Goal: Task Accomplishment & Management: Use online tool/utility

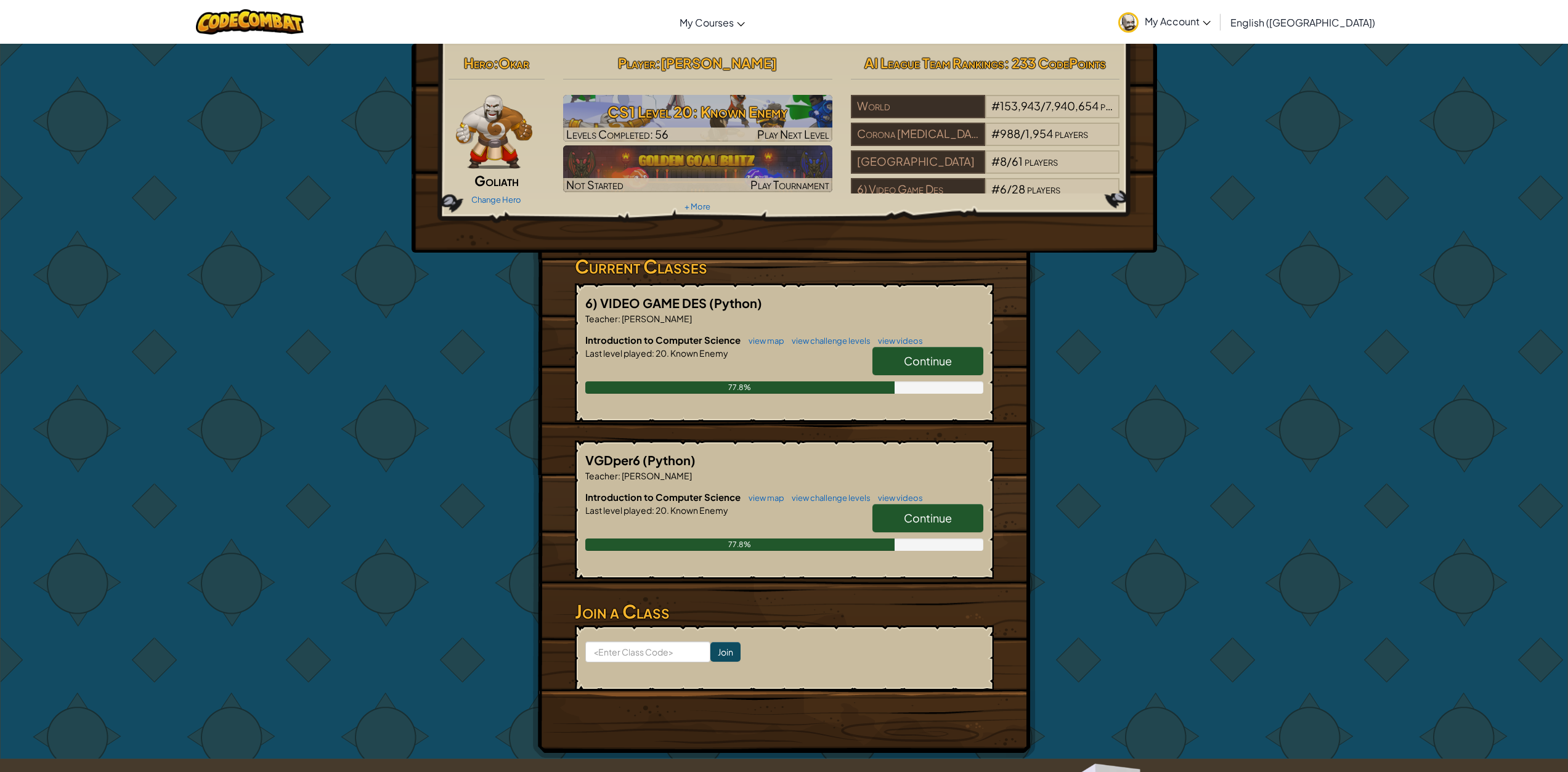
click at [927, 364] on span "Continue" at bounding box center [927, 361] width 48 height 14
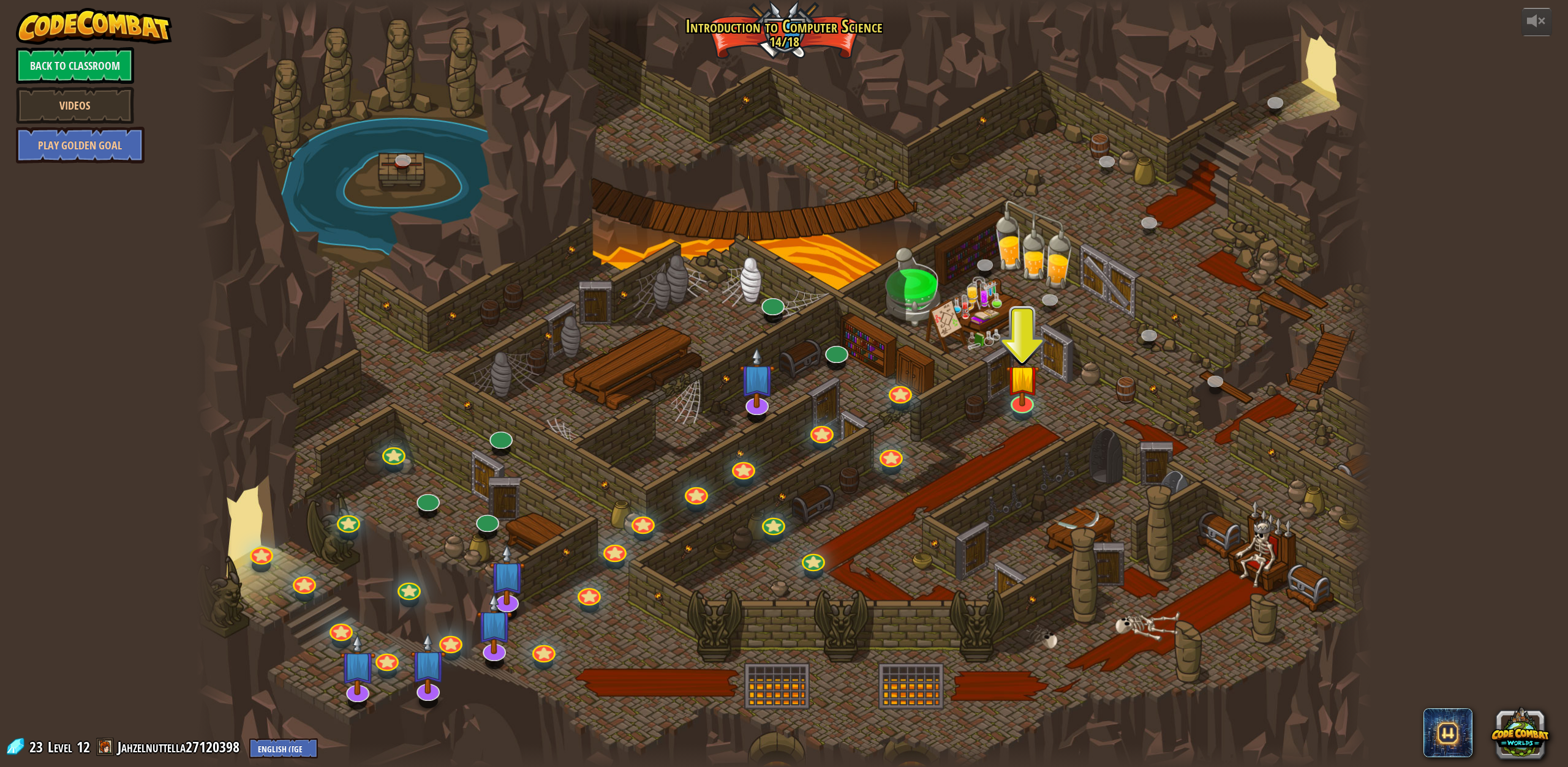
click at [100, 744] on span at bounding box center [105, 746] width 18 height 18
click at [156, 753] on link "Jahzelnuttella27120398" at bounding box center [180, 747] width 126 height 20
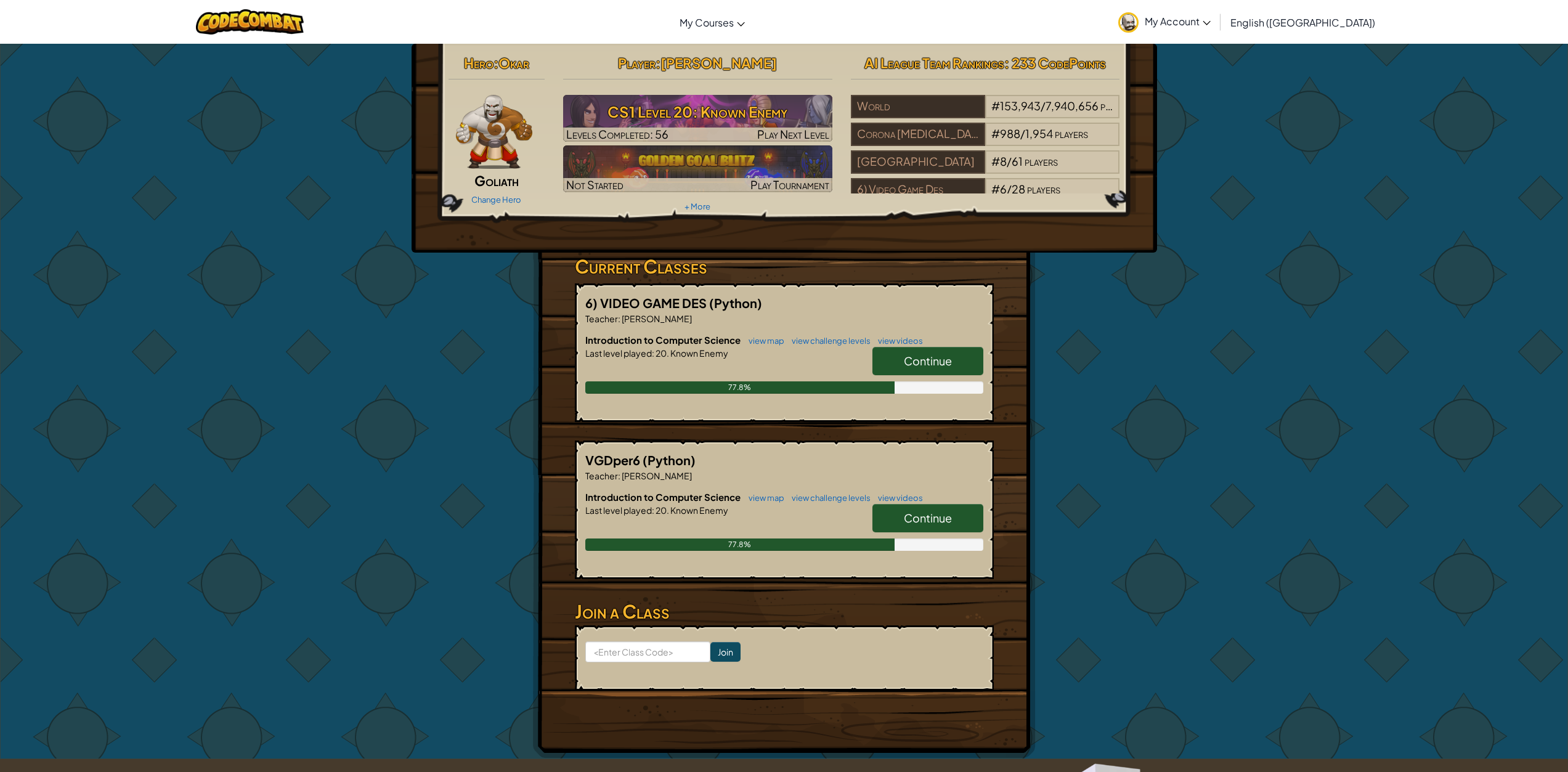
click at [934, 361] on span "Continue" at bounding box center [927, 361] width 48 height 14
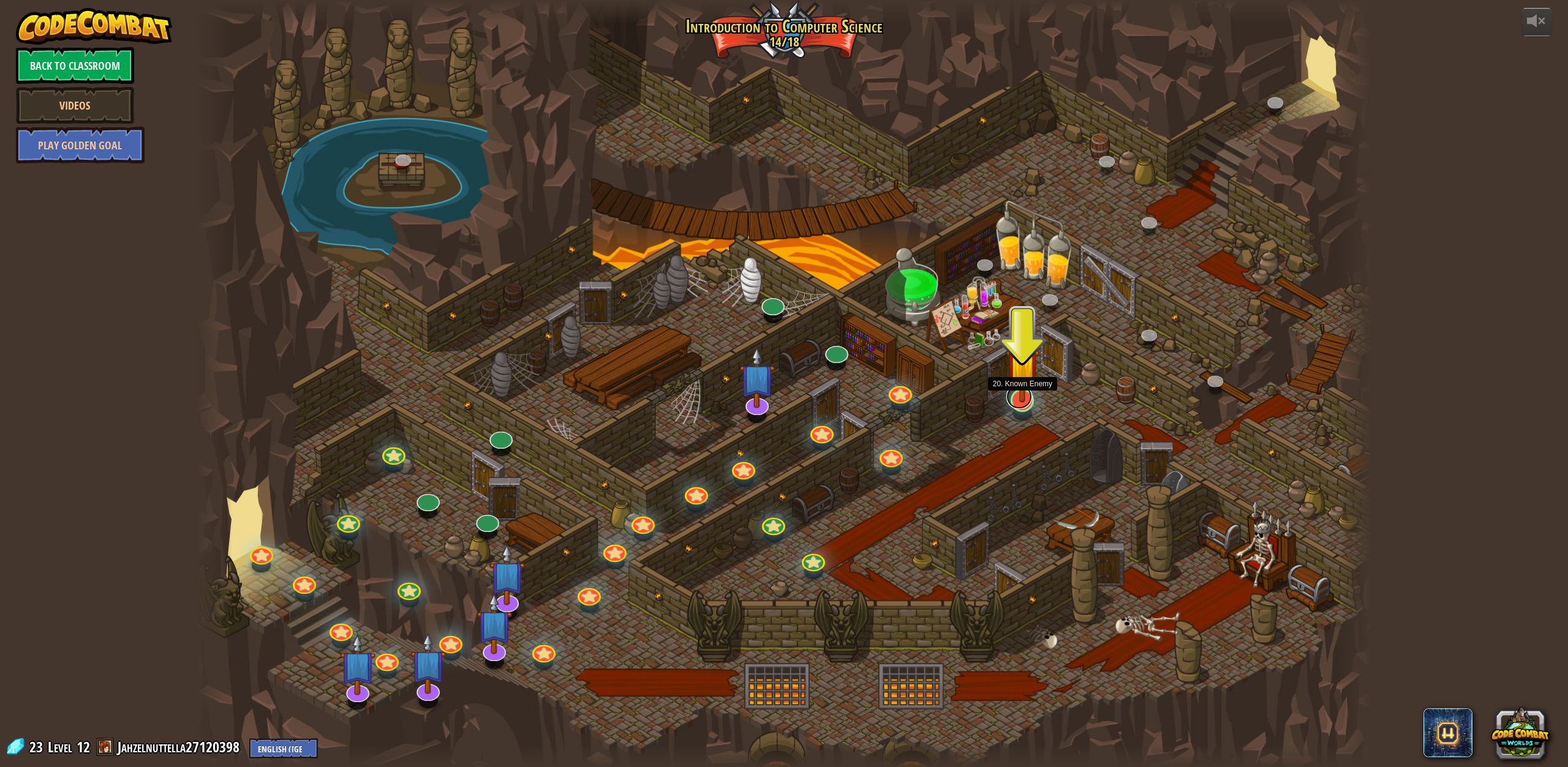
click at [1021, 404] on link at bounding box center [1019, 396] width 25 height 25
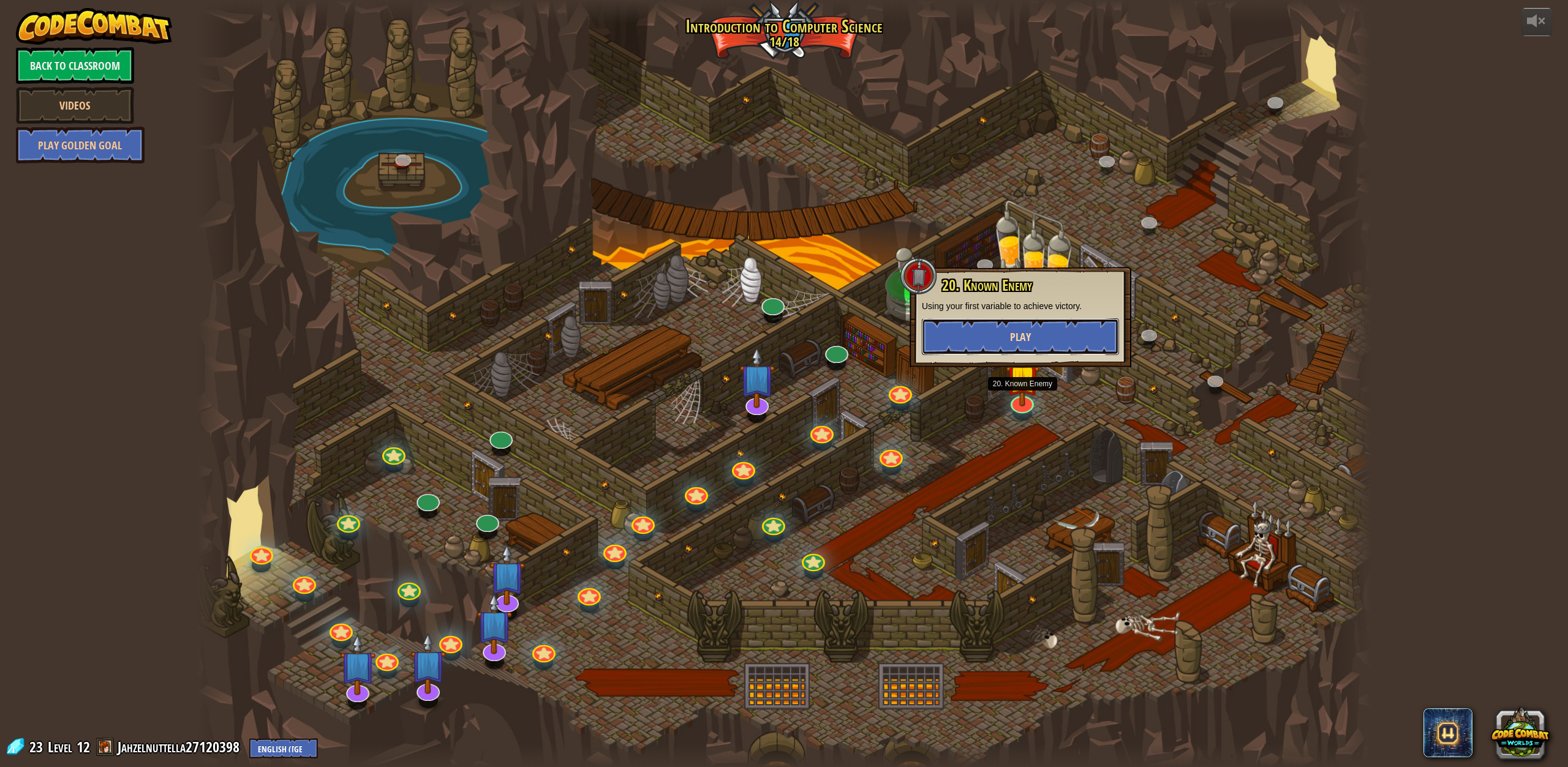
click at [1014, 341] on span "Play" at bounding box center [1021, 337] width 21 height 15
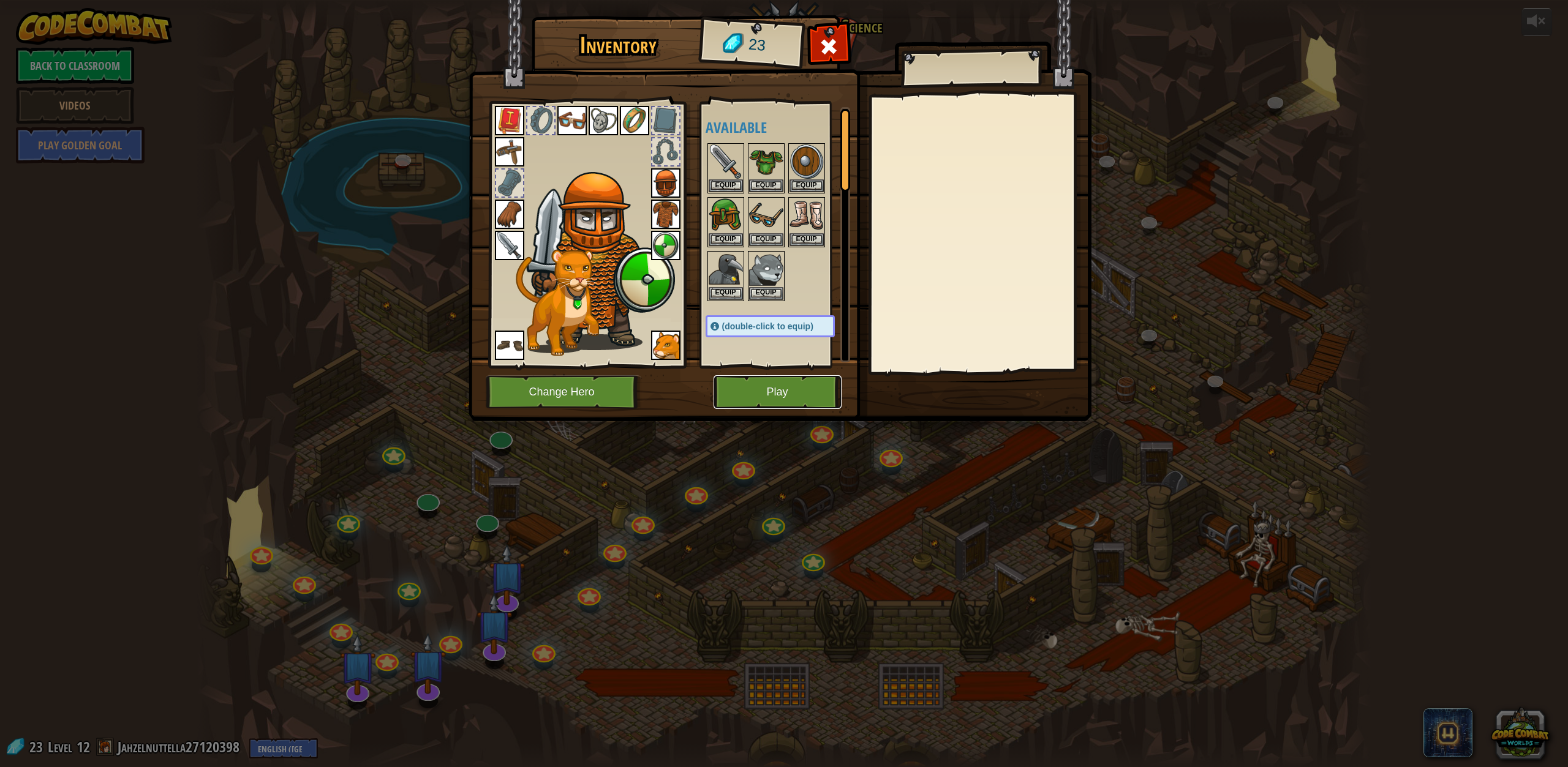
click at [798, 395] on button "Play" at bounding box center [777, 392] width 128 height 33
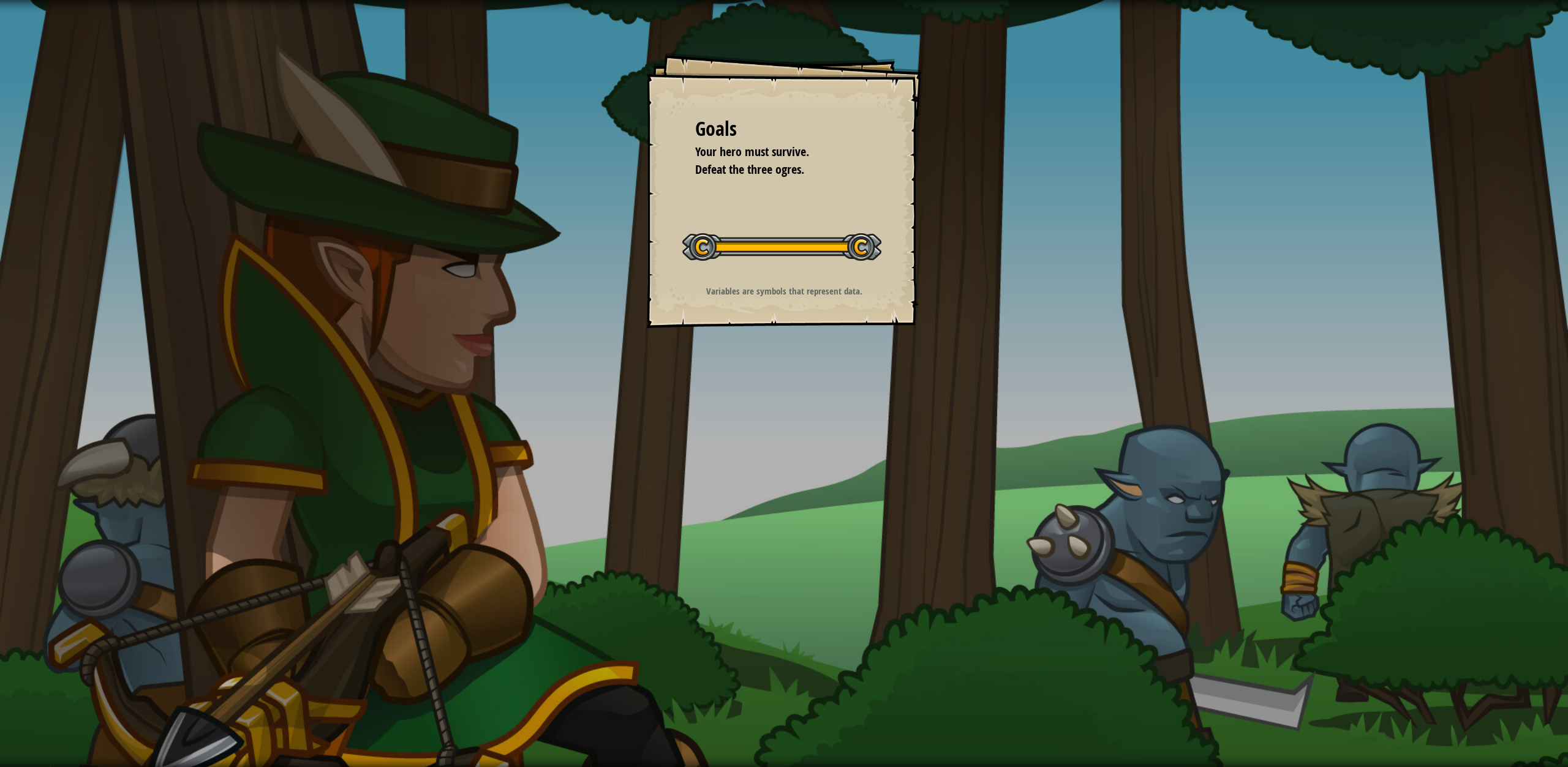
click at [808, 260] on div "Goals Your hero must survive. Defeat the three ogres. Start Level Error loading…" at bounding box center [784, 190] width 276 height 276
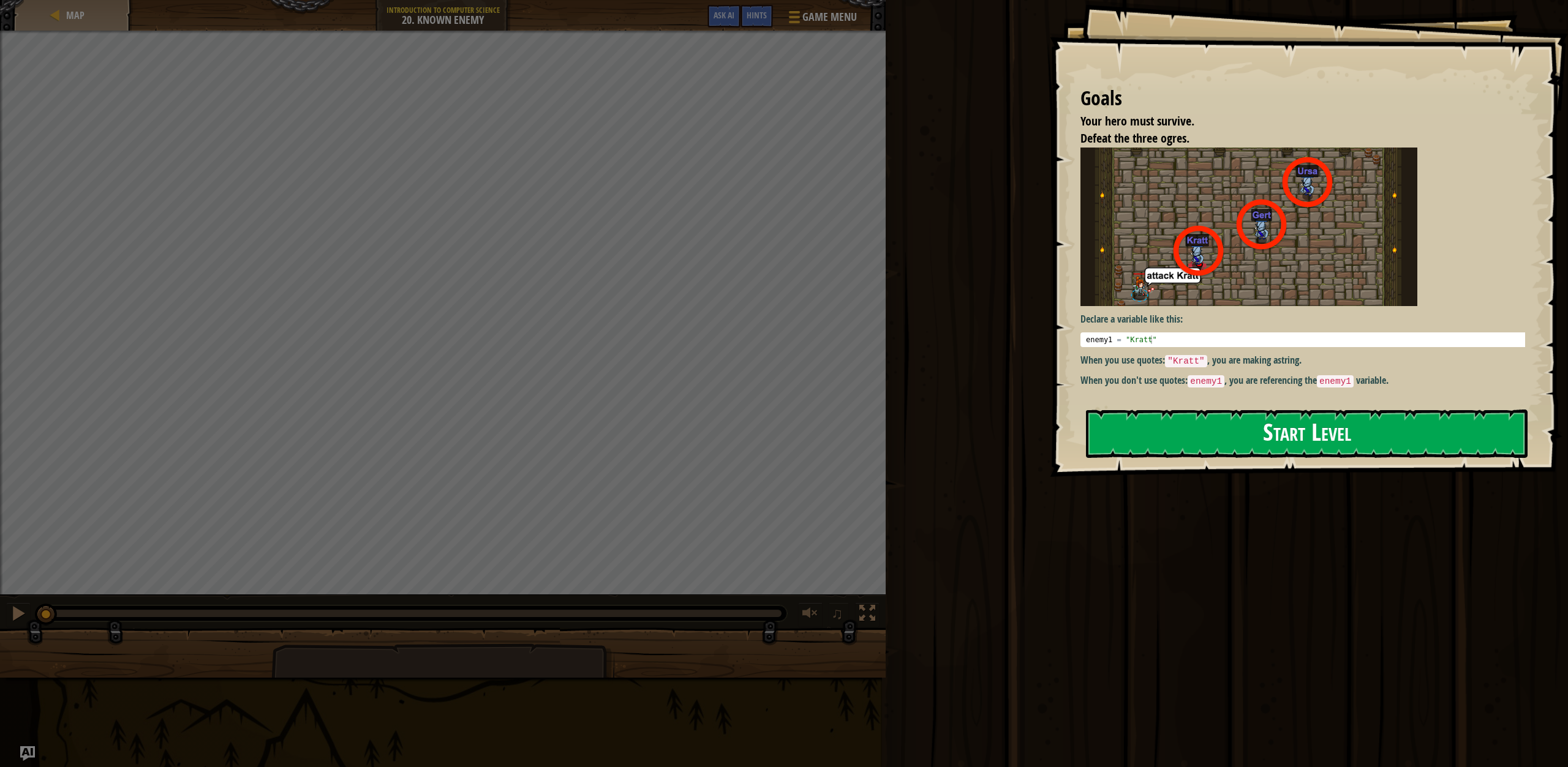
click at [1328, 410] on button "Start Level" at bounding box center [1307, 434] width 442 height 48
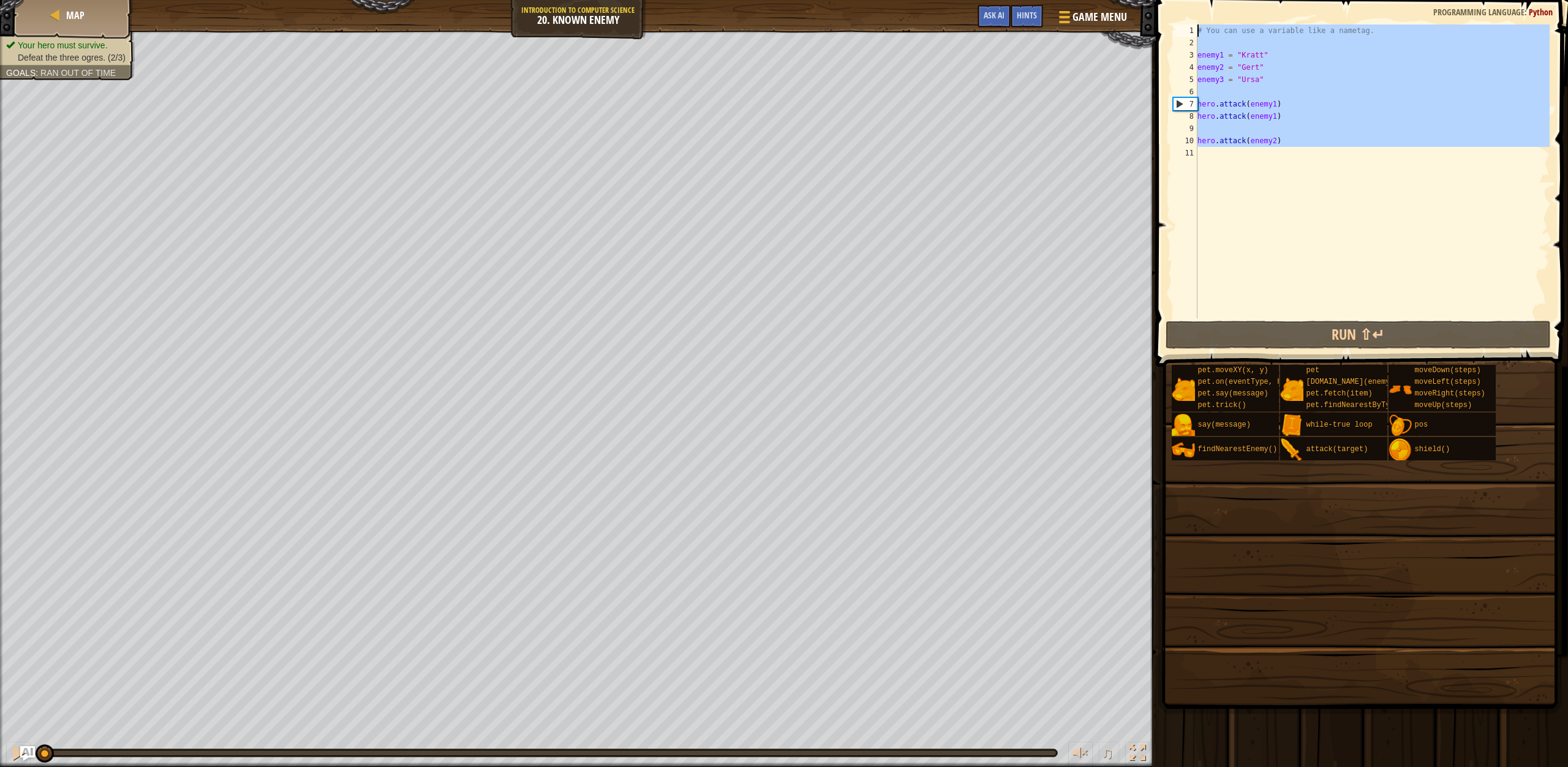
drag, startPoint x: 928, startPoint y: 242, endPoint x: 923, endPoint y: -83, distance: 325.0
click at [923, 0] on html "Map Introduction to Computer Science 20. Known Enemy Game Menu Done Hints Ask A…" at bounding box center [784, 0] width 1568 height 0
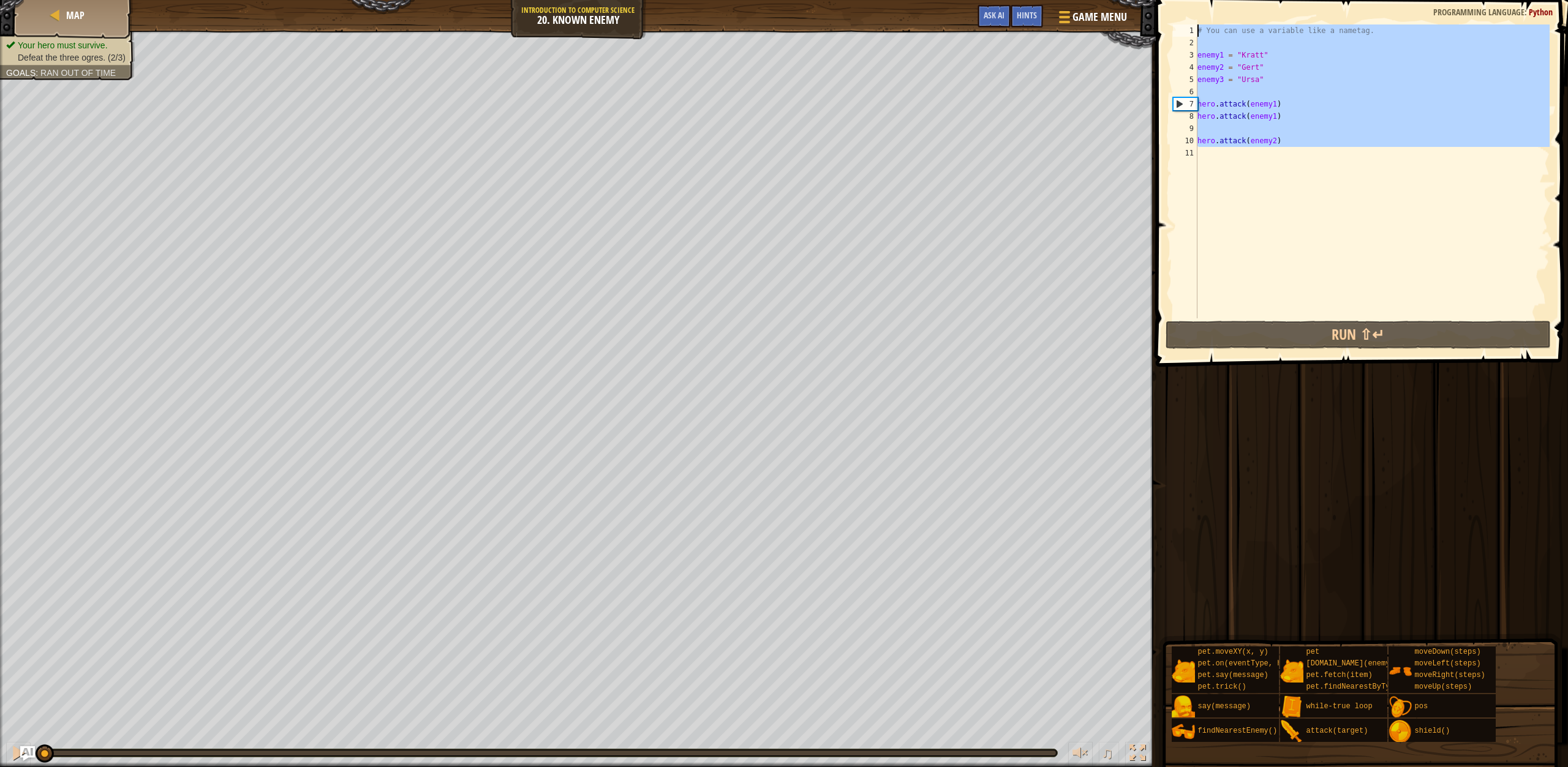
type textarea "# You can use a variable like a nametag."
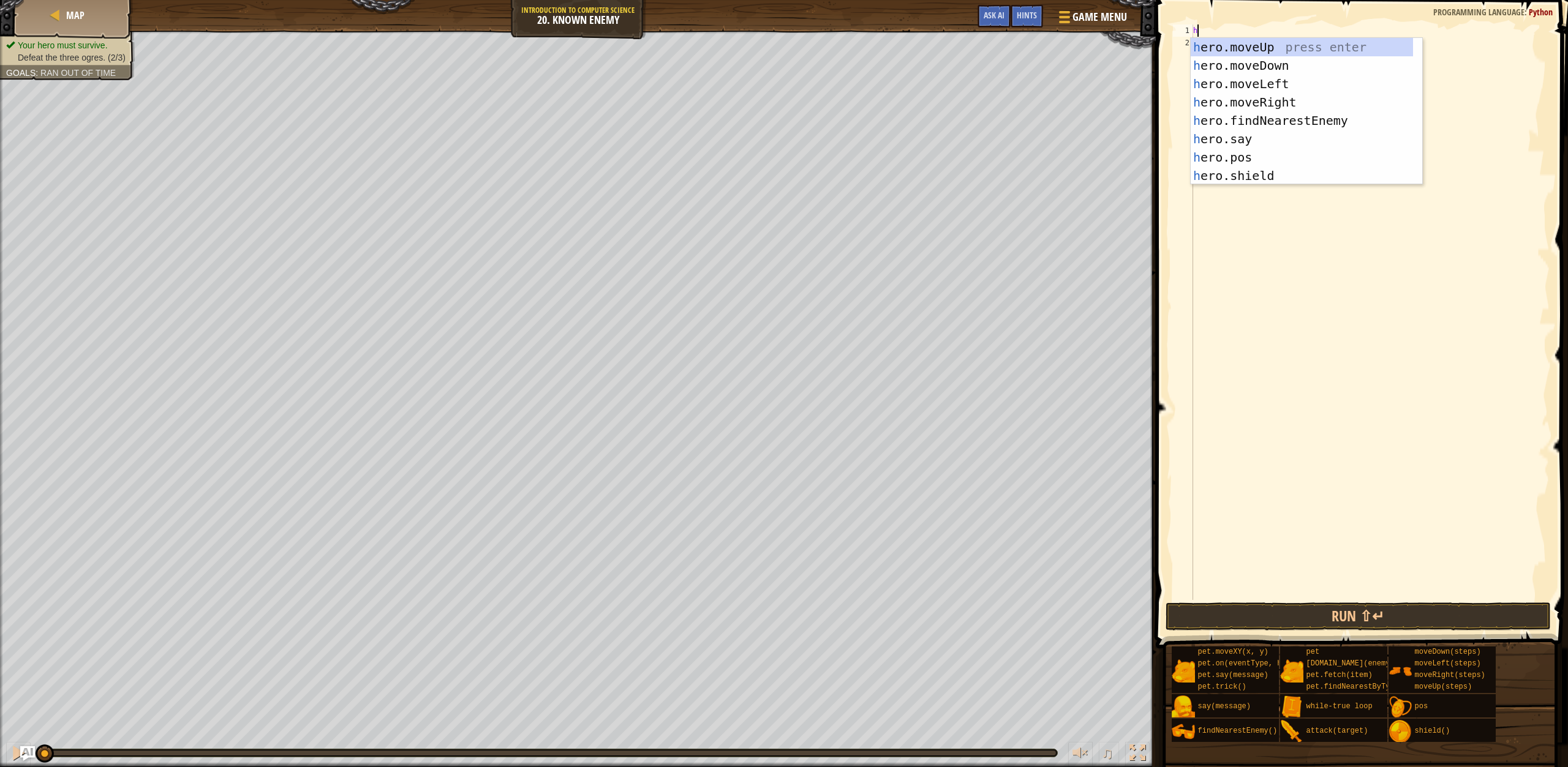
scroll to position [6, 0]
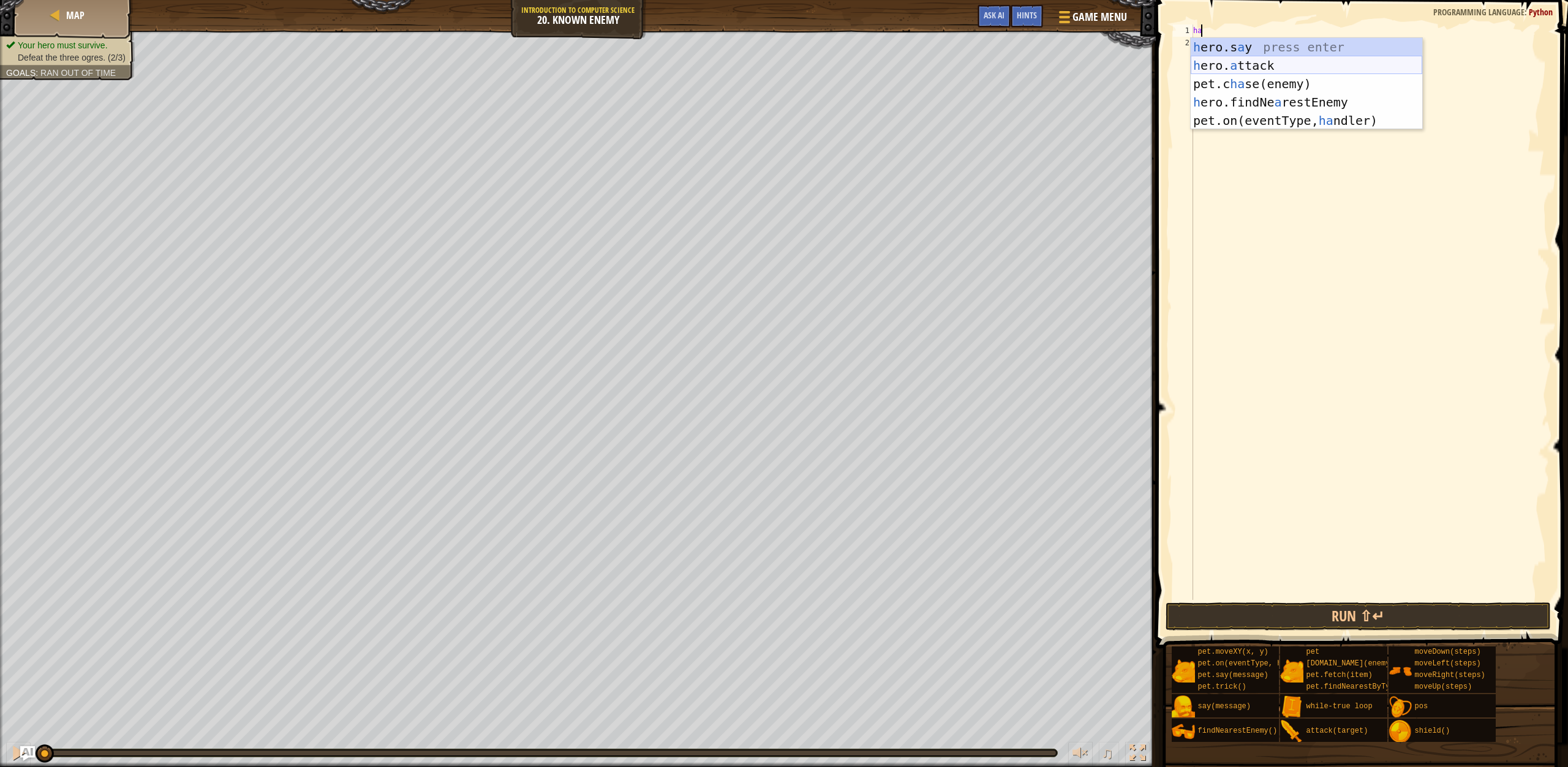
click at [1256, 71] on div "h ero.s a y press enter h ero. a ttack press enter pet.c ha se(enemy) press ent…" at bounding box center [1307, 102] width 232 height 129
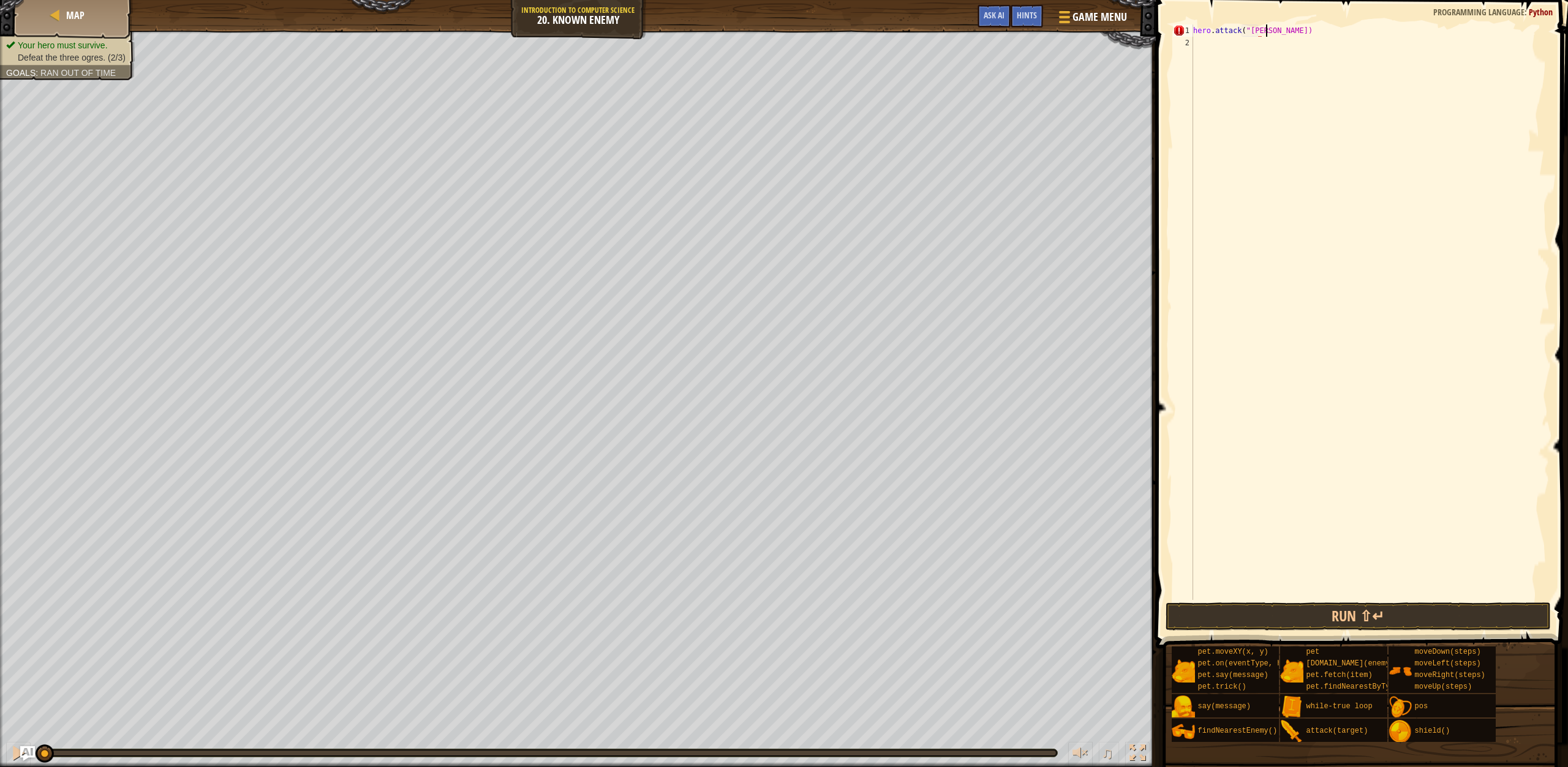
scroll to position [6, 6]
type textarea "hero.attack("[PERSON_NAME]")"
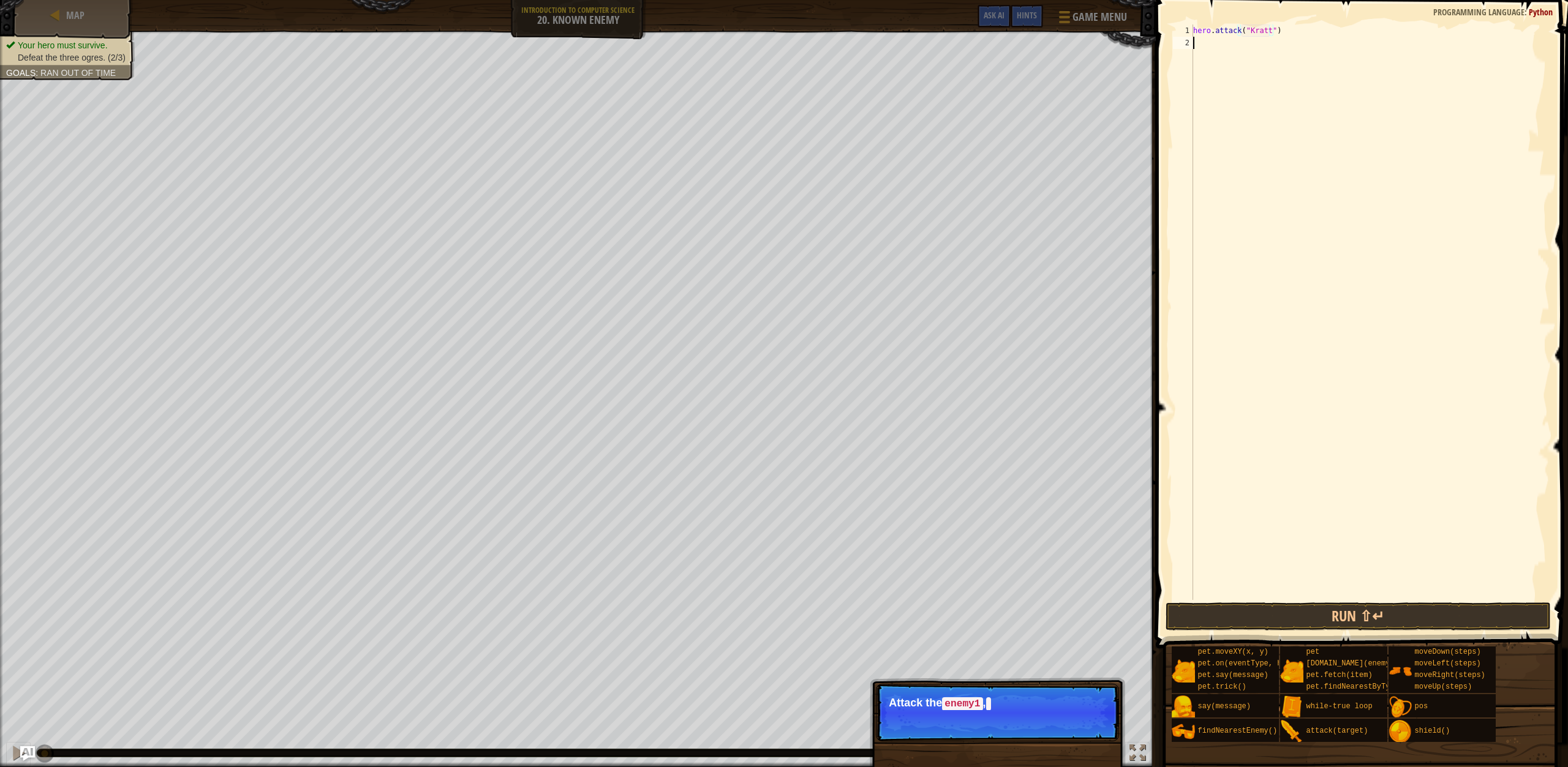
scroll to position [6, 0]
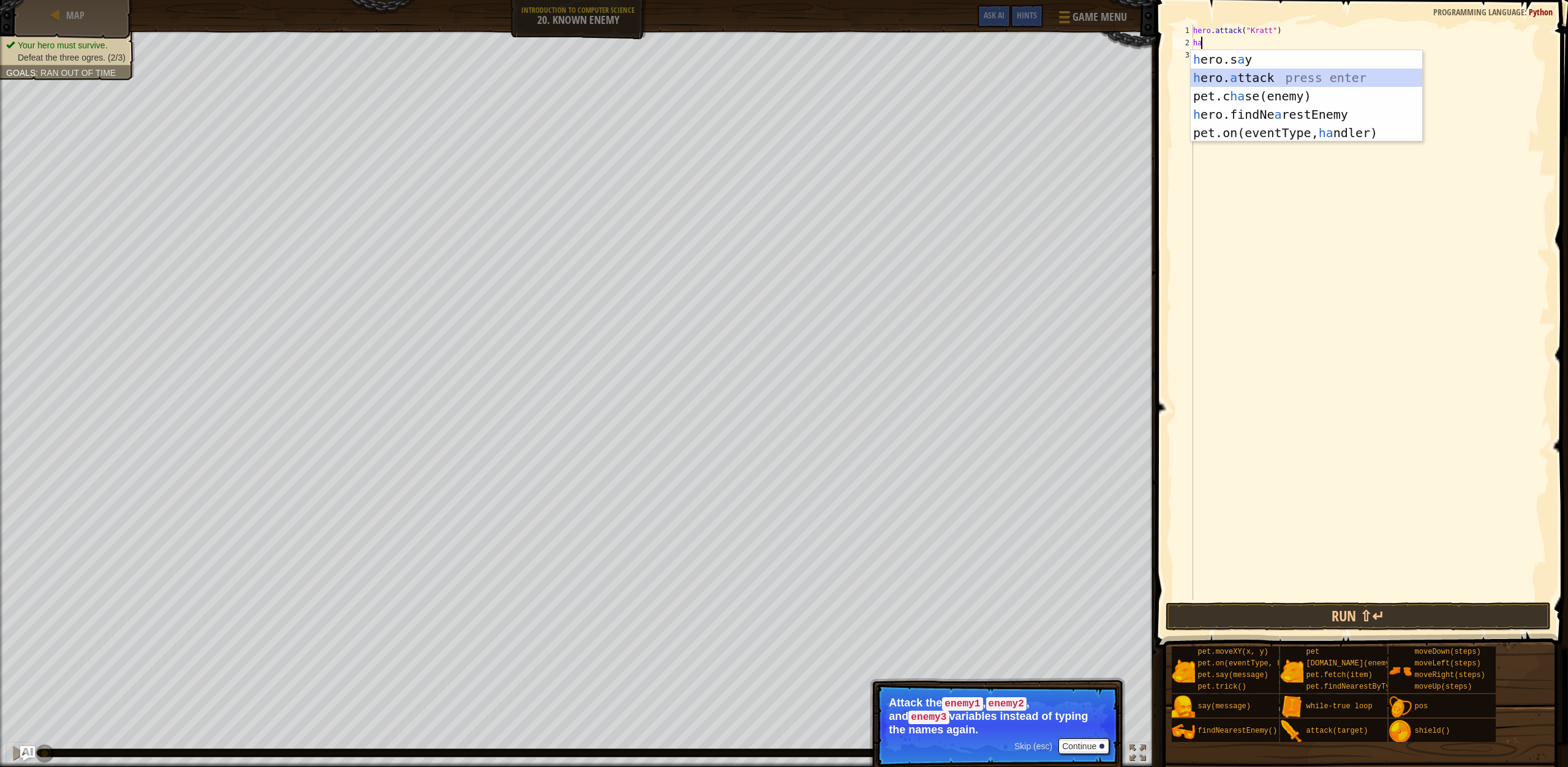
click at [1248, 71] on div "h ero.s a y press enter h ero. a ttack press enter pet.c ha se(enemy) press ent…" at bounding box center [1307, 114] width 232 height 129
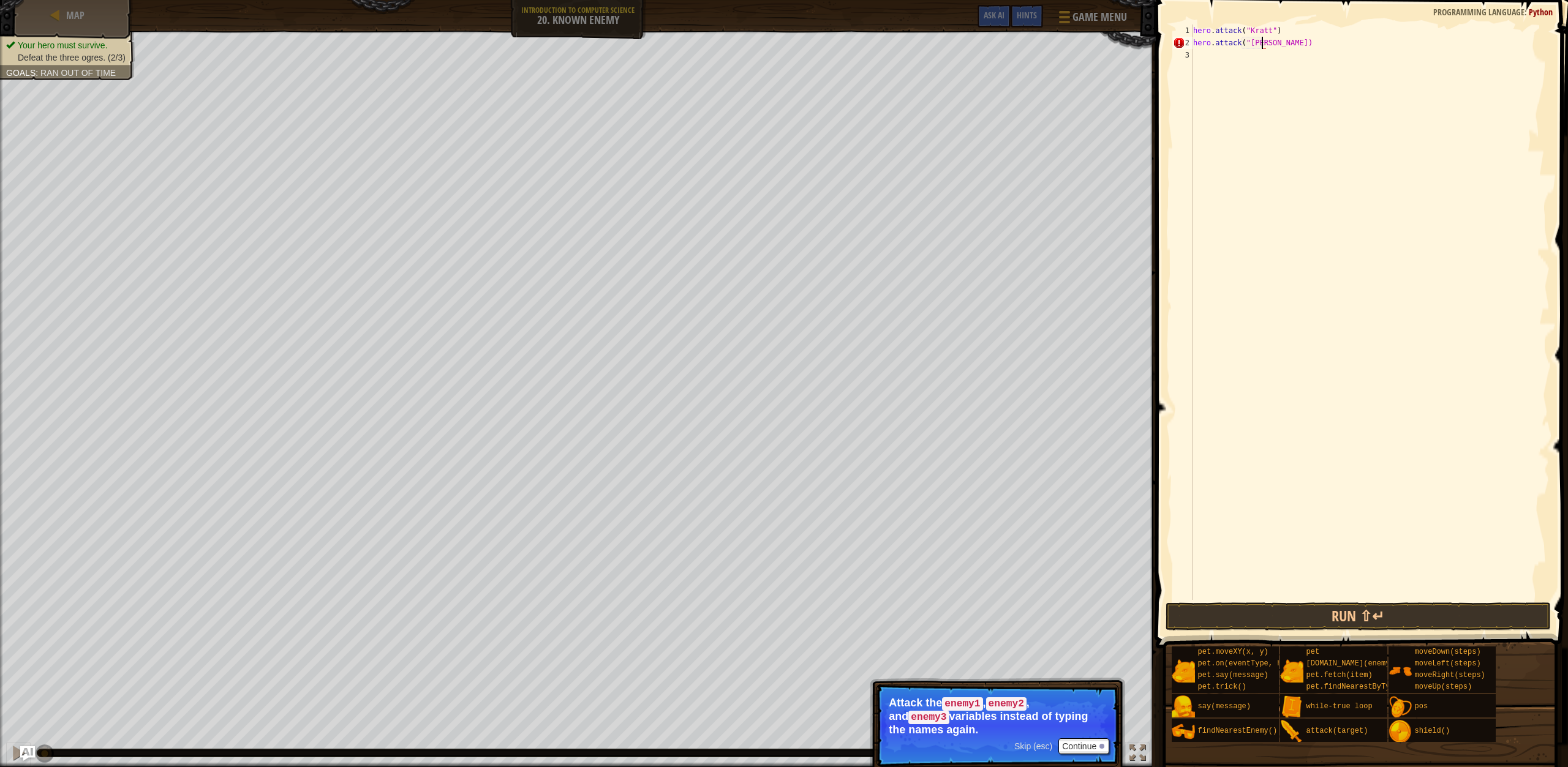
scroll to position [6, 6]
type textarea "hero.attack("Gert")"
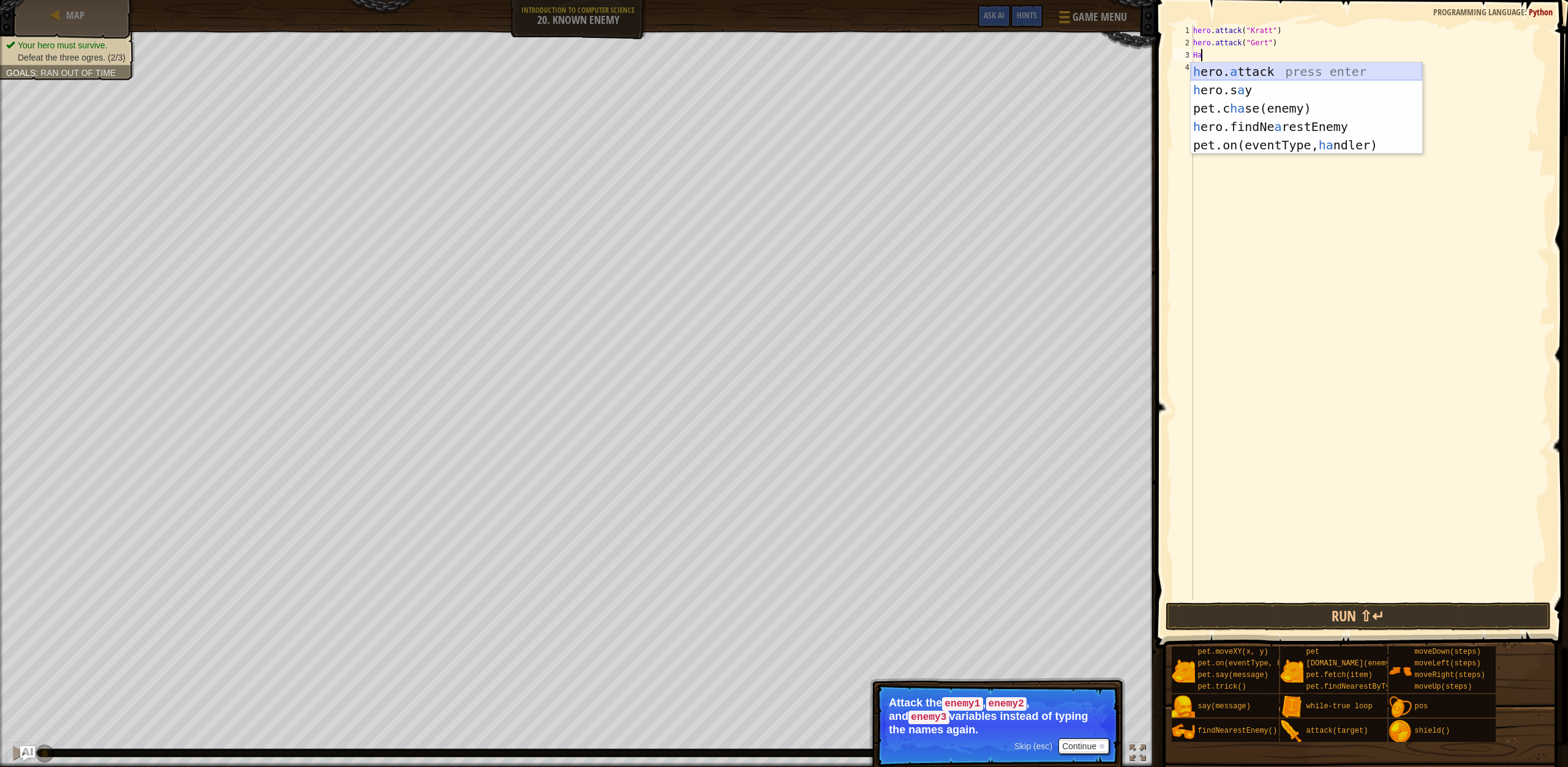
click at [1265, 71] on div "h ero. a ttack press enter h ero.s a y press enter pet.c ha se(enemy) press ent…" at bounding box center [1307, 127] width 232 height 129
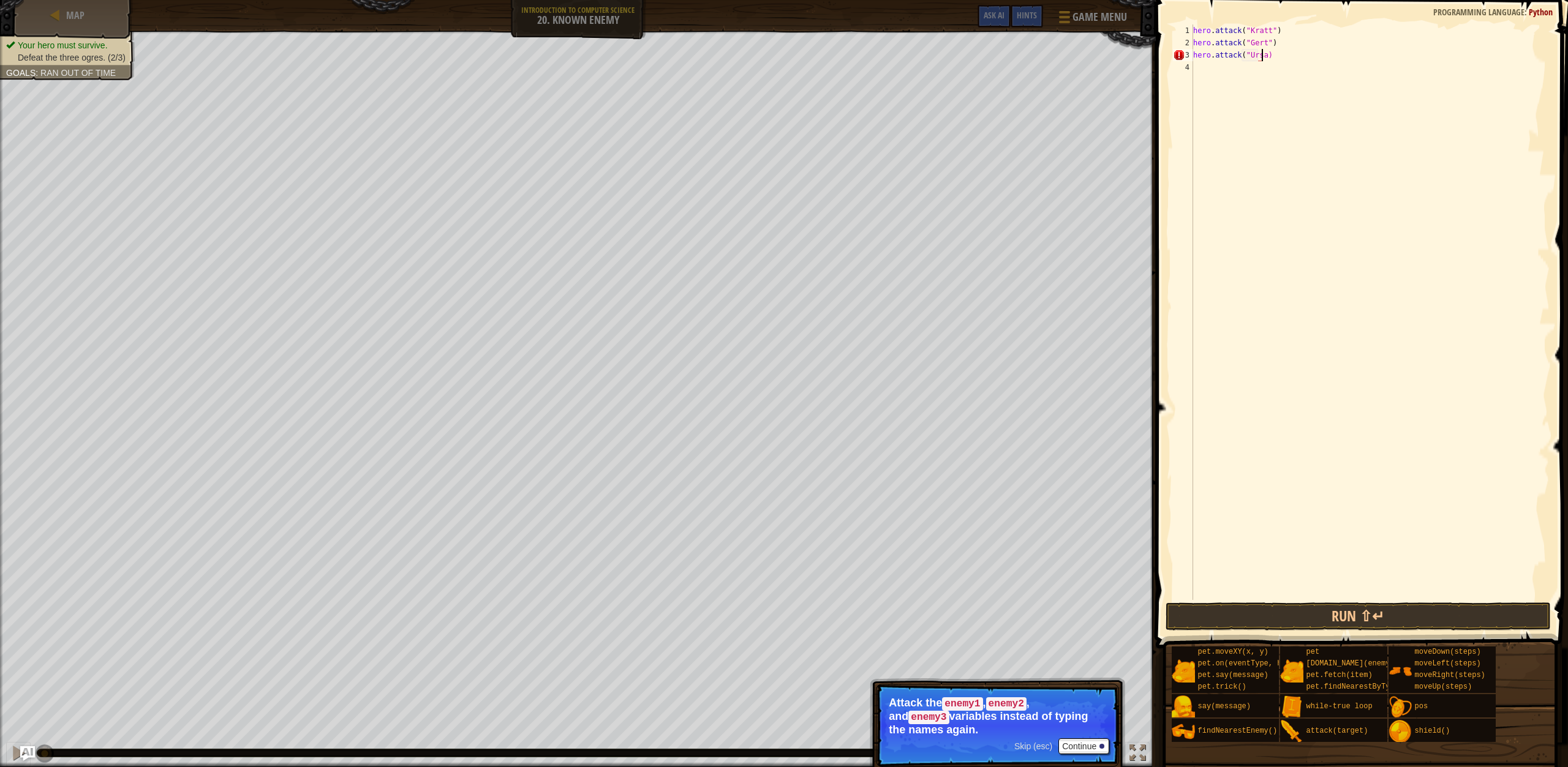
scroll to position [6, 6]
click at [1089, 744] on button "Continue" at bounding box center [1084, 746] width 51 height 16
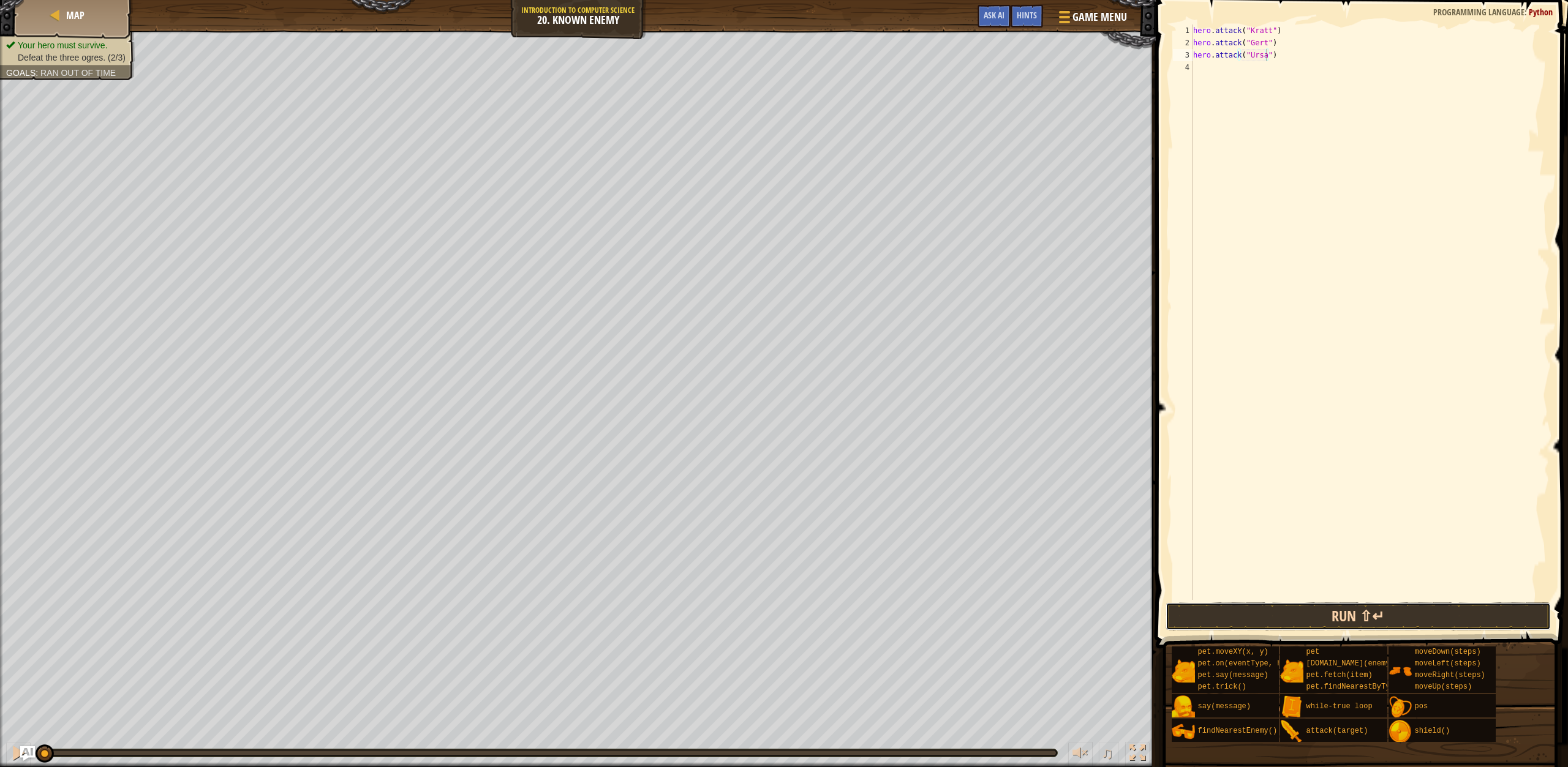
click at [1233, 612] on button "Run ⇧↵" at bounding box center [1358, 616] width 385 height 28
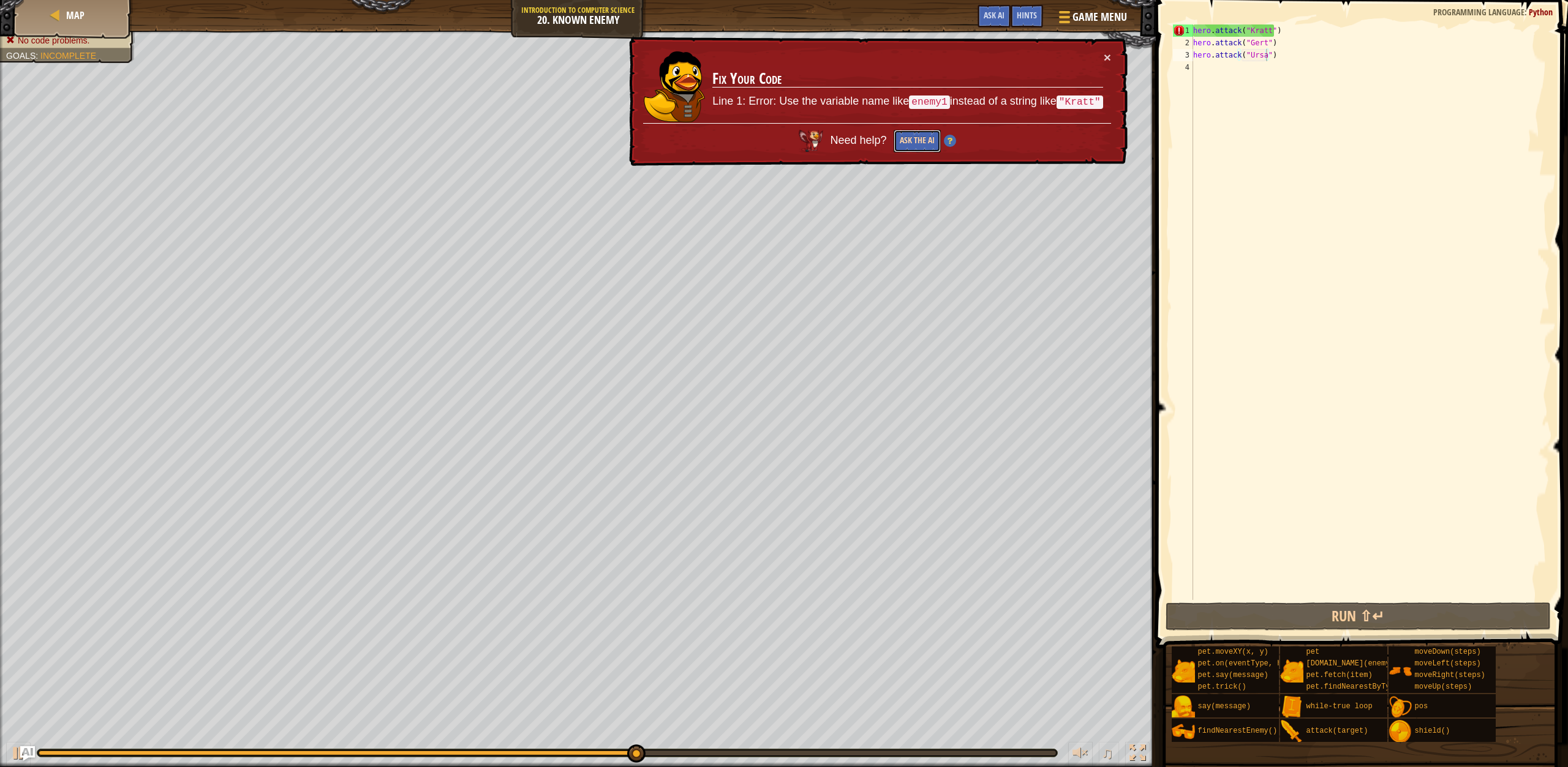
click at [917, 131] on button "Ask the AI" at bounding box center [917, 141] width 47 height 23
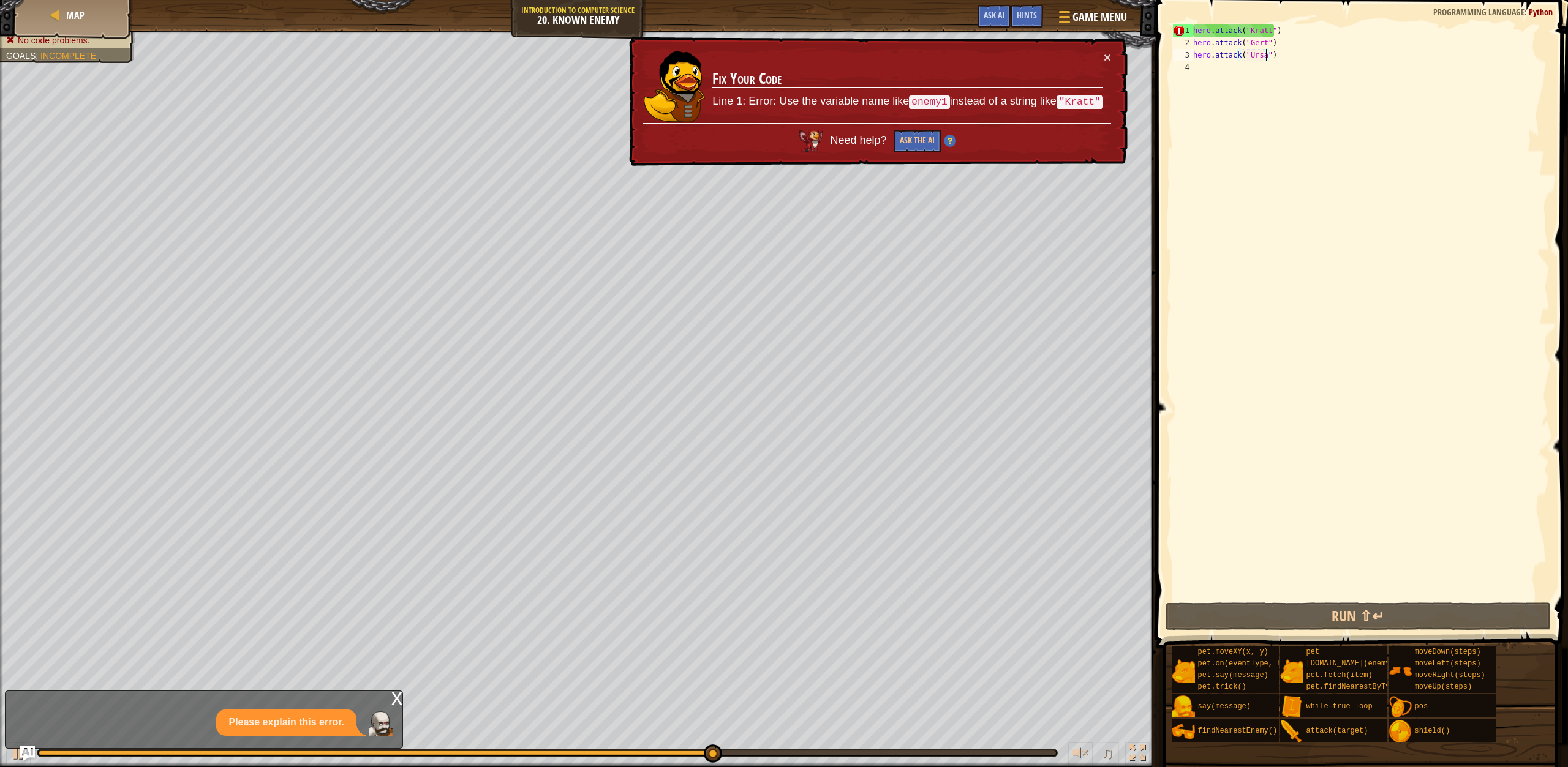
click at [866, 143] on span "Need help?" at bounding box center [860, 140] width 60 height 12
drag, startPoint x: 997, startPoint y: 127, endPoint x: 882, endPoint y: 147, distance: 116.7
click at [994, 128] on div "Need help? Ask the AI" at bounding box center [877, 137] width 468 height 29
click at [879, 147] on div "Need help? Ask the AI" at bounding box center [877, 137] width 468 height 29
click at [1263, 37] on div "hero . attack ( "[PERSON_NAME]" ) hero . attack ( "[PERSON_NAME]" ) hero . atta…" at bounding box center [1370, 325] width 359 height 600
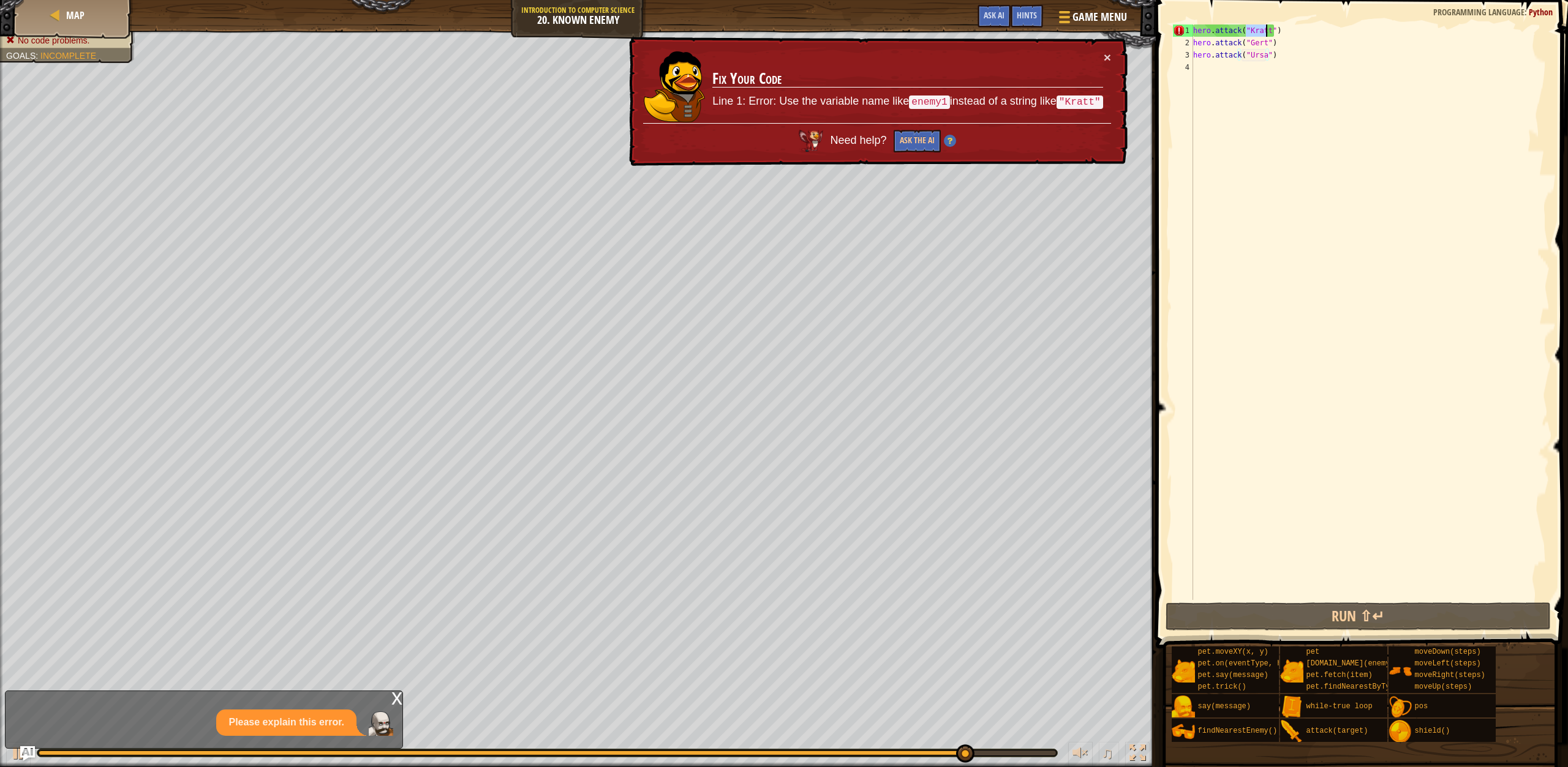
click at [1263, 37] on div "hero . attack ( "[PERSON_NAME]" ) hero . attack ( "[PERSON_NAME]" ) hero . atta…" at bounding box center [1370, 325] width 359 height 600
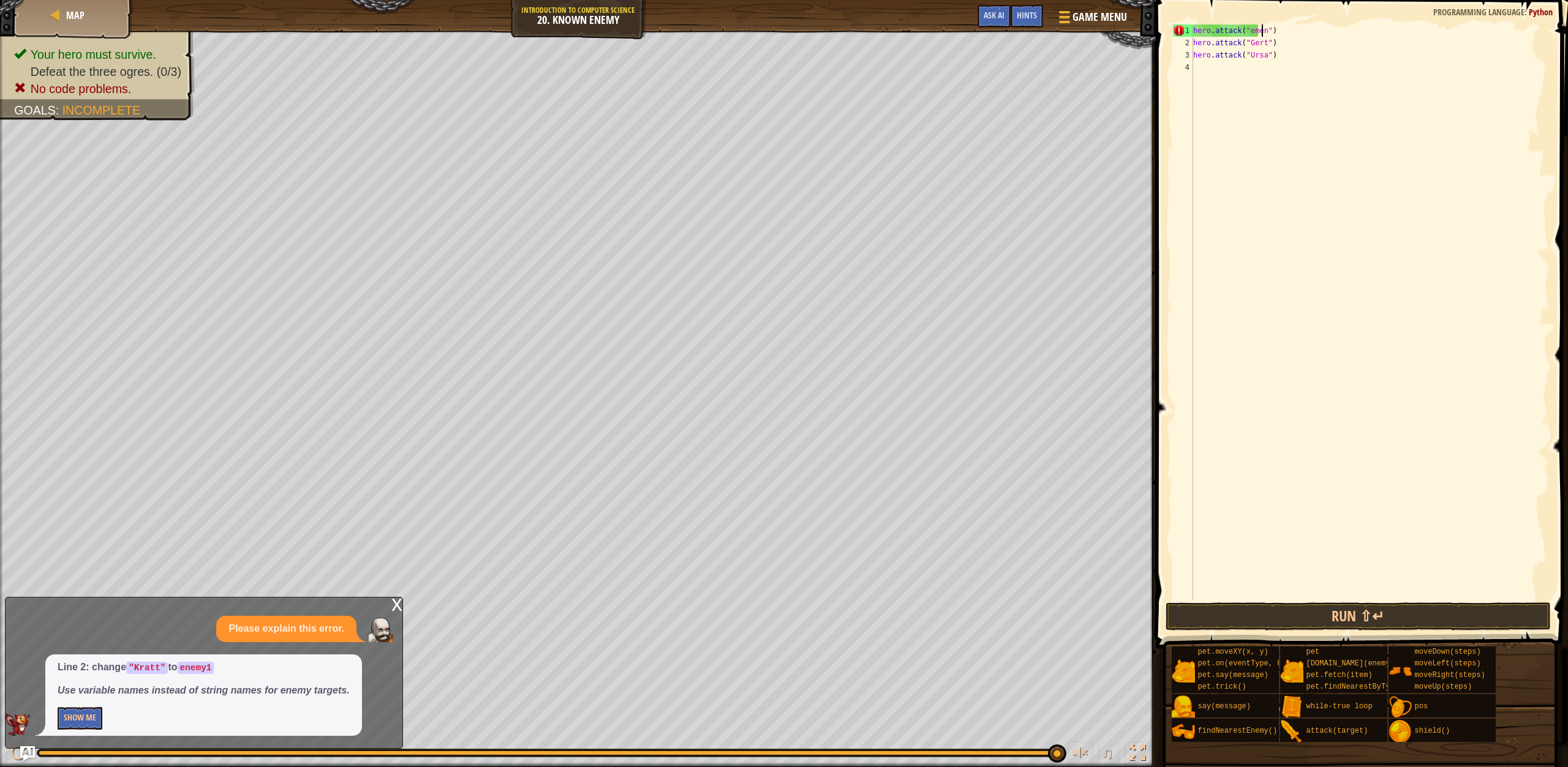
scroll to position [6, 6]
click at [1284, 621] on button "Run ⇧↵" at bounding box center [1358, 616] width 385 height 28
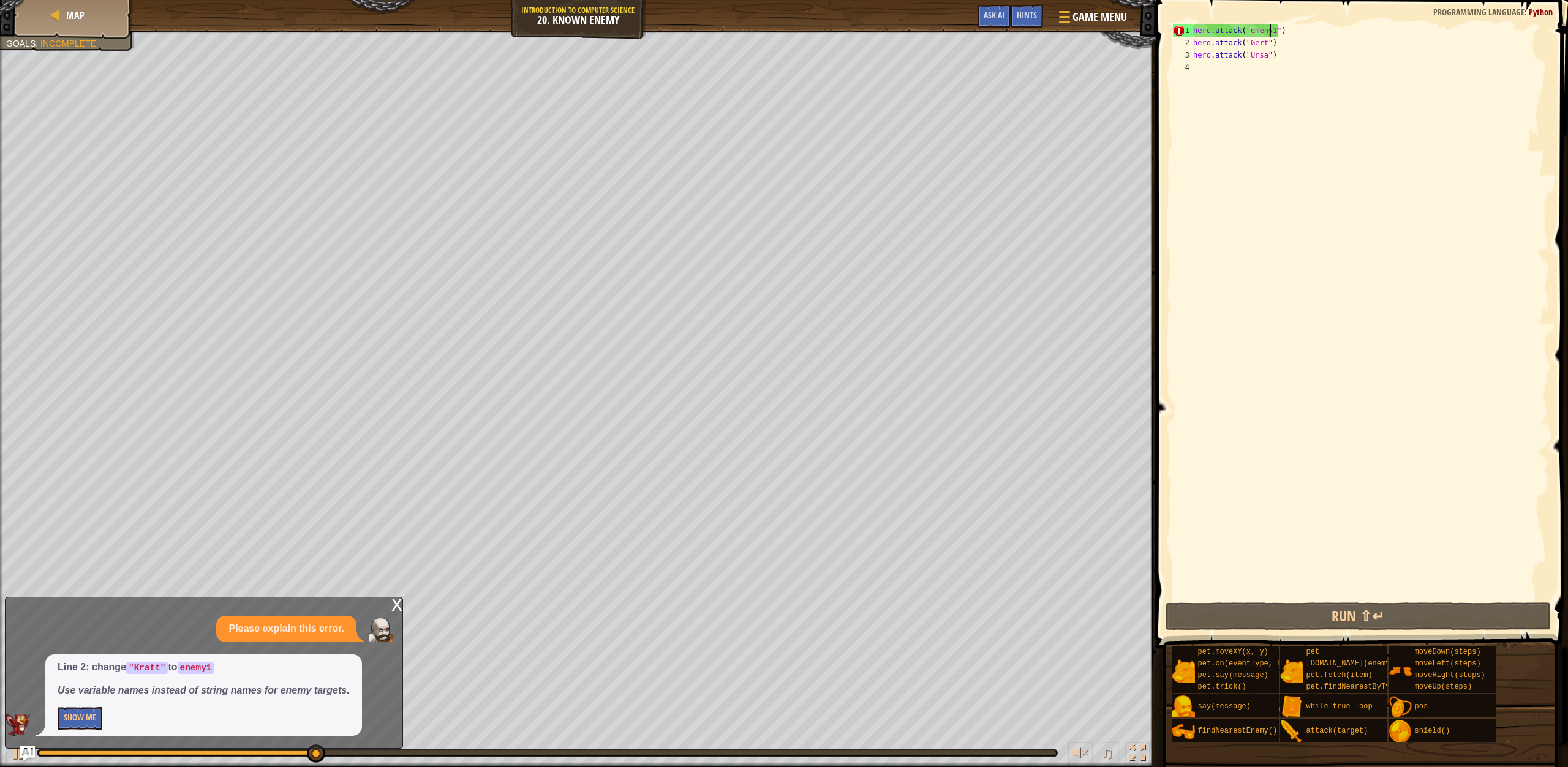
scroll to position [6, 6]
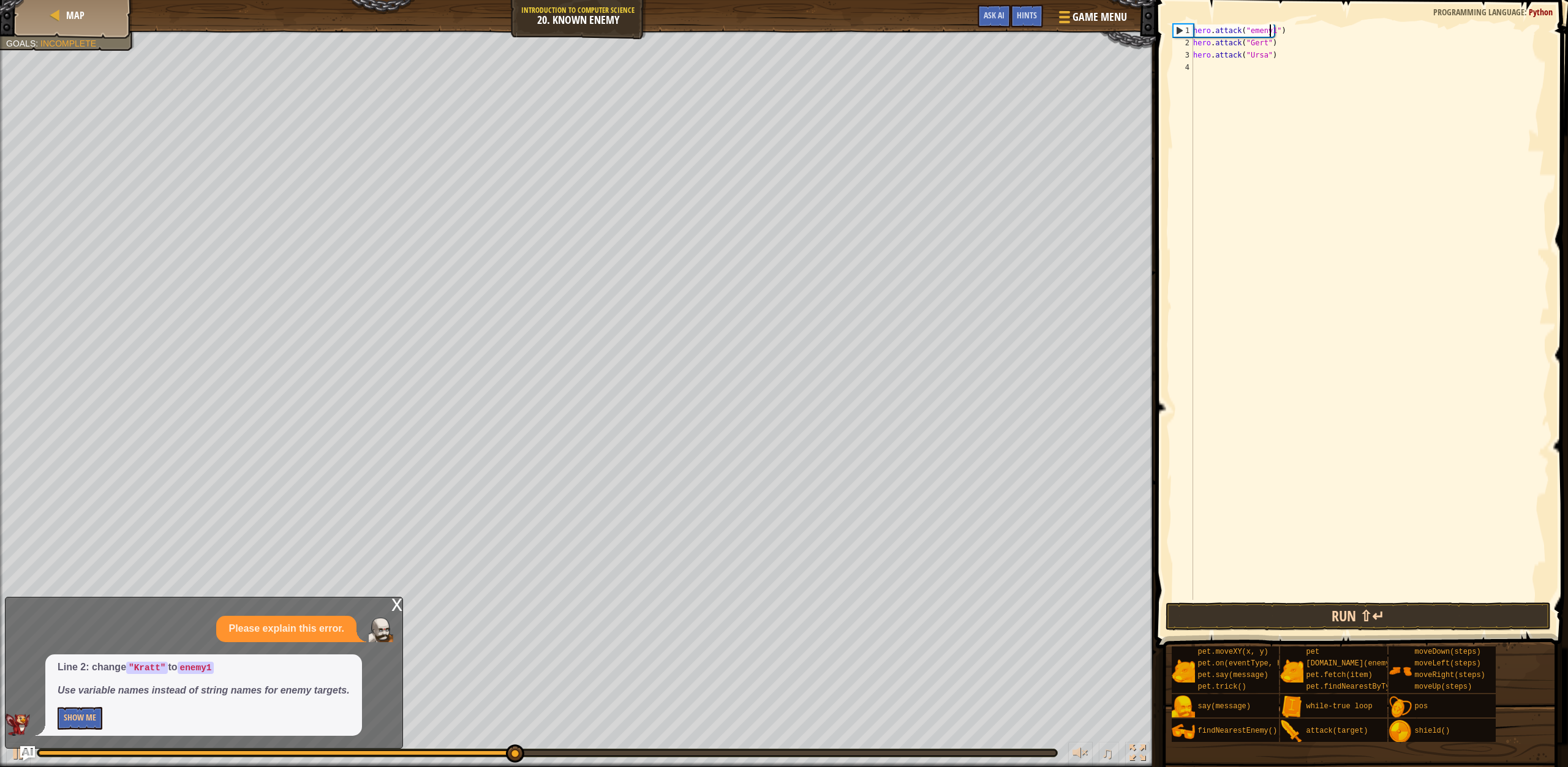
type textarea "hero.attack("emeny1")"
click at [1297, 611] on button "Run ⇧↵" at bounding box center [1358, 616] width 385 height 28
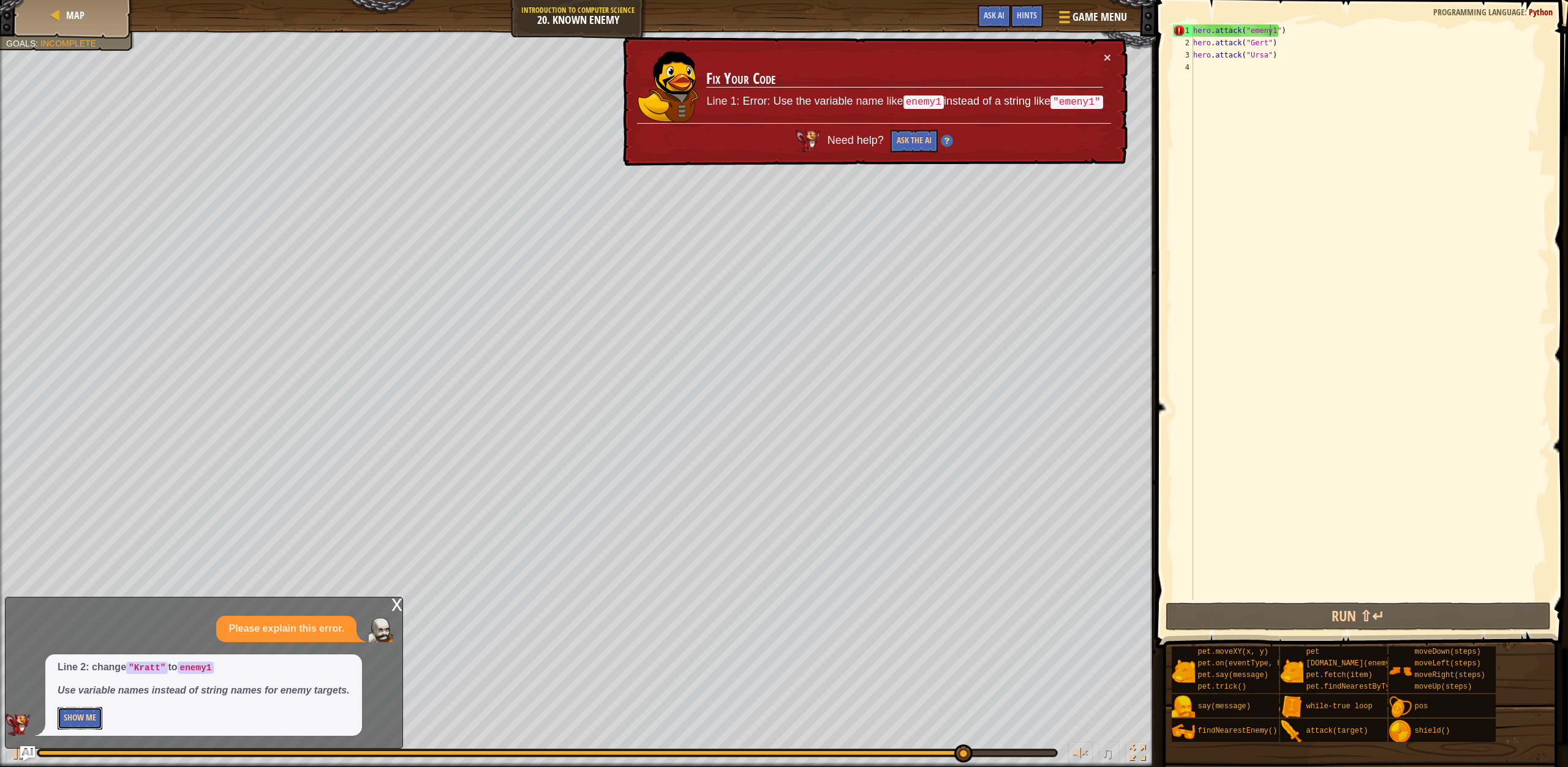
click at [69, 719] on button "Show Me" at bounding box center [79, 719] width 44 height 23
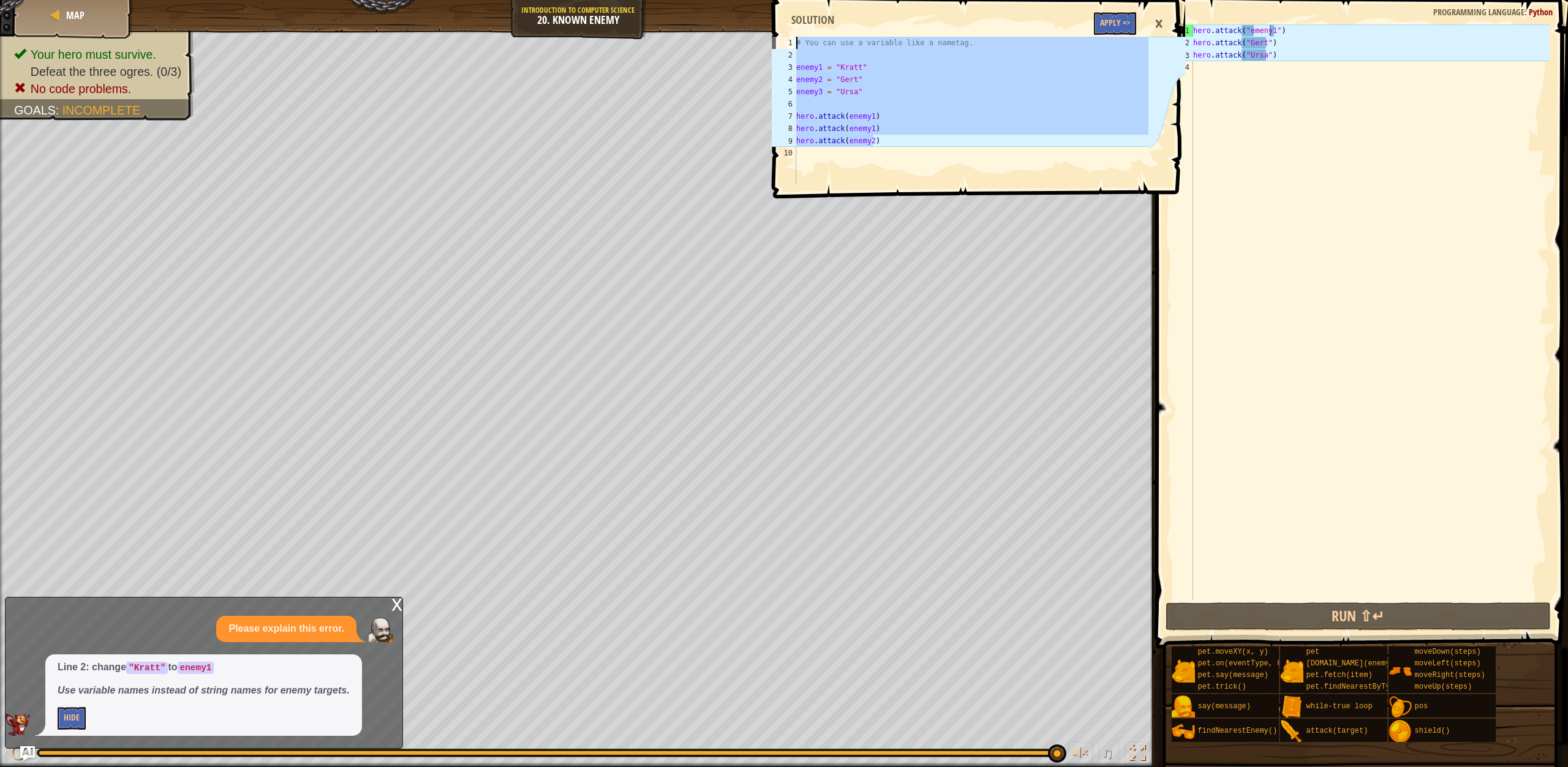
drag, startPoint x: 890, startPoint y: 142, endPoint x: 819, endPoint y: 30, distance: 132.6
click at [819, 30] on div "hero.attack(enemy2) 1 2 3 4 5 6 7 8 9 10 # You can use a variable like a nameta…" at bounding box center [978, 97] width 416 height 181
click at [840, 113] on div "# You can use a variable like a nametag. enemy1 = "[PERSON_NAME]" enemy2 = "[PE…" at bounding box center [971, 110] width 355 height 147
type textarea "hero.attack(enemy1)"
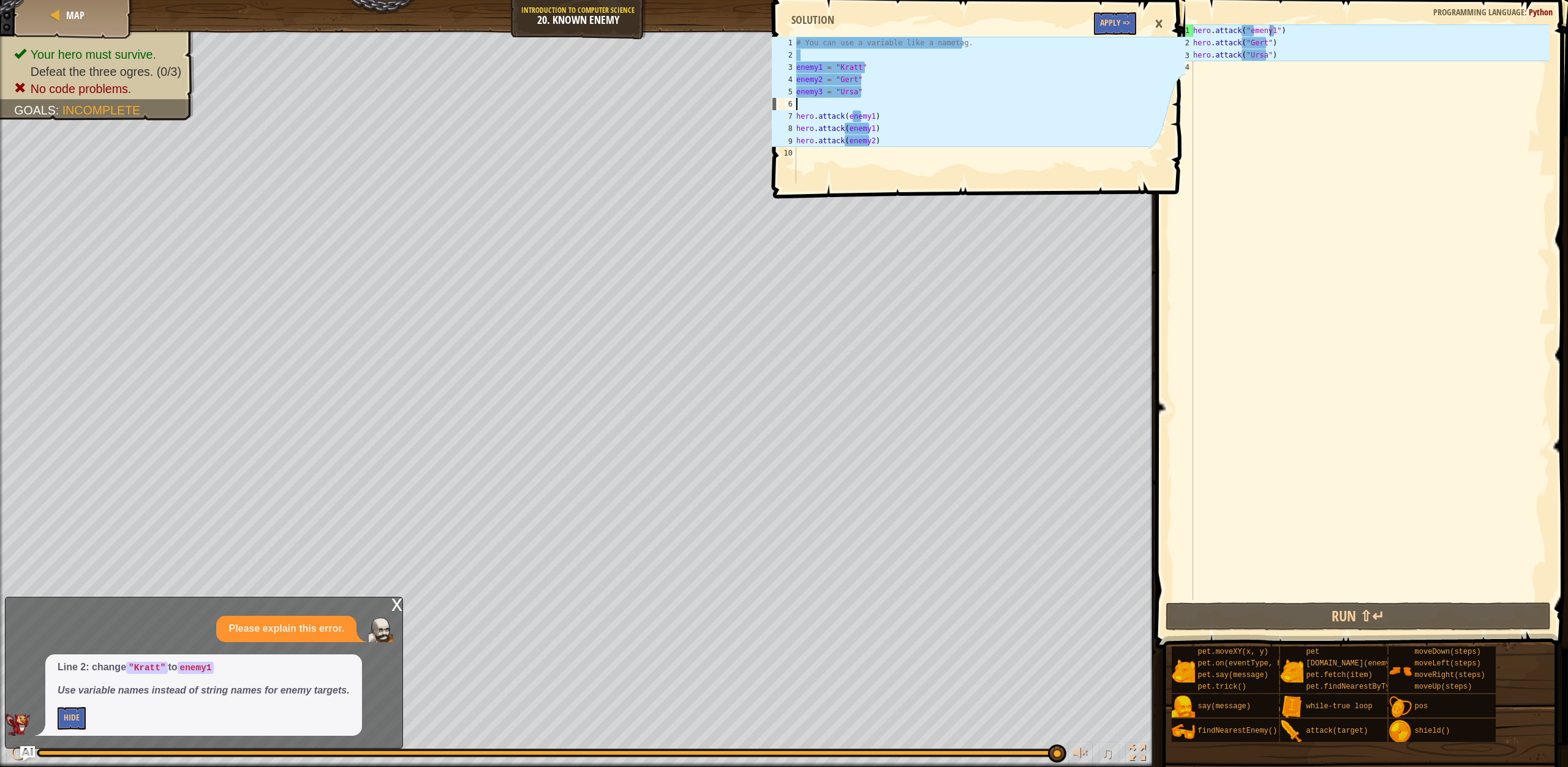
click at [912, 106] on div "# You can use a variable like a nametag. enemy1 = "[PERSON_NAME]" enemy2 = "[PE…" at bounding box center [971, 122] width 355 height 172
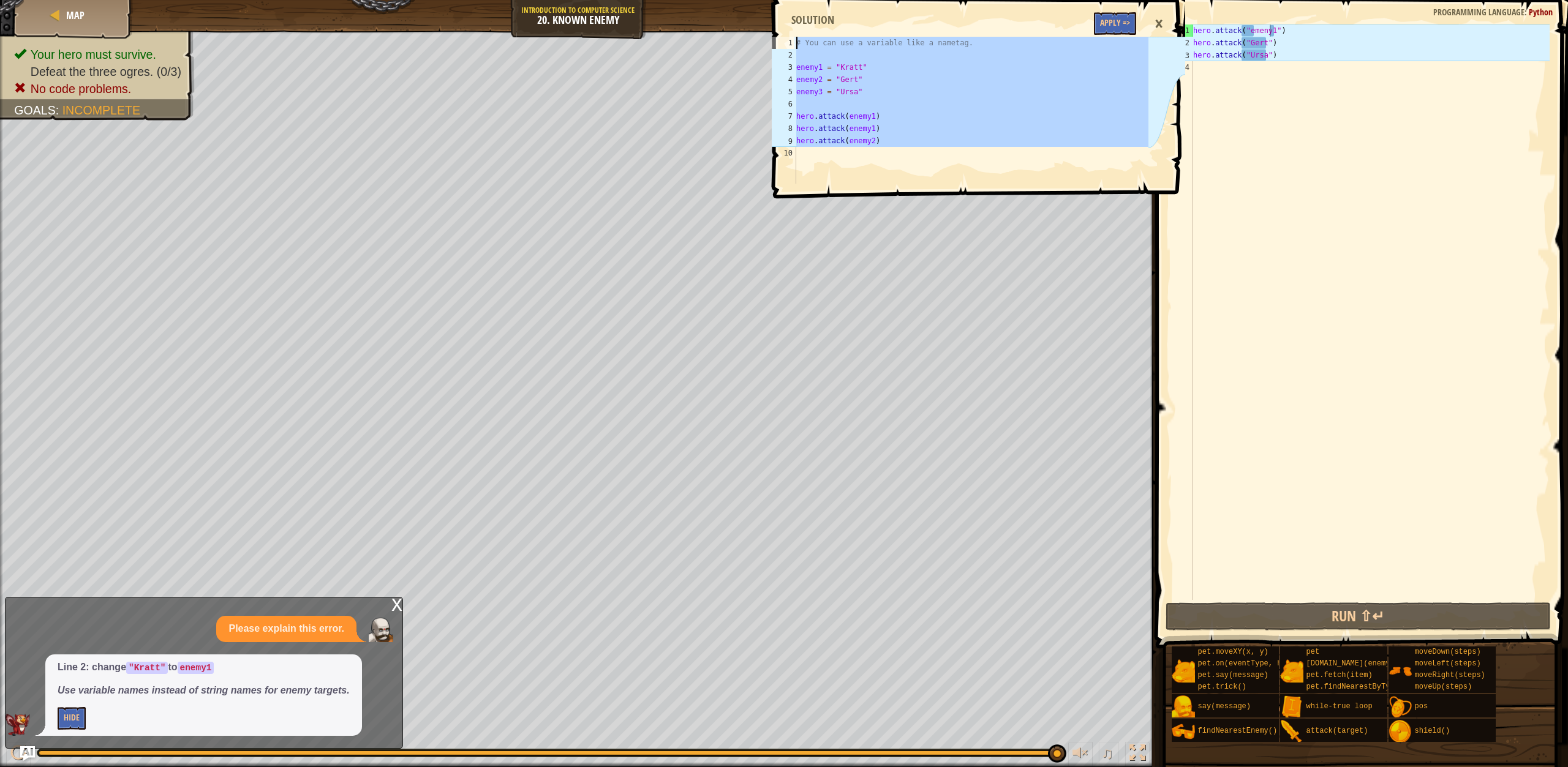
drag, startPoint x: 862, startPoint y: 148, endPoint x: 864, endPoint y: 33, distance: 115.0
click at [864, 33] on div "hero.attack(enemy1) 1 2 3 4 5 6 7 8 9 10 # You can use a variable like a nameta…" at bounding box center [978, 97] width 416 height 181
type textarea "# You can use a variable like a nametag."
drag, startPoint x: 1260, startPoint y: 137, endPoint x: 1270, endPoint y: -85, distance: 222.2
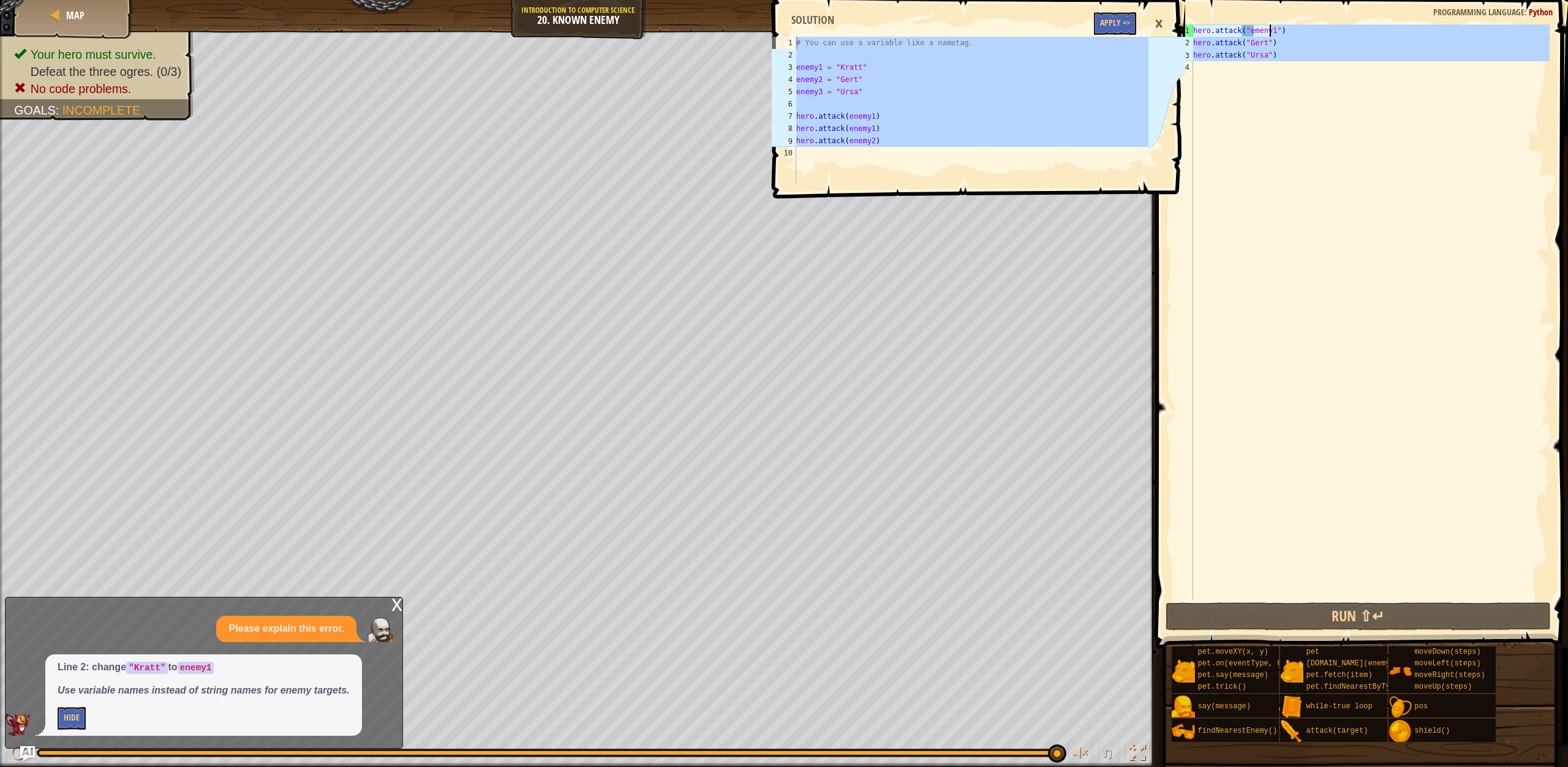
click at [1270, 0] on html "Map Introduction to Computer Science 20. Known Enemy Game Menu Done Hints Ask A…" at bounding box center [784, 0] width 1568 height 0
type textarea "hero.attack("emeny1") hero.attack("Gert")"
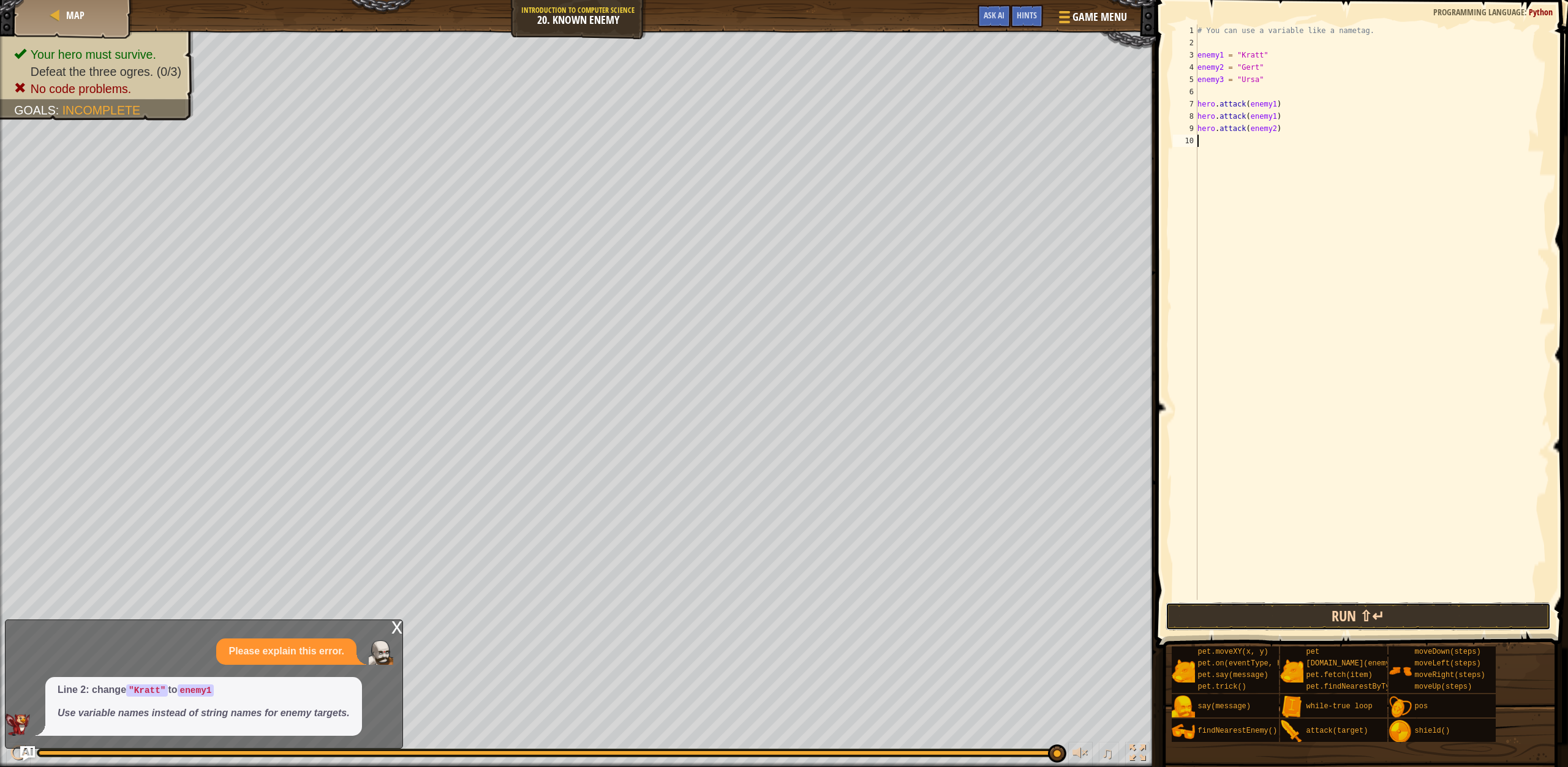
click at [1257, 616] on button "Run ⇧↵" at bounding box center [1358, 616] width 385 height 28
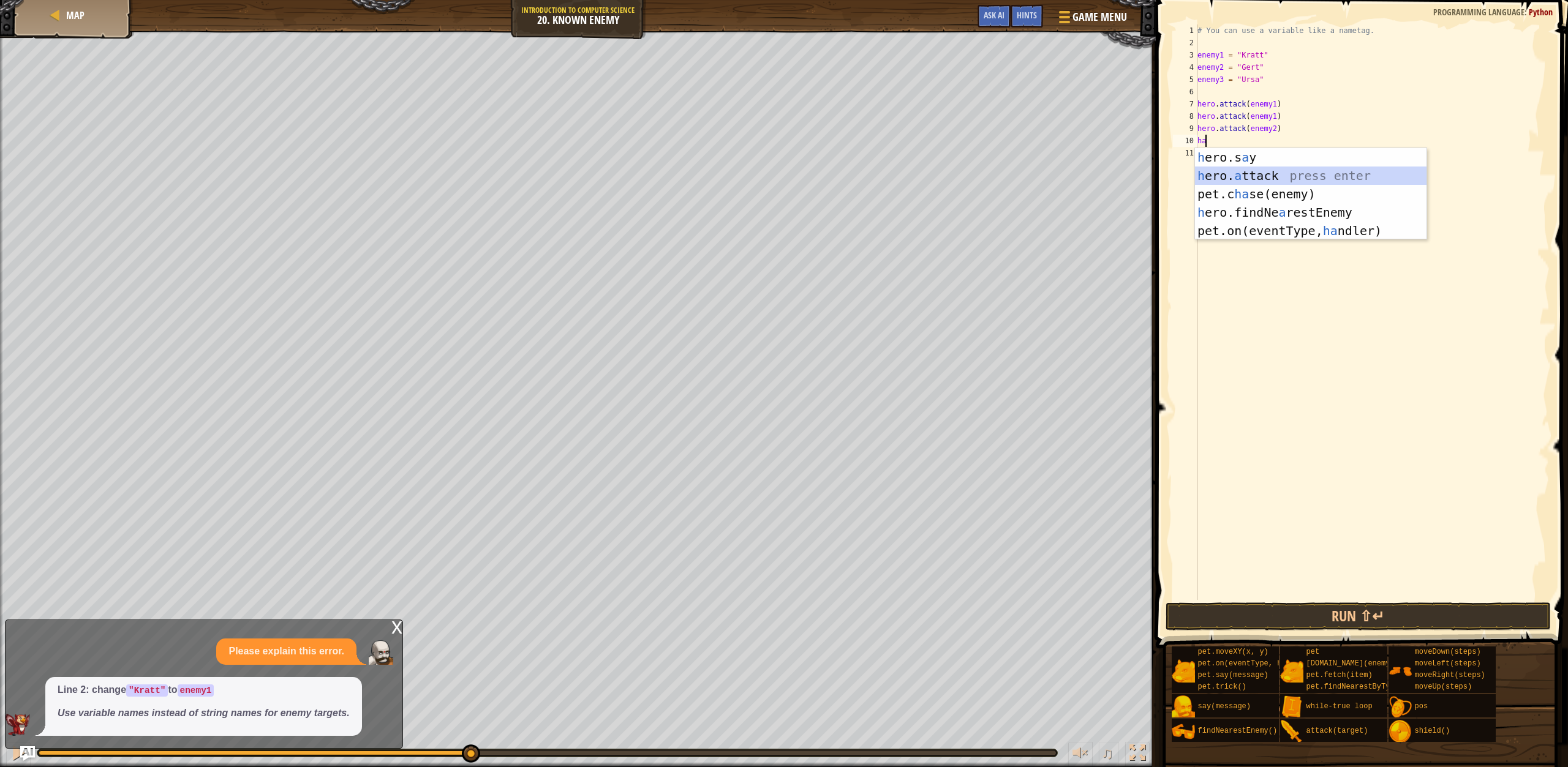
click at [1284, 174] on div "h ero.s a y press enter h ero. a ttack press enter pet.c ha se(enemy) press ent…" at bounding box center [1311, 213] width 232 height 129
type textarea "hero.attack(enemy)"
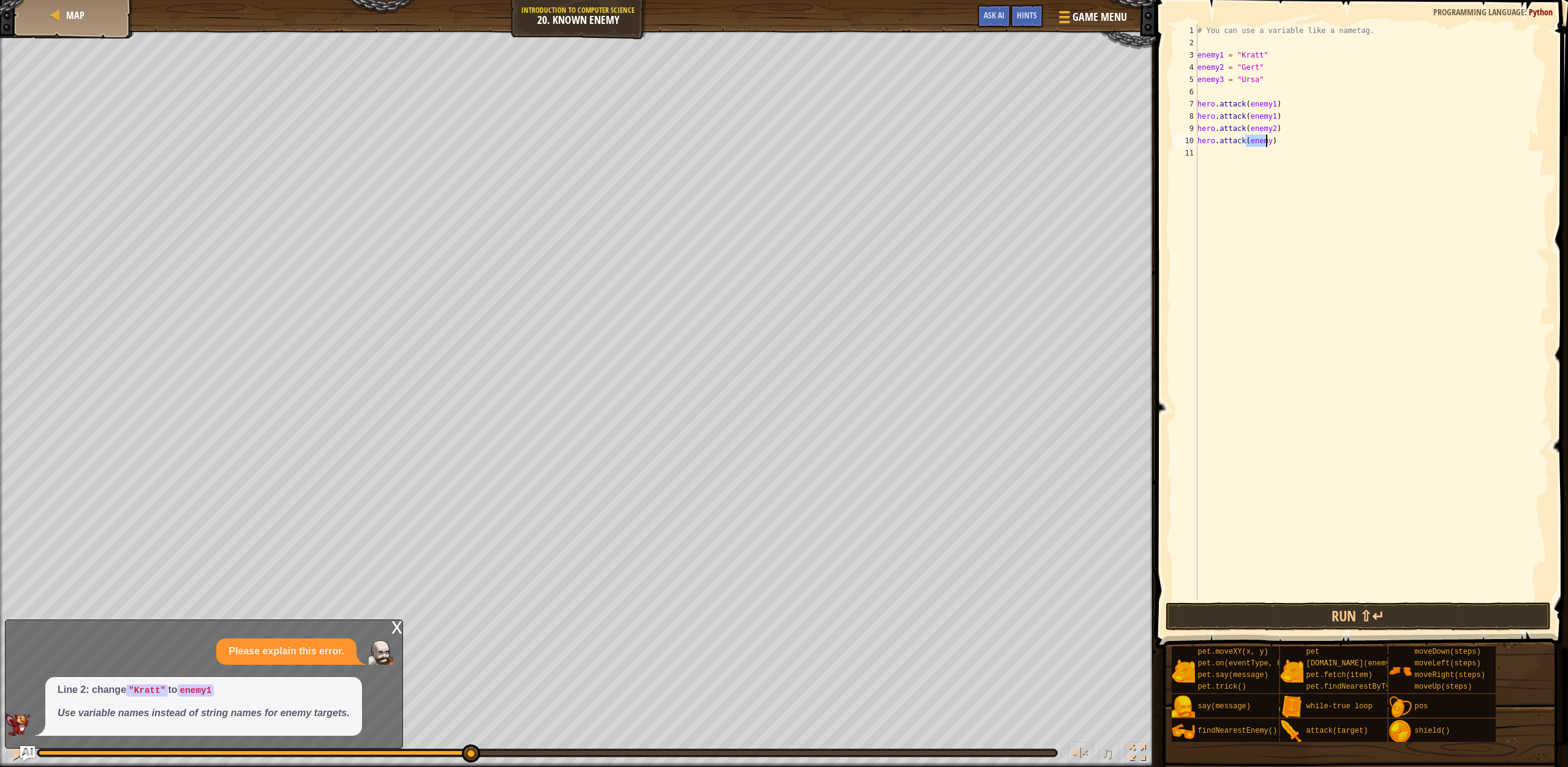
click at [1284, 174] on div "# You can use a variable like a nametag. enemy1 = "[PERSON_NAME]" enemy2 = "[PE…" at bounding box center [1373, 325] width 355 height 600
click at [1264, 141] on div "# You can use a variable like a nametag. enemy1 = "[PERSON_NAME]" enemy2 = "[PE…" at bounding box center [1373, 325] width 355 height 600
type textarea "hero.attack(enemy3)"
click at [1422, 603] on button "Run ⇧↵" at bounding box center [1358, 616] width 385 height 28
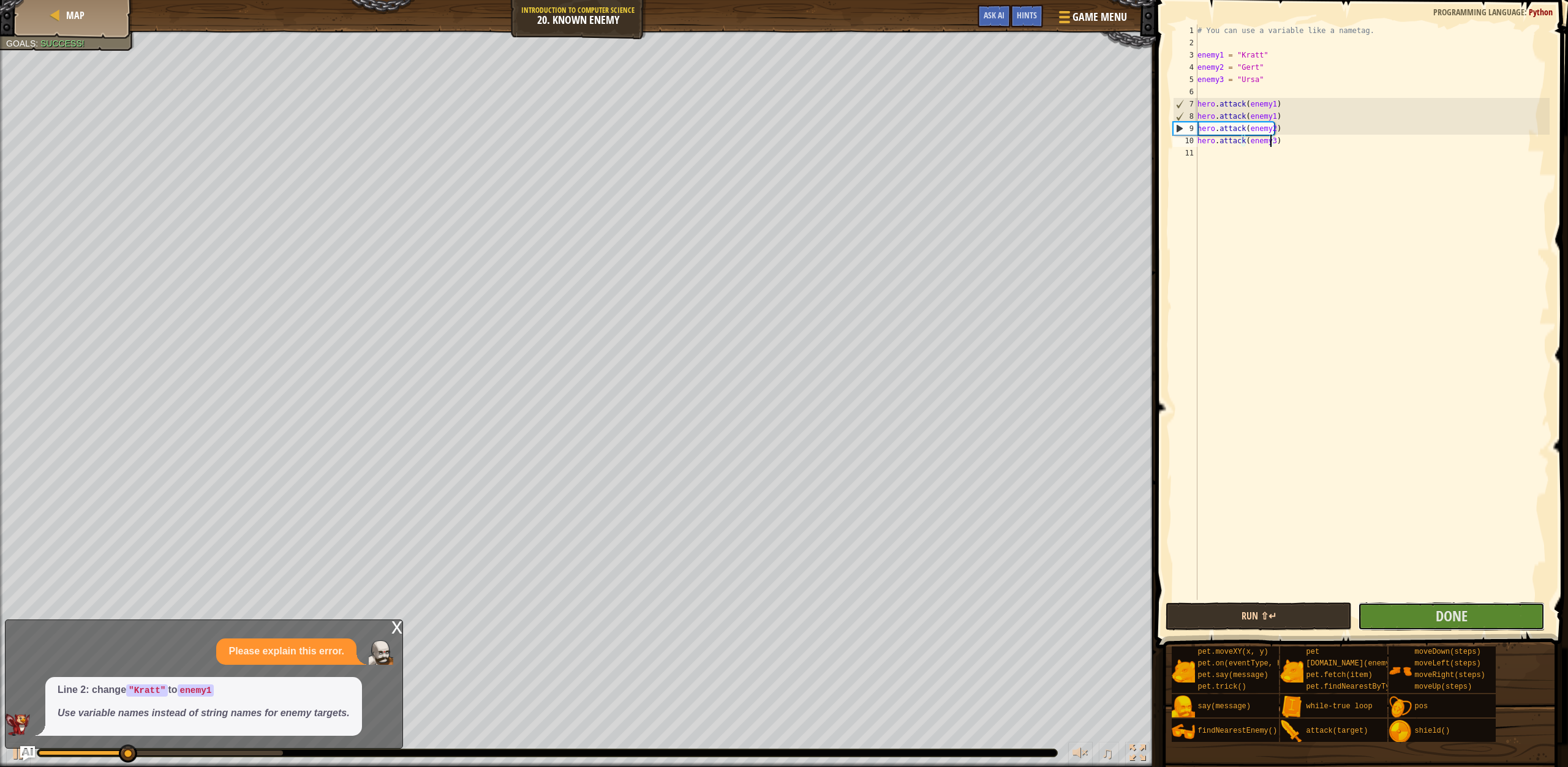
click at [1422, 603] on button "Done" at bounding box center [1451, 616] width 187 height 28
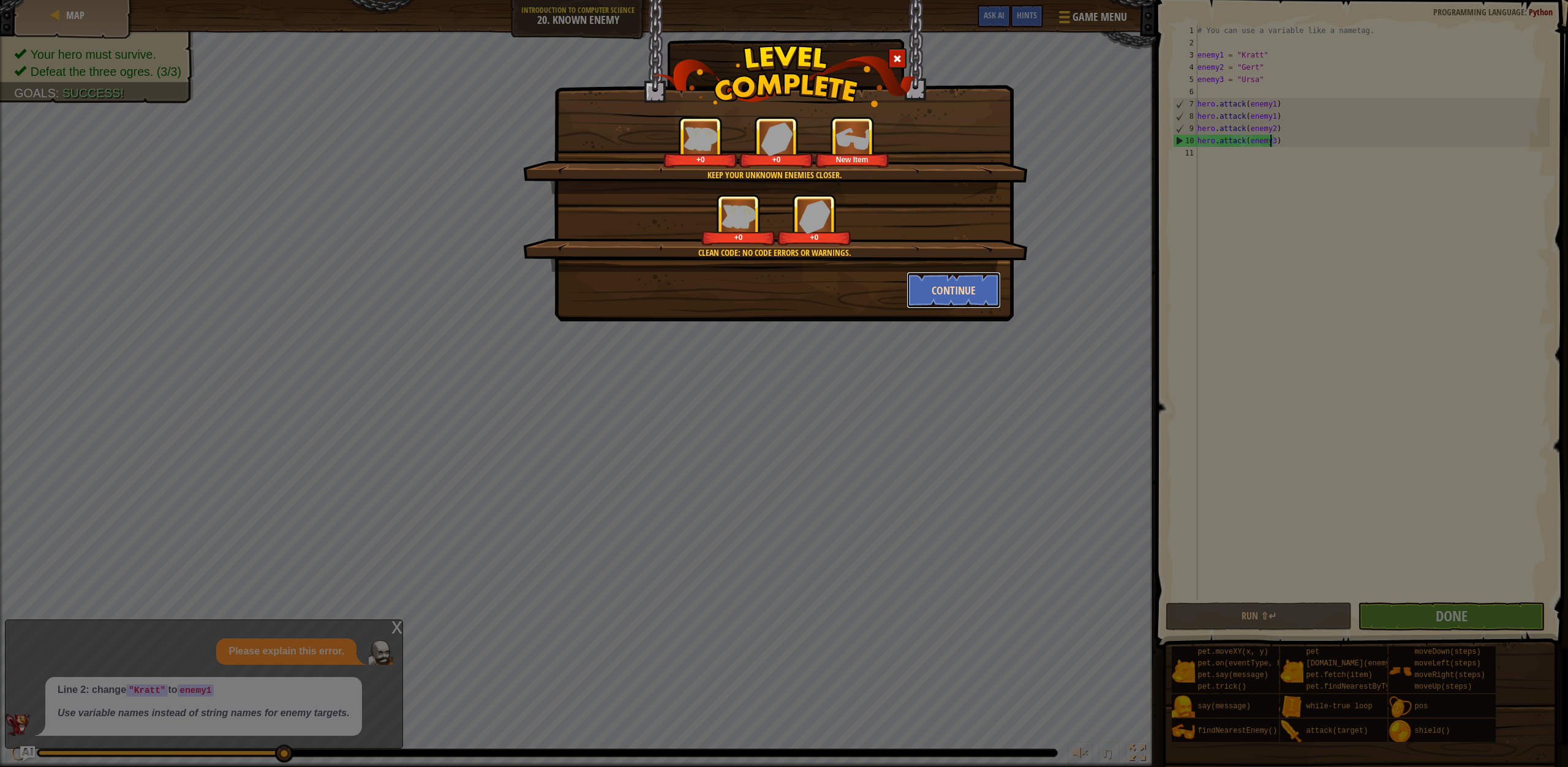
click at [934, 277] on button "Continue" at bounding box center [954, 290] width 95 height 37
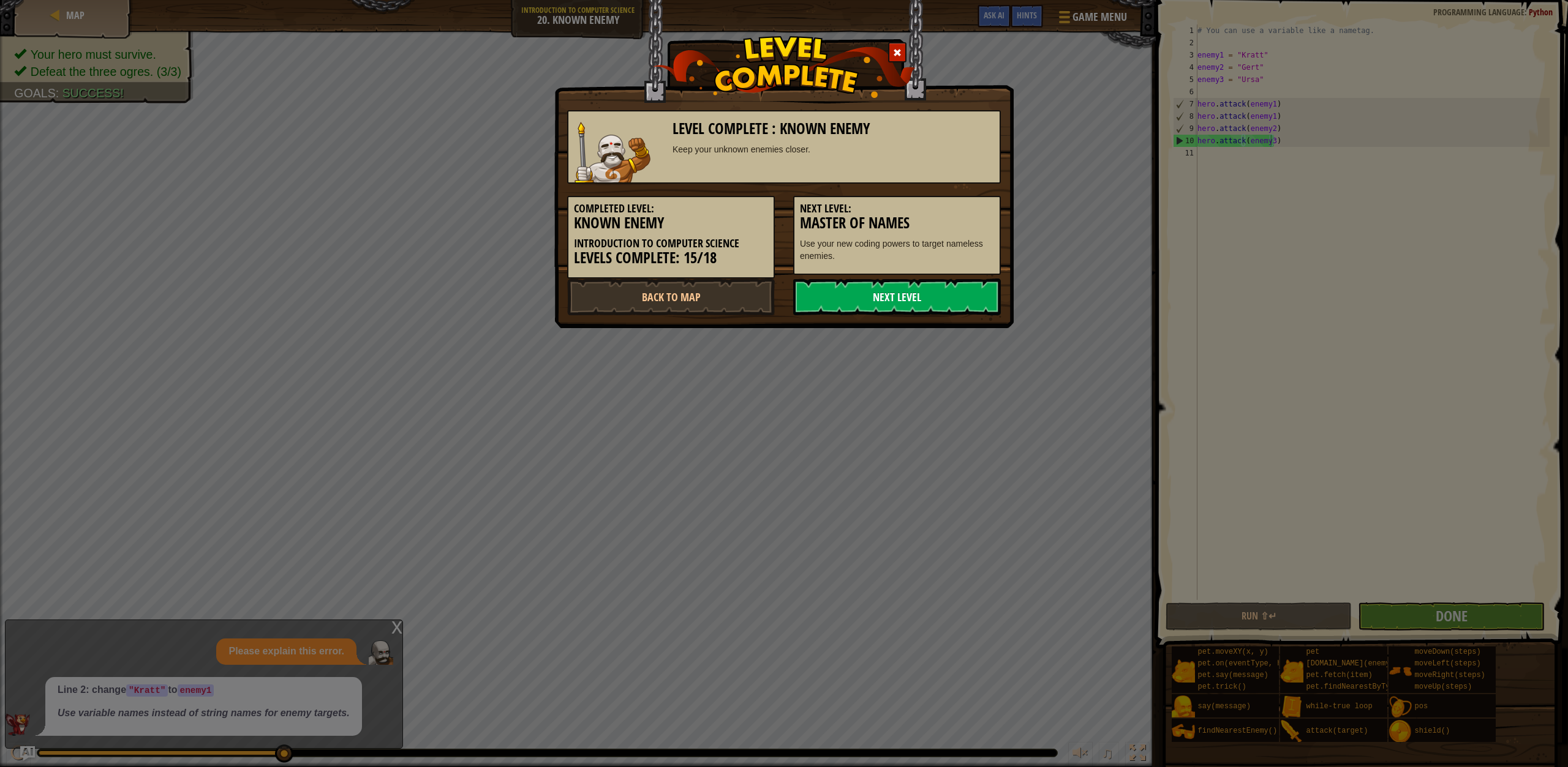
click at [912, 309] on link "Next Level" at bounding box center [897, 297] width 207 height 37
click at [882, 305] on link "Next Level" at bounding box center [897, 297] width 207 height 37
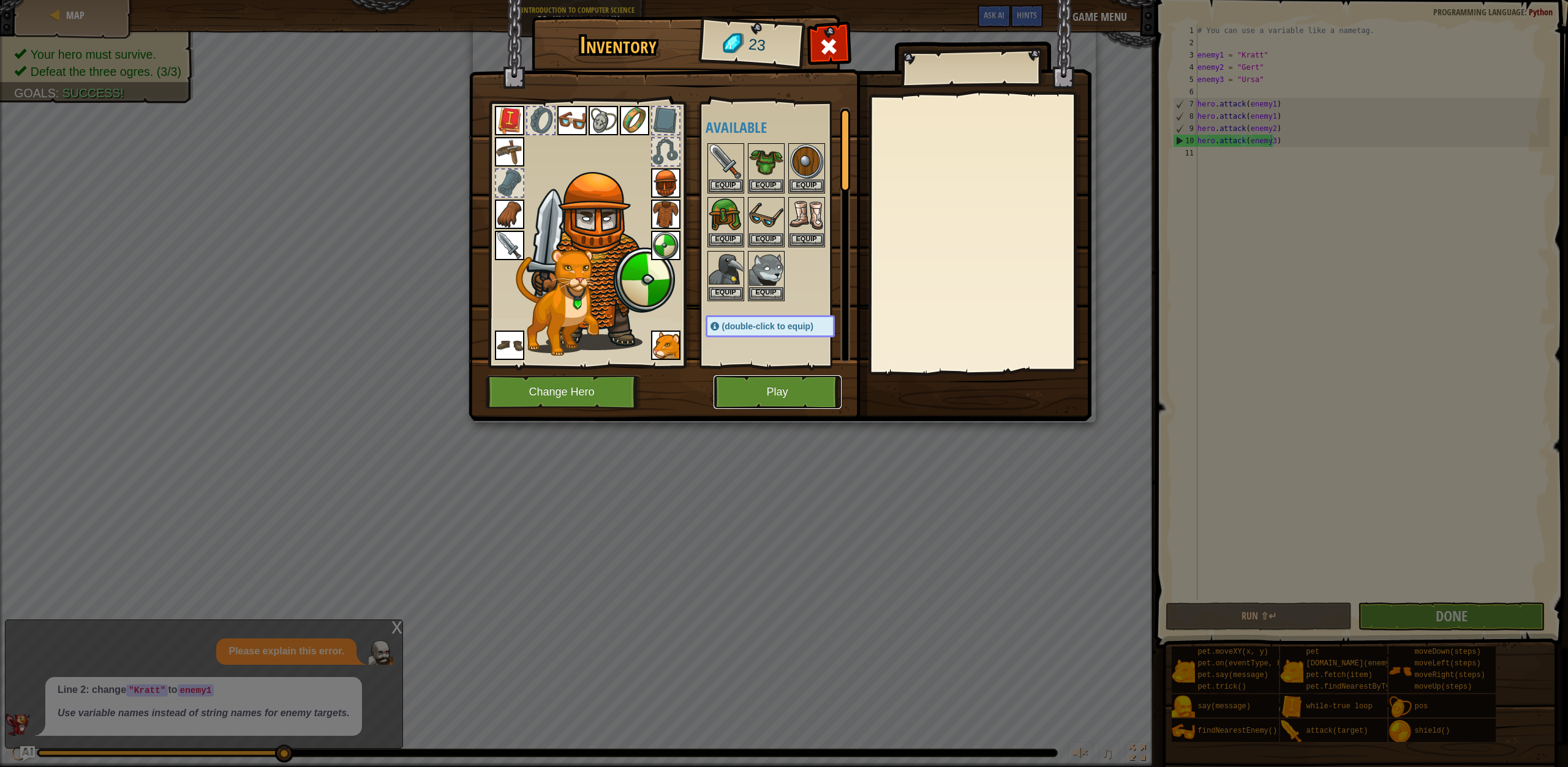
click at [805, 388] on button "Play" at bounding box center [777, 392] width 128 height 33
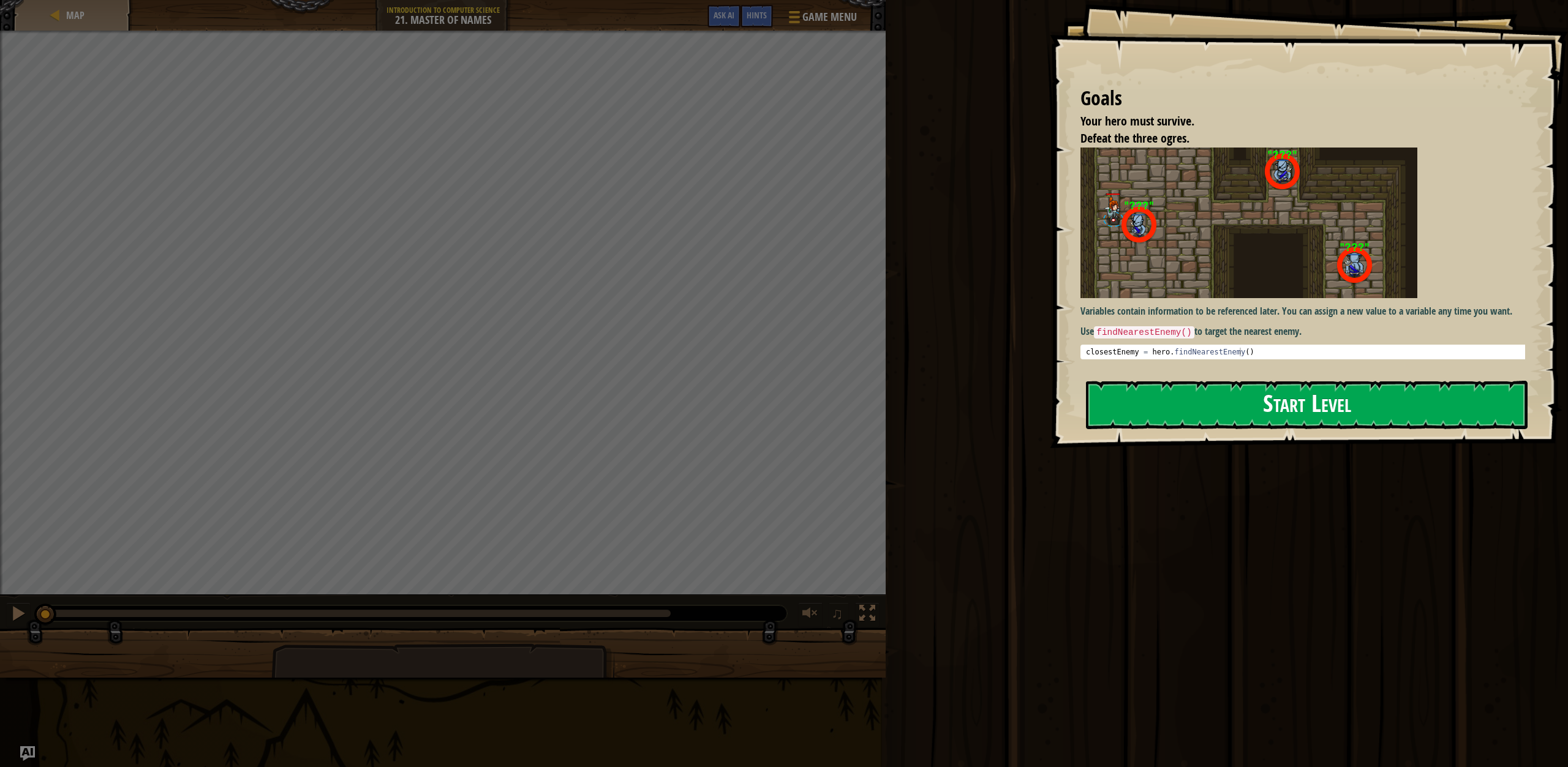
click at [1262, 422] on button "Start Level" at bounding box center [1307, 405] width 442 height 48
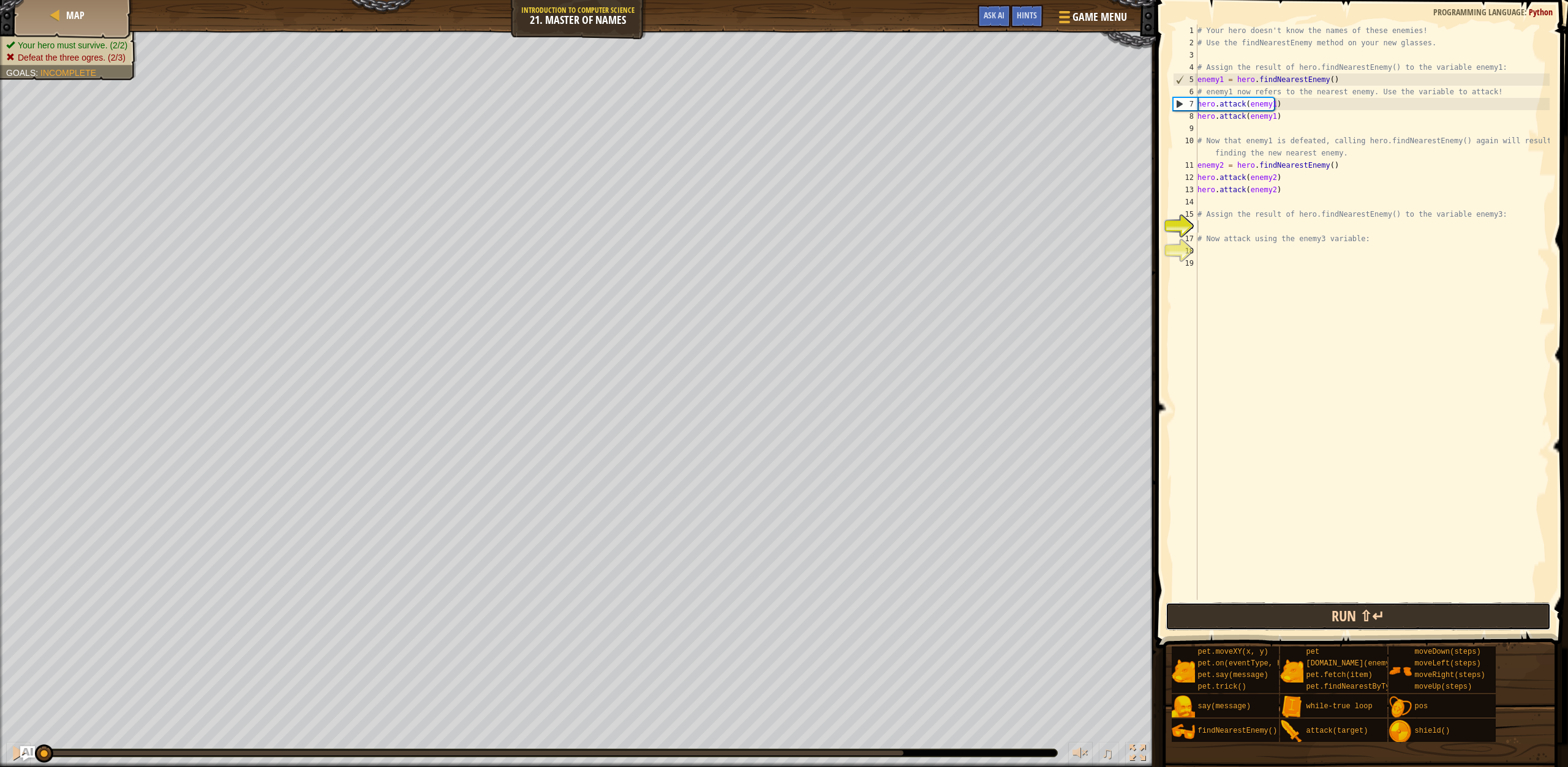
click at [1340, 625] on button "Run ⇧↵" at bounding box center [1358, 616] width 385 height 28
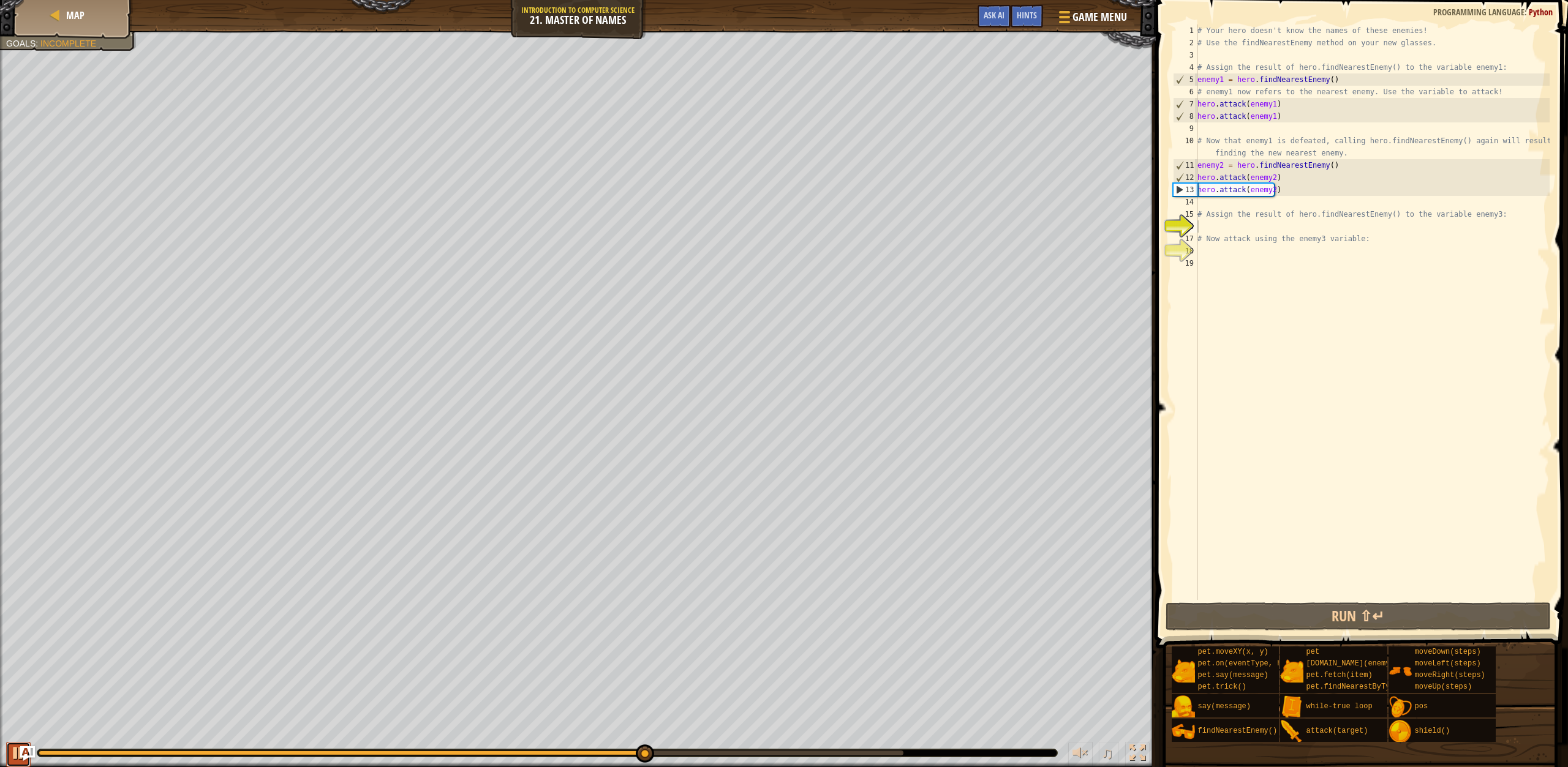
click at [16, 748] on div at bounding box center [18, 754] width 16 height 16
drag, startPoint x: 720, startPoint y: 744, endPoint x: 677, endPoint y: 761, distance: 46.2
drag, startPoint x: 662, startPoint y: 761, endPoint x: 225, endPoint y: 780, distance: 437.4
click at [225, 0] on html "Map Introduction to Computer Science 21. Master of Names Game Menu Done Hints A…" at bounding box center [784, 0] width 1568 height 0
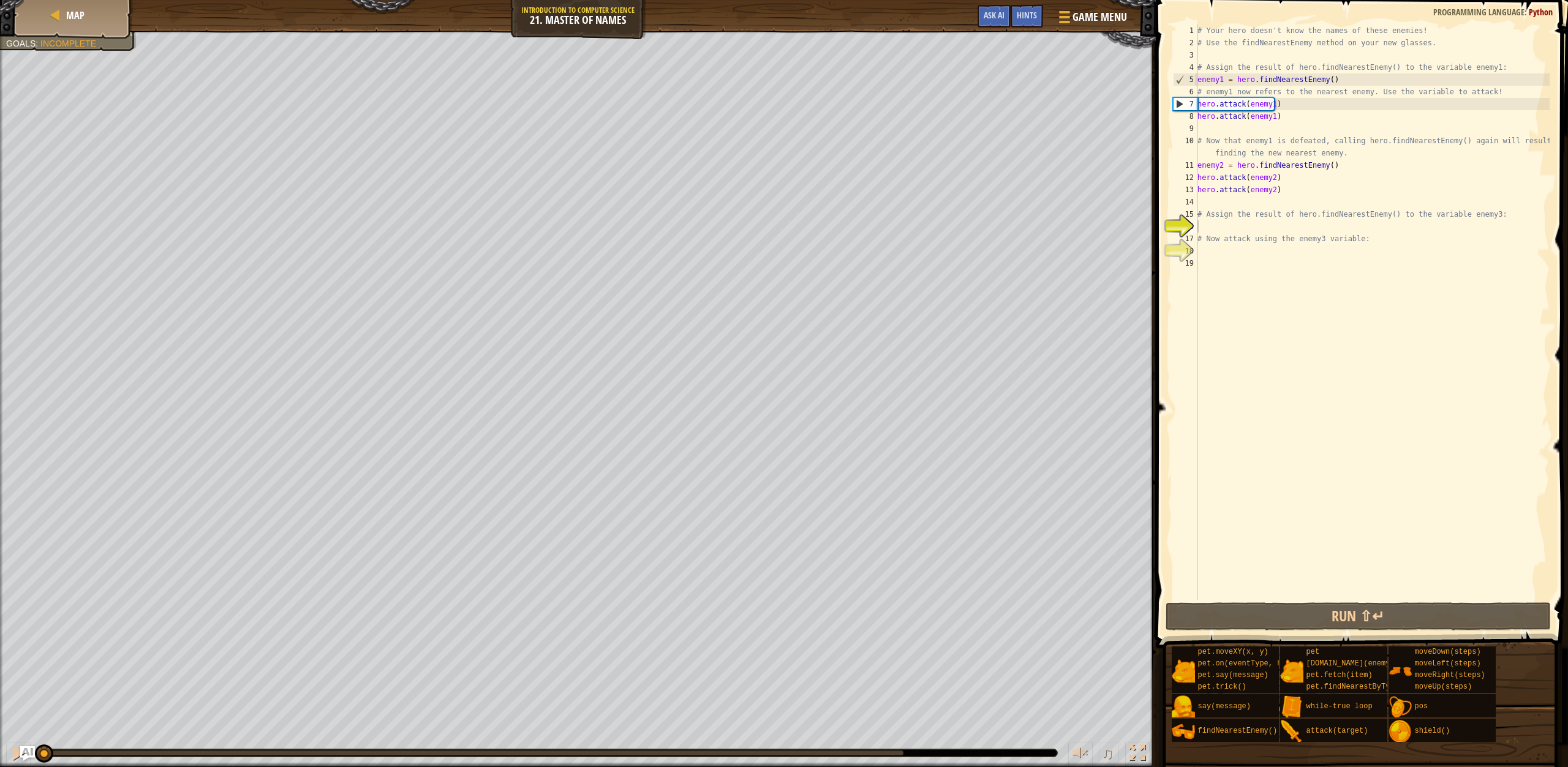
drag, startPoint x: 655, startPoint y: 750, endPoint x: 0, endPoint y: 796, distance: 656.6
click at [0, 0] on html "Map Introduction to Computer Science 21. Master of Names Game Menu Done Hints A…" at bounding box center [784, 0] width 1568 height 0
click at [1209, 256] on div "# Your hero doesn't know the names of these enemies! # Use the findNearestEnemy…" at bounding box center [1373, 325] width 355 height 600
click at [1226, 206] on div "# Your hero doesn't know the names of these enemies! # Use the findNearestEnemy…" at bounding box center [1373, 325] width 355 height 600
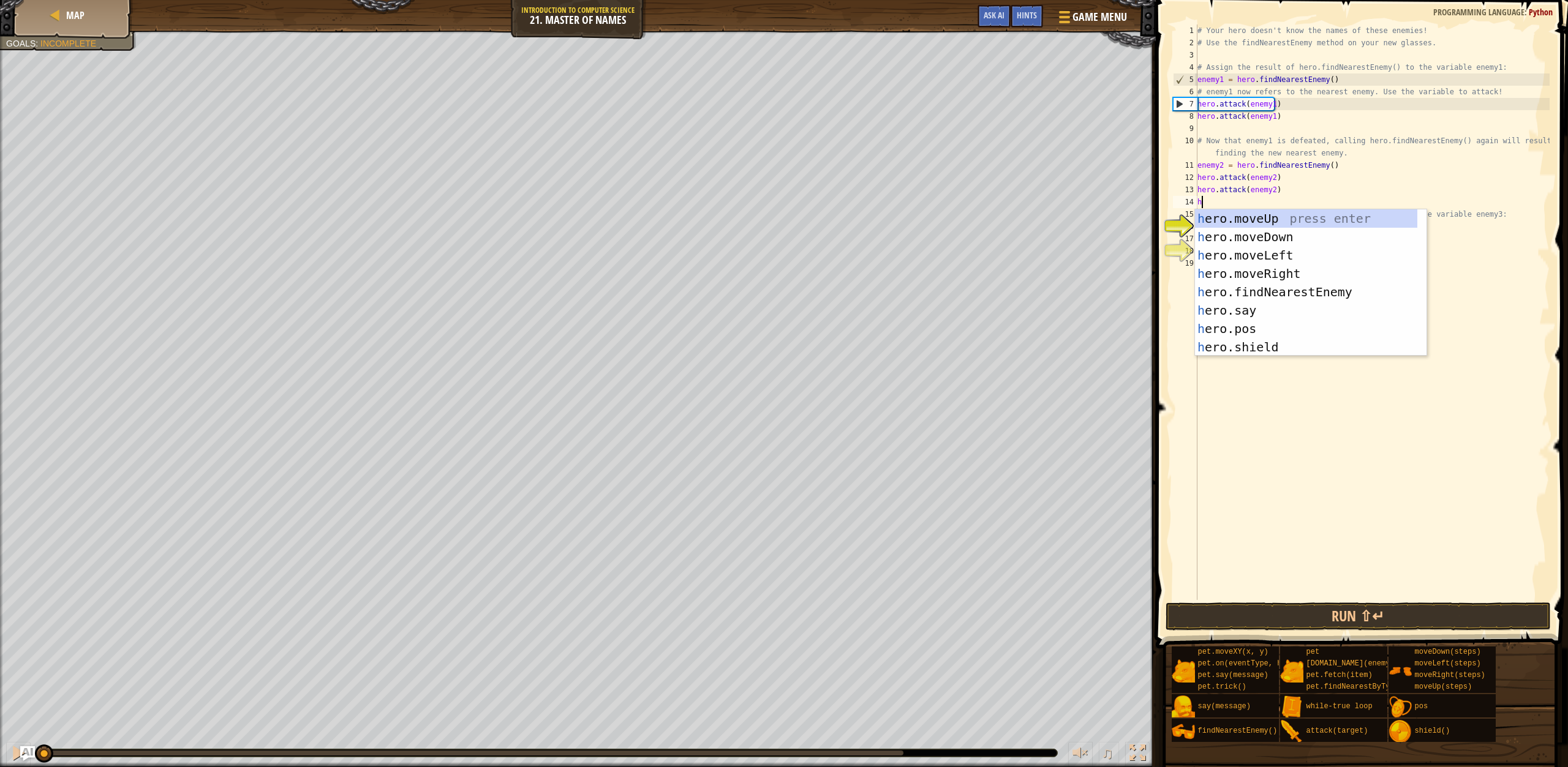
scroll to position [6, 0]
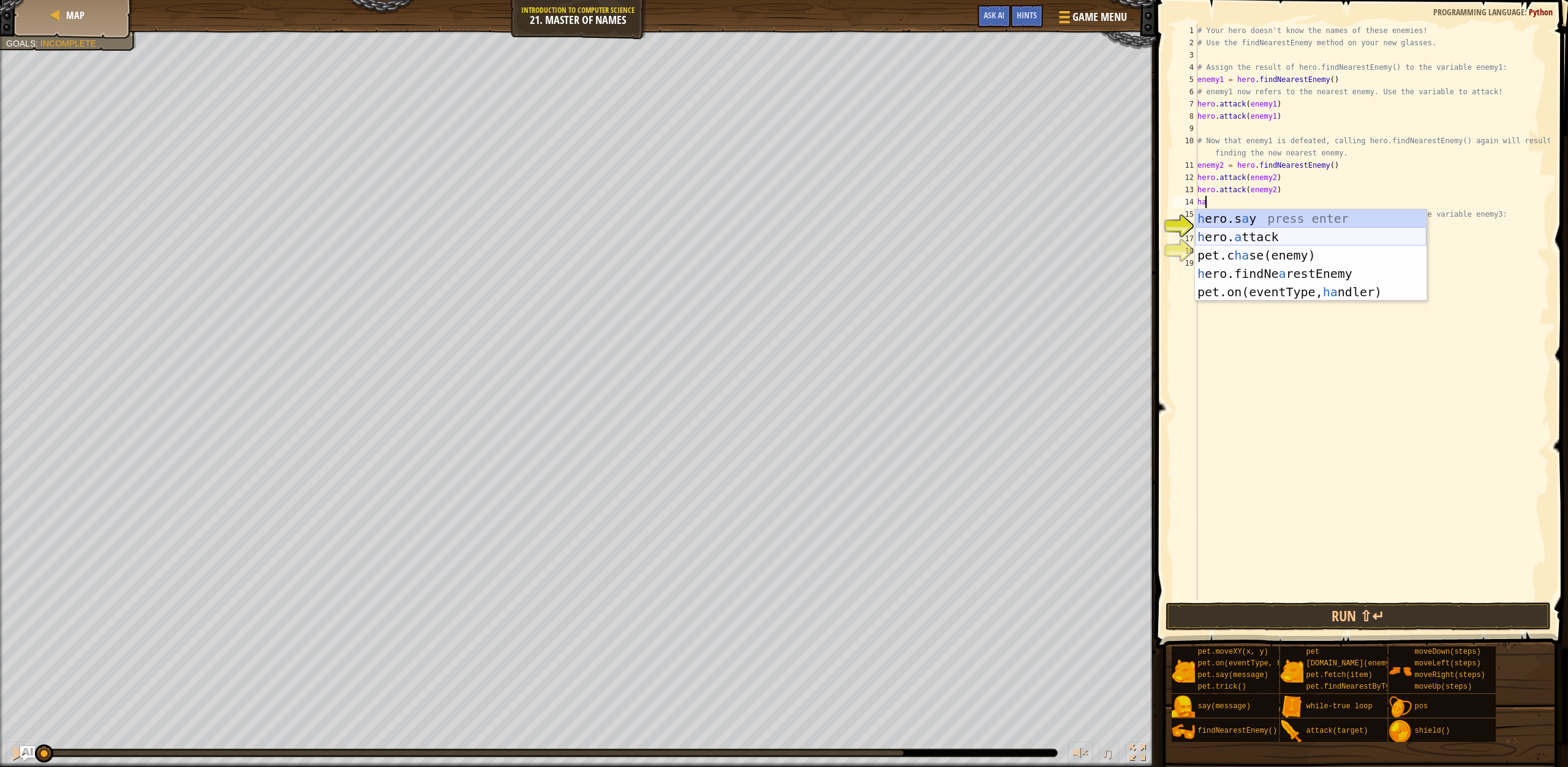
click at [1246, 237] on div "h ero.s a y press enter h ero. a ttack press enter pet.c ha se(enemy) press ent…" at bounding box center [1311, 274] width 232 height 129
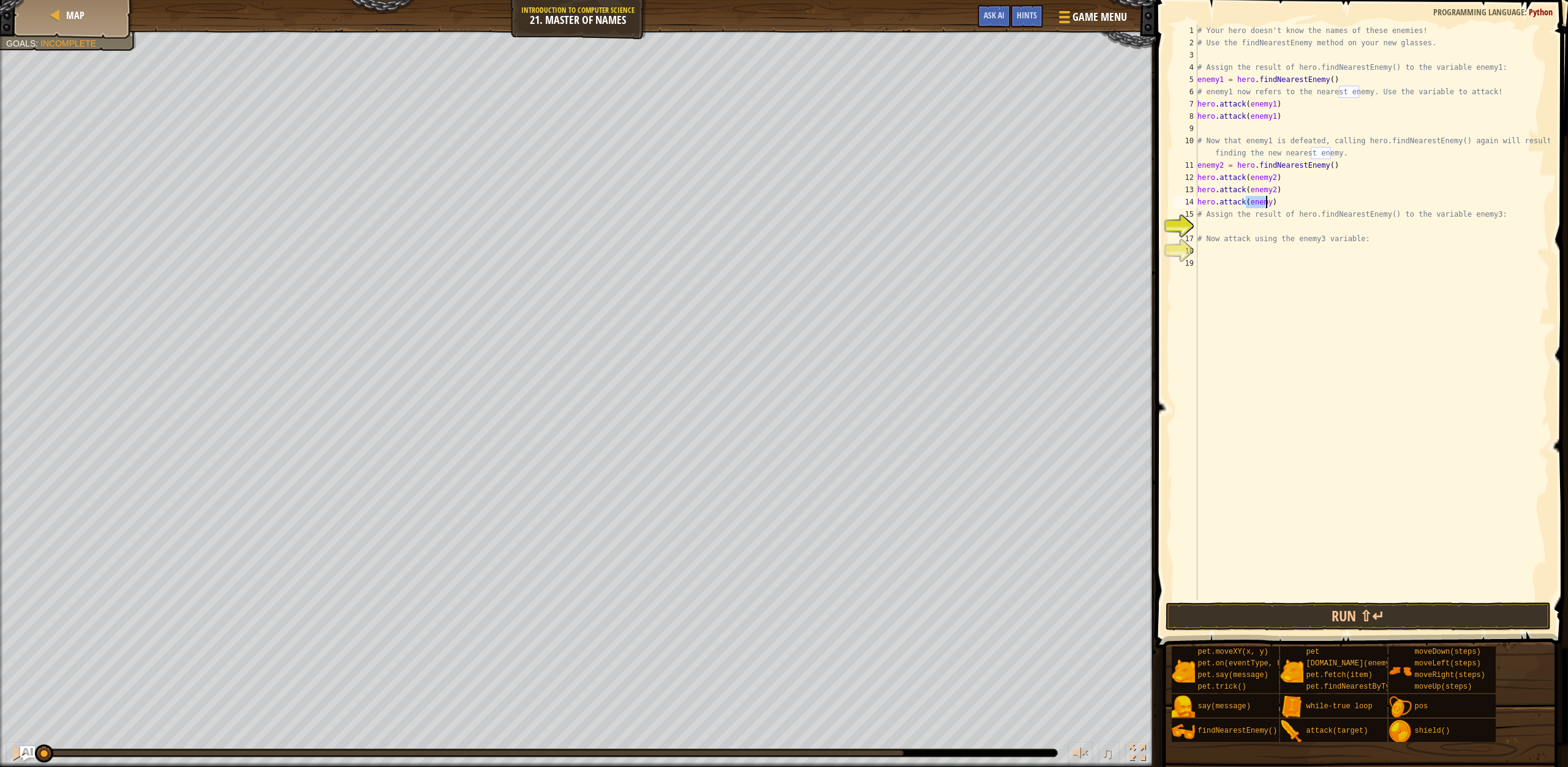
click at [1270, 208] on div "# Your hero doesn't know the names of these enemies! # Use the findNearestEnemy…" at bounding box center [1373, 325] width 355 height 600
click at [1268, 205] on div "# Your hero doesn't know the names of these enemies! # Use the findNearestEnemy…" at bounding box center [1373, 325] width 355 height 600
type textarea "hero.attack(enemy3)"
click at [1386, 612] on button "Run ⇧↵" at bounding box center [1358, 616] width 385 height 28
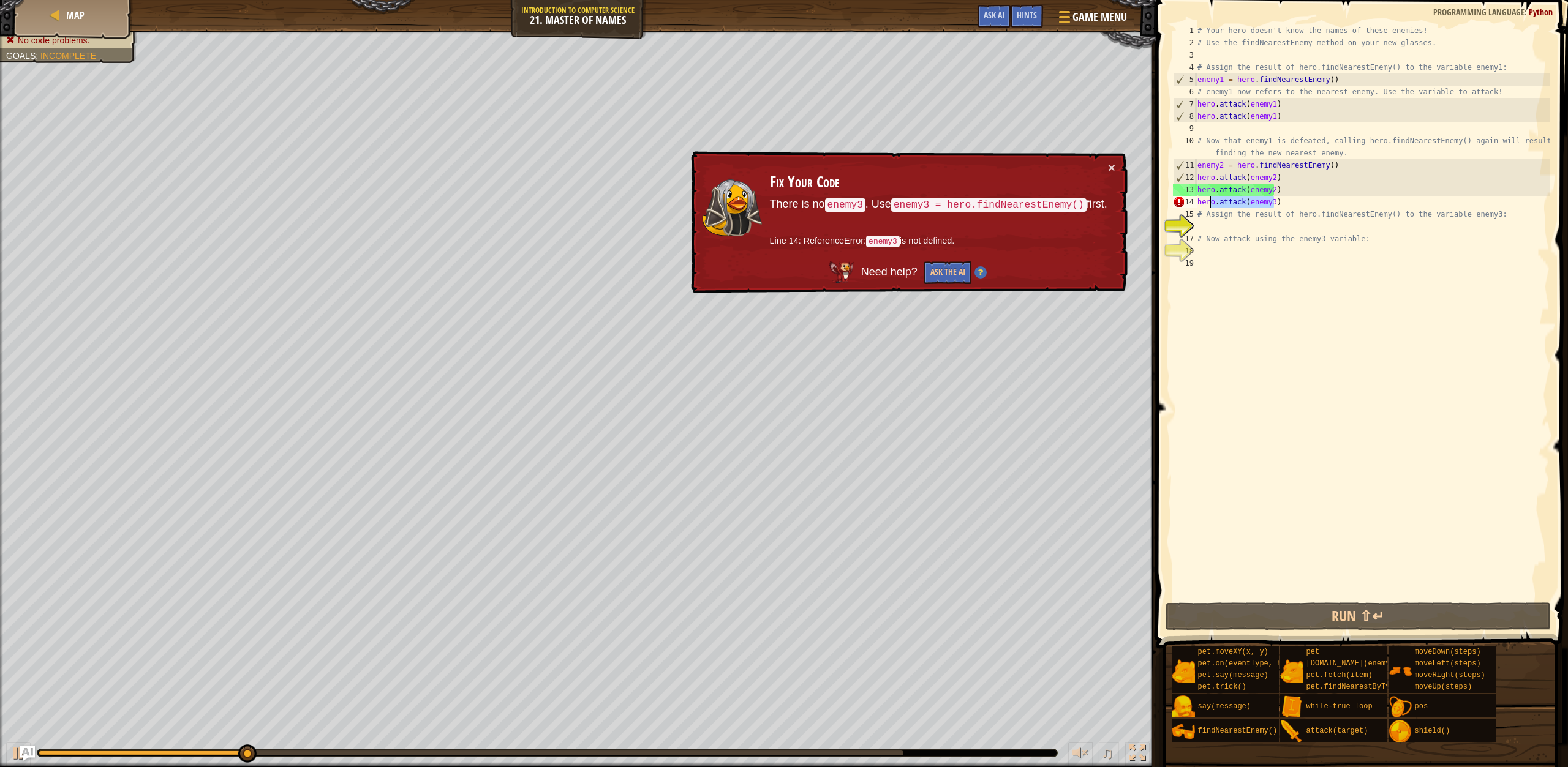
drag, startPoint x: 1297, startPoint y: 199, endPoint x: 1207, endPoint y: 196, distance: 90.0
click at [1207, 196] on div "# Your hero doesn't know the names of these enemies! # Use the findNearestEnemy…" at bounding box center [1373, 325] width 355 height 600
type textarea "h"
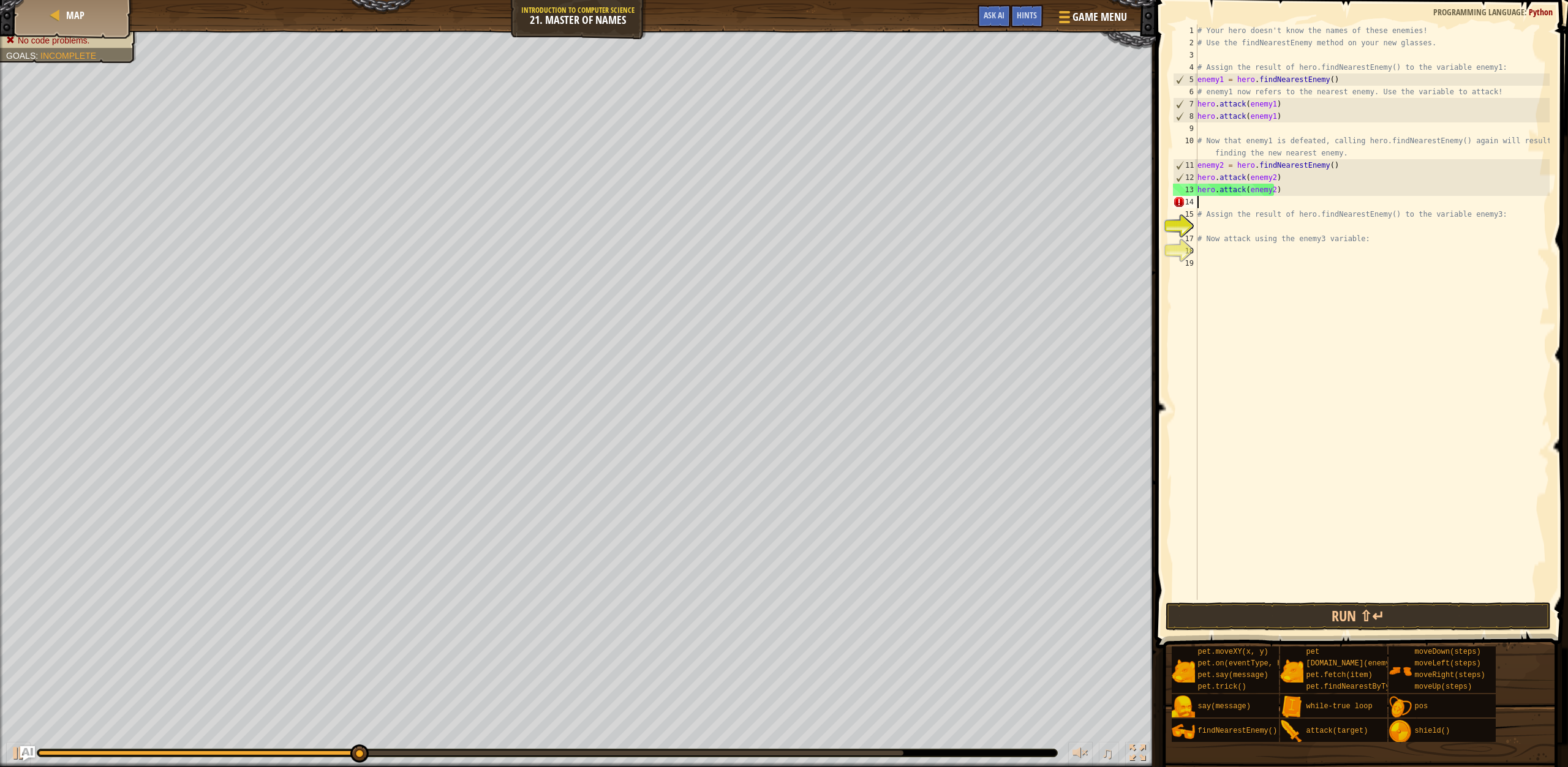
type textarea "hero.attack(enemy2)"
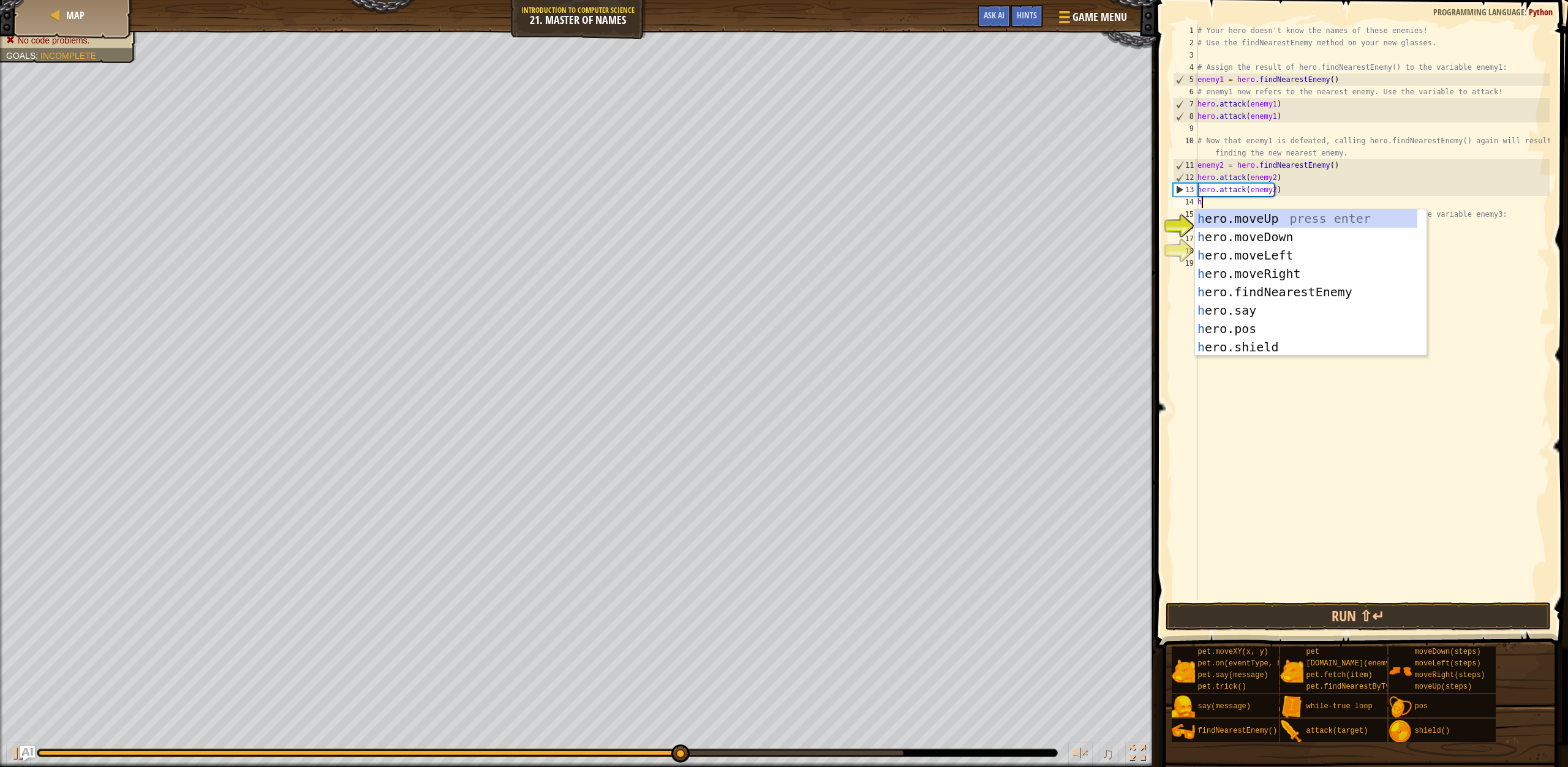
type textarea "h"
click at [1301, 291] on div "h ero.moveUp press enter h ero.moveDown press enter h ero.moveLeft press enter …" at bounding box center [1307, 301] width 222 height 183
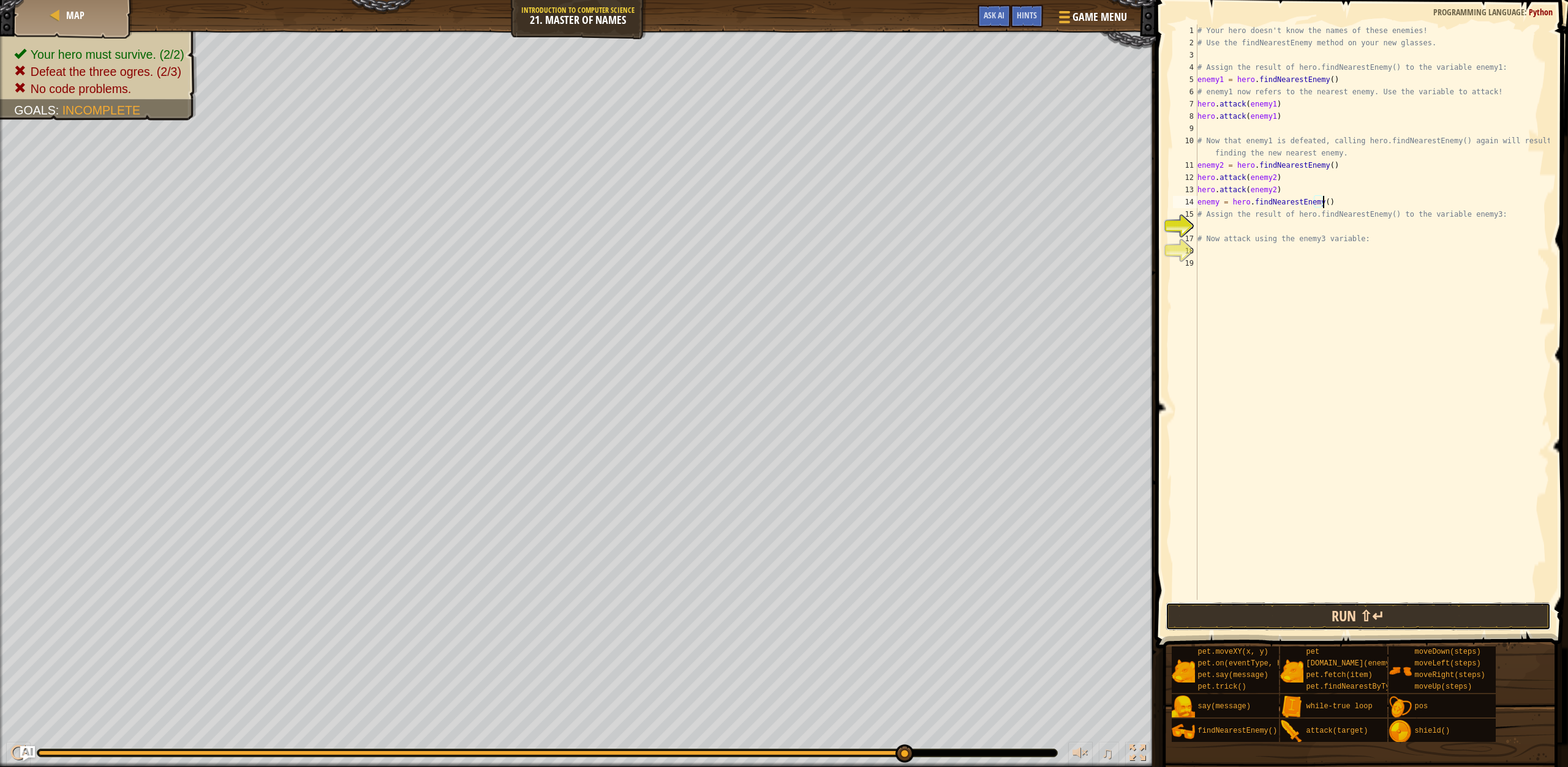
click at [1346, 615] on button "Run ⇧↵" at bounding box center [1358, 616] width 385 height 28
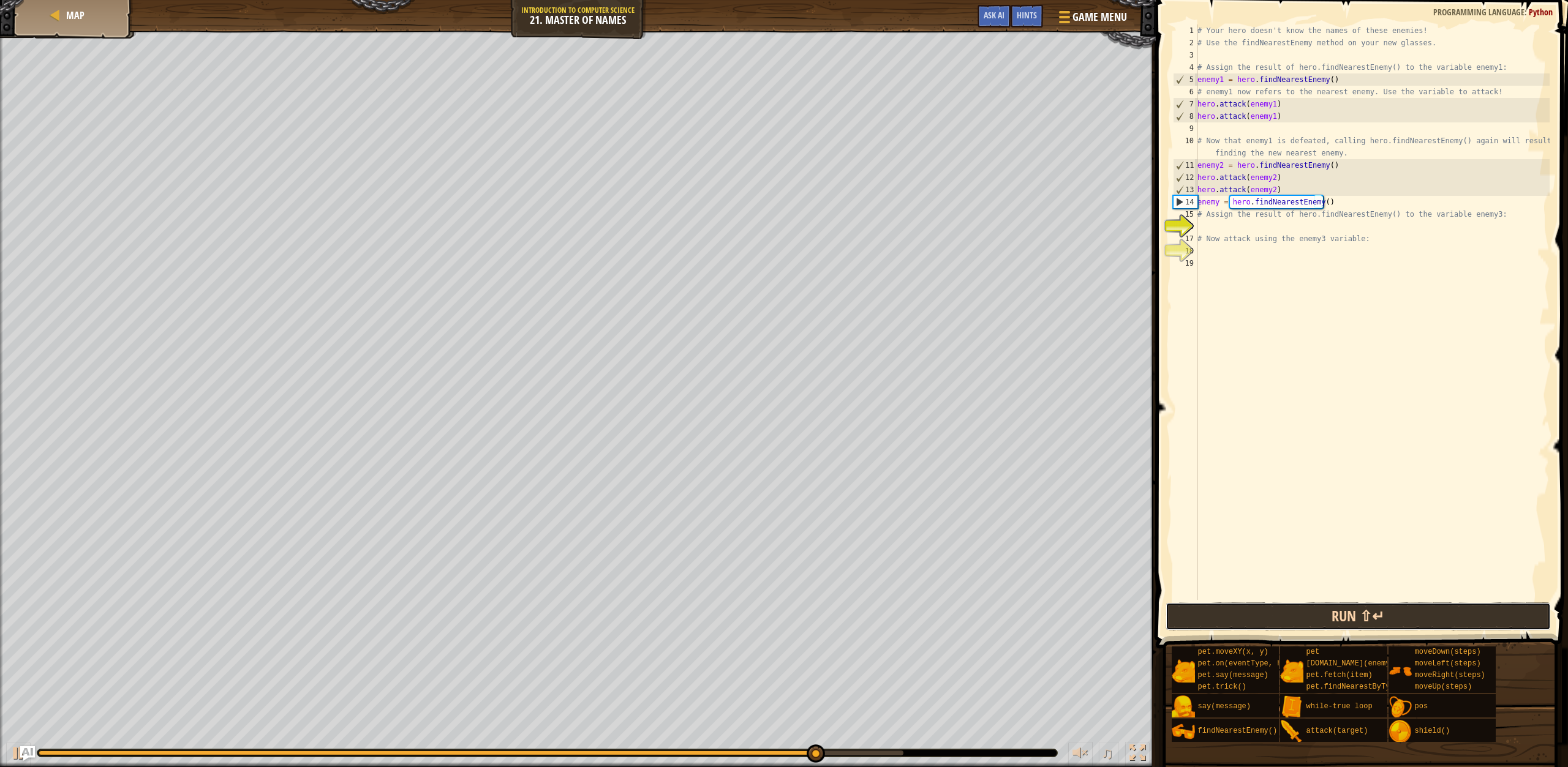
click at [1350, 608] on button "Run ⇧↵" at bounding box center [1358, 616] width 385 height 28
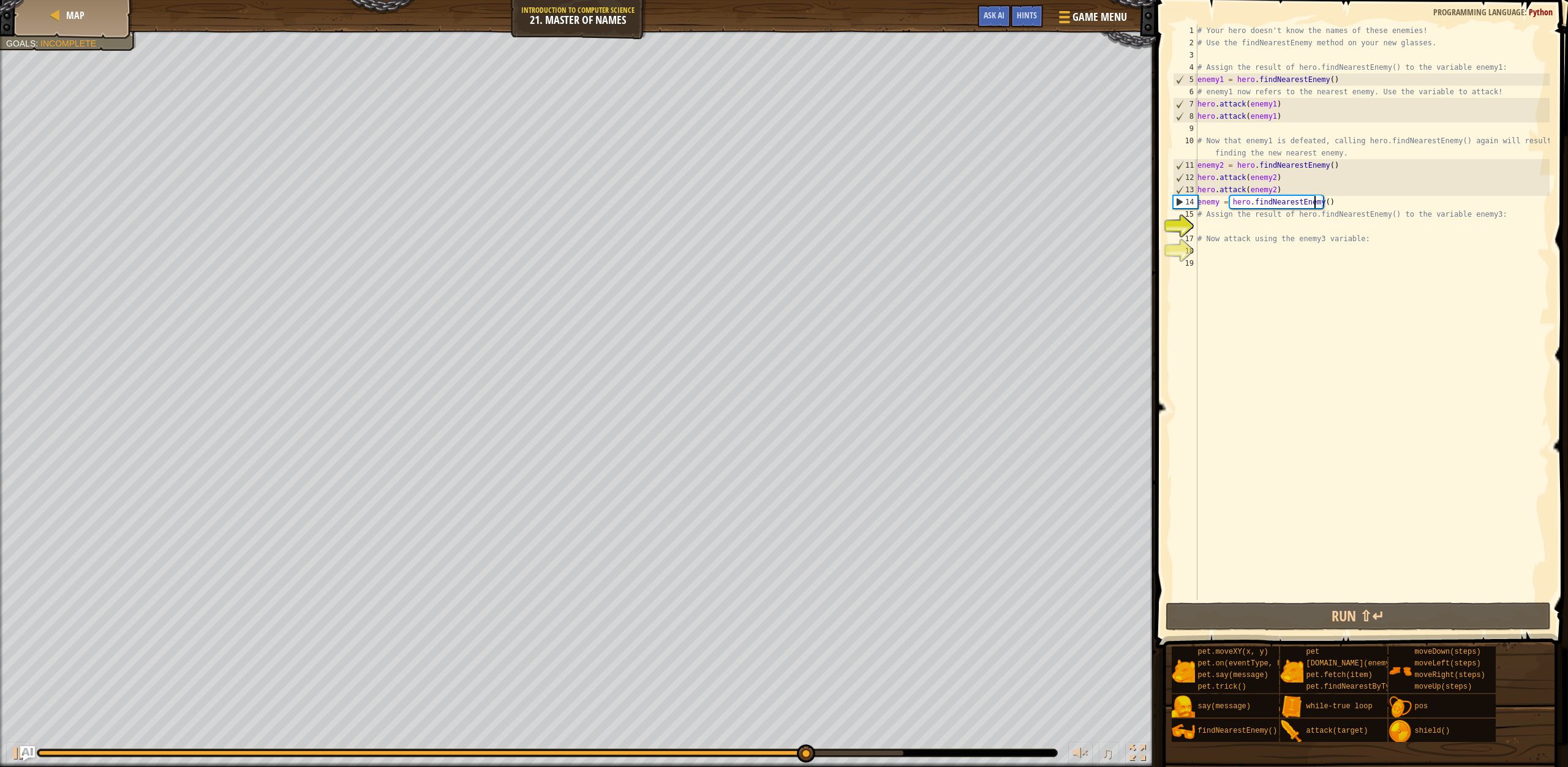
click at [1316, 203] on div "# Your hero doesn't know the names of these enemies! # Use the findNearestEnemy…" at bounding box center [1373, 325] width 355 height 600
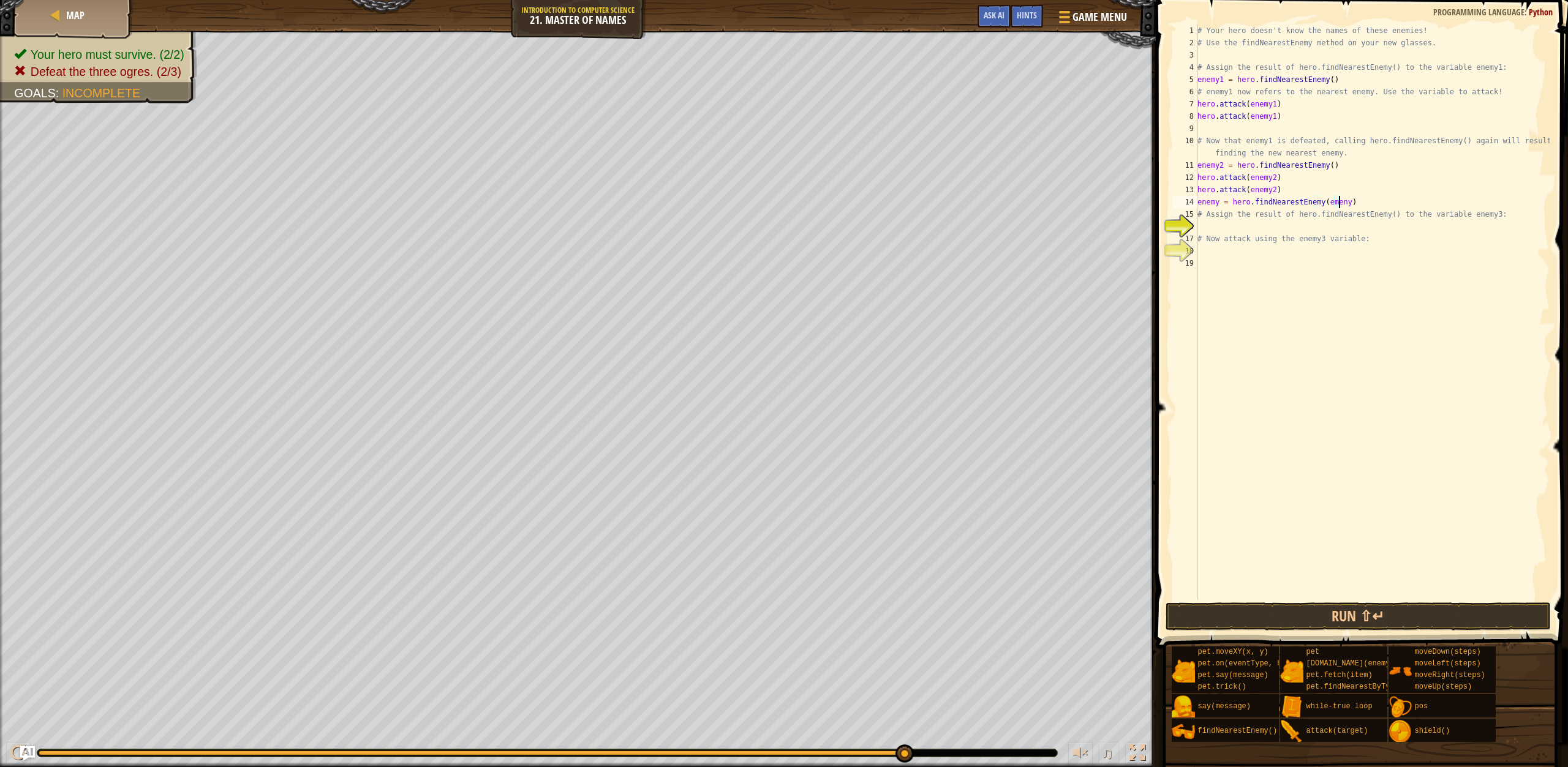
scroll to position [6, 12]
click at [1380, 623] on button "Run ⇧↵" at bounding box center [1358, 616] width 385 height 28
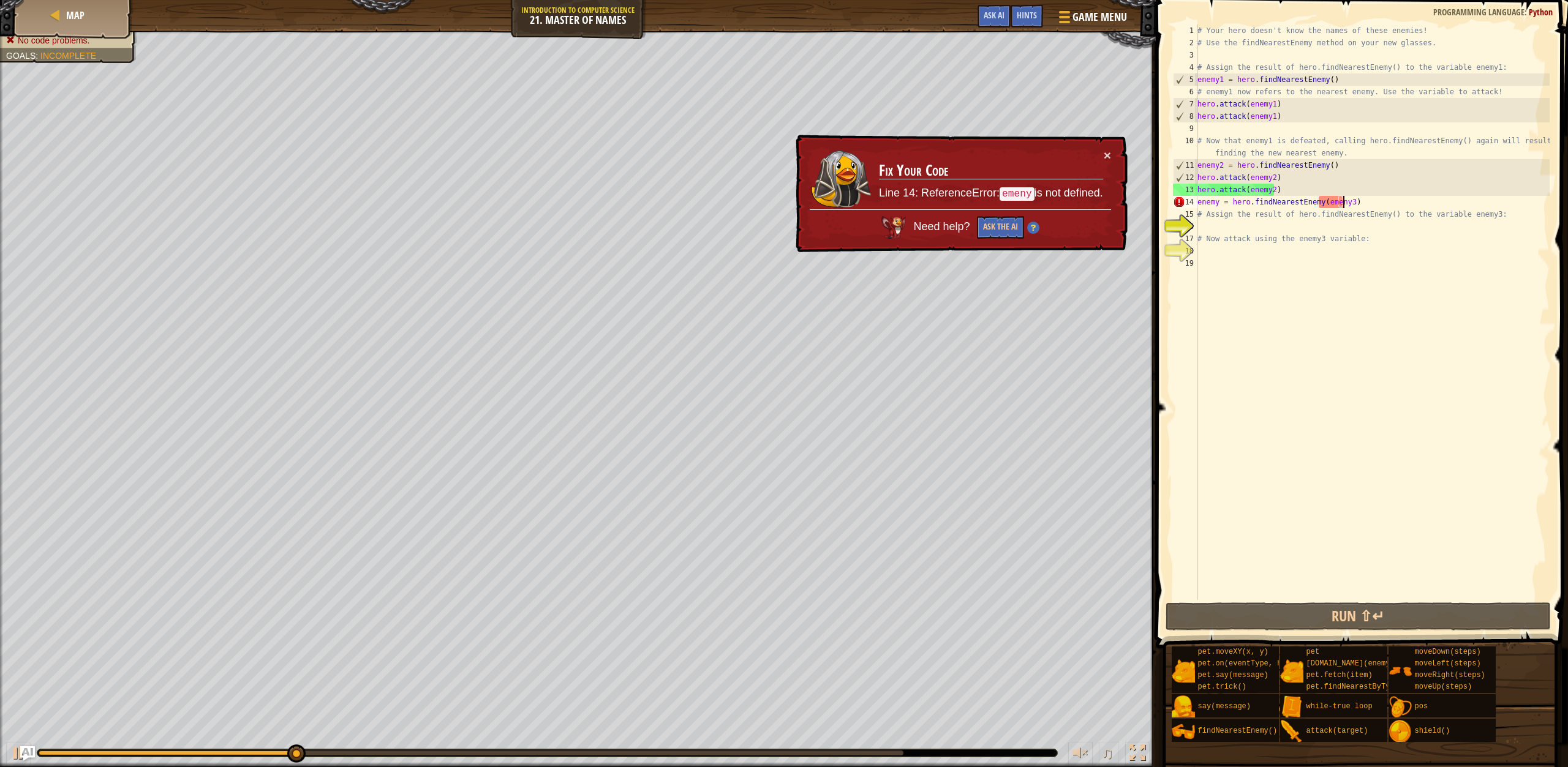
type textarea "enemy = hero.findNearestEnemy(emeny3)"
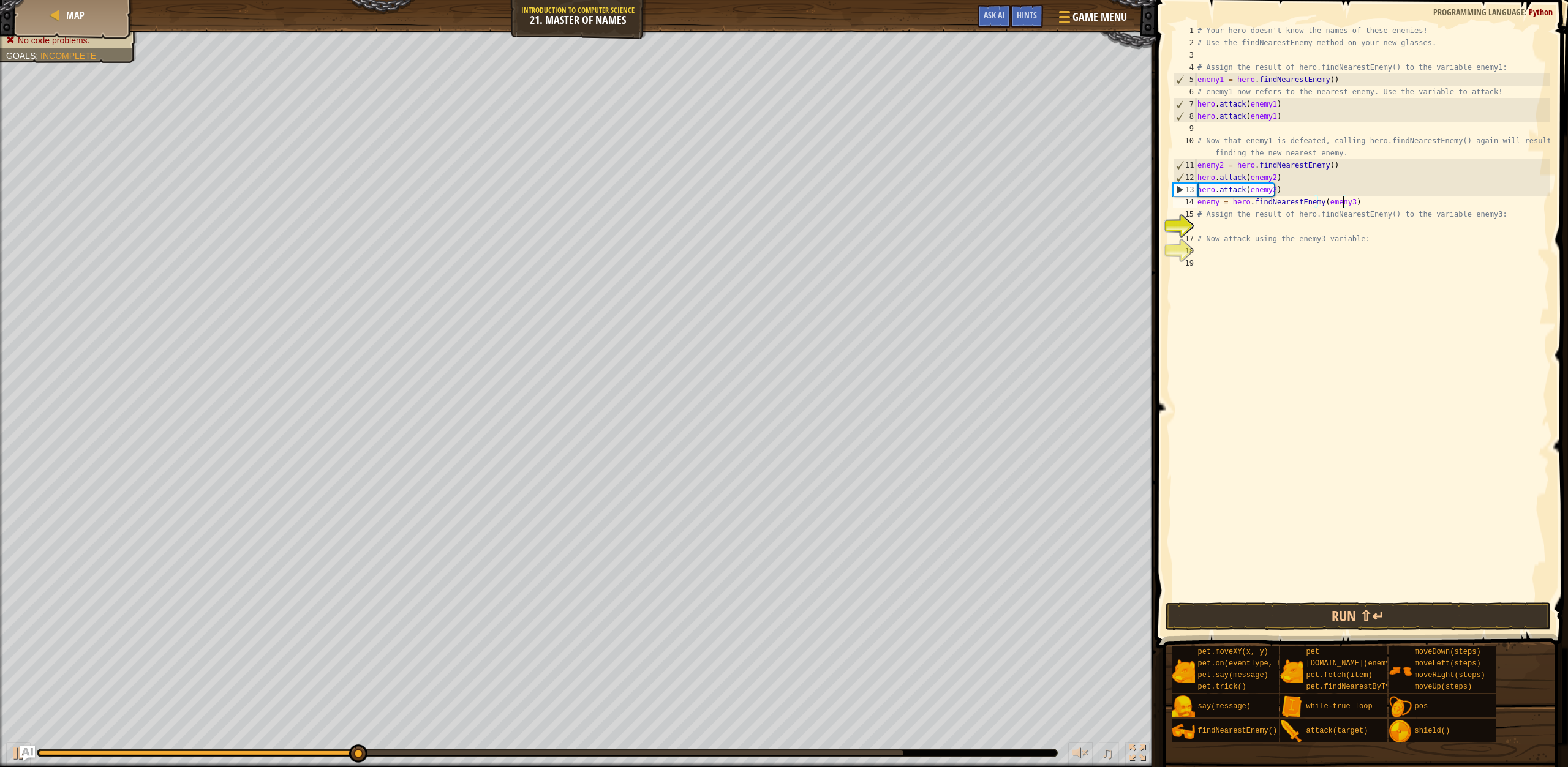
click at [1393, 599] on div "# Your hero doesn't know the names of these enemies! # Use the findNearestEnemy…" at bounding box center [1373, 325] width 355 height 600
click at [1340, 622] on button "Run ⇧↵" at bounding box center [1358, 616] width 385 height 28
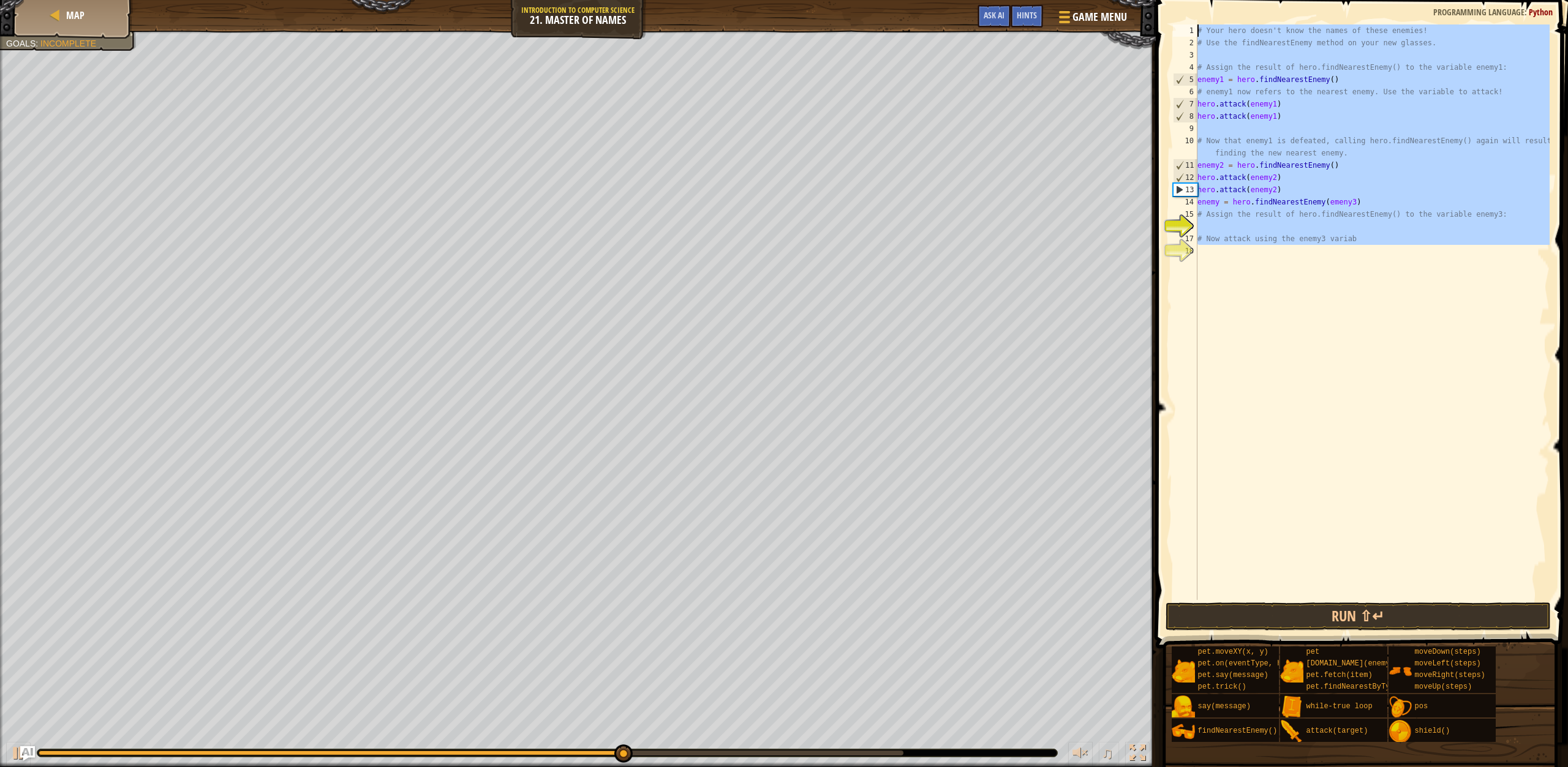
drag, startPoint x: 1273, startPoint y: 341, endPoint x: 1273, endPoint y: -85, distance: 426.0
click at [1273, 0] on html "Map Introduction to Computer Science 21. Master of Names Game Menu Done Hints A…" at bounding box center [784, 0] width 1568 height 0
type textarea "# Your hero doesn't know the names of these enemies! # Use the findNearestEnemy…"
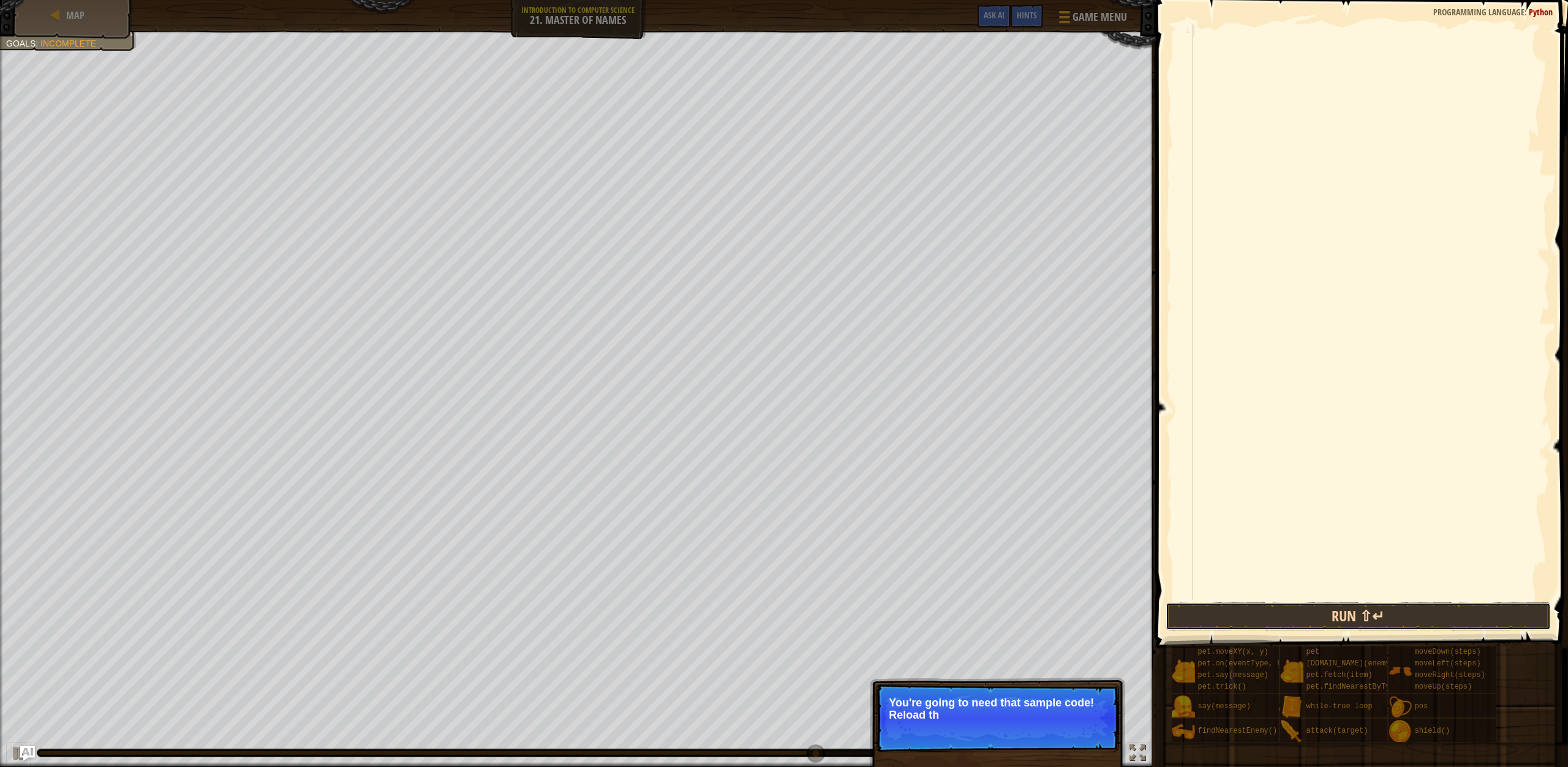
click at [1277, 611] on button "Run ⇧↵" at bounding box center [1358, 616] width 385 height 28
click at [972, 707] on p "You're going to need that sample code! Reload the original code." at bounding box center [998, 709] width 218 height 25
click at [1079, 729] on button "↻ Reload" at bounding box center [1082, 730] width 55 height 18
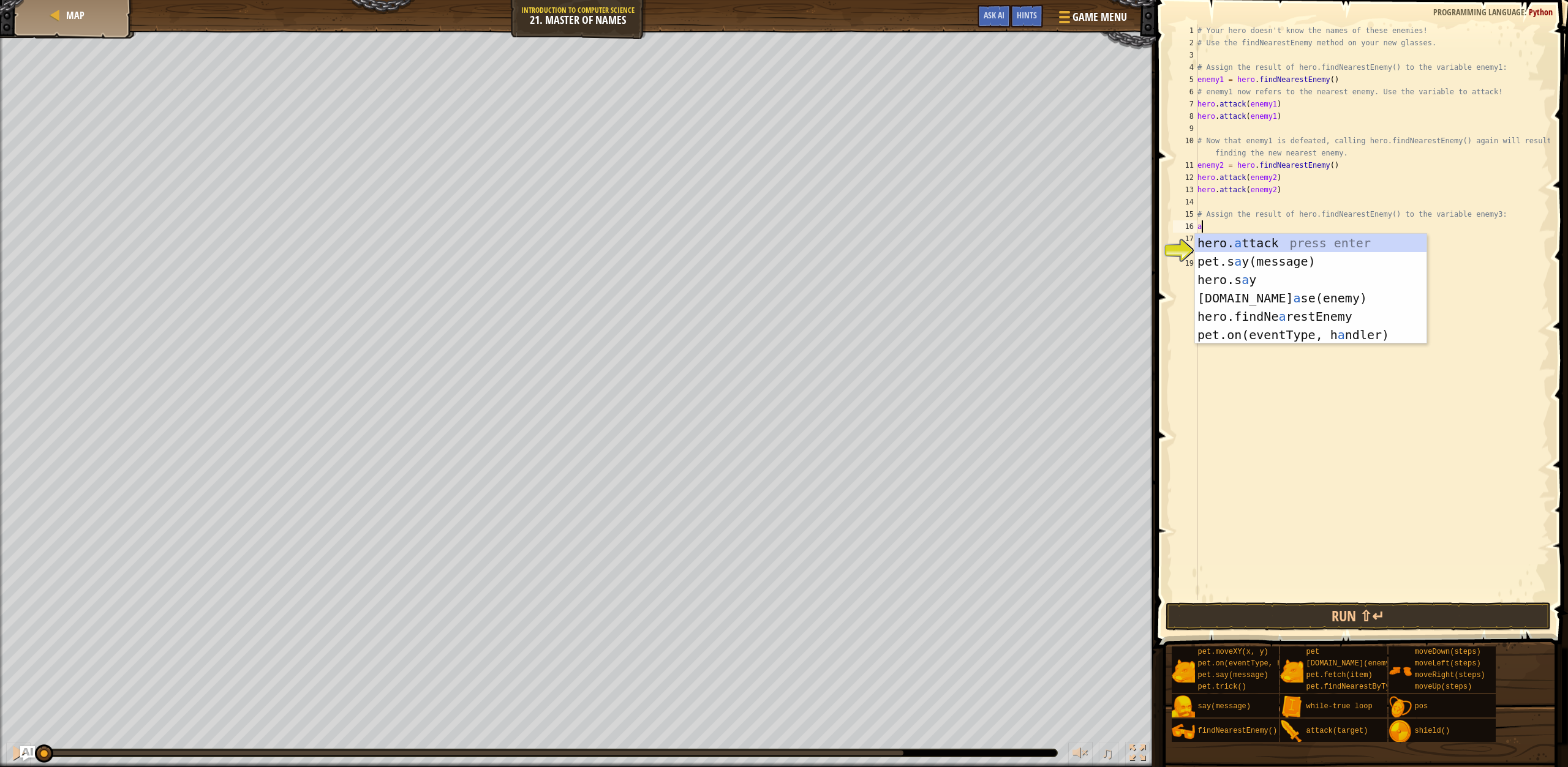
click at [1278, 232] on div "# Your hero doesn't know the names of these enemies! # Use the findNearestEnemy…" at bounding box center [1373, 325] width 355 height 600
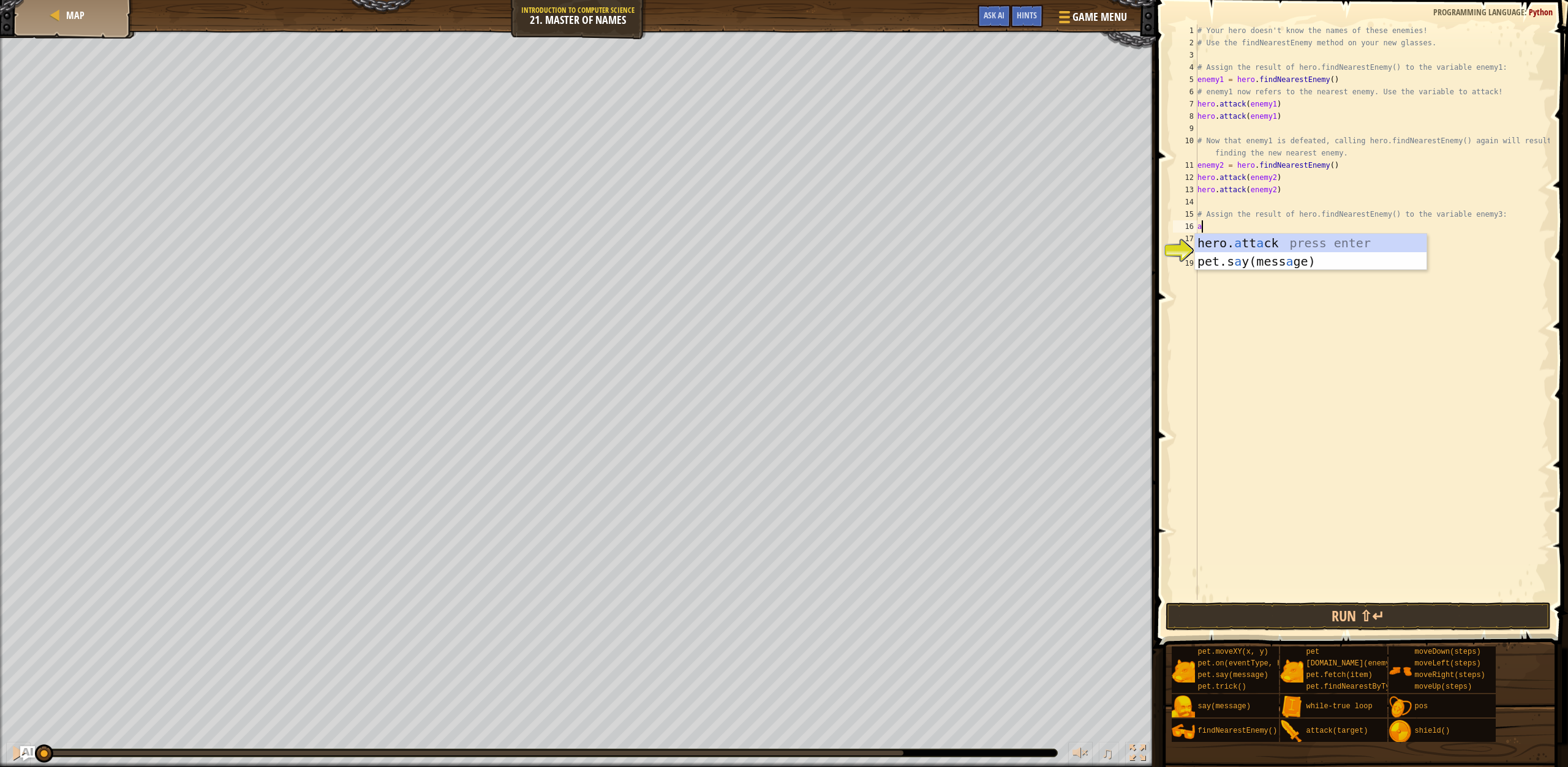
type textarea "a"
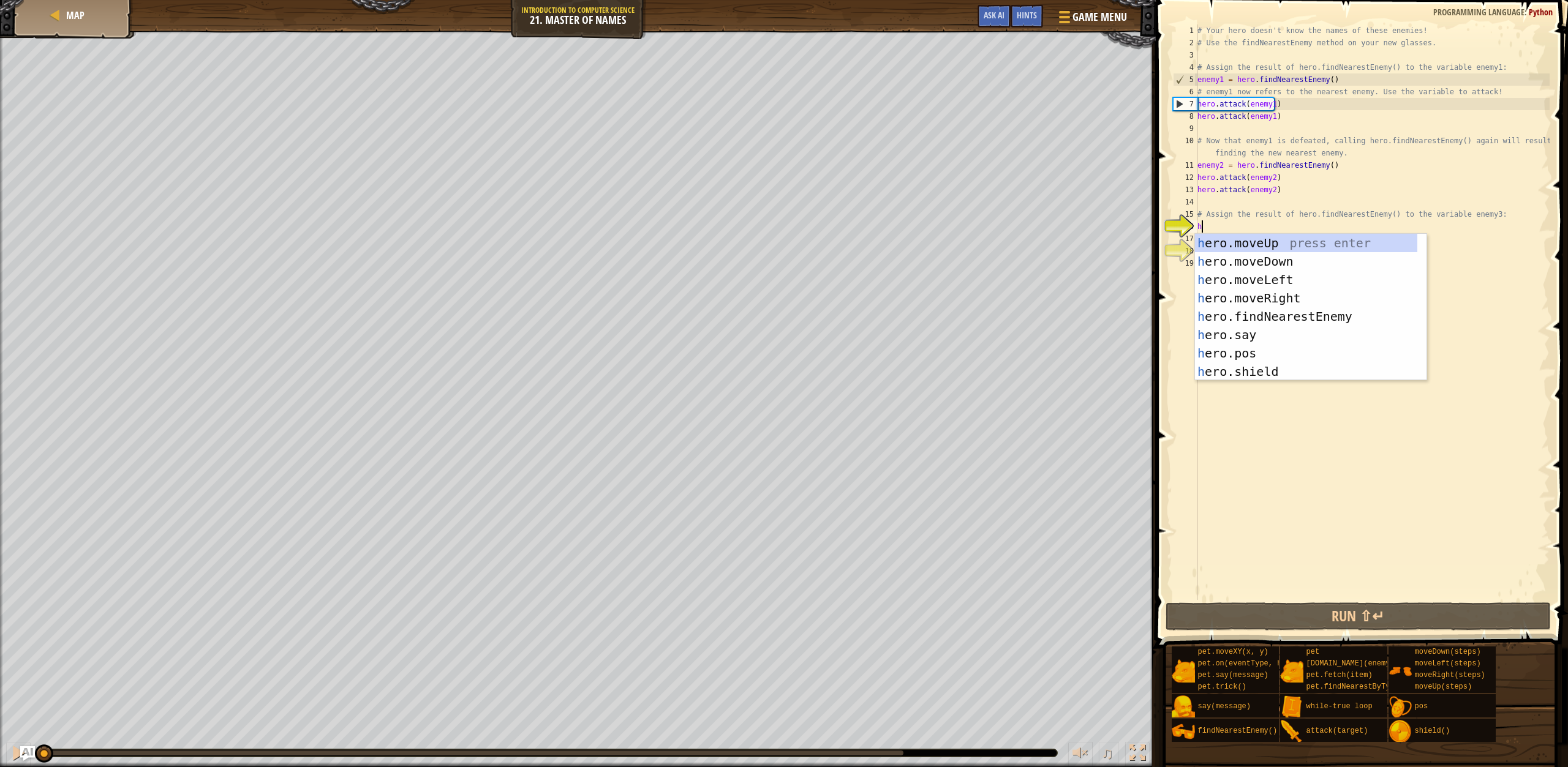
type textarea "h"
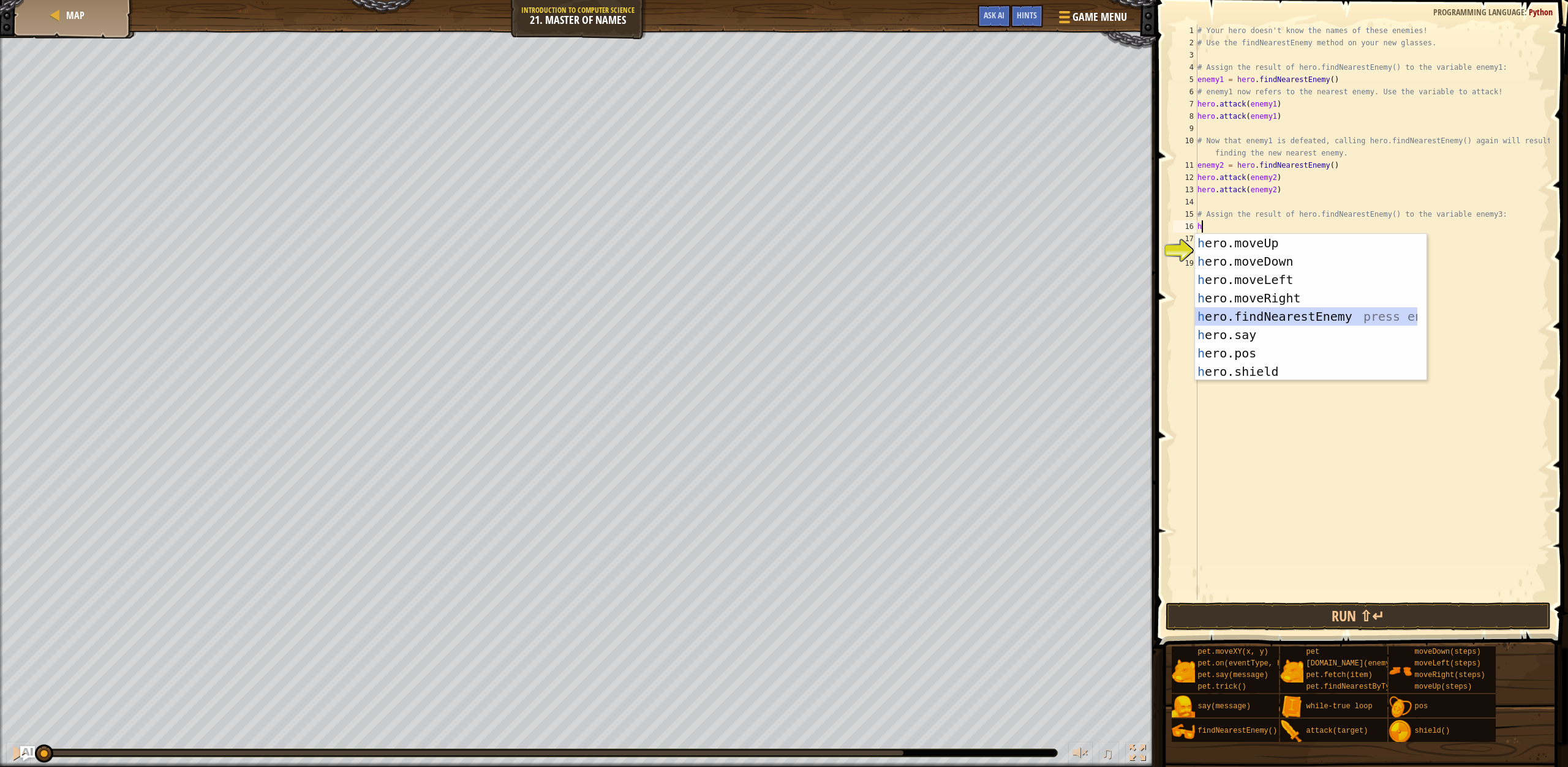
click at [1275, 310] on div "h ero.moveUp press enter h ero.moveDown press enter h ero.moveLeft press enter …" at bounding box center [1307, 326] width 222 height 183
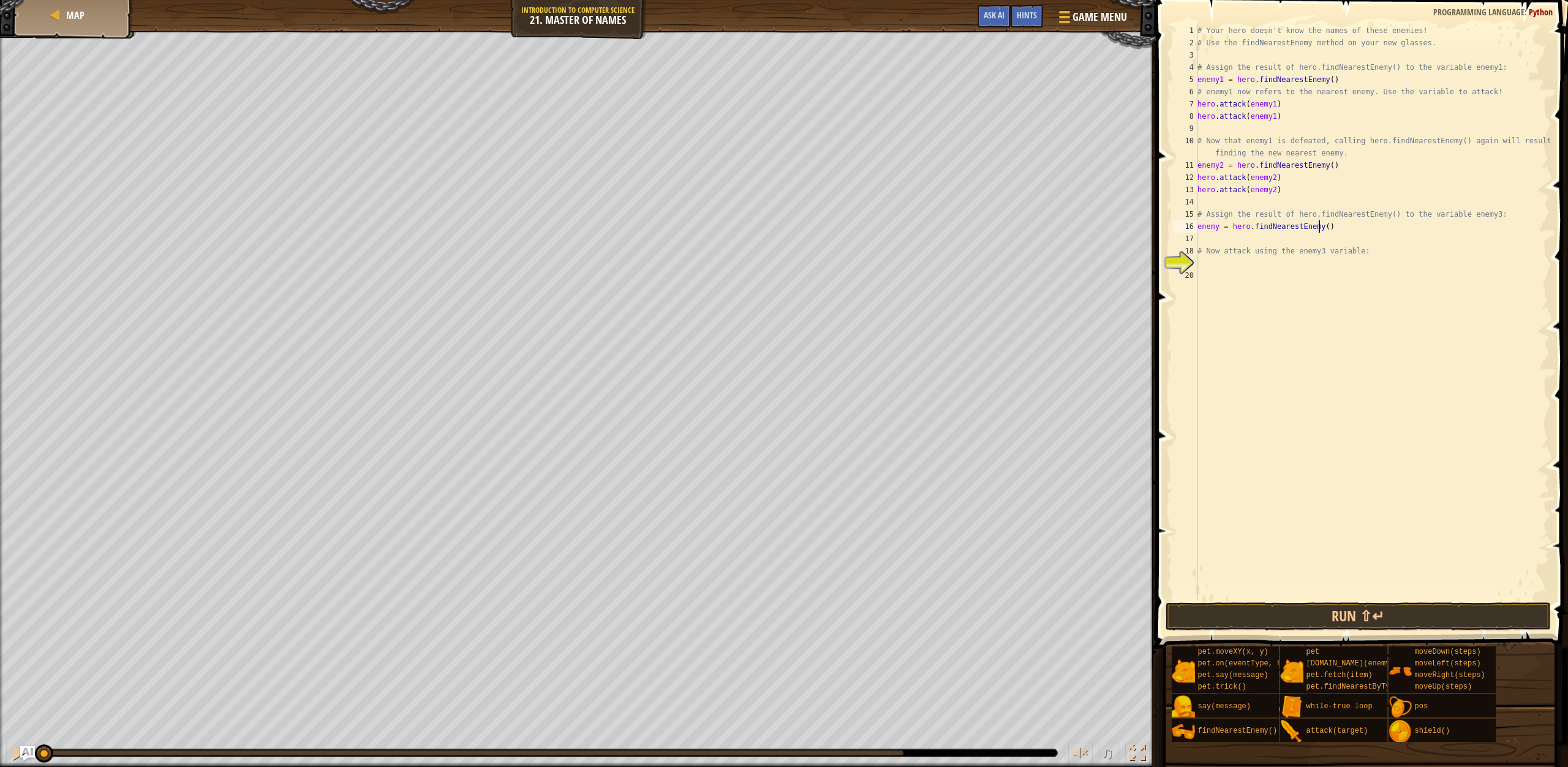
click at [1319, 230] on div "# Your hero doesn't know the names of these enemies! # Use the findNearestEnemy…" at bounding box center [1373, 325] width 355 height 600
type textarea "enemy = hero.findNearestEnemy(enemy3)"
click at [1406, 617] on button "Run ⇧↵" at bounding box center [1358, 616] width 385 height 28
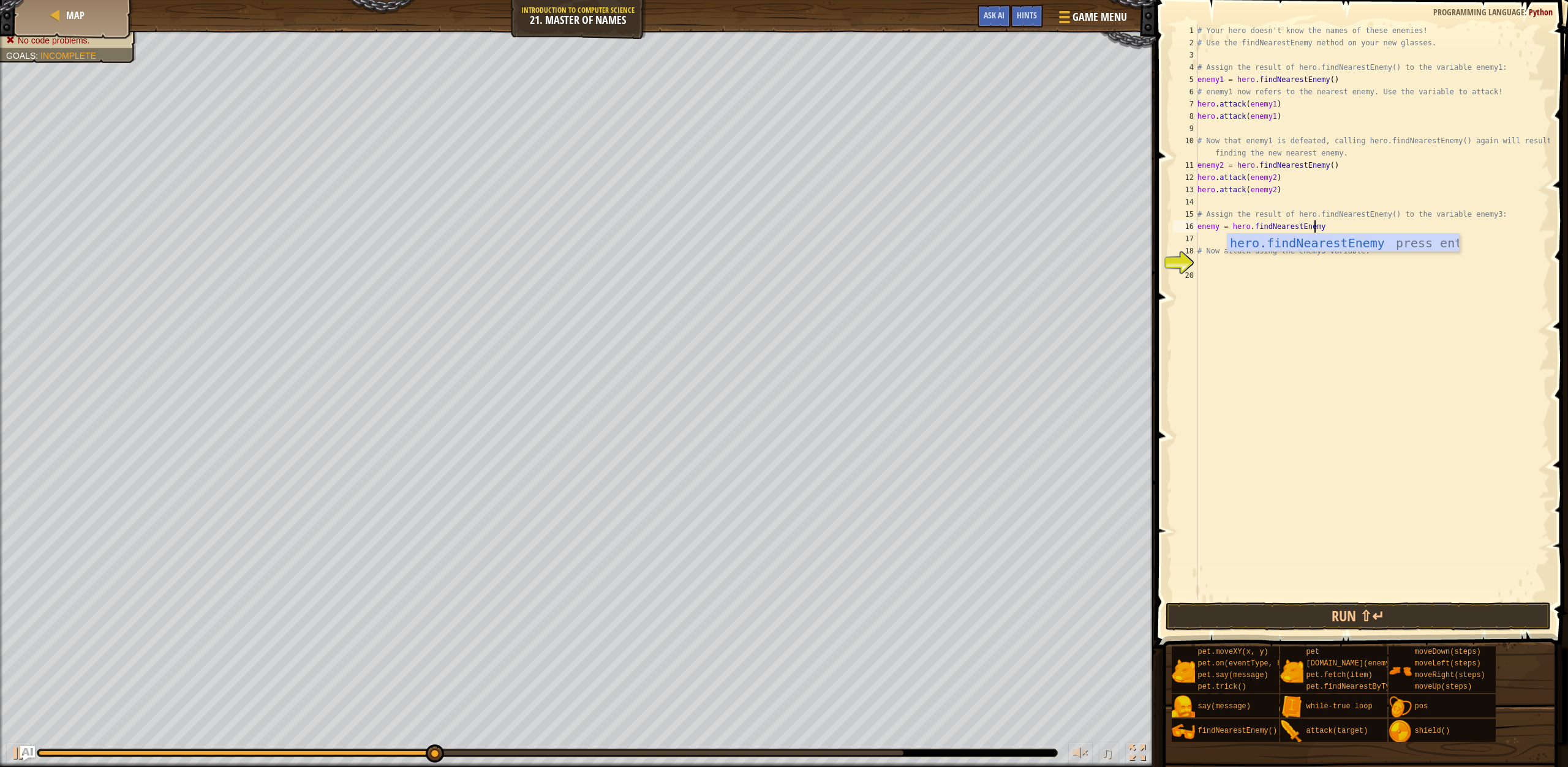
scroll to position [6, 10]
type textarea "enemy = hero.findNearestEnemy()"
click at [1211, 266] on div "# Your hero doesn't know the names of these enemies! # Use the findNearestEnemy…" at bounding box center [1373, 325] width 355 height 600
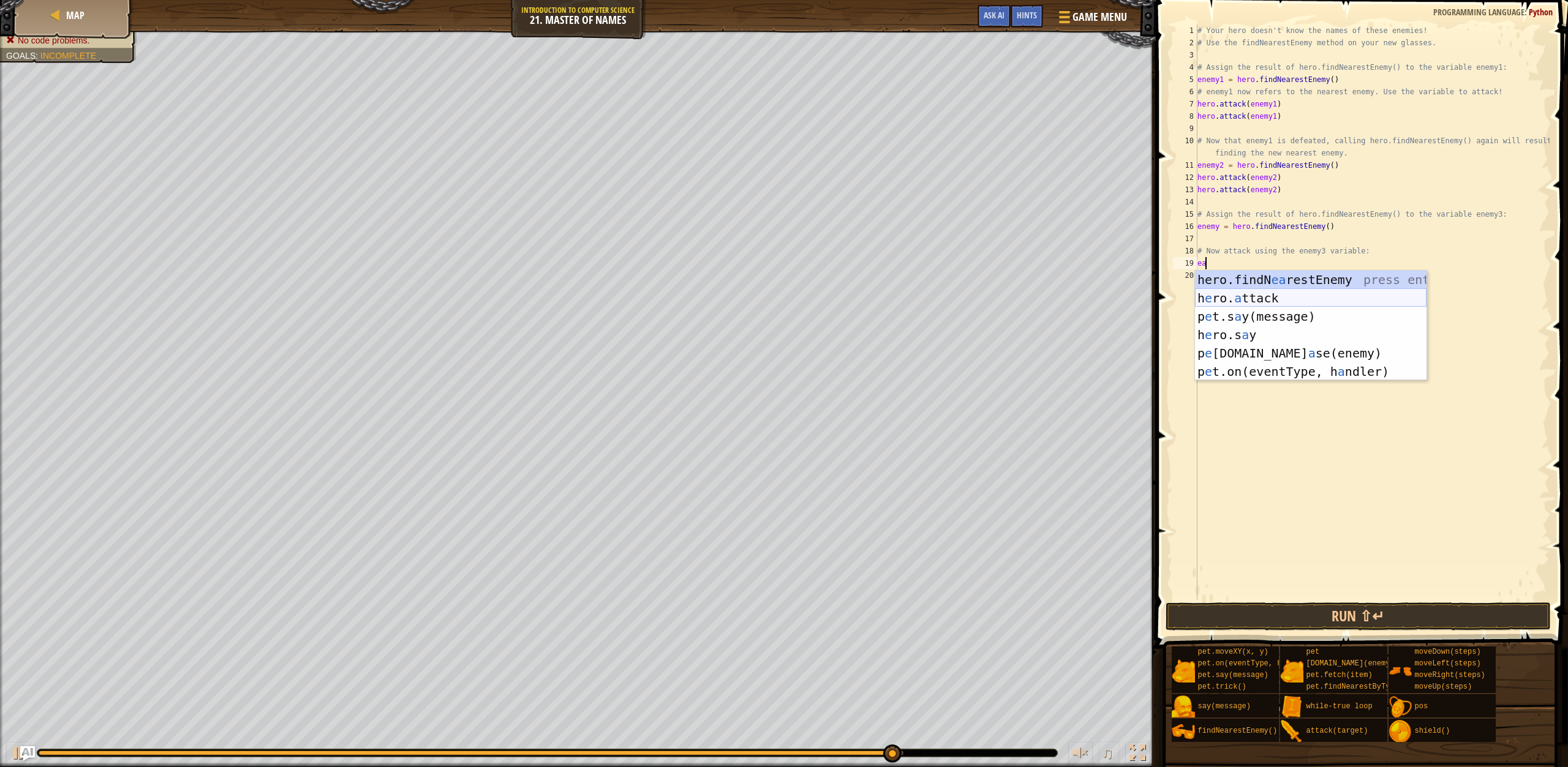
click at [1292, 300] on div "hero.findN ea restEnemy press enter h e ro. a ttack press enter p e t.s a y(mes…" at bounding box center [1311, 344] width 232 height 147
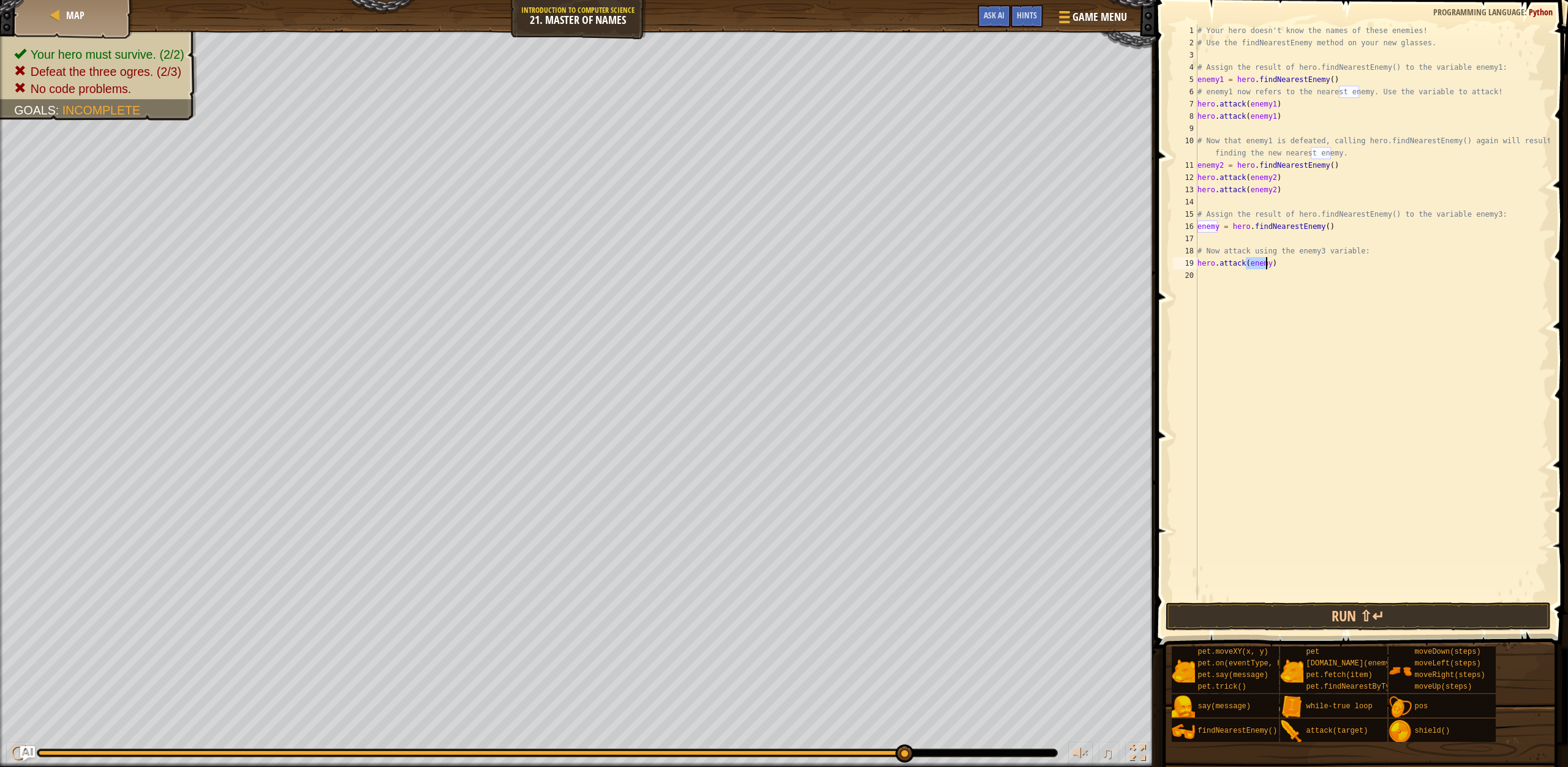
type textarea "hero.attack(enemy)"
click at [1292, 300] on div "# Your hero doesn't know the names of these enemies! # Use the findNearestEnemy…" at bounding box center [1373, 325] width 355 height 600
click at [1263, 262] on div "# Your hero doesn't know the names of these enemies! # Use the findNearestEnemy…" at bounding box center [1373, 325] width 355 height 600
type textarea "hero.attack(enemy3)"
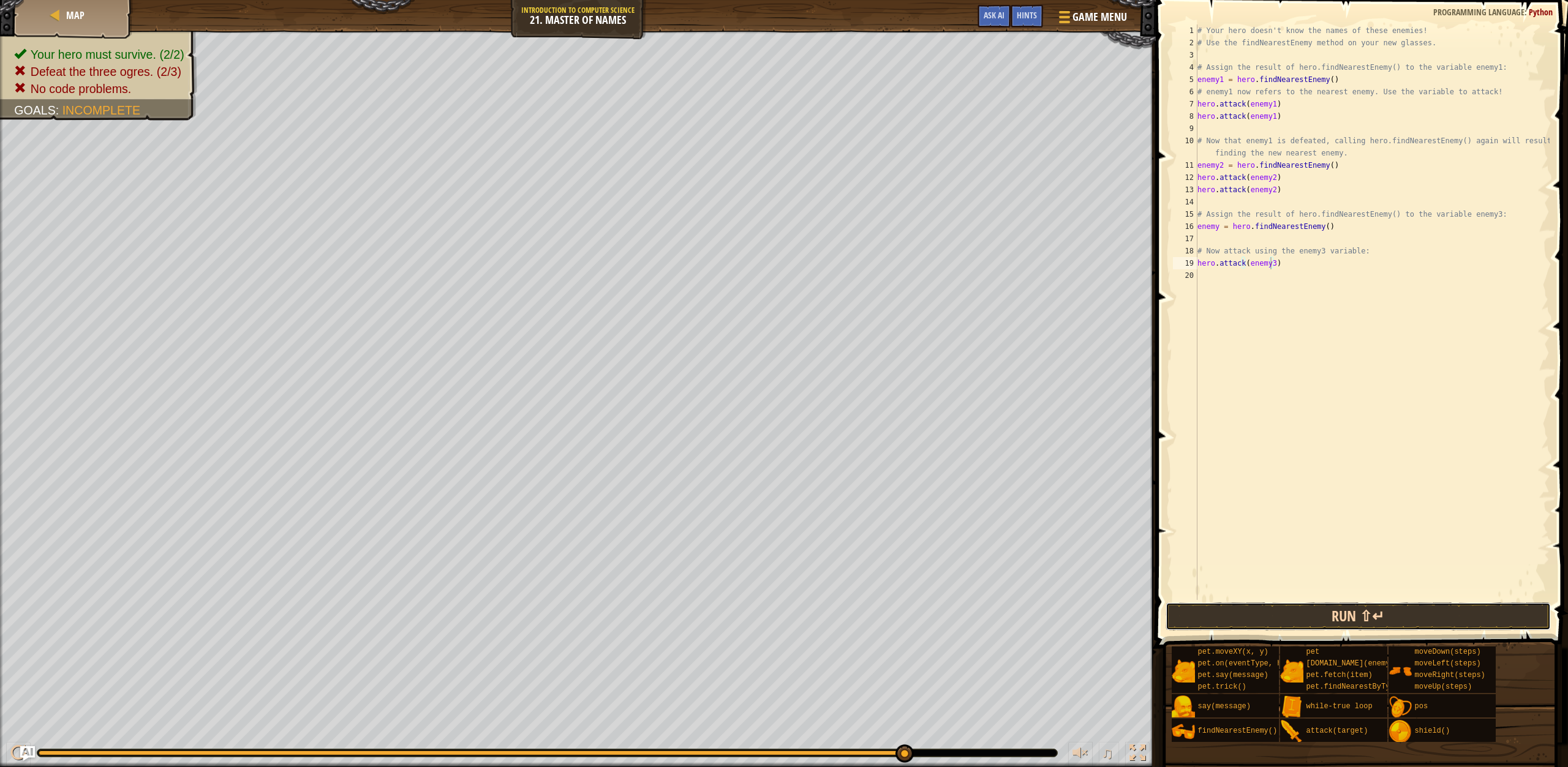
click at [1267, 608] on button "Run ⇧↵" at bounding box center [1358, 616] width 385 height 28
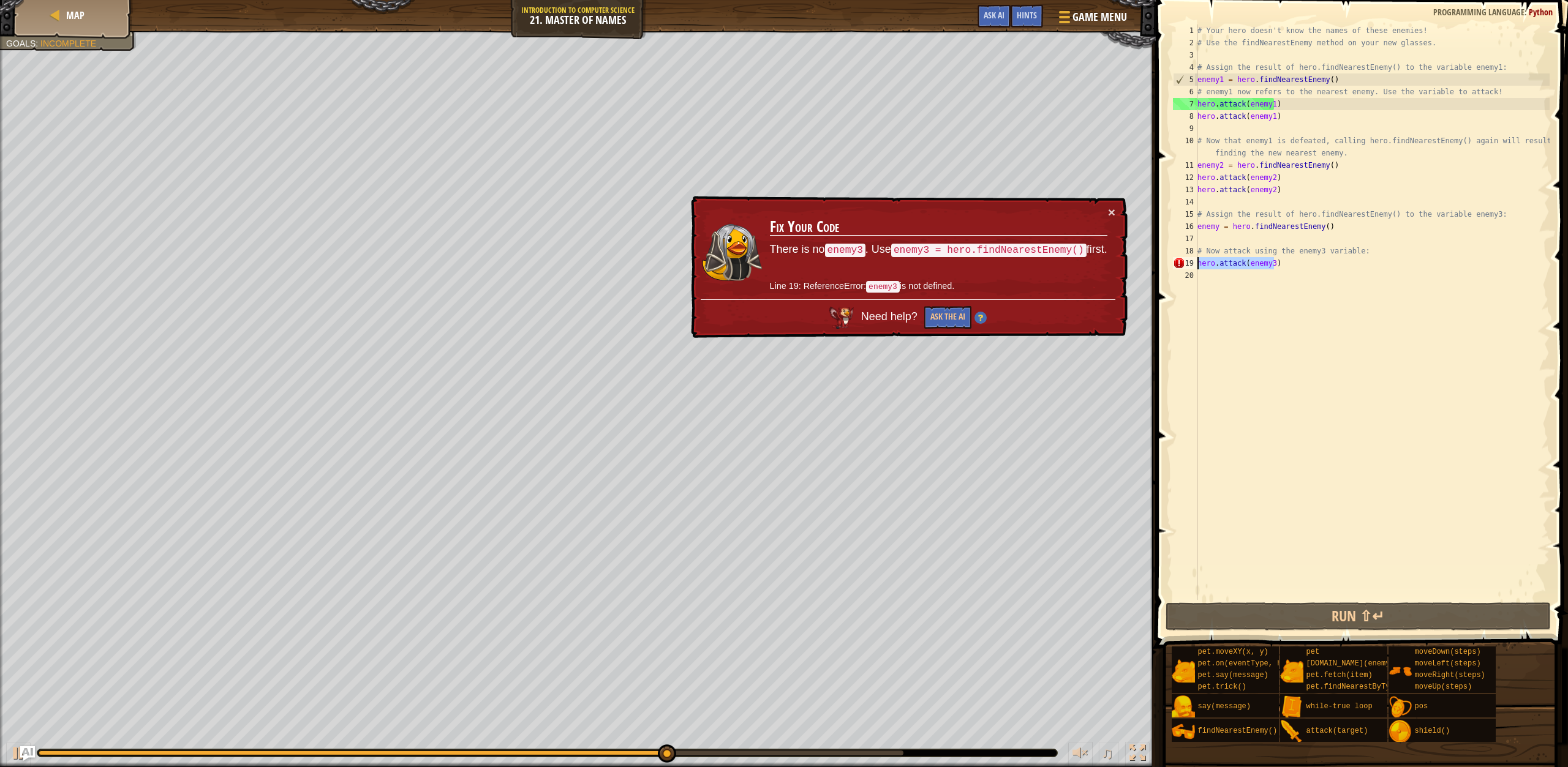
drag, startPoint x: 1300, startPoint y: 268, endPoint x: 1193, endPoint y: 257, distance: 107.6
click at [1193, 257] on div "hero.attack(enemy3) 1 2 3 4 5 6 7 8 9 10 11 12 13 14 15 16 17 18 19 20 # Your h…" at bounding box center [1360, 312] width 379 height 576
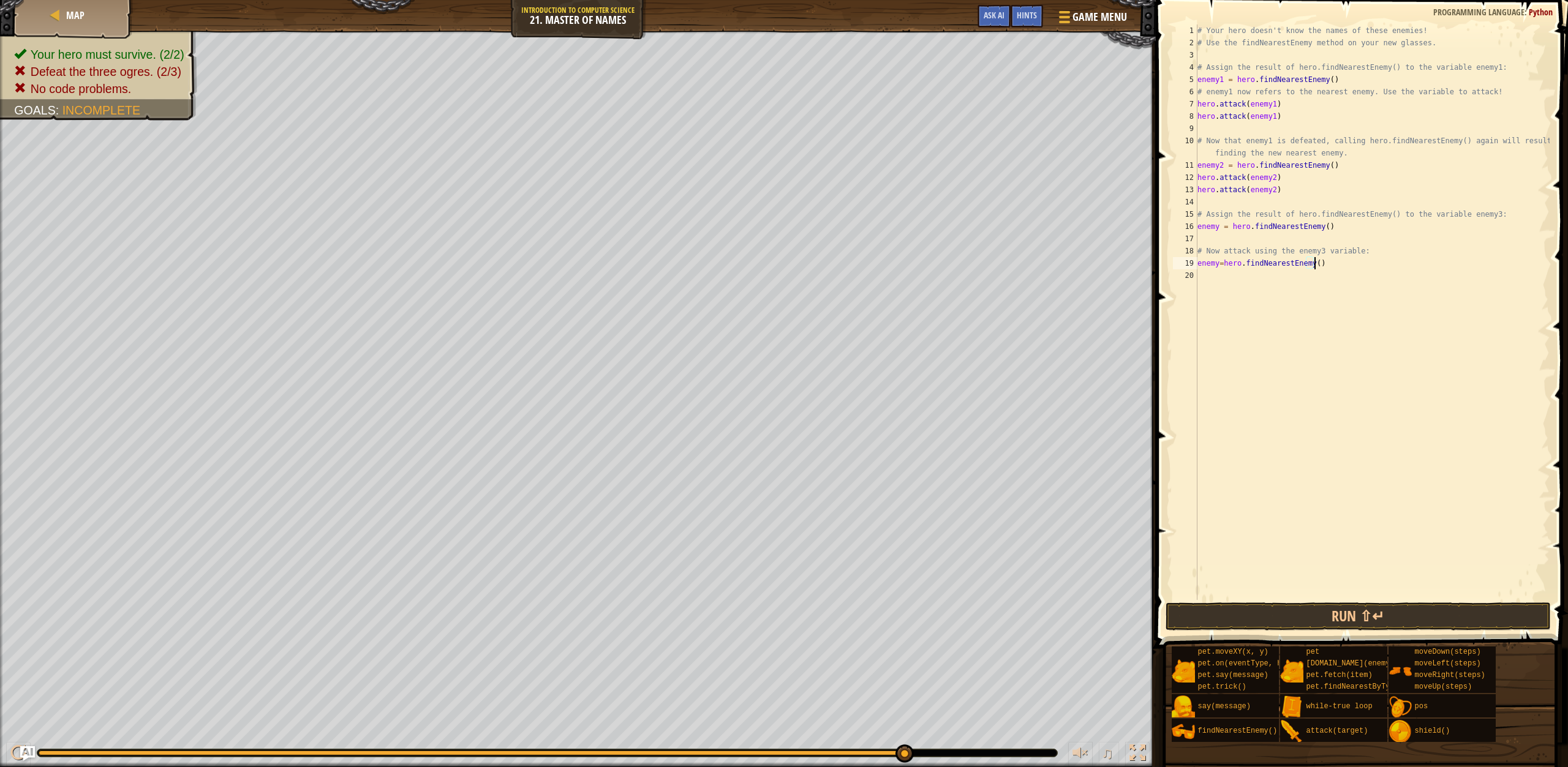
scroll to position [6, 10]
type textarea "enemy=hero.findNearestEnemy()"
click at [1241, 622] on button "Run ⇧↵" at bounding box center [1358, 616] width 385 height 28
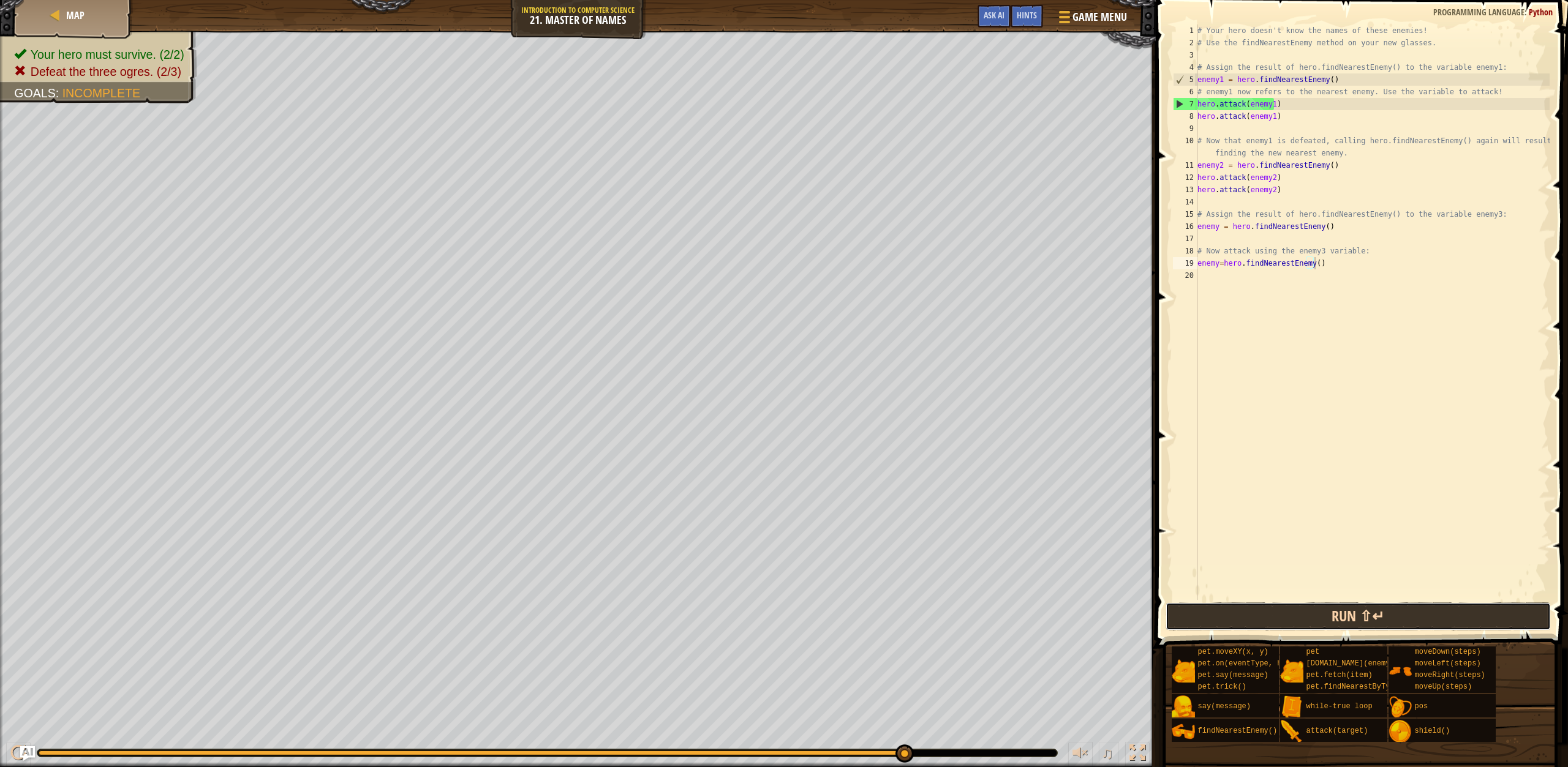
click at [1259, 625] on button "Run ⇧↵" at bounding box center [1358, 616] width 385 height 28
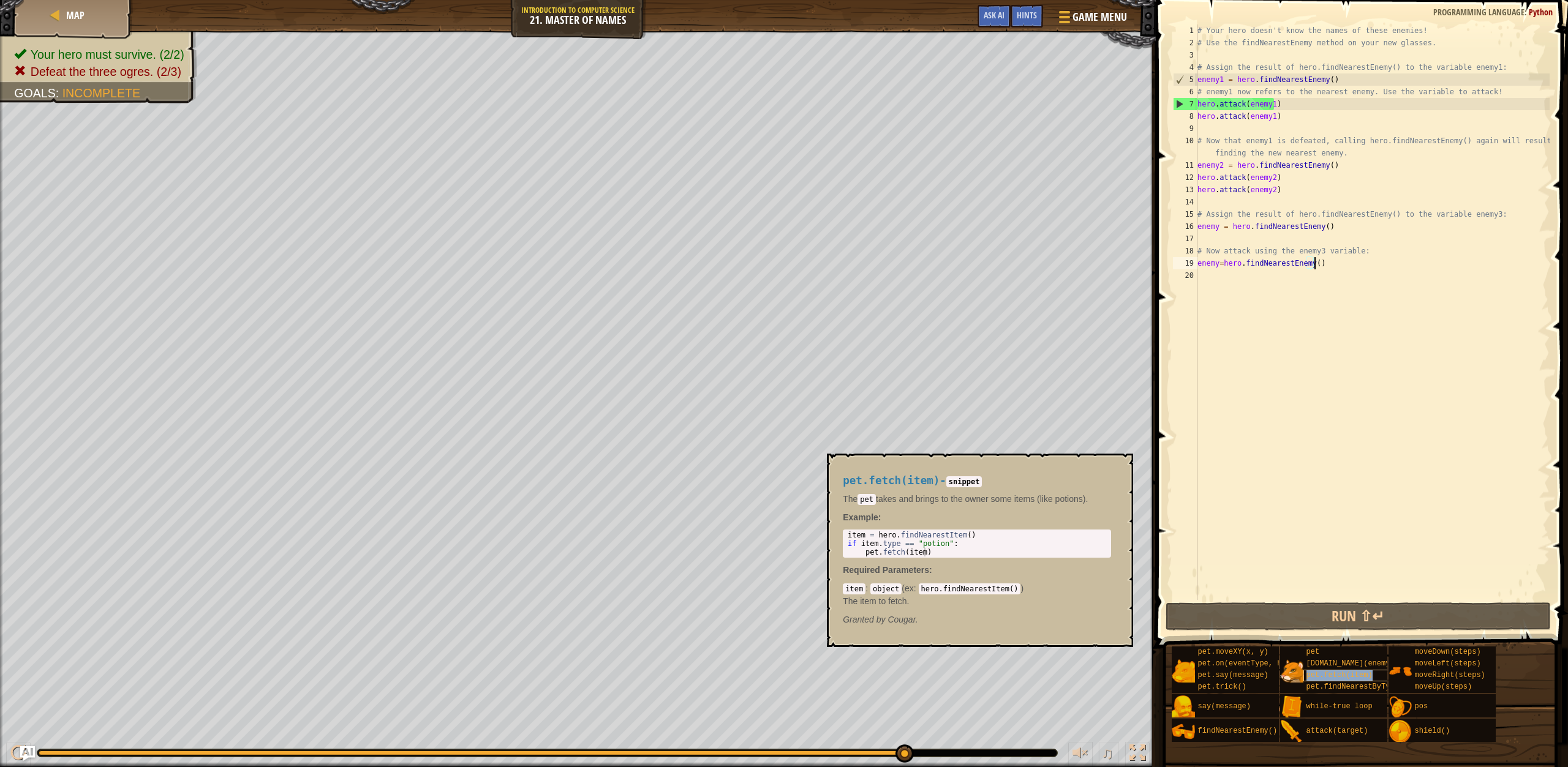
click at [1324, 674] on span "pet.fetch(item)" at bounding box center [1339, 675] width 66 height 9
click at [1332, 665] on span "[DOMAIN_NAME](enemy)" at bounding box center [1350, 664] width 88 height 9
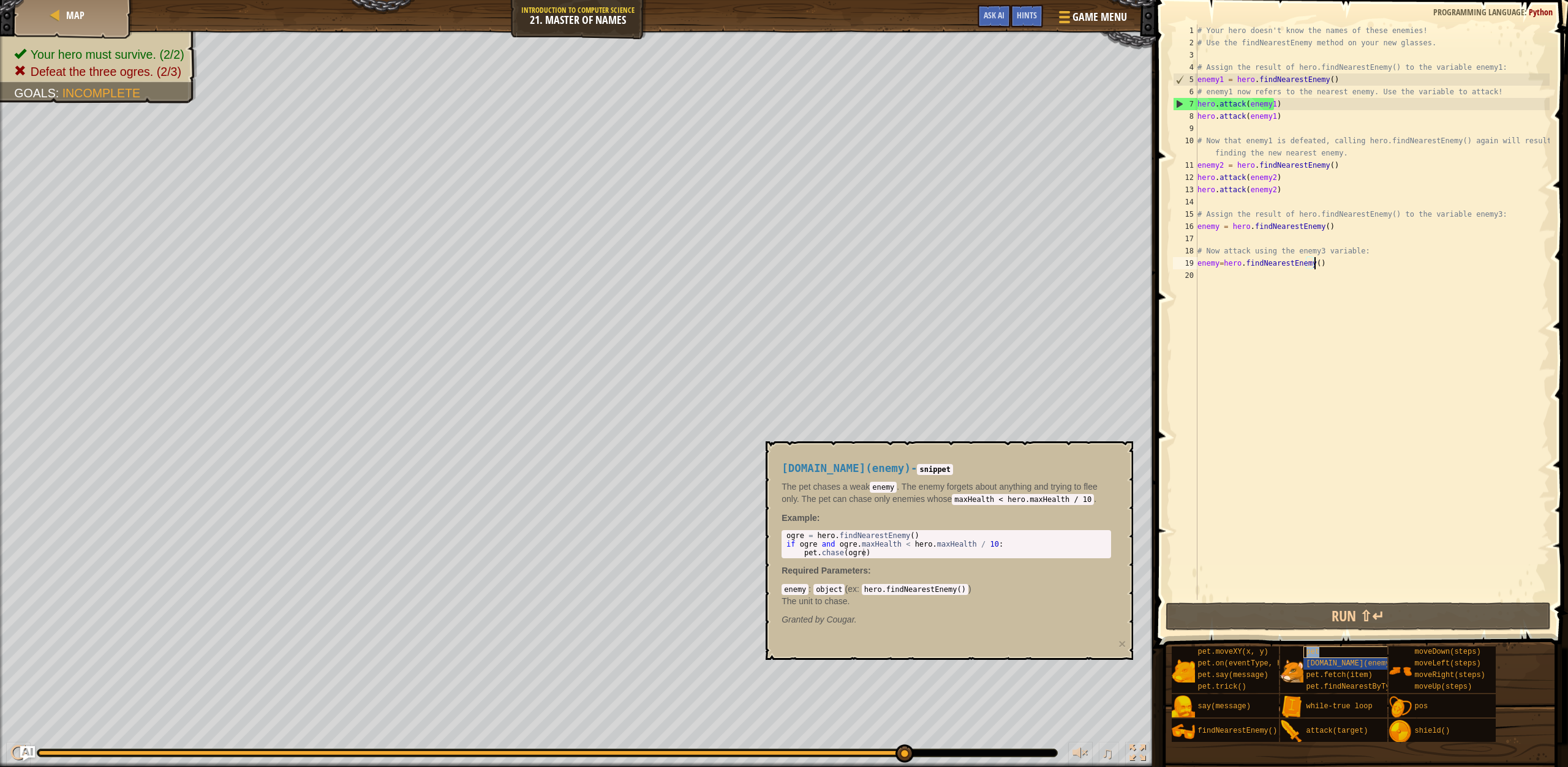
click at [1338, 655] on div "pet" at bounding box center [1381, 652] width 156 height 12
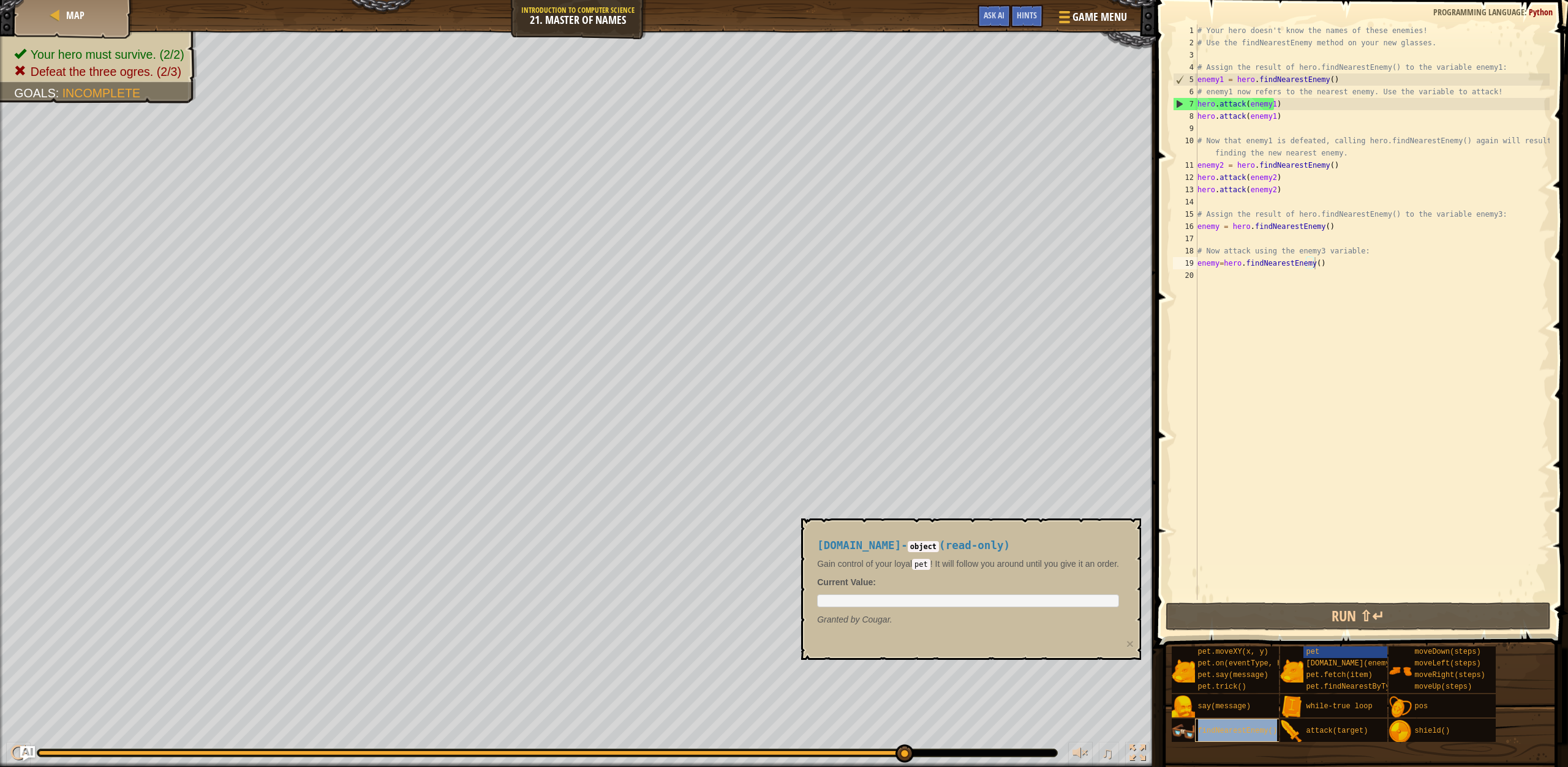
click at [1270, 730] on div "findNearestEnemy()" at bounding box center [1273, 730] width 156 height 23
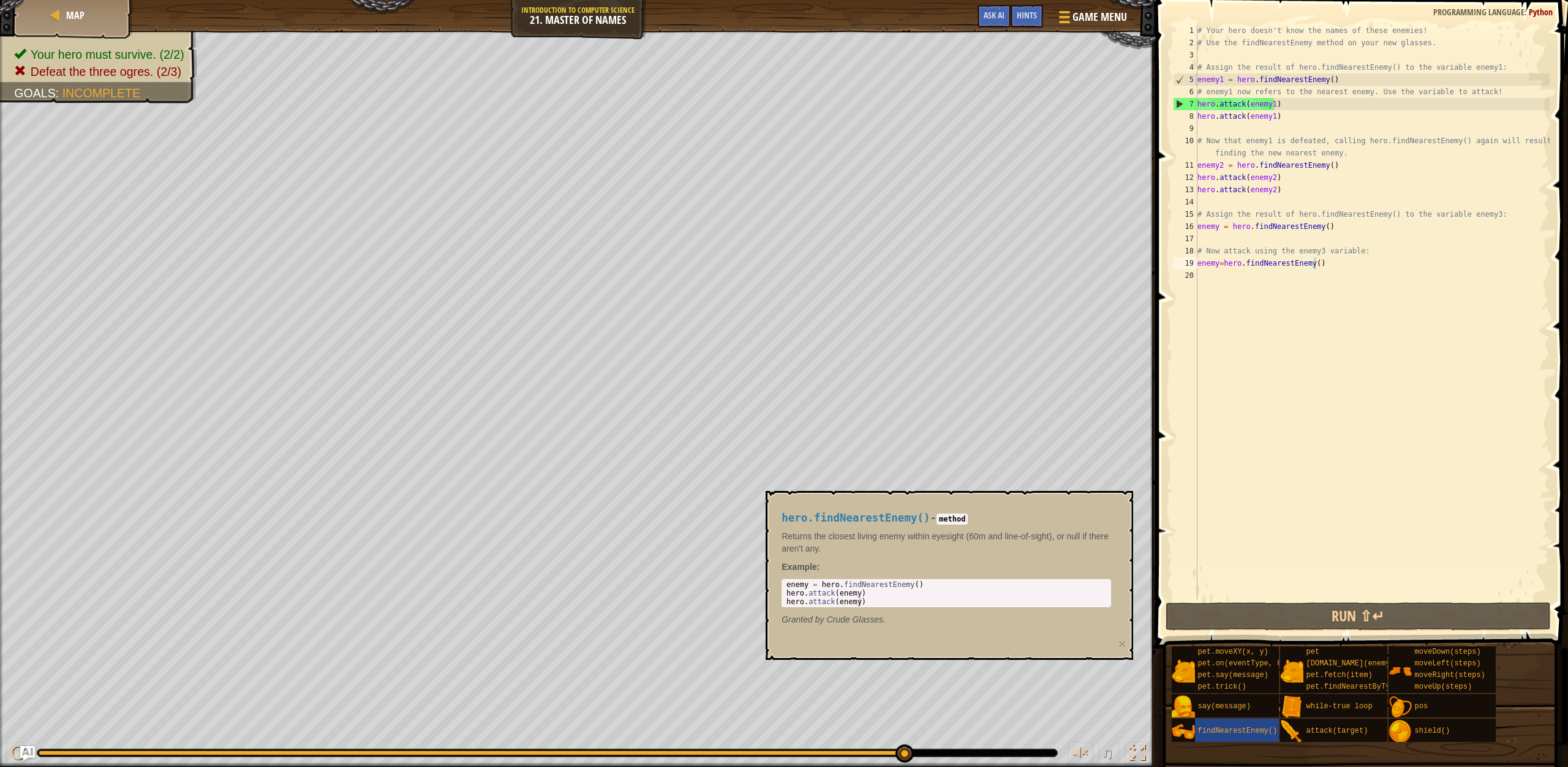
drag, startPoint x: 783, startPoint y: 585, endPoint x: 879, endPoint y: 580, distance: 96.1
click at [906, 574] on div "hero.findNearestEnemy() - method Returns the closest living enemy within eyesig…" at bounding box center [946, 569] width 347 height 137
drag, startPoint x: 879, startPoint y: 580, endPoint x: 819, endPoint y: 615, distance: 69.5
click at [815, 615] on div "hero.findNearestEnemy() - method Returns the closest living enemy within eyesig…" at bounding box center [946, 569] width 347 height 137
click at [896, 616] on p "Granted by [PERSON_NAME]." at bounding box center [946, 619] width 330 height 12
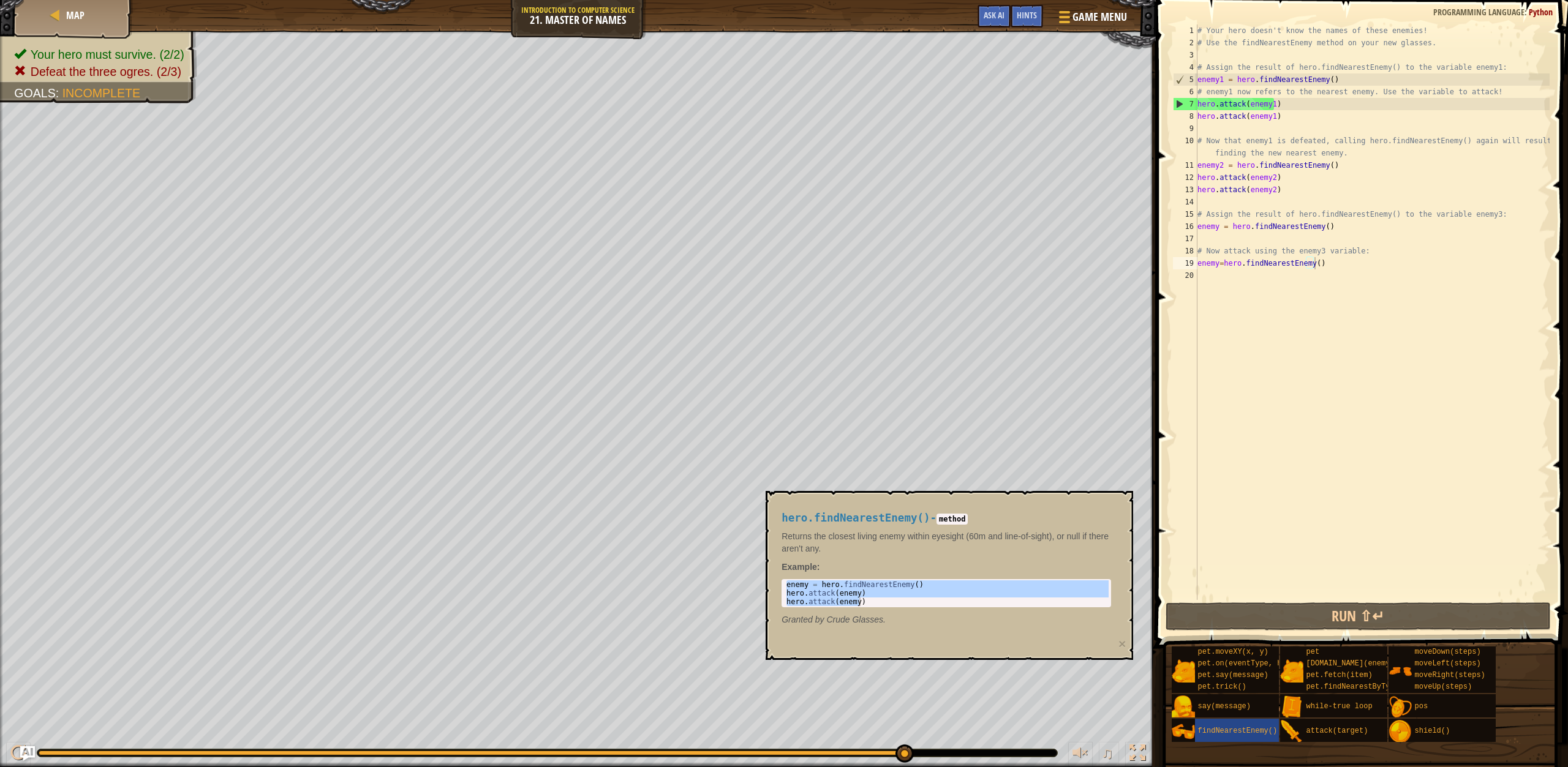
click at [819, 581] on div "enemy = hero . findNearestEnemy ( ) hero . attack ( enemy ) hero . attack ( ene…" at bounding box center [946, 593] width 325 height 25
drag, startPoint x: 786, startPoint y: 583, endPoint x: 901, endPoint y: 606, distance: 117.3
click at [901, 606] on div "enemy = hero . findNearestEnemy ( ) hero . attack ( enemy ) hero . attack ( ene…" at bounding box center [946, 602] width 325 height 43
type textarea "hero.attack(enemy) hero.attack(enemy)"
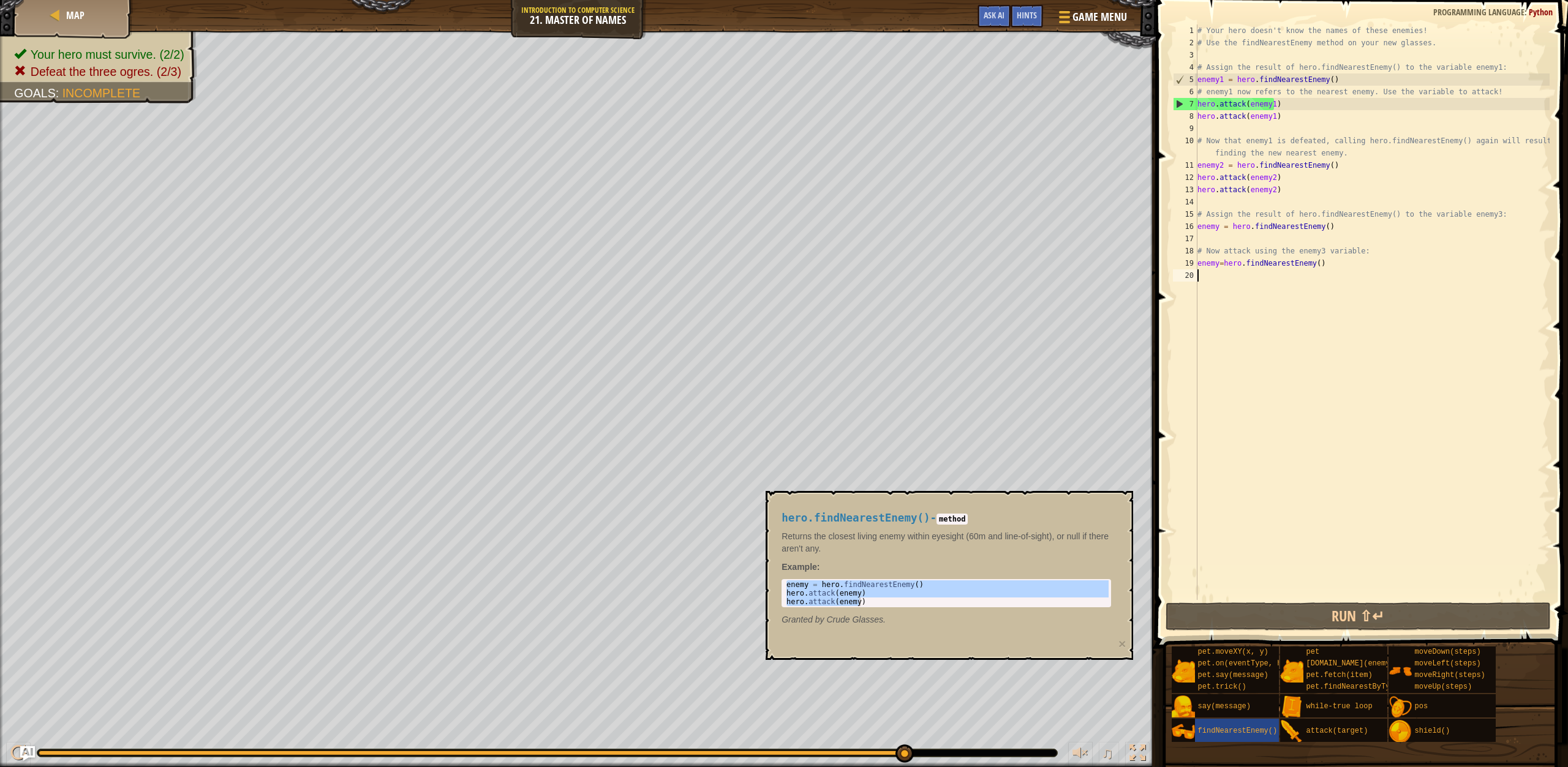
paste textarea "hero.attack(enemy)"
type textarea "hero.attack(enemy)"
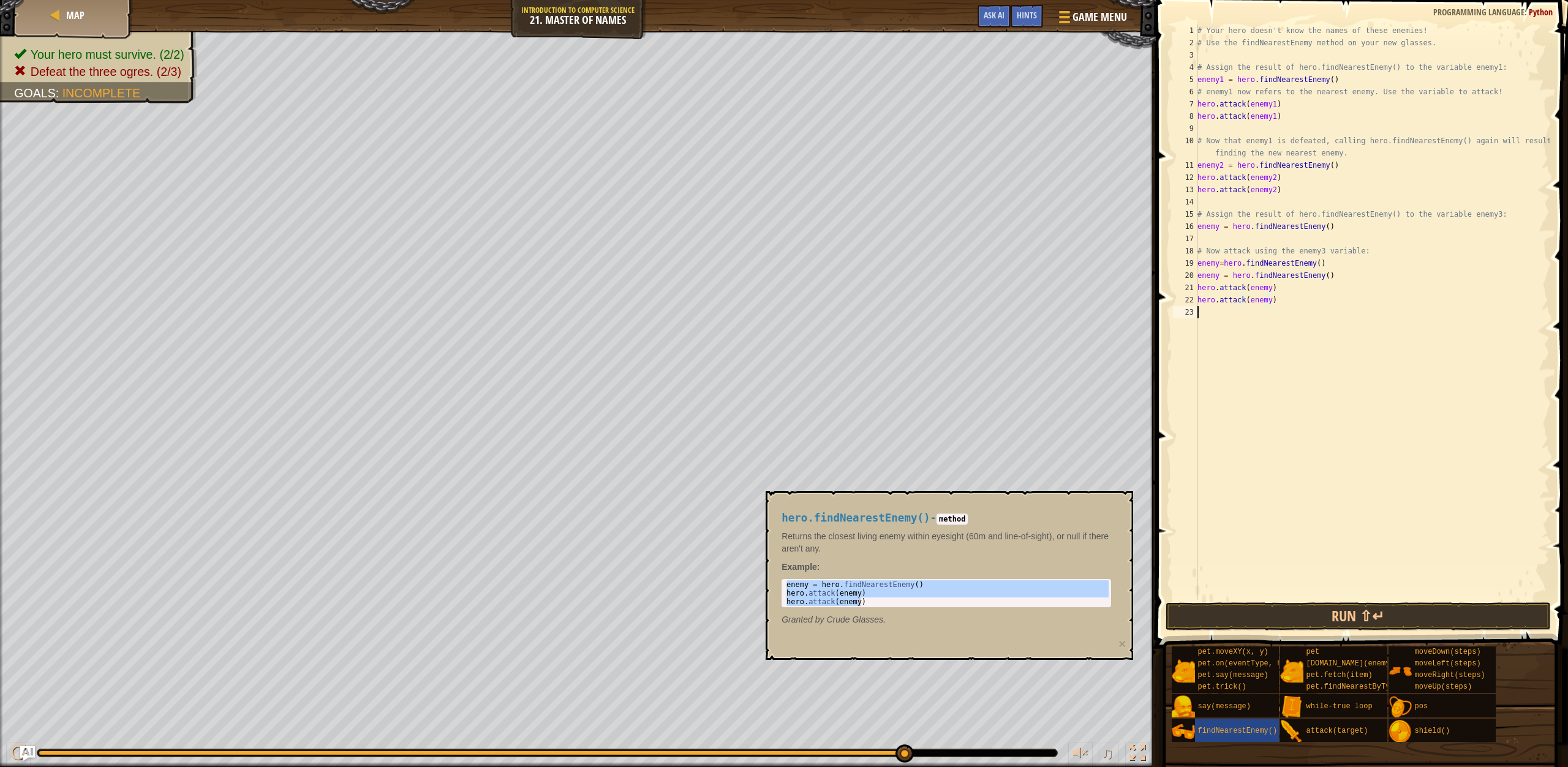
click at [1253, 603] on button "Run ⇧↵" at bounding box center [1358, 616] width 385 height 28
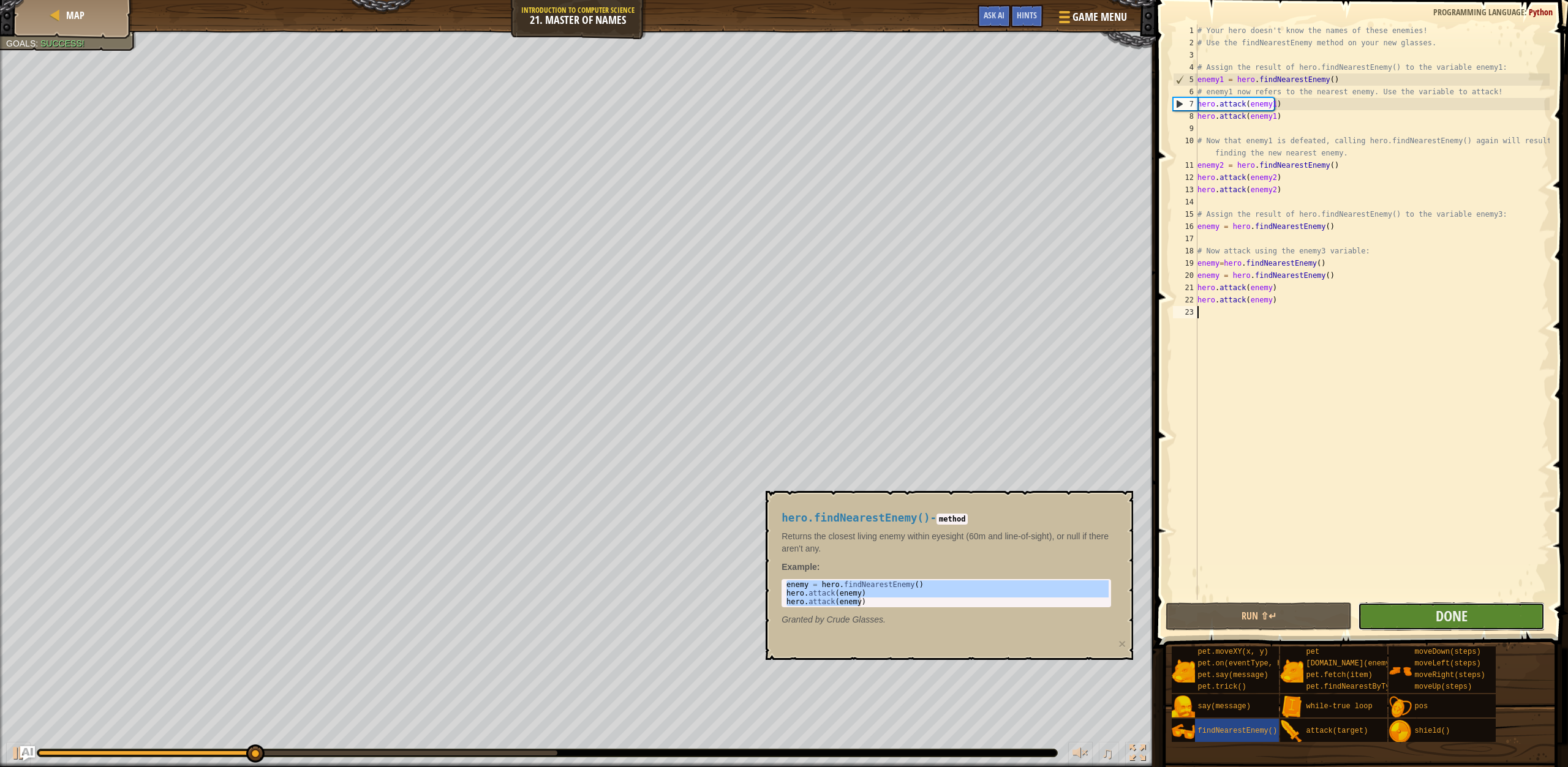
click at [1395, 615] on button "Done" at bounding box center [1451, 616] width 187 height 28
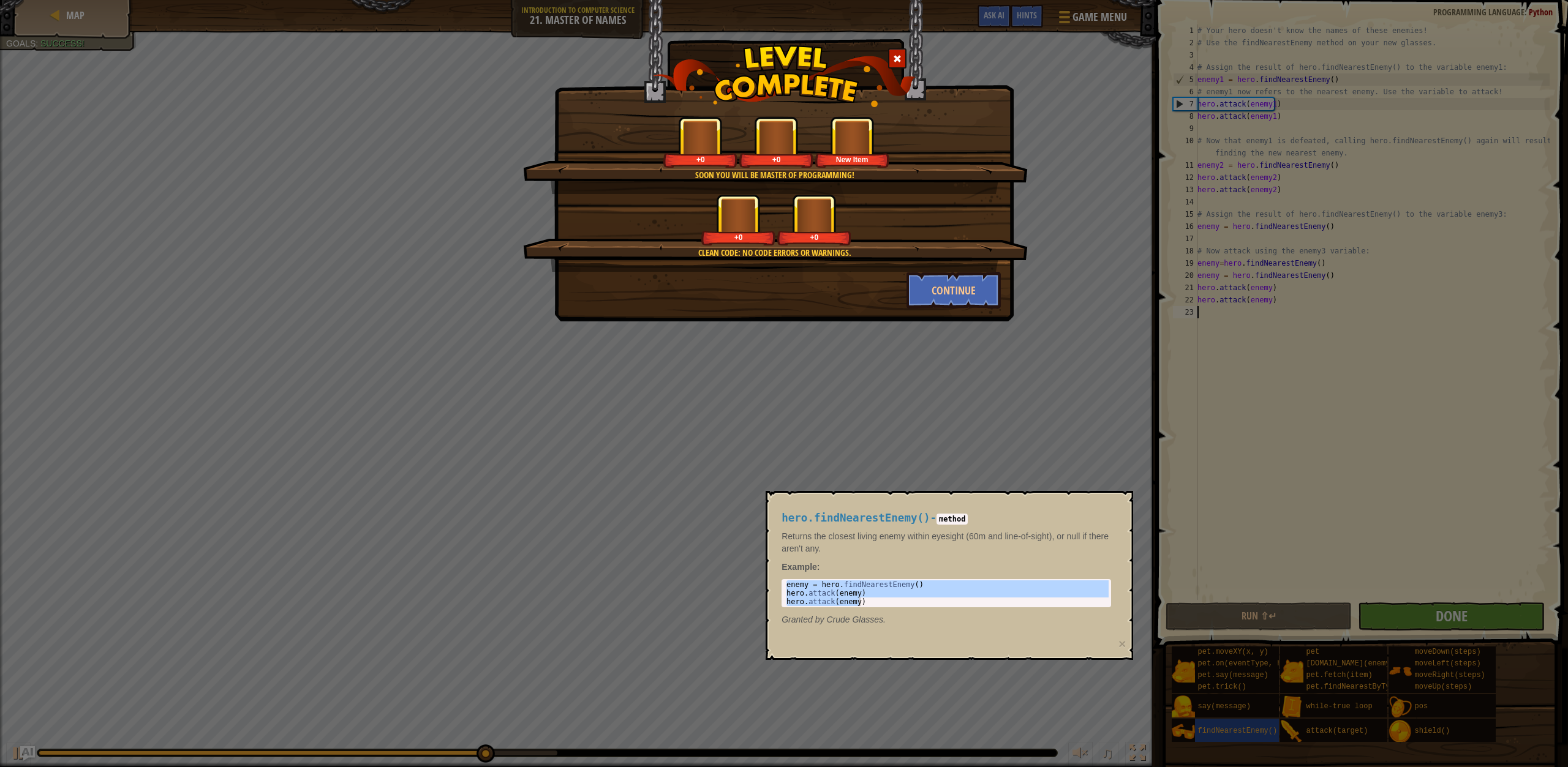
click at [969, 564] on p "Example :" at bounding box center [946, 566] width 330 height 12
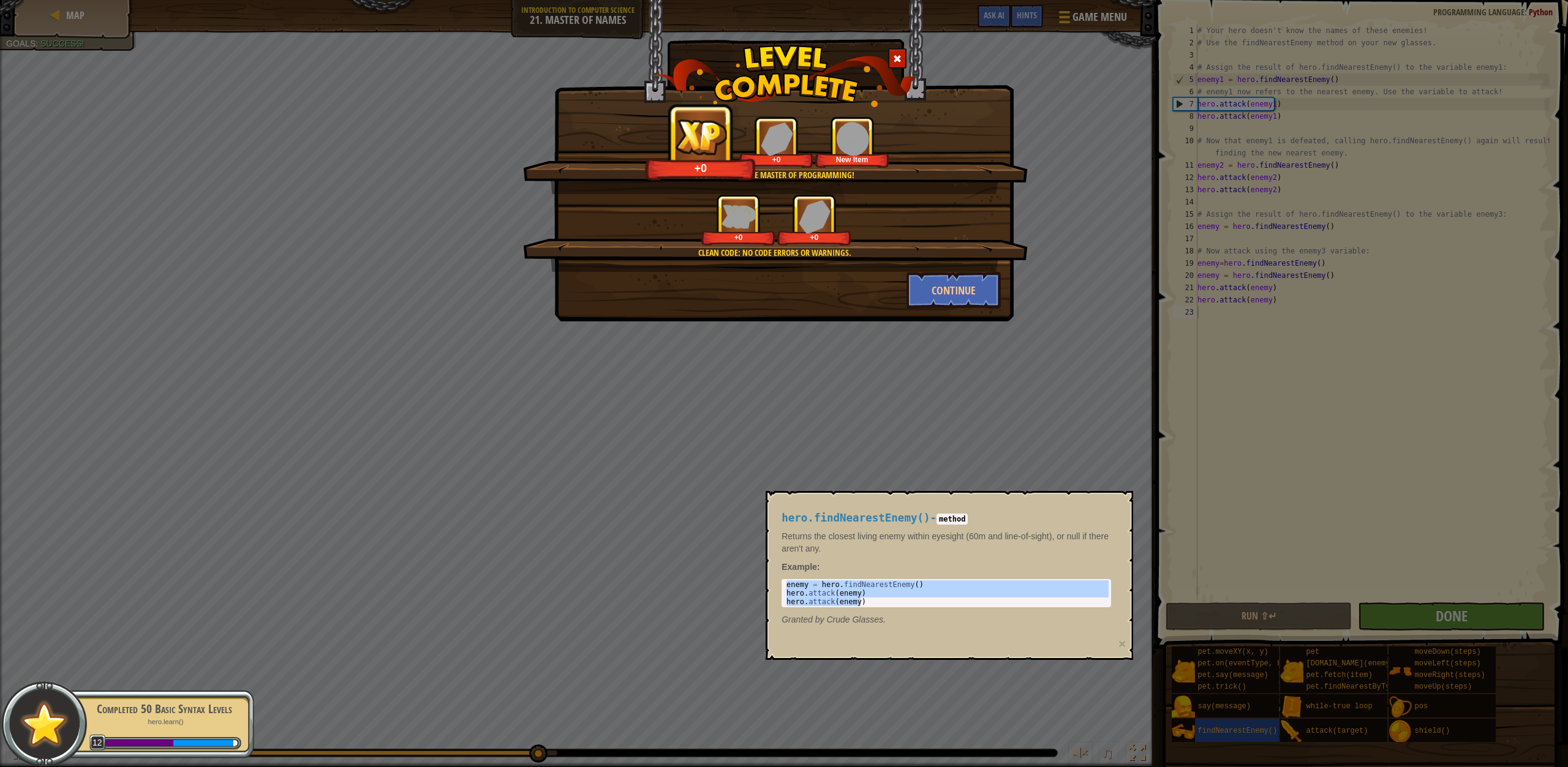
click at [1418, 627] on div "Soon you will be master of programming! +0 +0 New Item Clean code: no code erro…" at bounding box center [784, 384] width 1568 height 767
click at [846, 511] on div "hero.findNearestEnemy() - method Returns the closest living enemy within eyesig…" at bounding box center [946, 569] width 347 height 137
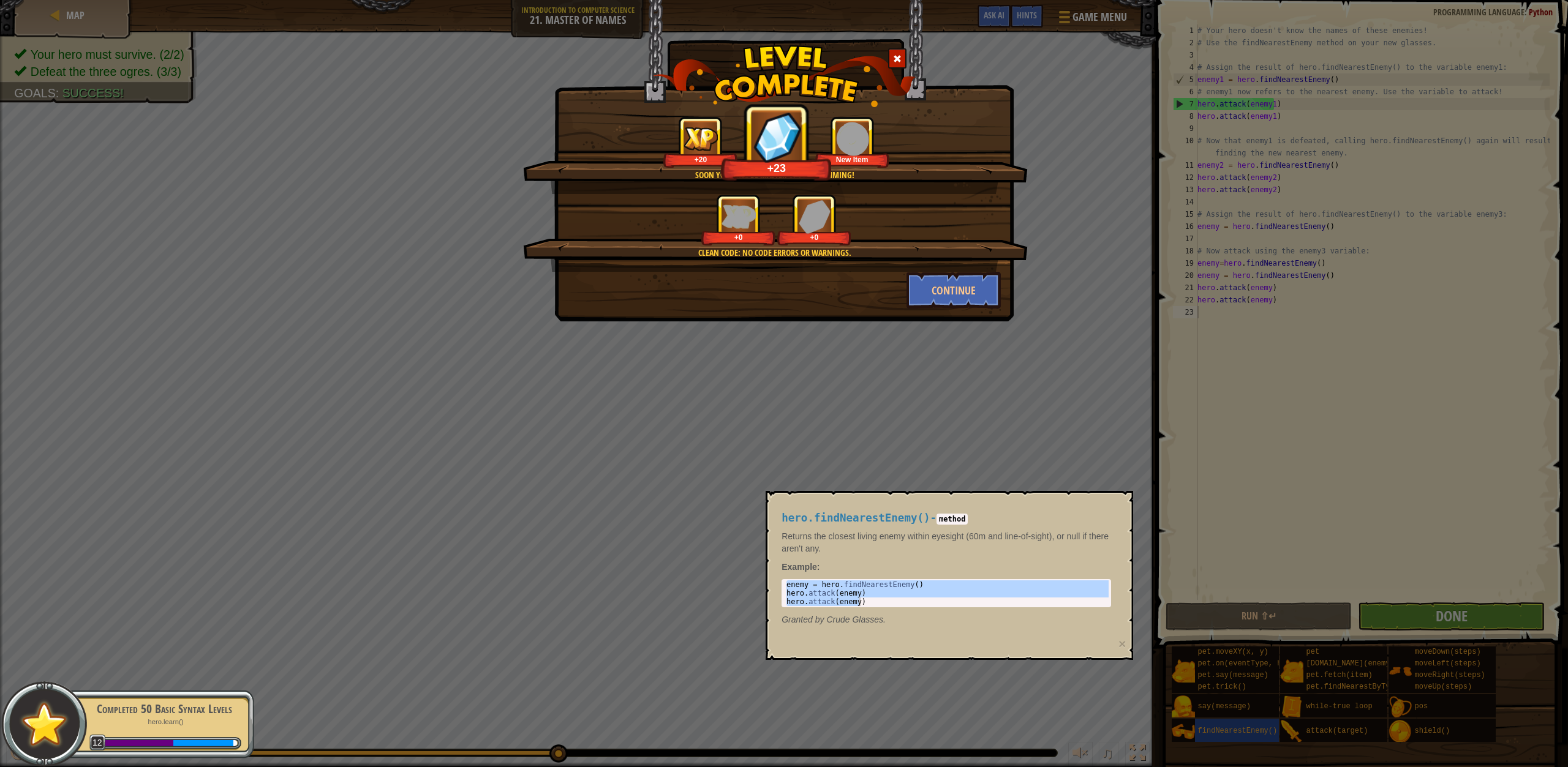
click at [1225, 727] on div "Soon you will be master of programming! +20 +23 New Item Clean code: no code er…" at bounding box center [784, 384] width 1568 height 767
click at [1228, 697] on div "Soon you will be master of programming! +20 +29 Wooden Shield Clean code: no co…" at bounding box center [784, 384] width 1568 height 767
click at [957, 294] on button "Continue" at bounding box center [954, 290] width 95 height 37
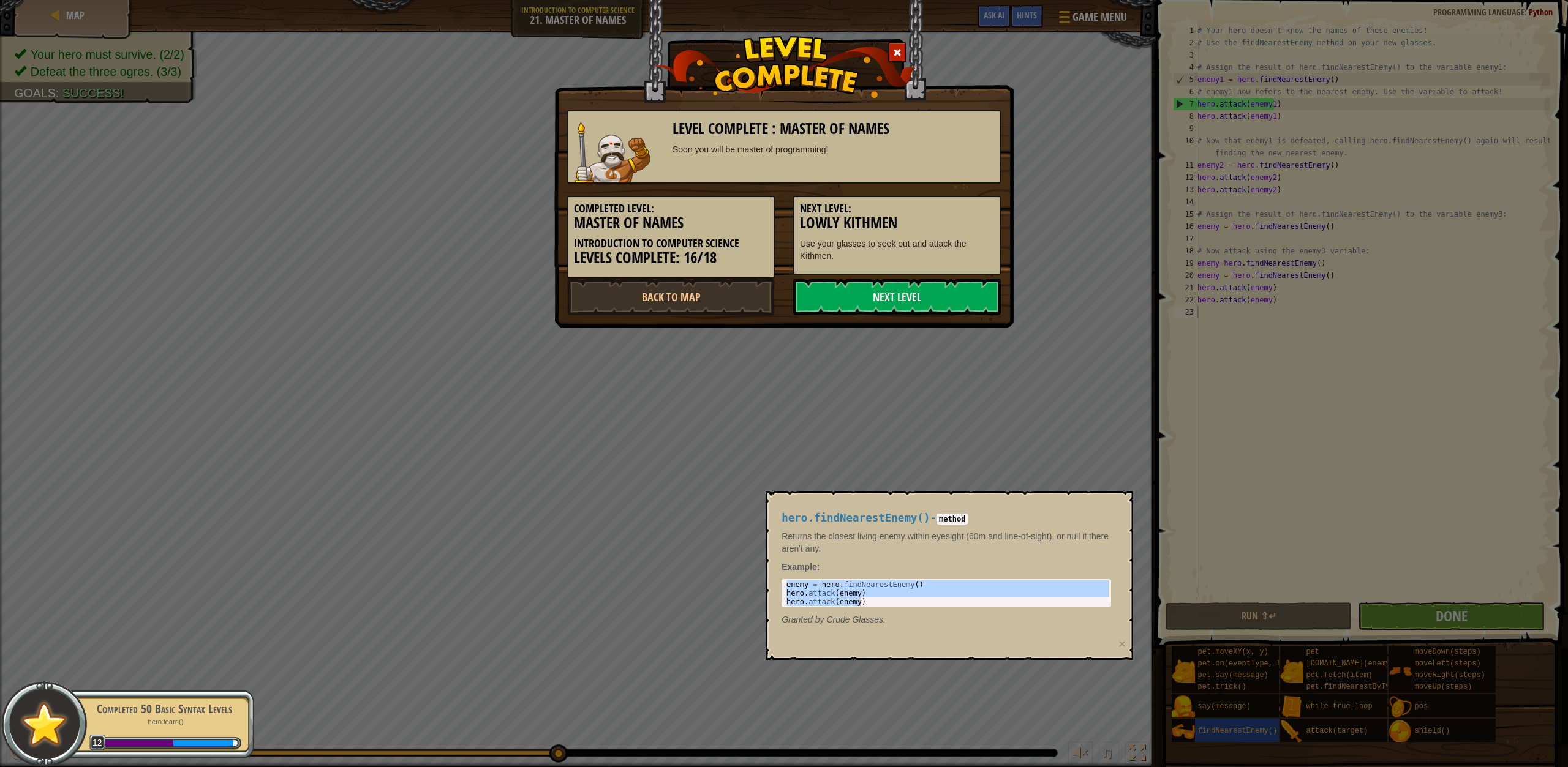
click at [957, 293] on link "Next Level" at bounding box center [897, 297] width 207 height 37
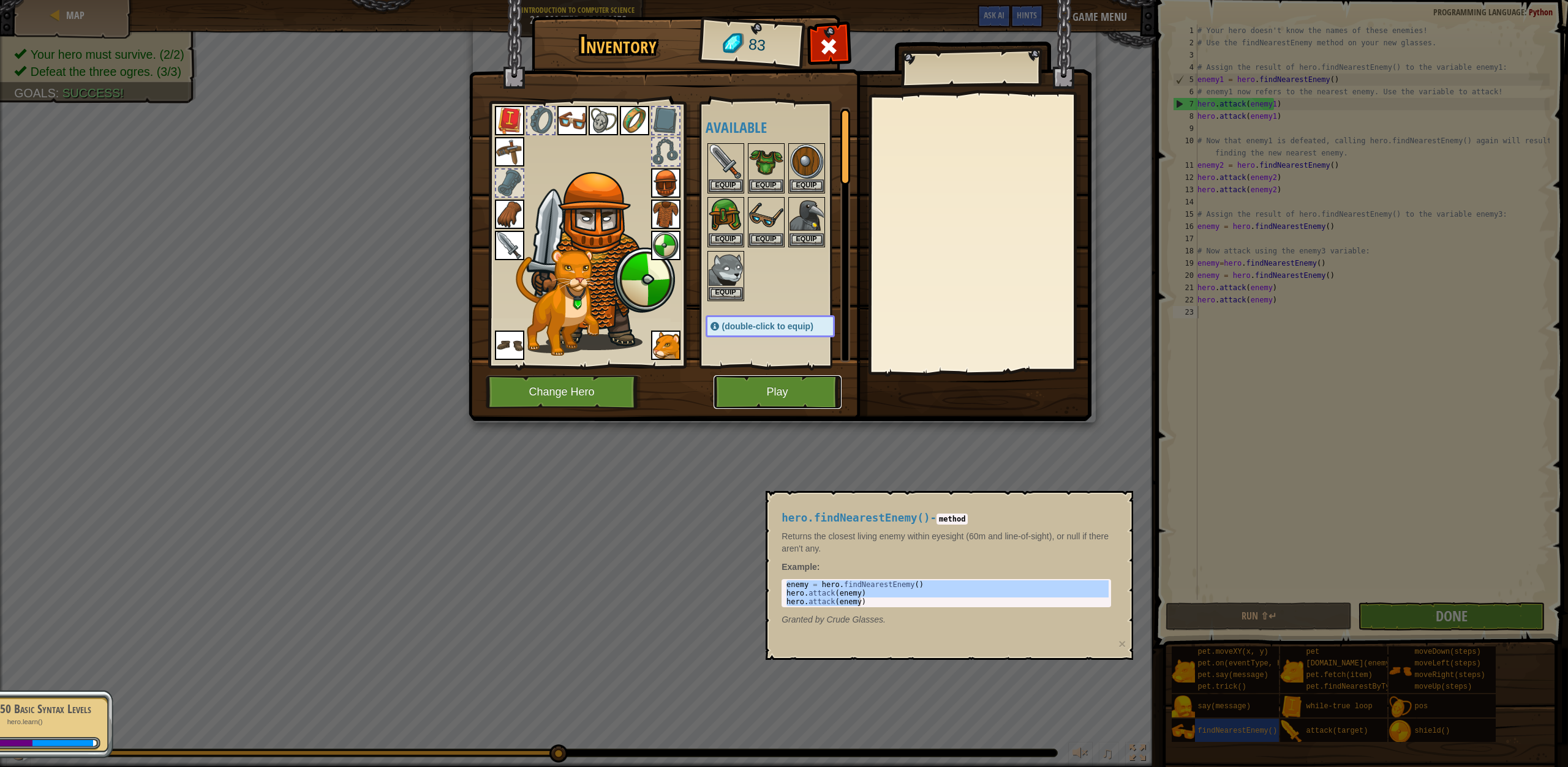
click at [827, 392] on button "Play" at bounding box center [777, 392] width 128 height 33
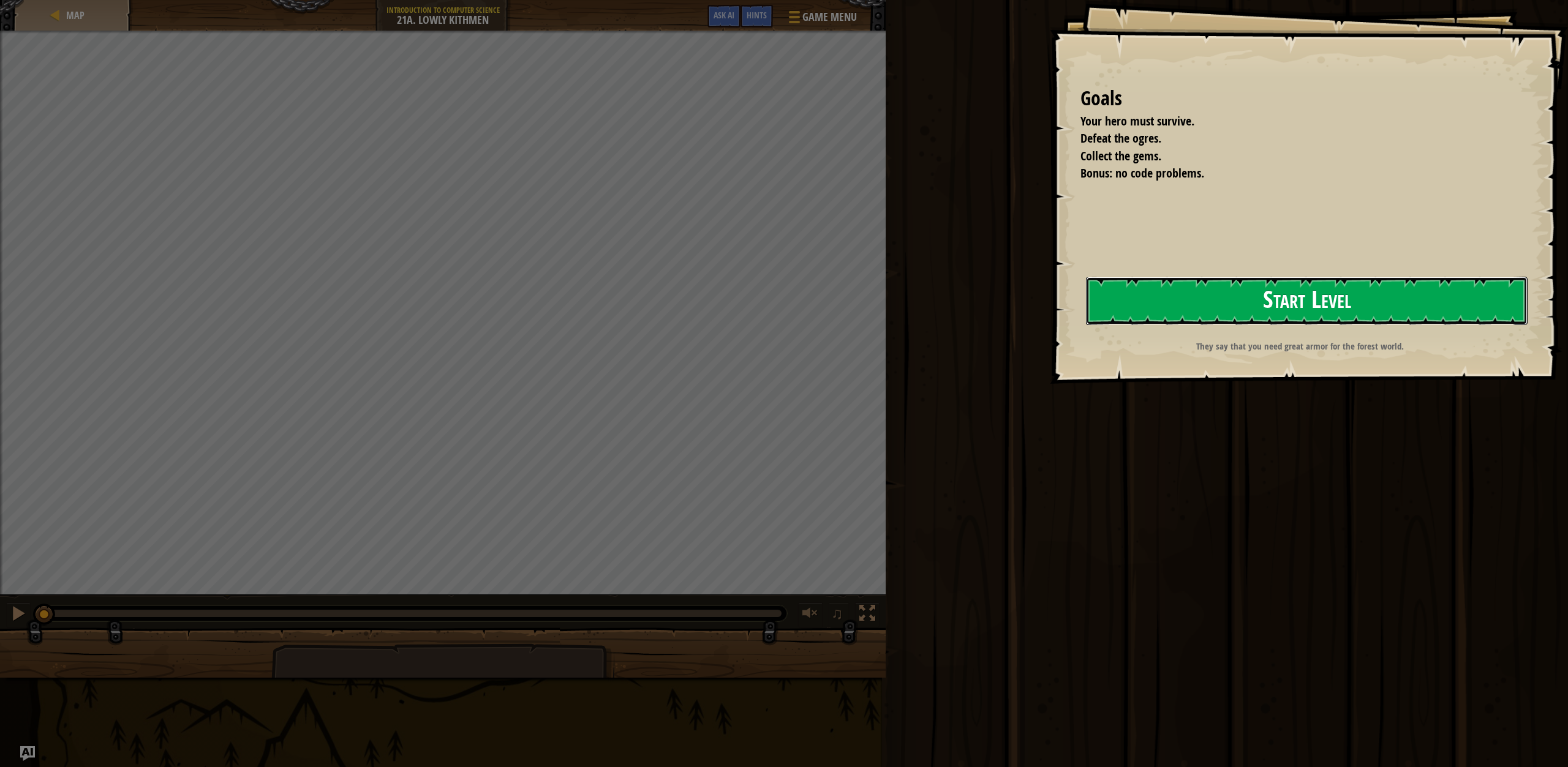
click at [1443, 299] on button "Start Level" at bounding box center [1307, 301] width 442 height 48
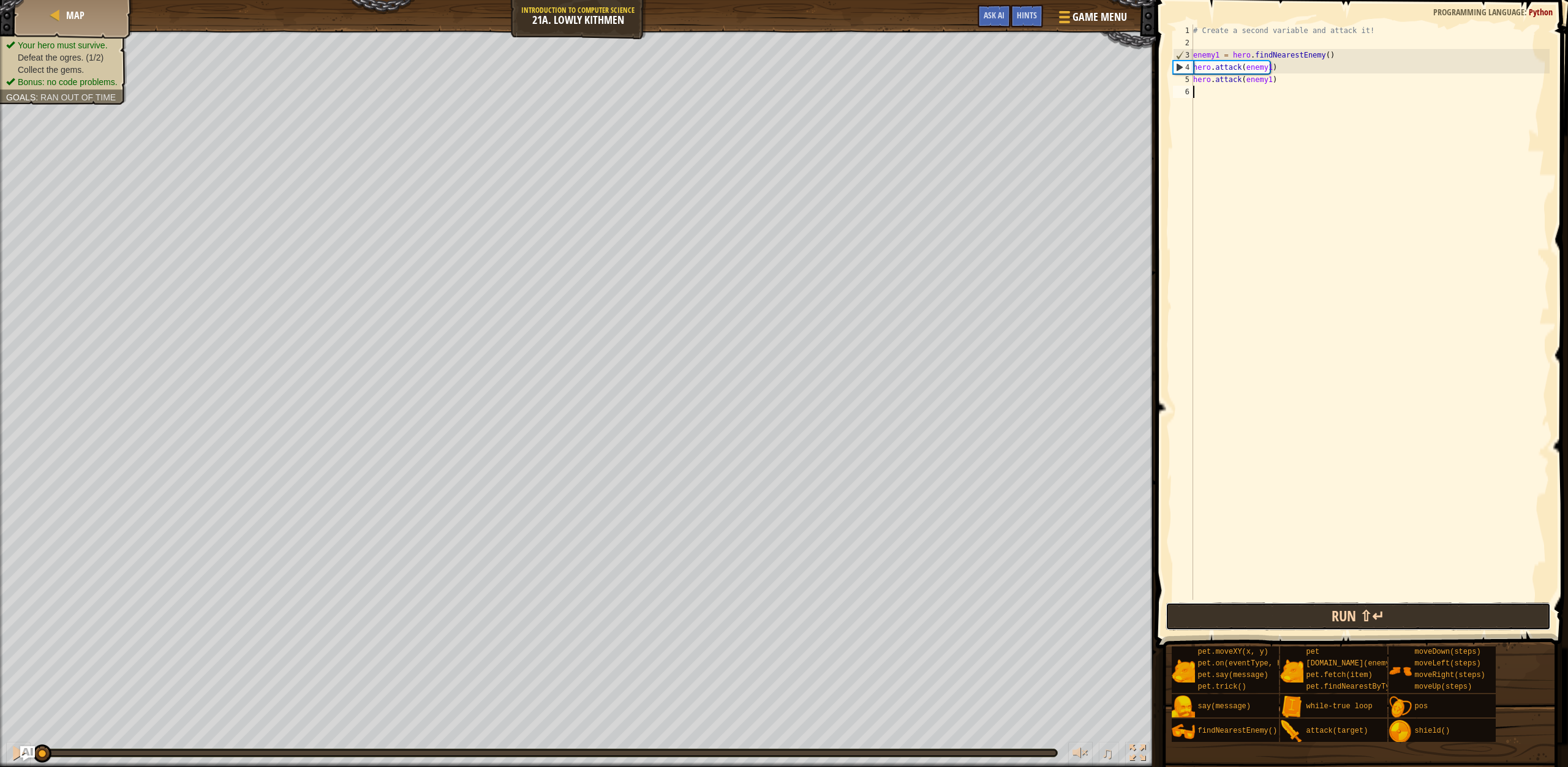
click at [1361, 627] on button "Run ⇧↵" at bounding box center [1358, 616] width 385 height 28
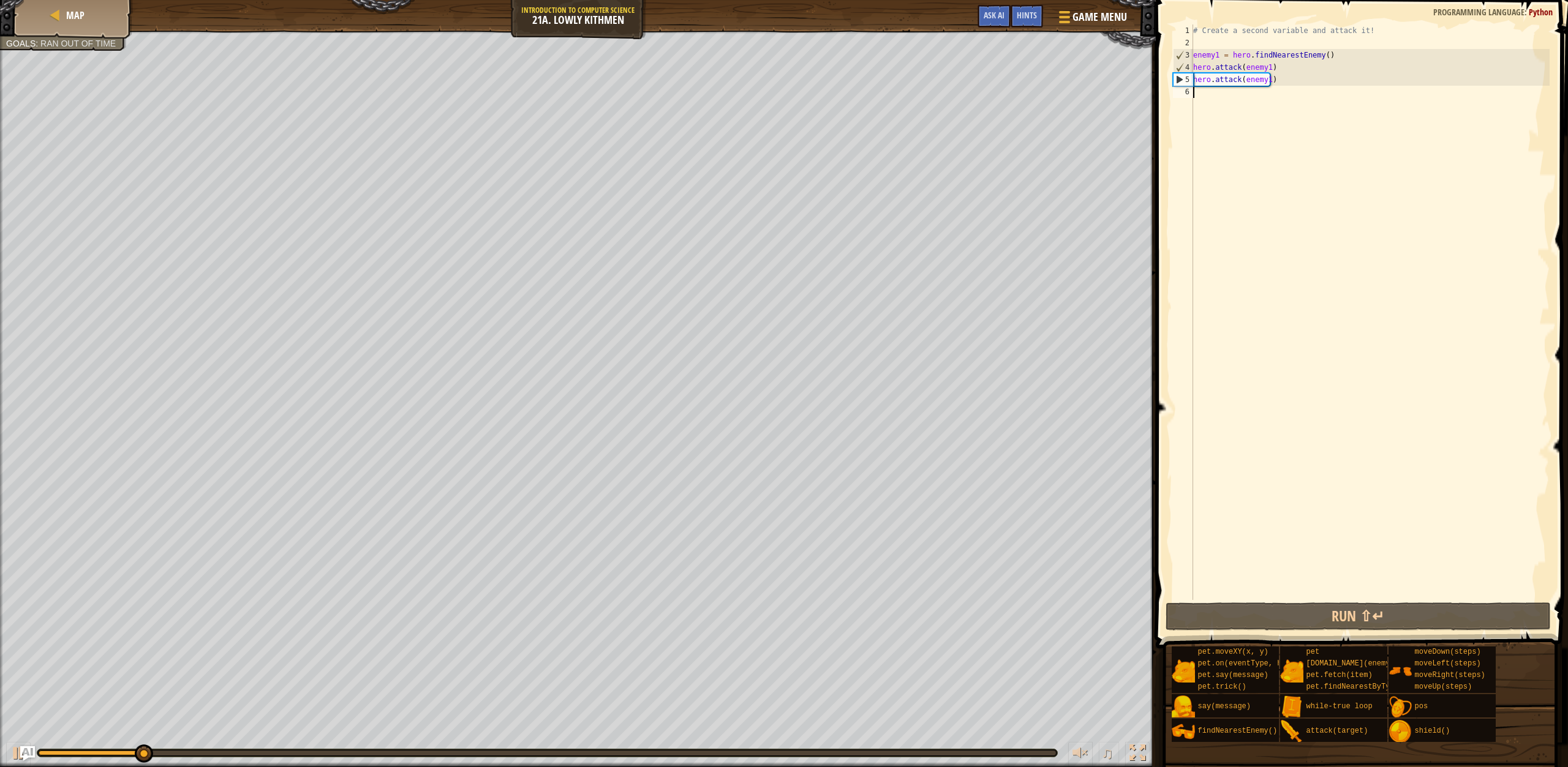
click at [1215, 97] on div "# Create a second variable and attack it! enemy1 = hero . findNearestEnemy ( ) …" at bounding box center [1370, 325] width 359 height 600
click at [1204, 98] on div "# Create a second variable and attack it! enemy1 = hero . findNearestEnemy ( ) …" at bounding box center [1370, 325] width 359 height 600
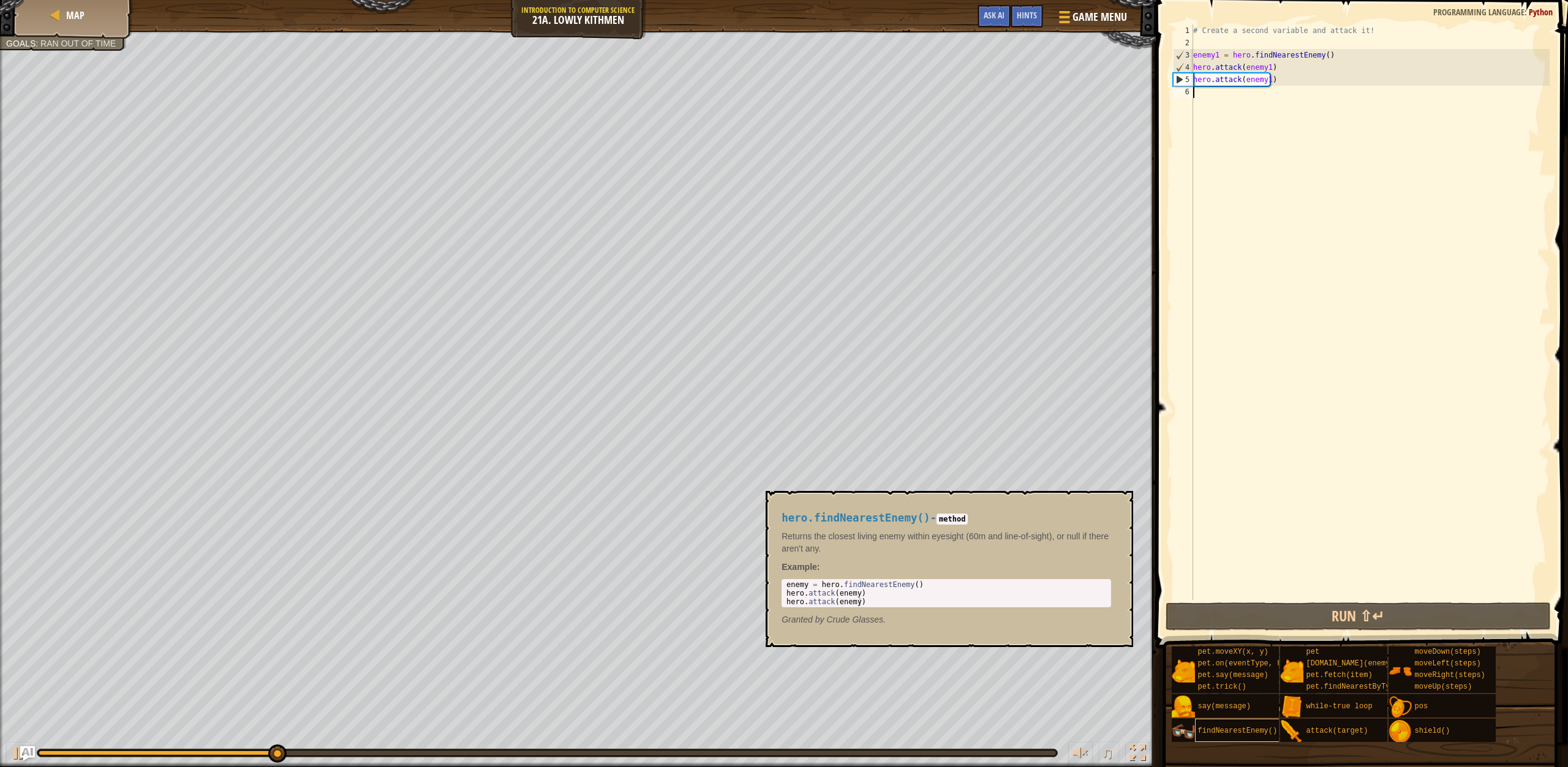
click at [1236, 727] on span "findNearestEnemy()" at bounding box center [1238, 730] width 79 height 9
drag, startPoint x: 783, startPoint y: 586, endPoint x: 803, endPoint y: 582, distance: 20.4
click at [803, 582] on div "1 2 3 enemy = hero . findNearestEnemy ( ) hero . attack ( enemy ) hero . attack…" at bounding box center [946, 593] width 330 height 28
click at [817, 588] on div "enemy = hero . findNearestEnemy ( ) hero . attack ( enemy ) hero . attack ( ene…" at bounding box center [946, 602] width 325 height 43
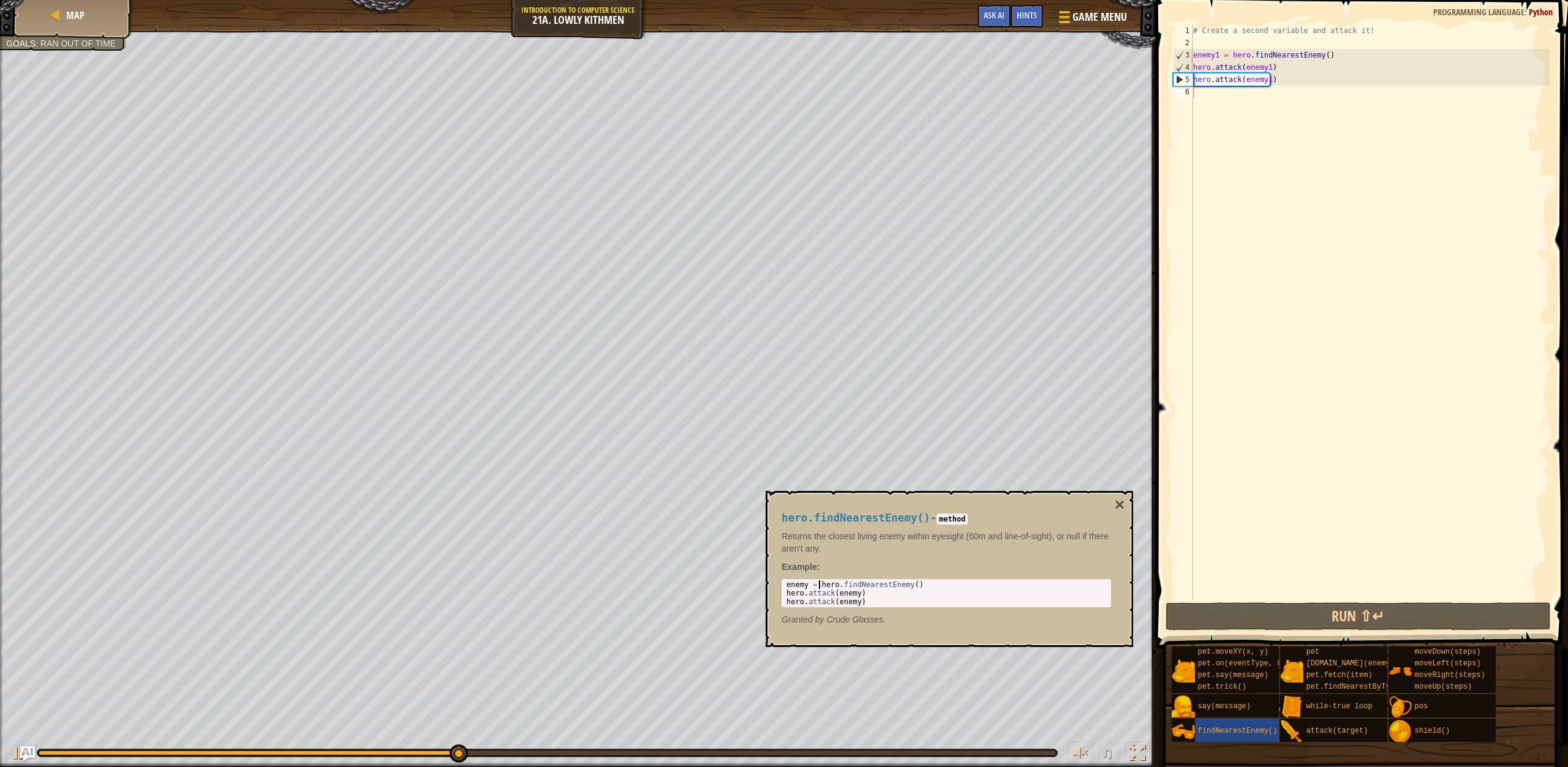
click at [817, 588] on div "enemy = hero . findNearestEnemy ( ) hero . attack ( enemy ) hero . attack ( ene…" at bounding box center [946, 602] width 325 height 43
click at [815, 576] on div "hero.findNearestEnemy() - method Returns the closest living enemy within eyesig…" at bounding box center [946, 569] width 347 height 137
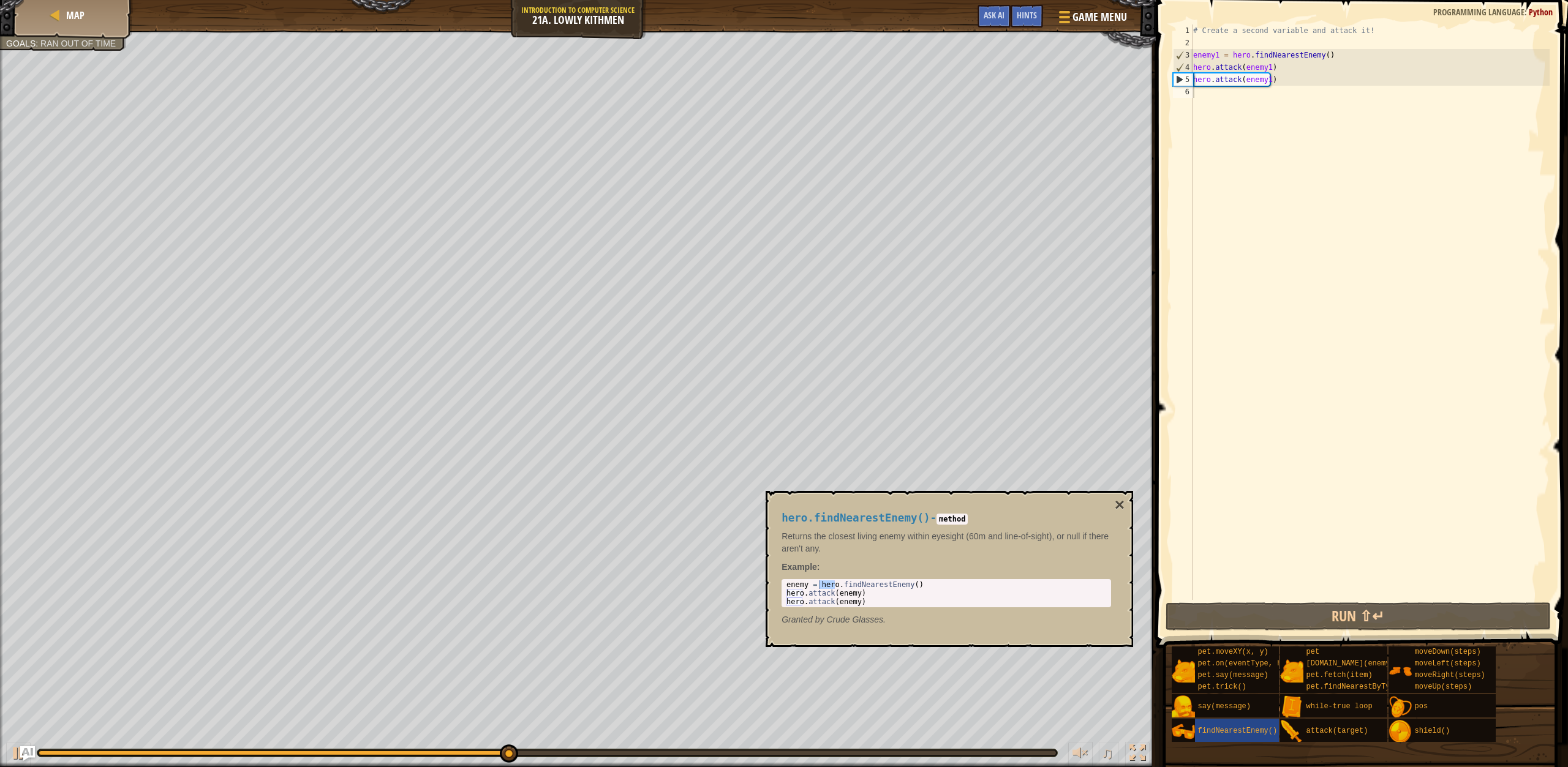
click at [813, 563] on span "Example" at bounding box center [799, 567] width 36 height 10
click at [813, 598] on div "enemy = hero . findNearestEnemy ( ) hero . attack ( enemy ) hero . attack ( ene…" at bounding box center [946, 602] width 325 height 43
click at [809, 572] on span "Example" at bounding box center [799, 567] width 36 height 10
click at [809, 588] on div "enemy = hero . findNearestEnemy ( ) hero . attack ( enemy ) hero . attack ( ene…" at bounding box center [946, 602] width 325 height 43
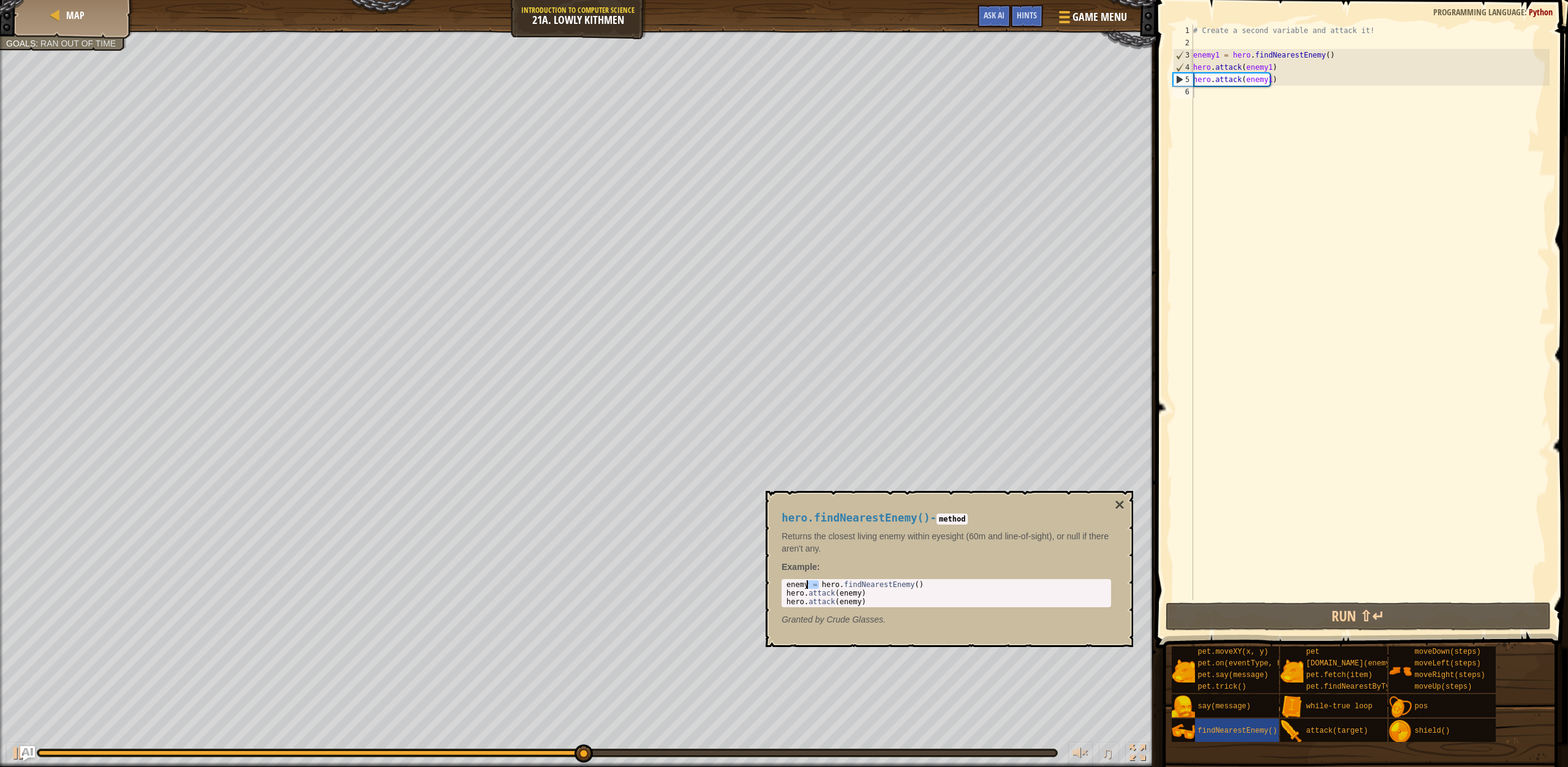
click at [809, 588] on div "enemy = hero . findNearestEnemy ( ) hero . attack ( enemy ) hero . attack ( ene…" at bounding box center [946, 602] width 325 height 43
click at [809, 588] on div "enemy = hero . findNearestEnemy ( ) hero . attack ( enemy ) hero . attack ( ene…" at bounding box center [946, 593] width 325 height 25
click at [809, 588] on div "enemy = hero . findNearestEnemy ( ) hero . attack ( enemy ) hero . attack ( ene…" at bounding box center [946, 602] width 325 height 43
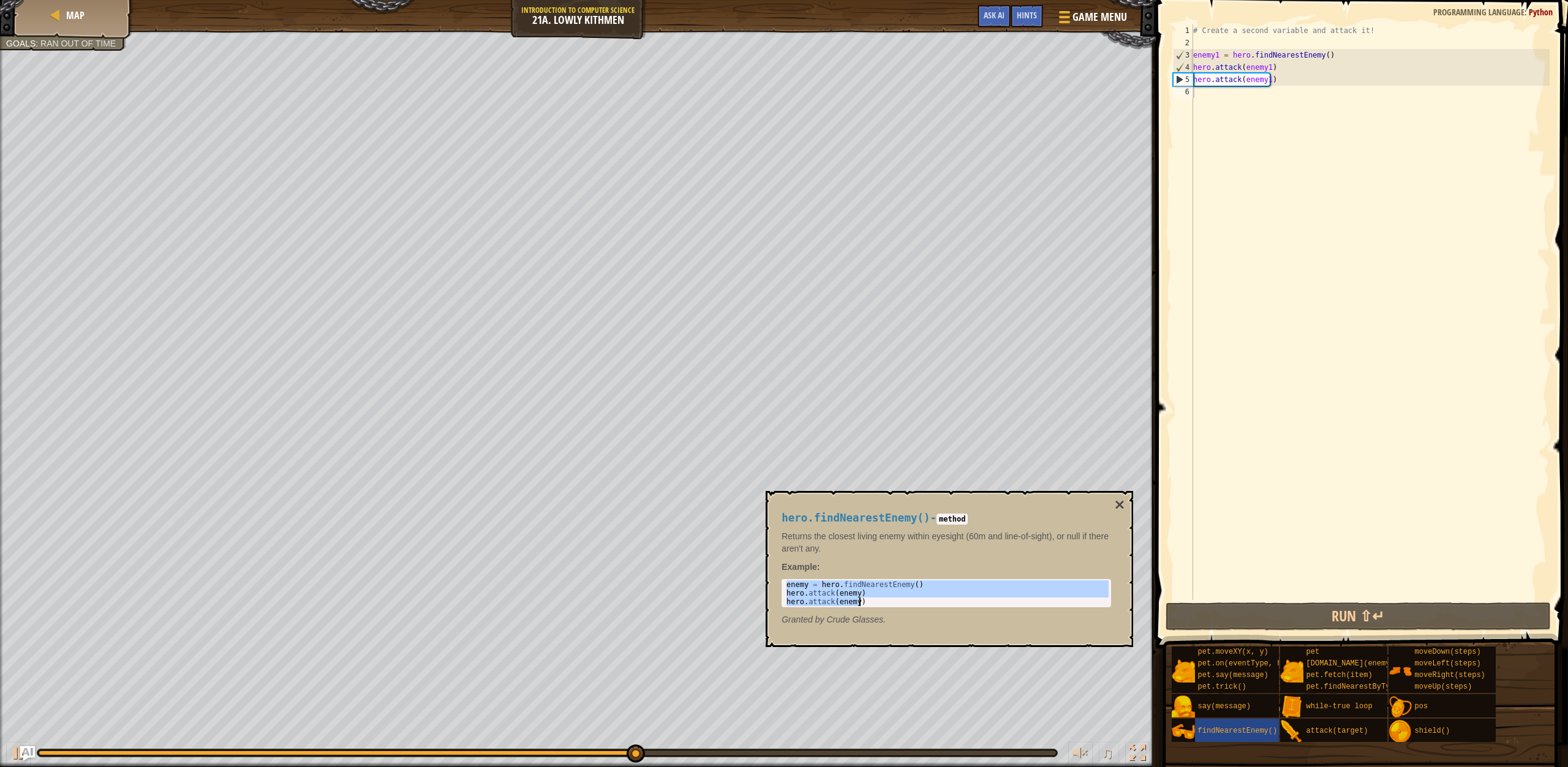
type textarea "hero.attack(enemy) hero.attack(enemy)"
click at [1208, 103] on div "# Create a second variable and attack it! enemy1 = hero . findNearestEnemy ( ) …" at bounding box center [1370, 325] width 359 height 600
paste textarea "hero.attack(enemy)"
click at [1261, 232] on div "# Create a second variable and attack it! enemy1 = hero . findNearestEnemy ( ) …" at bounding box center [1370, 325] width 359 height 600
type textarea "hero.attack(enemy)"
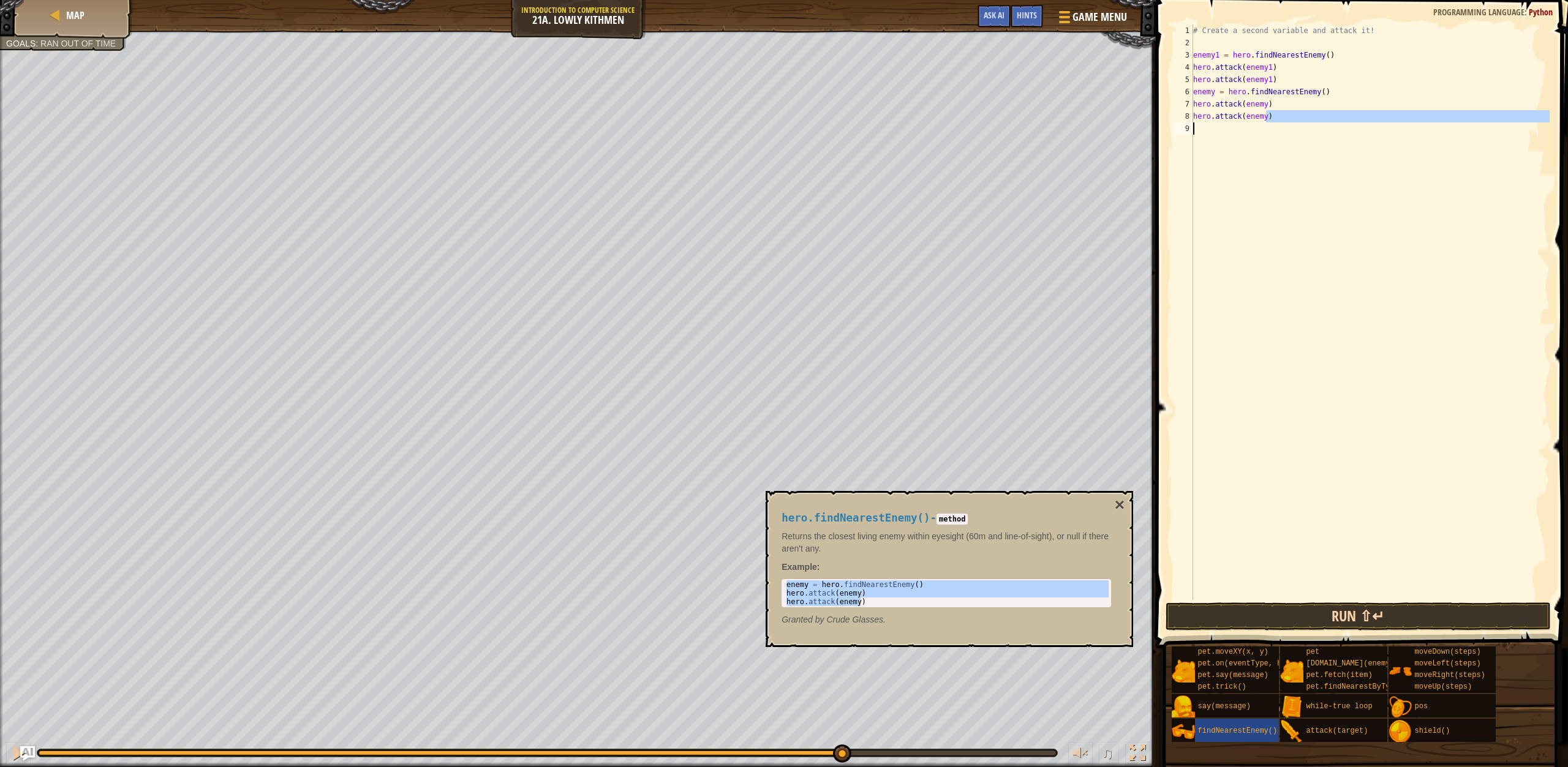
click at [1301, 630] on div "hero.attack(enemy) 1 2 3 4 5 6 7 8 9 # Create a second variable and attack it! …" at bounding box center [1361, 349] width 416 height 684
click at [1307, 619] on button "Run ⇧↵" at bounding box center [1358, 616] width 385 height 28
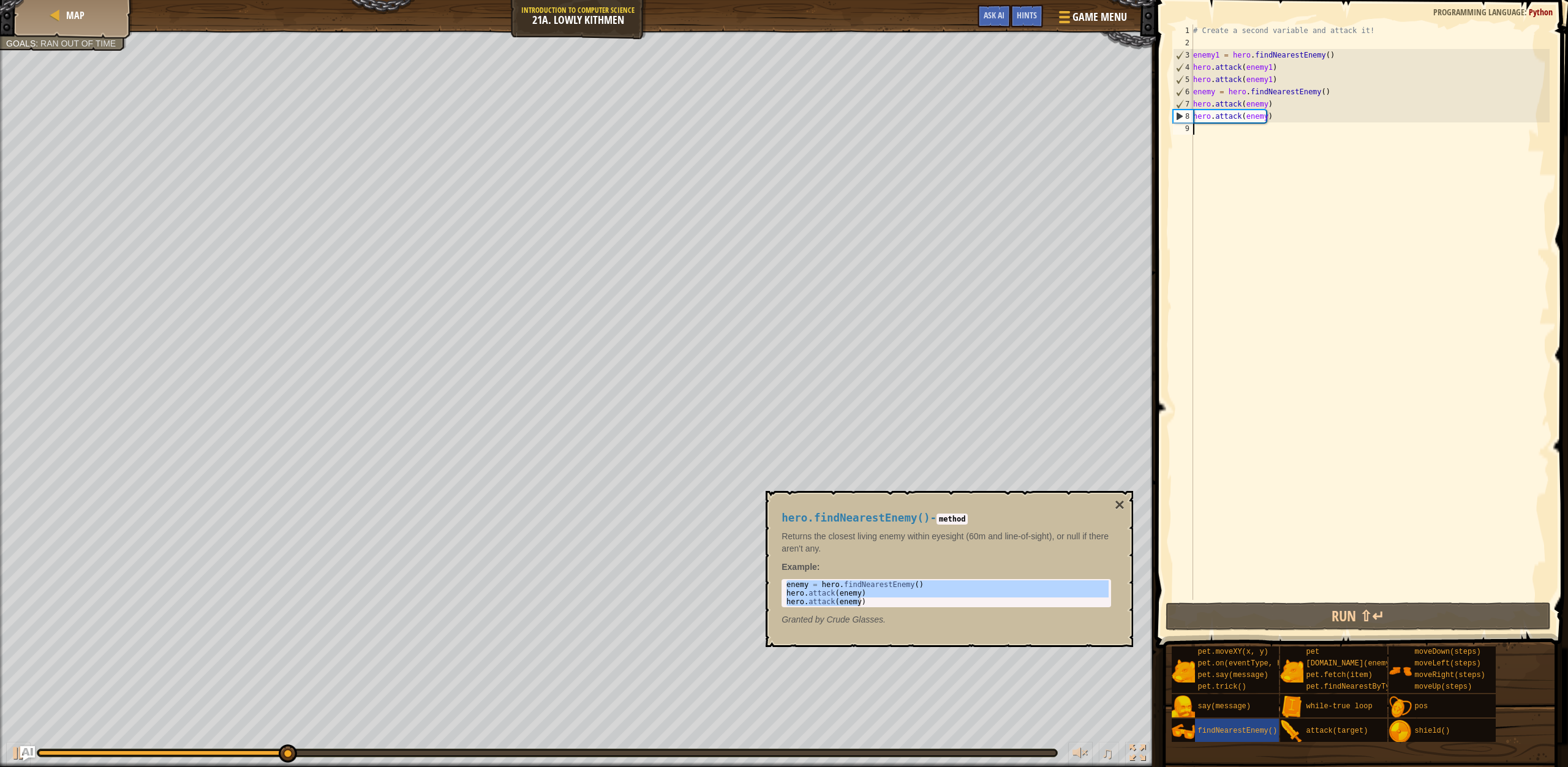
click at [1204, 141] on div "# Create a second variable and attack it! enemy1 = hero . findNearestEnemy ( ) …" at bounding box center [1370, 325] width 359 height 600
type textarea "h"
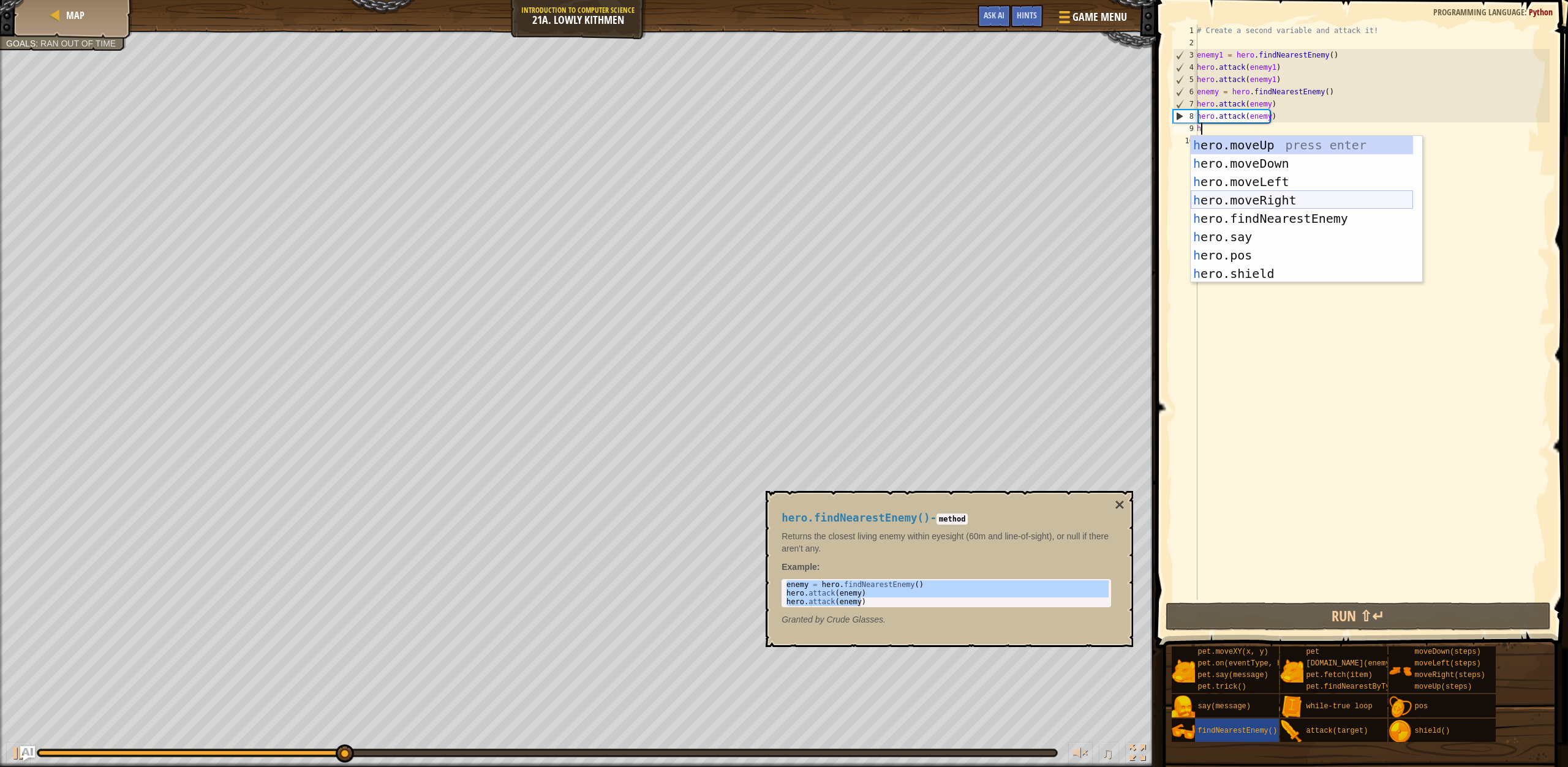
scroll to position [6, 0]
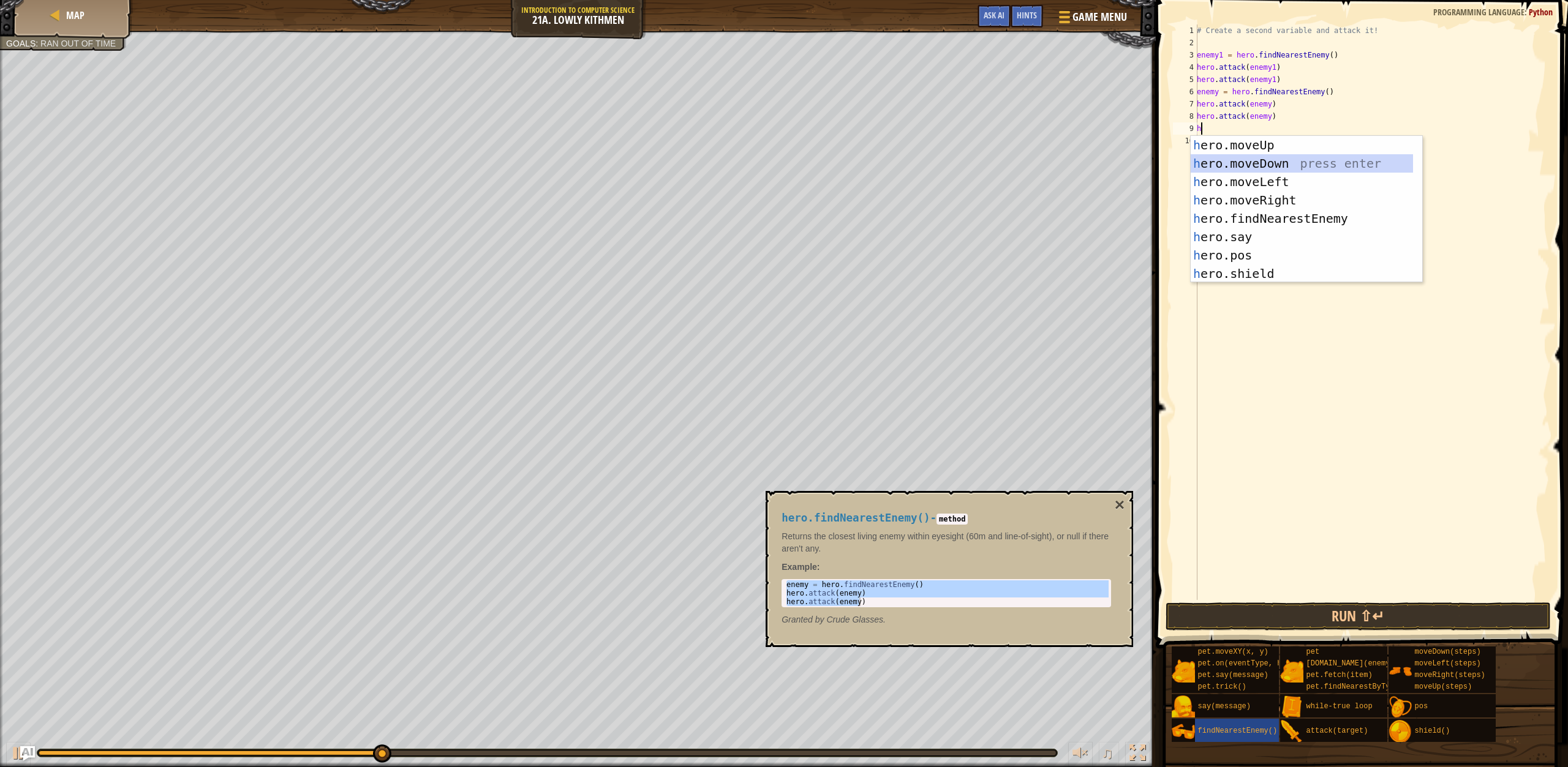
click at [1276, 160] on div "h ero.moveUp press enter h ero.moveDown press enter h ero.moveLeft press enter …" at bounding box center [1302, 227] width 222 height 183
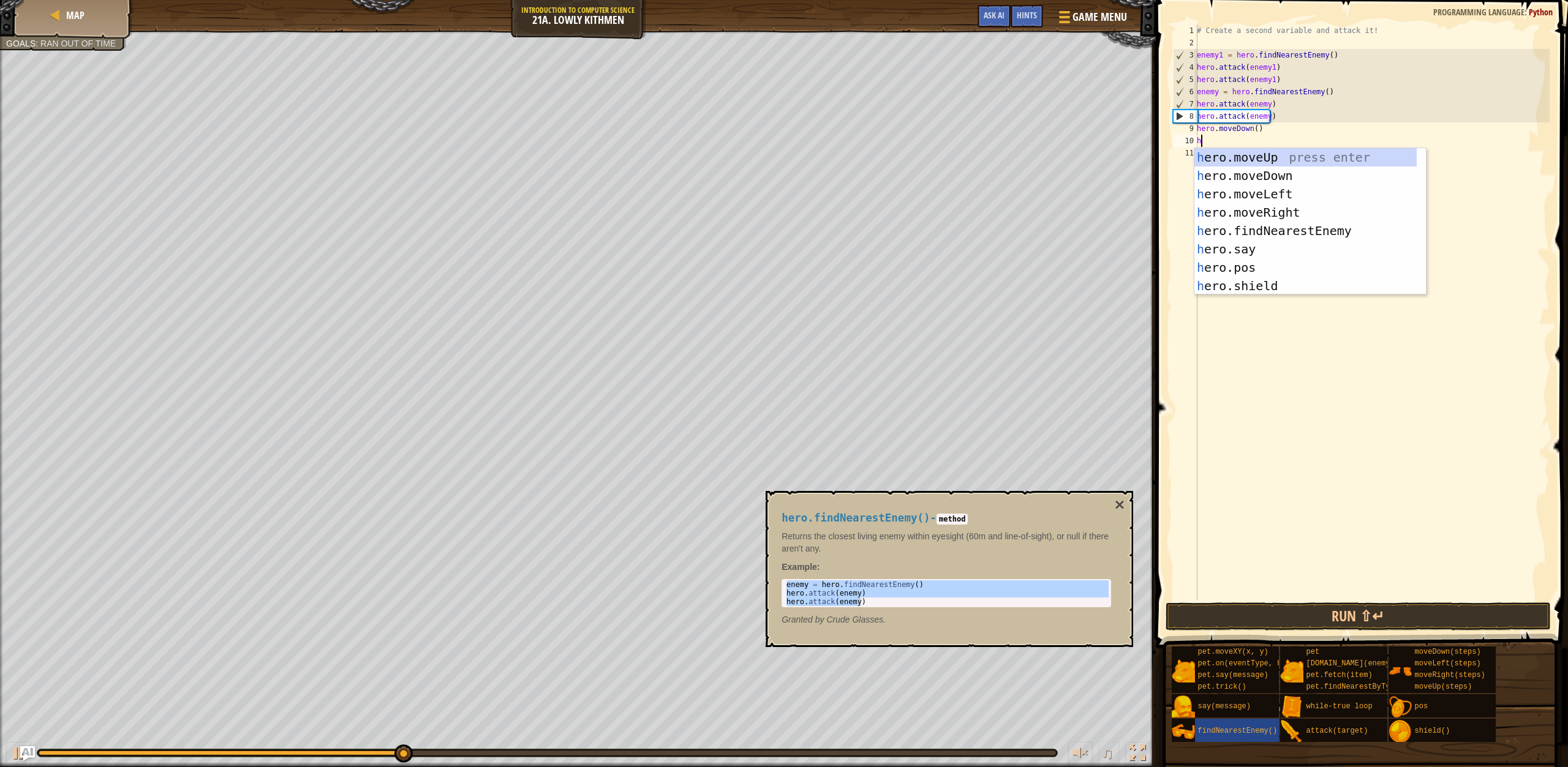
type textarea "h"
click at [1279, 214] on div "h ero.moveUp press enter h ero.moveDown press enter h ero.moveLeft press enter …" at bounding box center [1306, 240] width 222 height 183
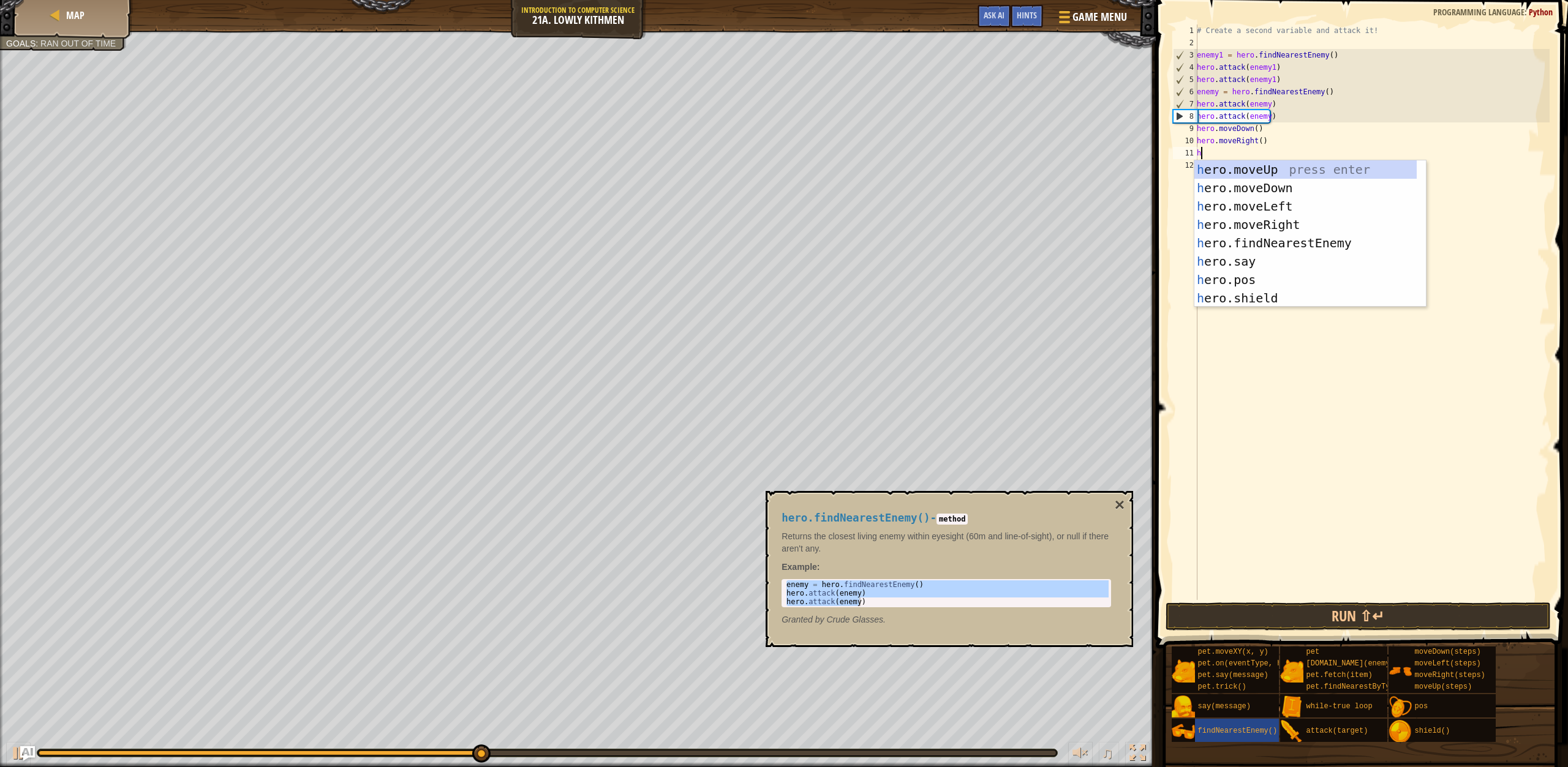
type textarea "h"
click at [1281, 222] on div "h ero.moveUp press enter h ero.moveDown press enter h ero.moveLeft press enter …" at bounding box center [1306, 252] width 222 height 183
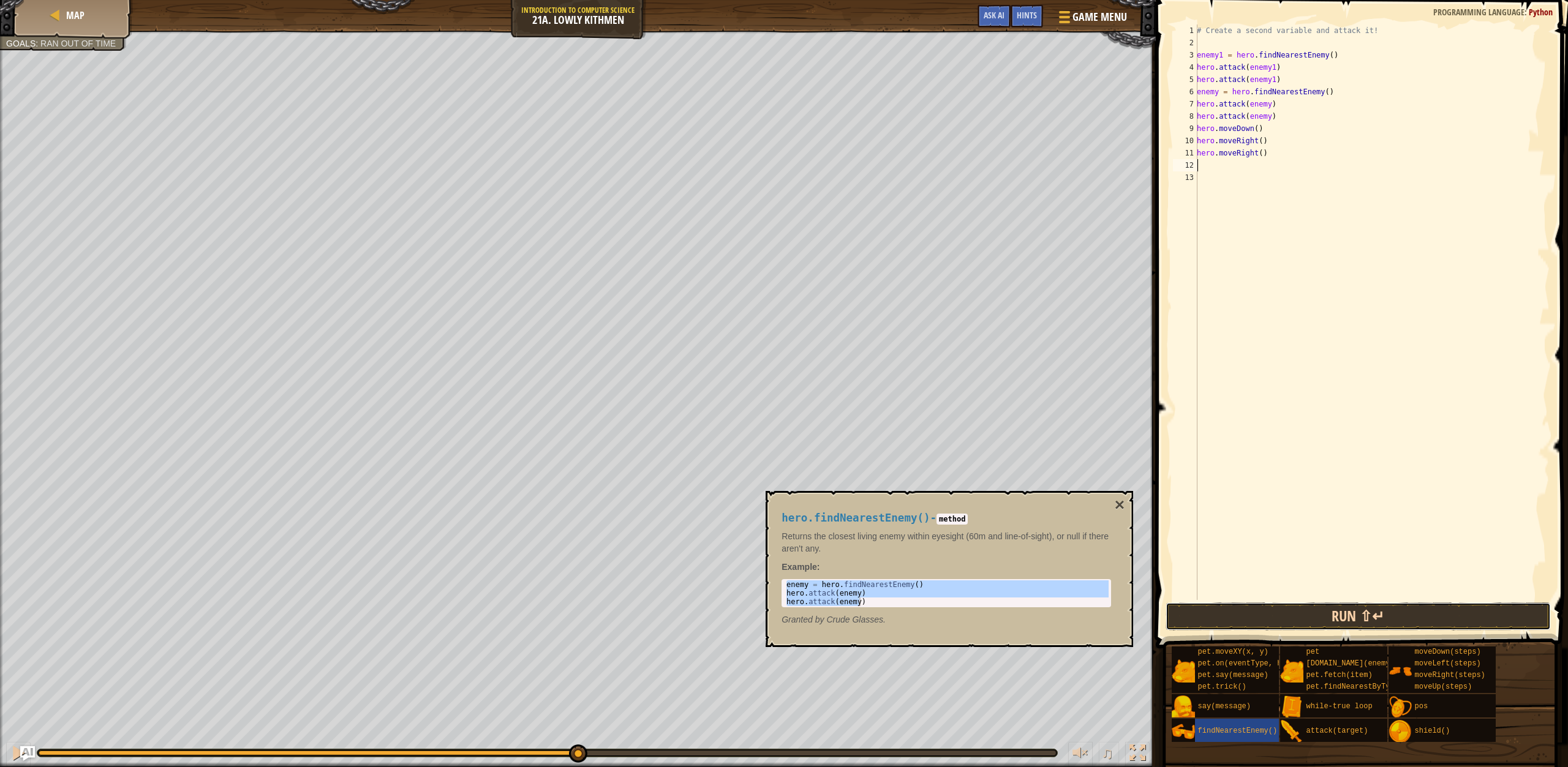
click at [1312, 619] on button "Run ⇧↵" at bounding box center [1358, 616] width 385 height 28
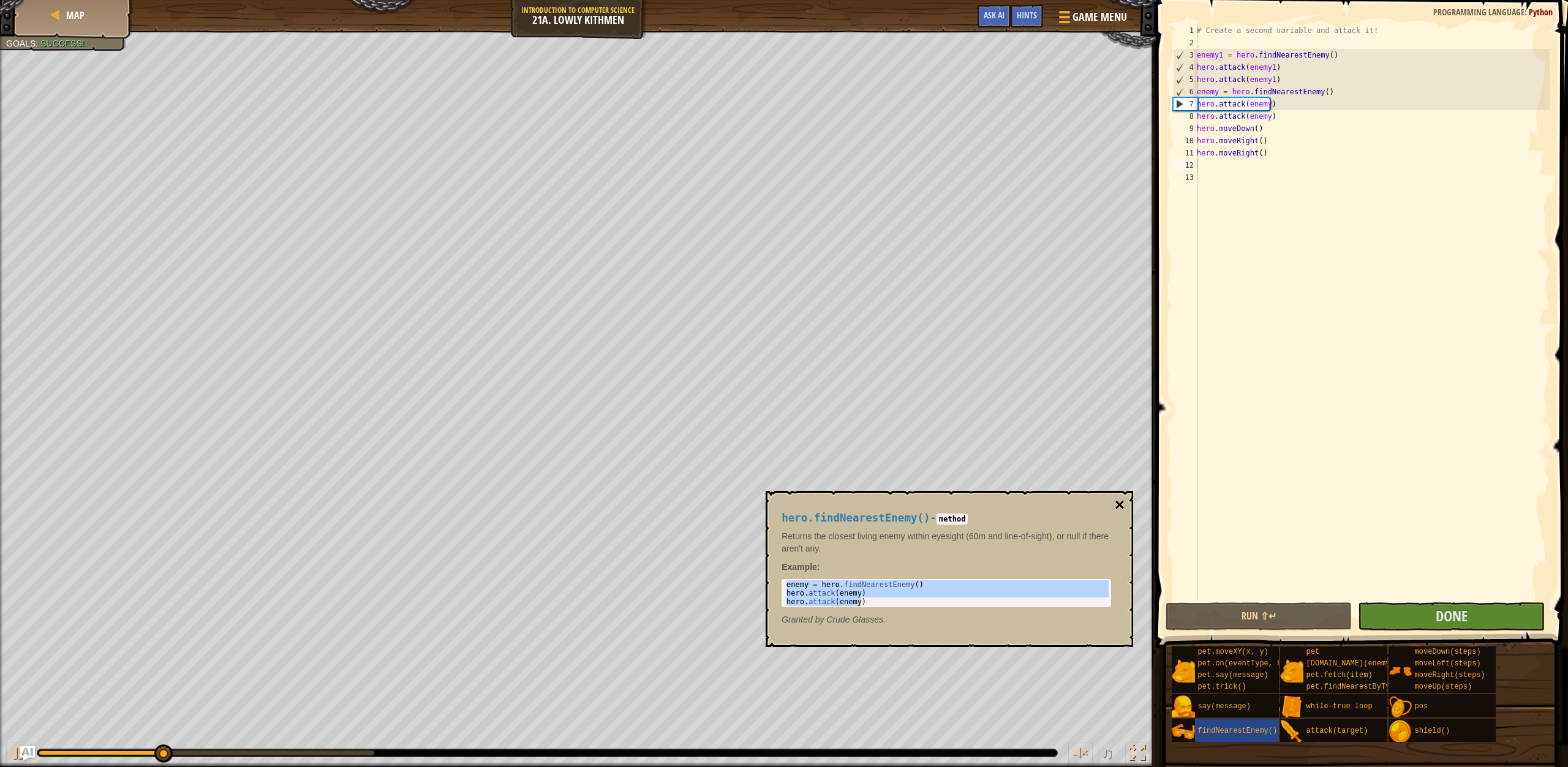
click at [1125, 500] on button "×" at bounding box center [1120, 505] width 10 height 17
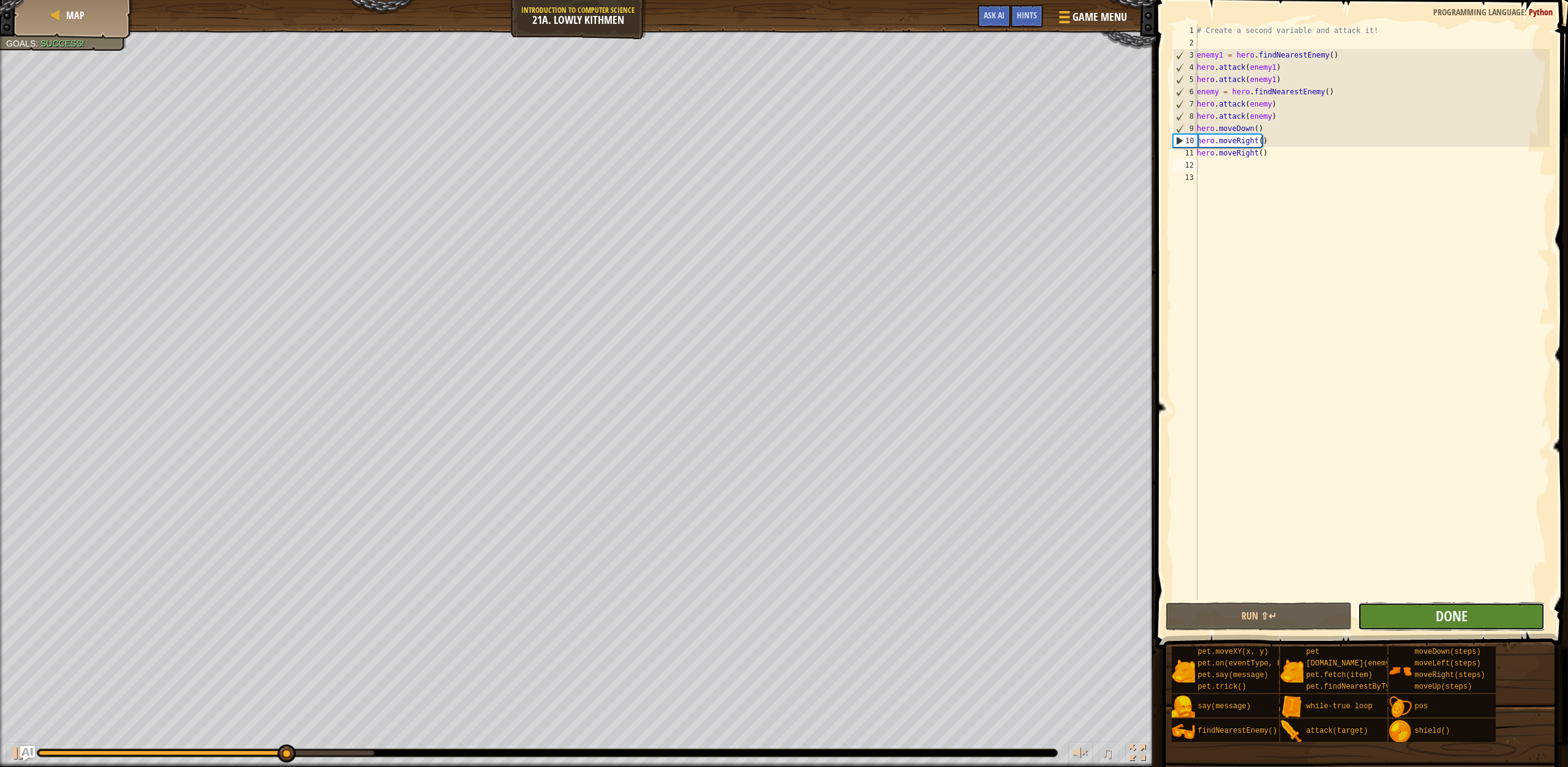
click at [1431, 612] on button "Done" at bounding box center [1451, 616] width 187 height 28
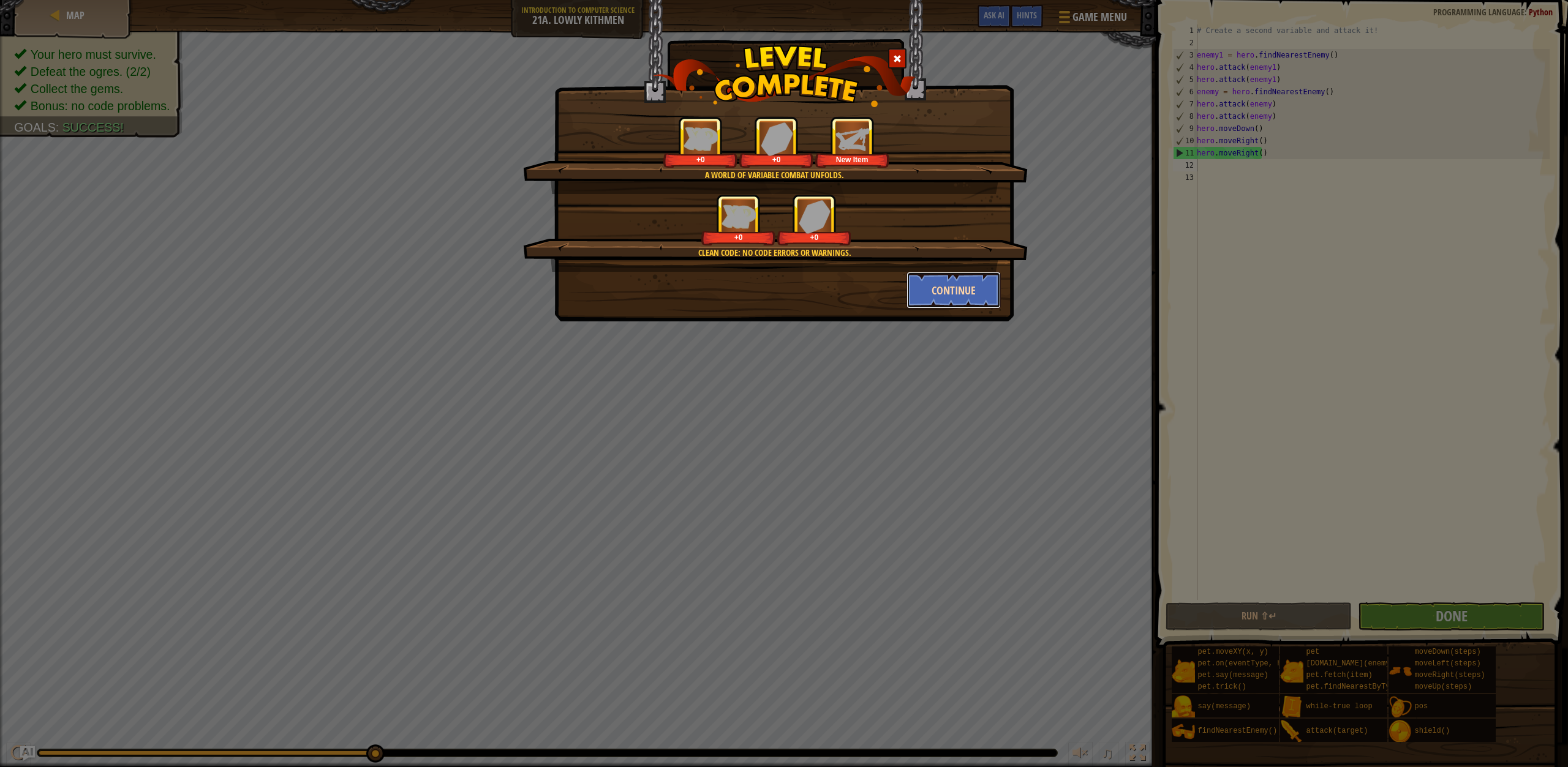
click at [965, 287] on button "Continue" at bounding box center [954, 290] width 95 height 37
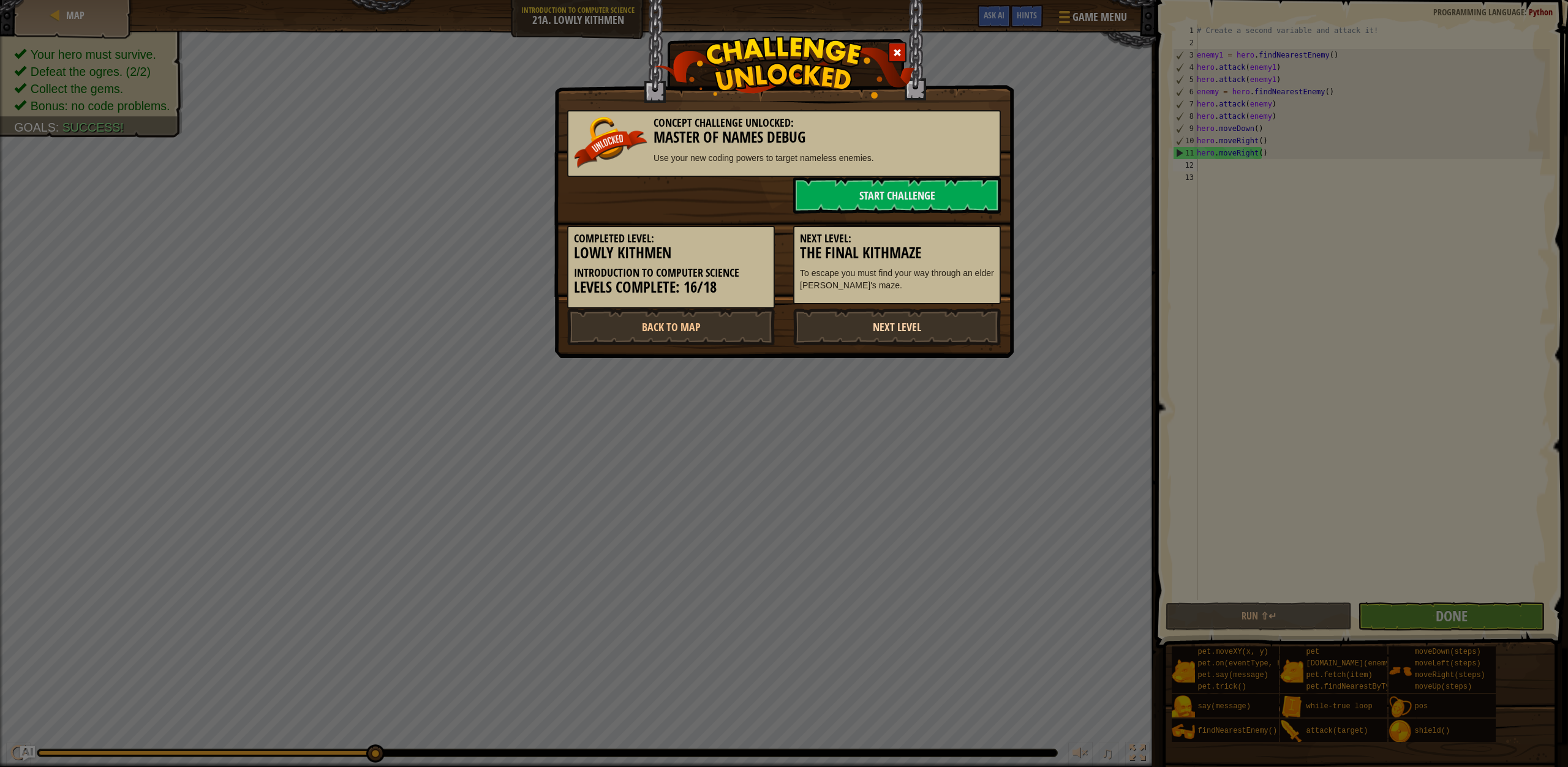
click at [945, 323] on link "Next Level" at bounding box center [897, 327] width 207 height 37
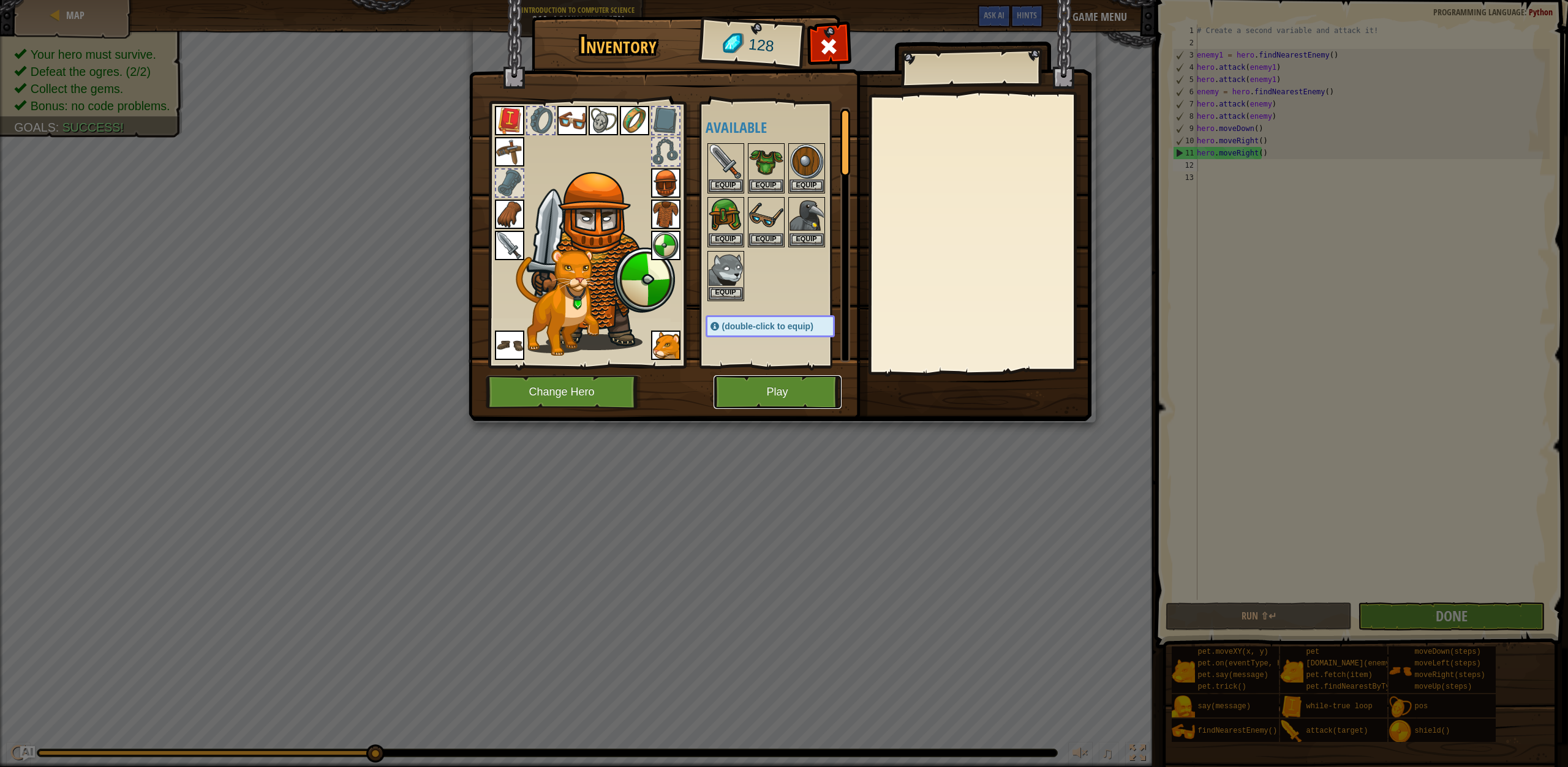
click at [816, 379] on button "Play" at bounding box center [777, 392] width 128 height 33
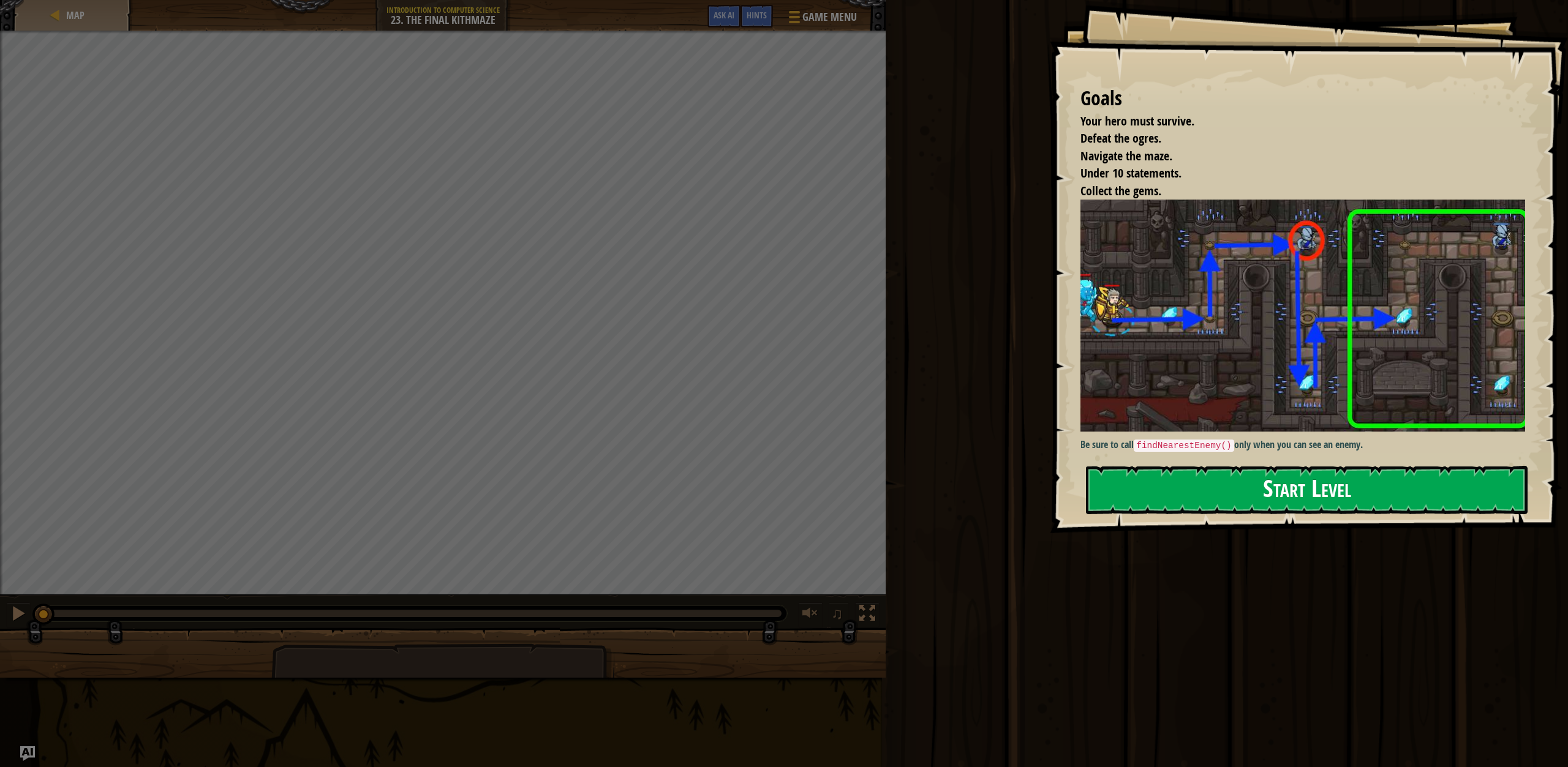
click at [1272, 504] on button "Start Level" at bounding box center [1307, 490] width 442 height 48
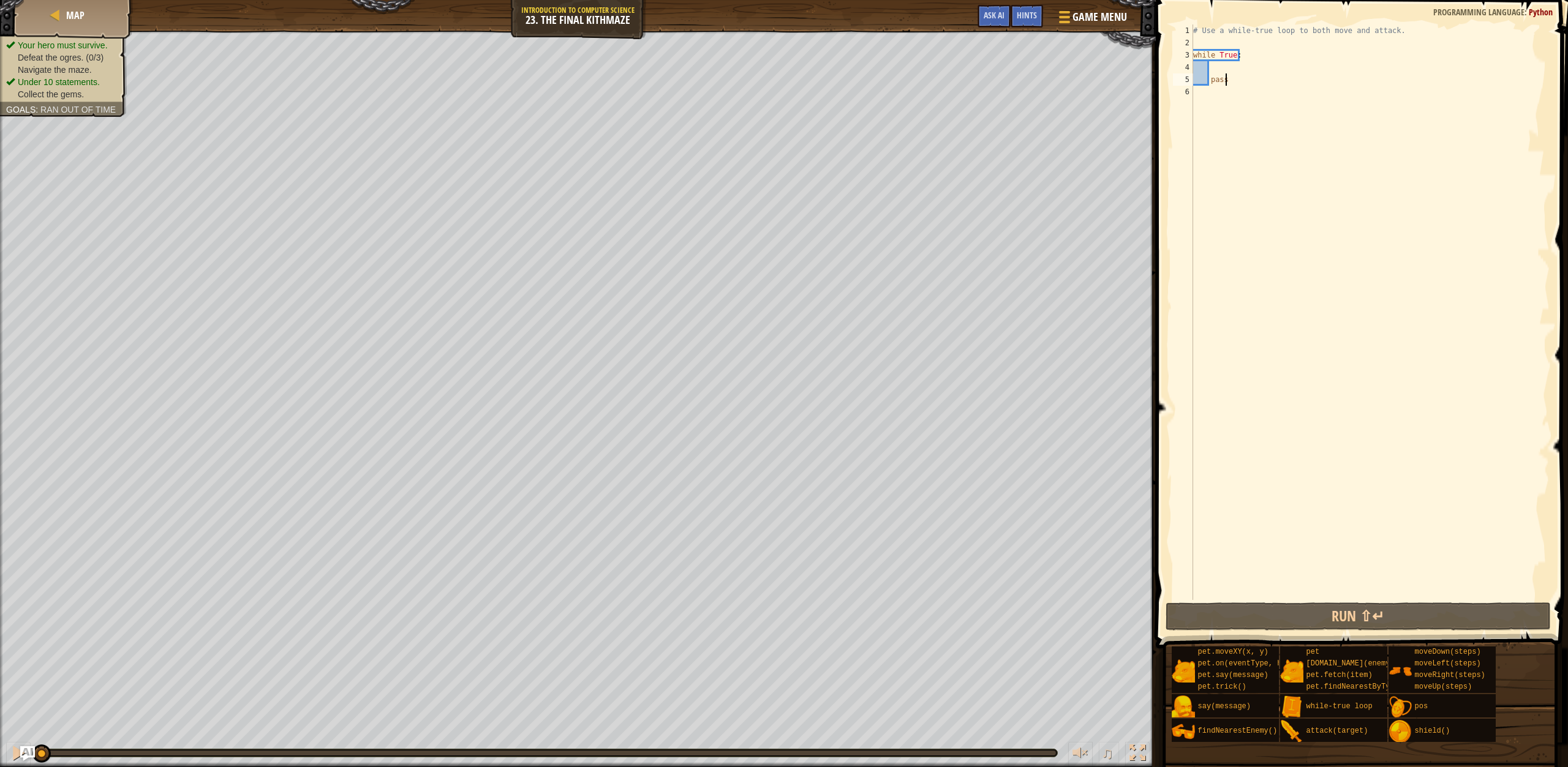
drag, startPoint x: 1238, startPoint y: 76, endPoint x: 1221, endPoint y: 83, distance: 18.4
click at [1221, 83] on div "# Use a while-true loop to both move and attack. while True : pass" at bounding box center [1370, 325] width 359 height 600
type textarea "p"
type textarea "while True:"
type textarea "h"
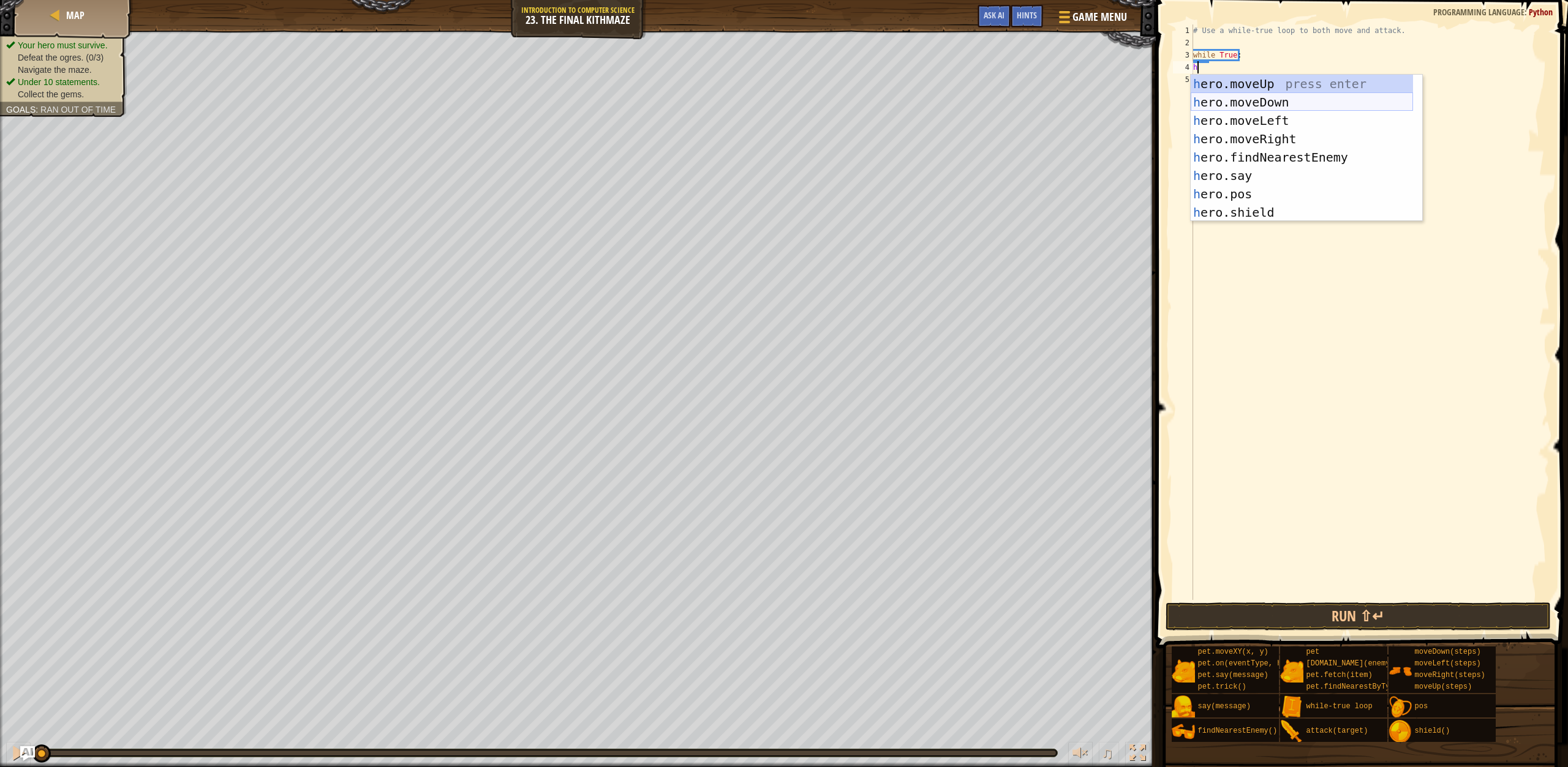
scroll to position [6, 0]
click at [1290, 141] on div "h ero.moveUp press enter h ero.moveDown press enter h ero.moveLeft press enter …" at bounding box center [1302, 166] width 222 height 183
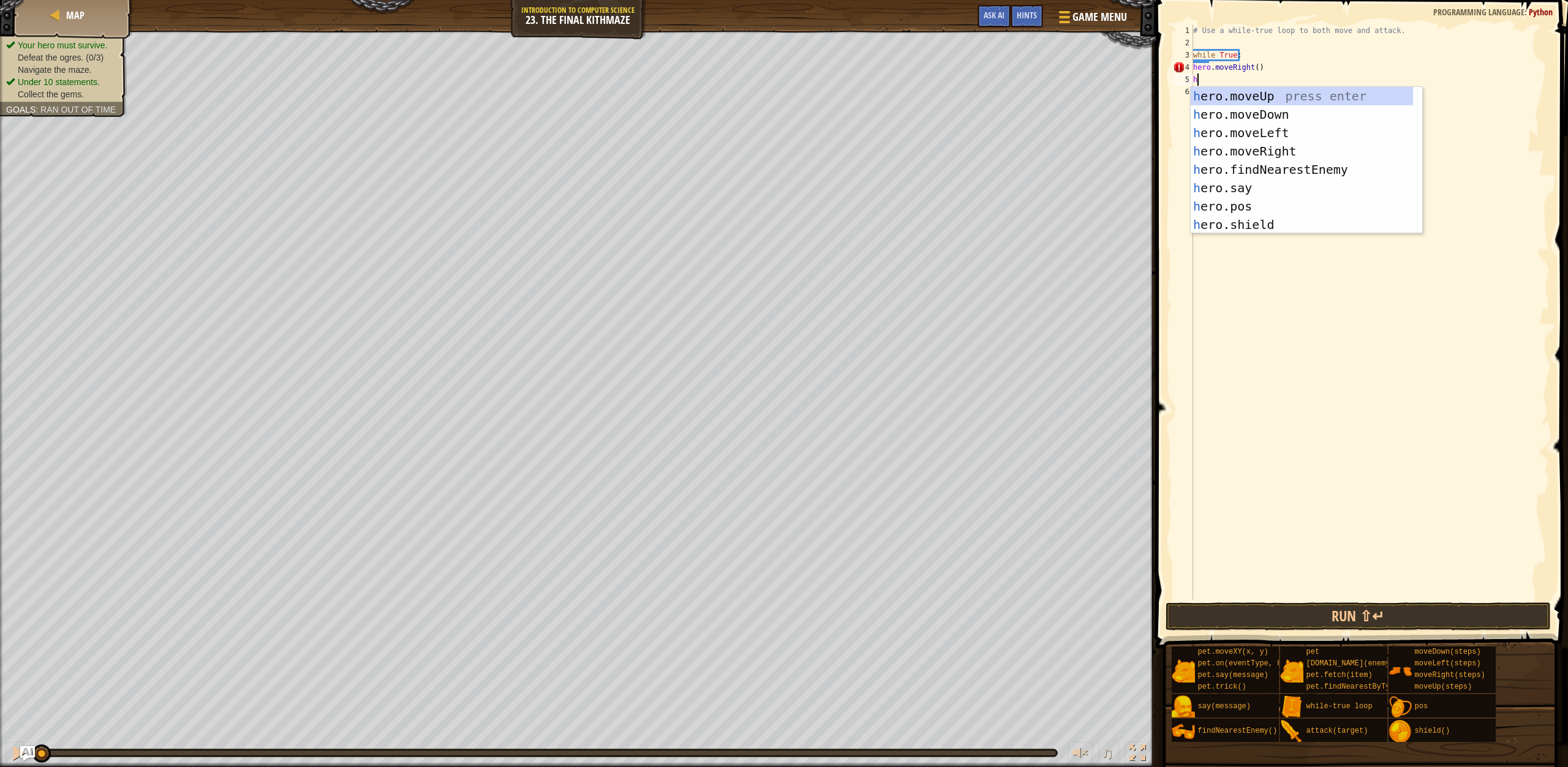
type textarea "h"
click at [1279, 100] on div "h ero.moveUp press enter h ero.moveDown press enter h ero.moveLeft press enter …" at bounding box center [1302, 179] width 222 height 183
type textarea "h"
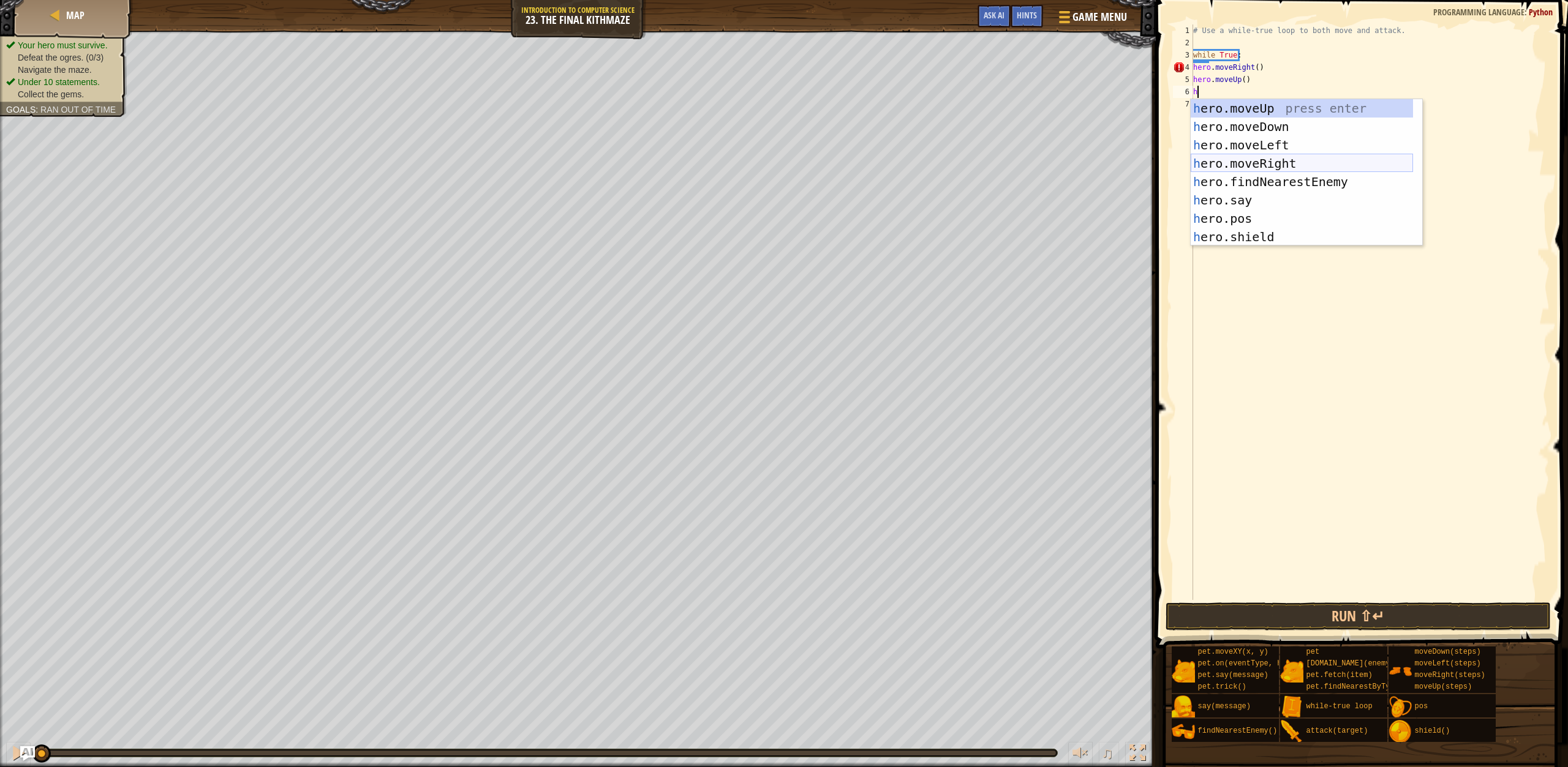
click at [1271, 156] on div "h ero.moveUp press enter h ero.moveDown press enter h ero.moveLeft press enter …" at bounding box center [1302, 191] width 222 height 183
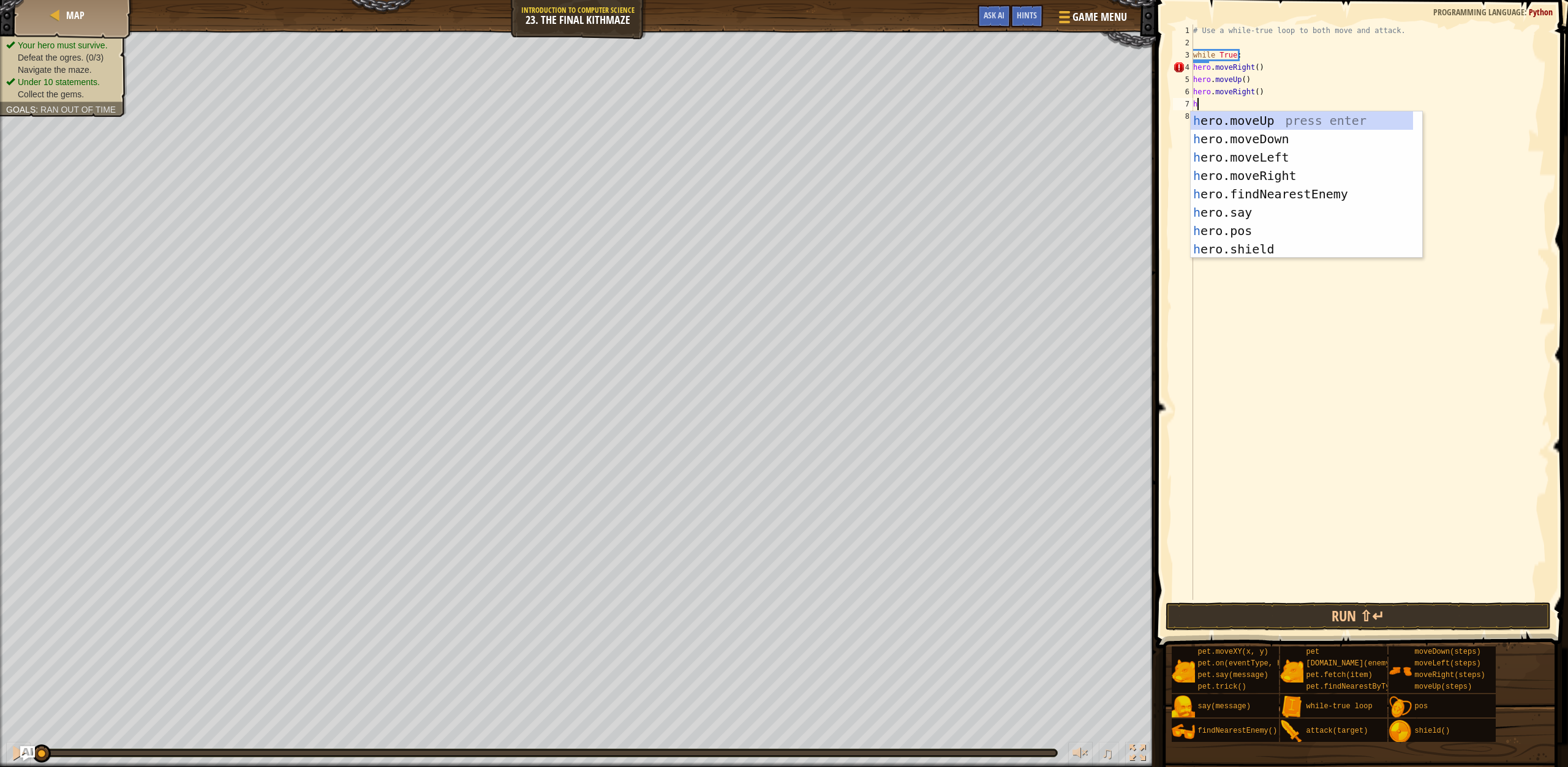
click at [1252, 98] on div "# Use a while-true loop to both move and attack. while True : hero . moveRight …" at bounding box center [1370, 325] width 359 height 600
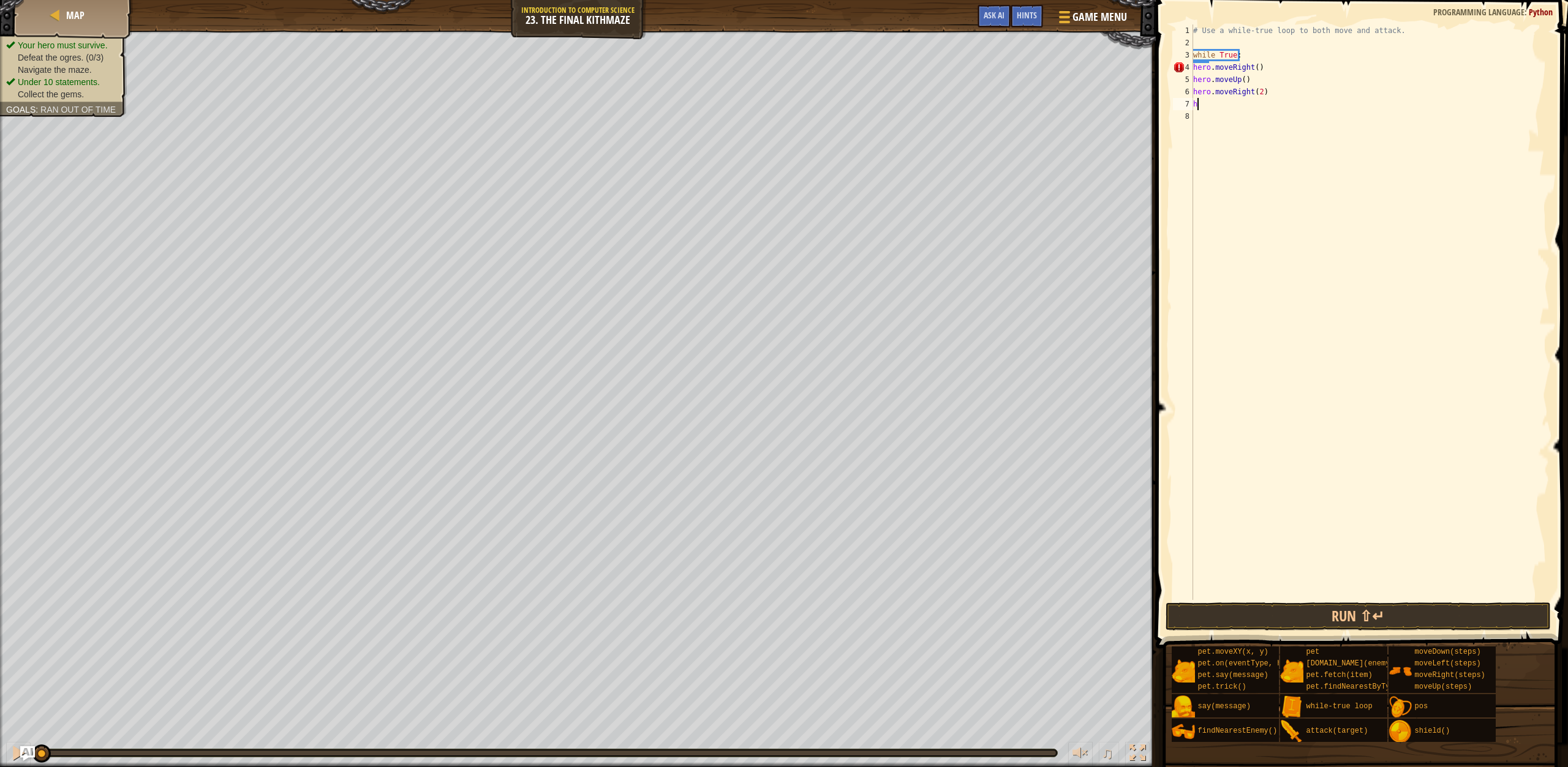
type textarea "he"
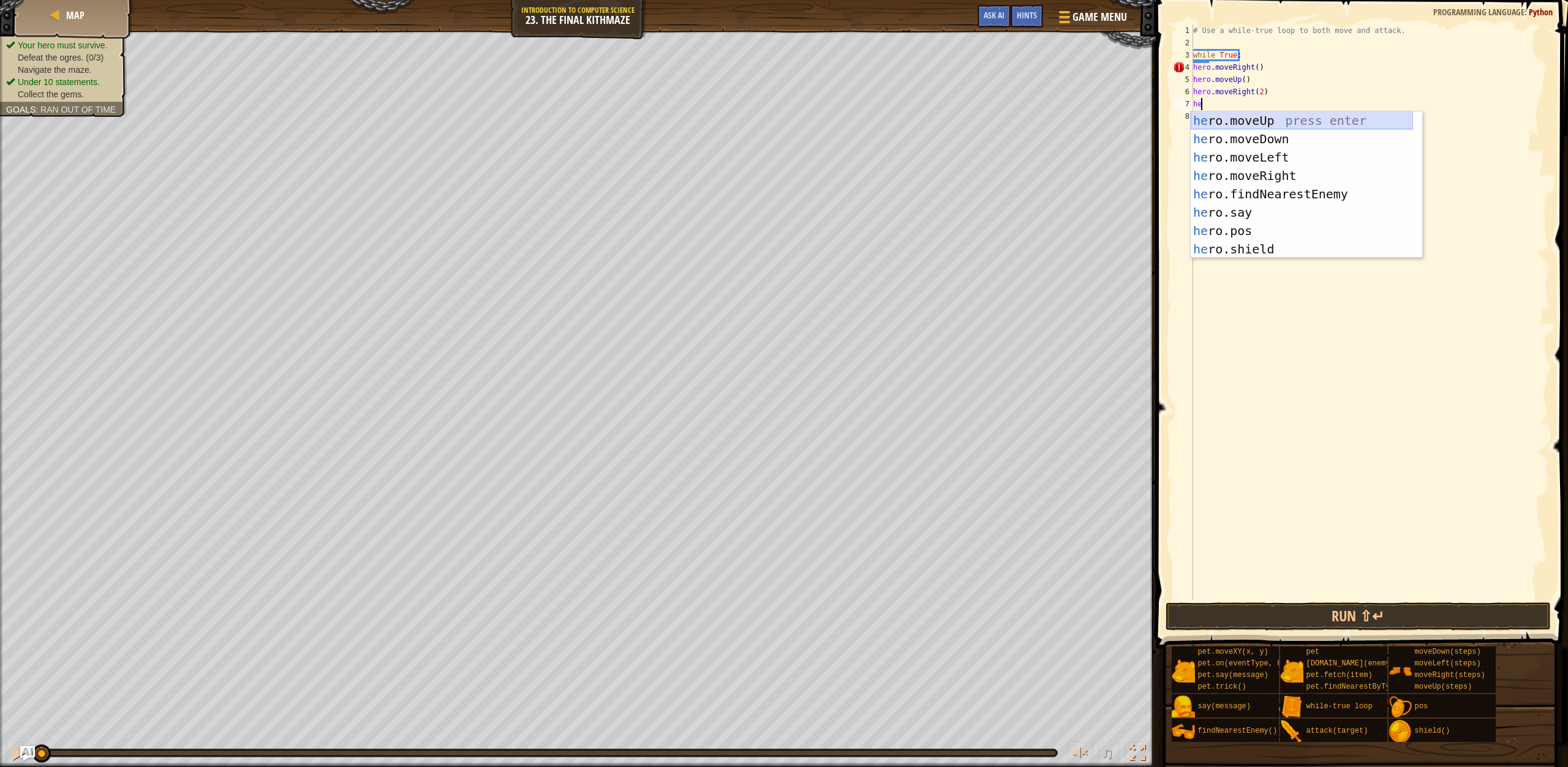
click at [1281, 120] on div "he ro.moveUp press enter he ro.moveDown press enter he ro.moveLeft press enter …" at bounding box center [1302, 202] width 222 height 183
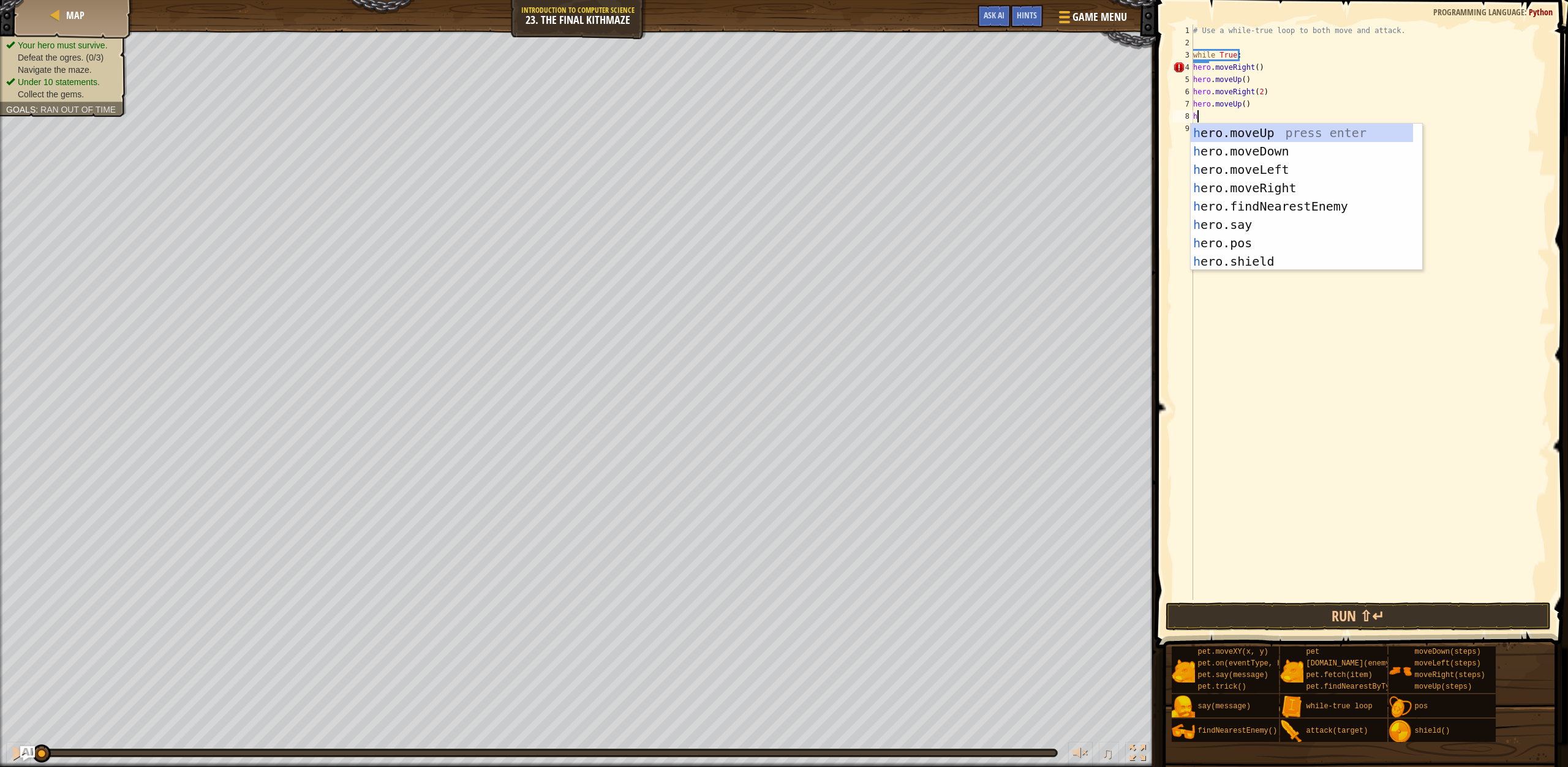
type textarea "h"
click at [1265, 183] on div "h ero.moveUp press enter h ero.moveDown press enter h ero.moveLeft press enter …" at bounding box center [1302, 215] width 222 height 183
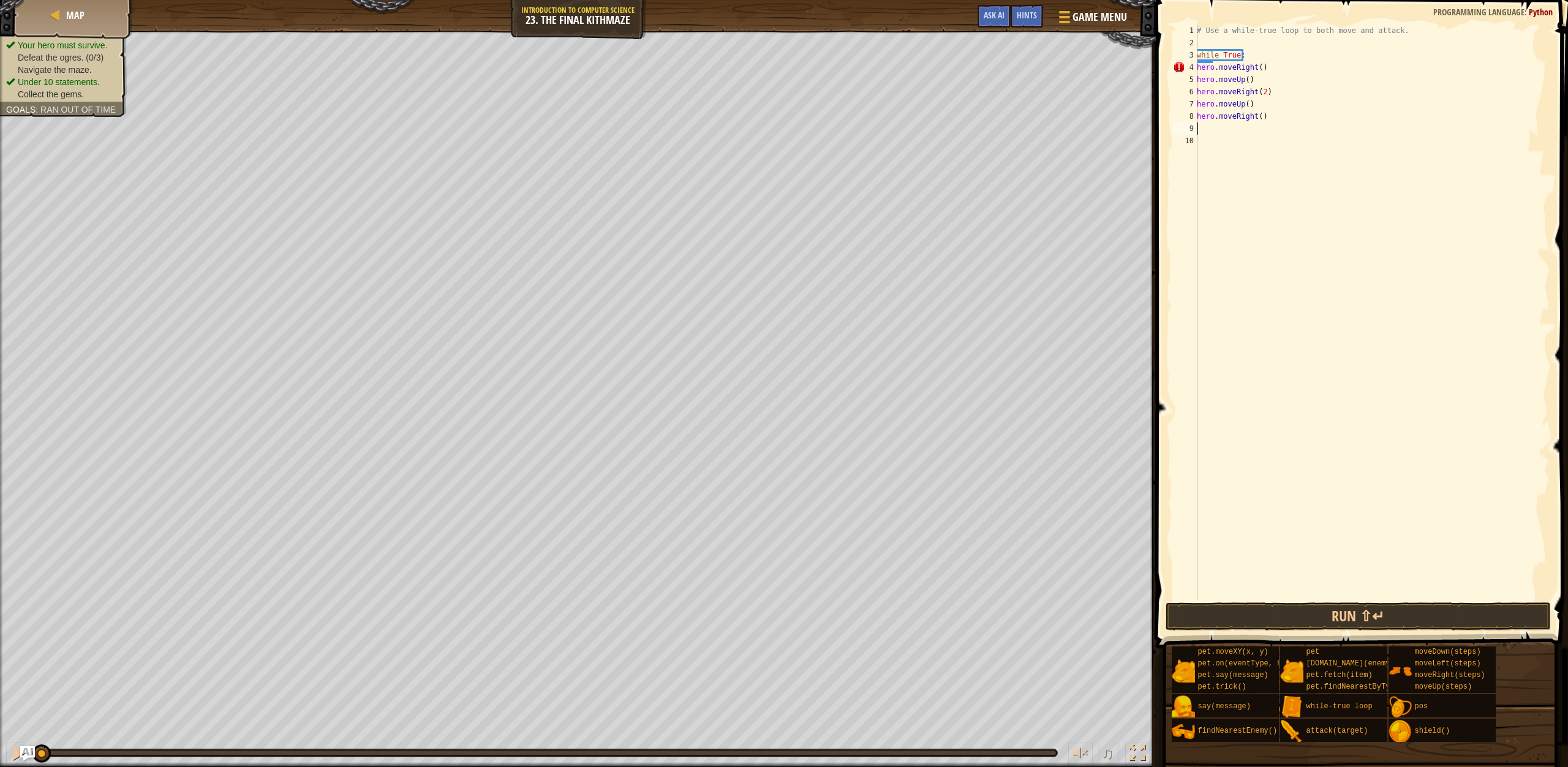
type textarea "h"
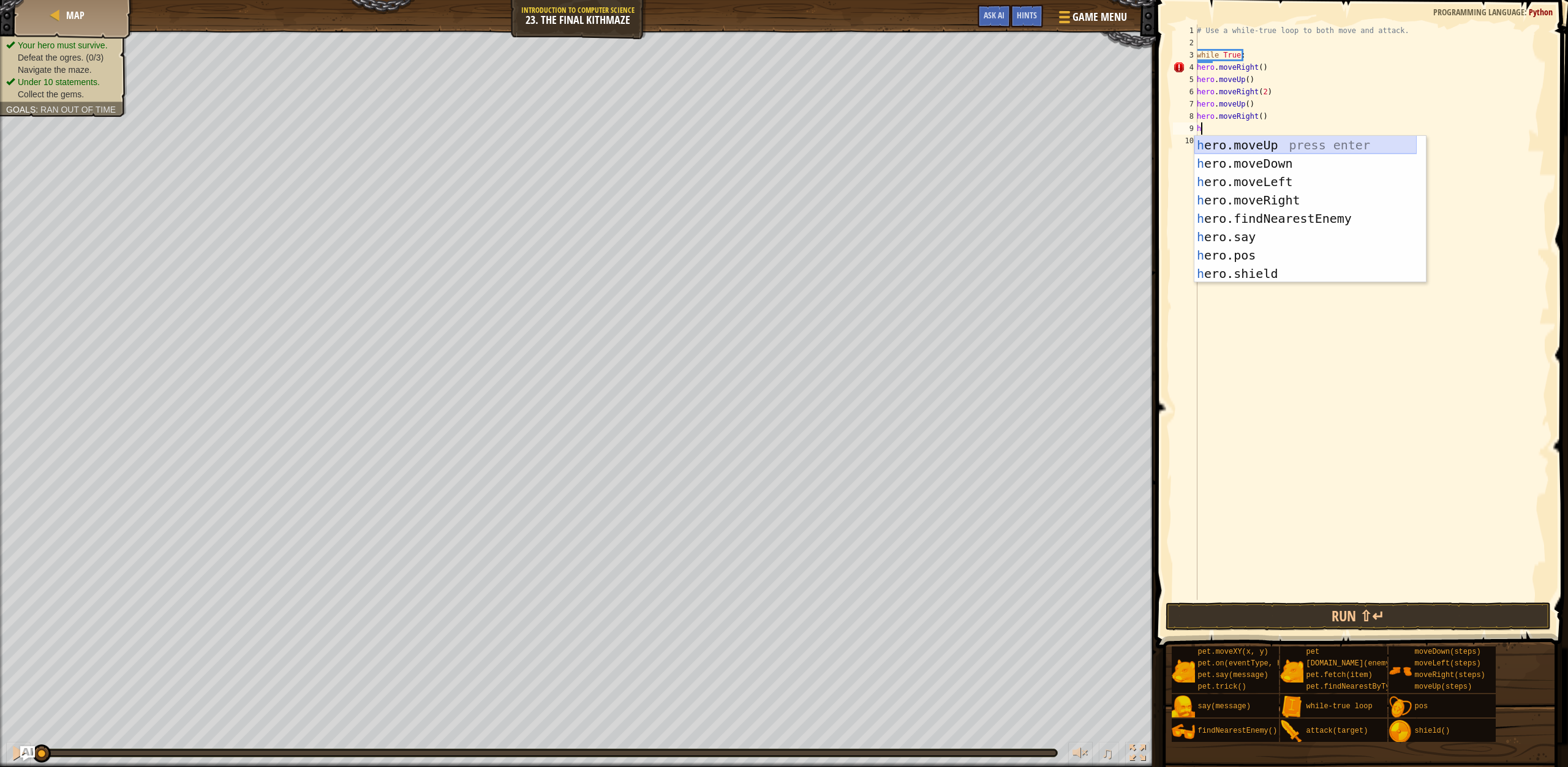
click at [1266, 141] on div "h ero.moveUp press enter h ero.moveDown press enter h ero.moveLeft press enter …" at bounding box center [1306, 227] width 222 height 183
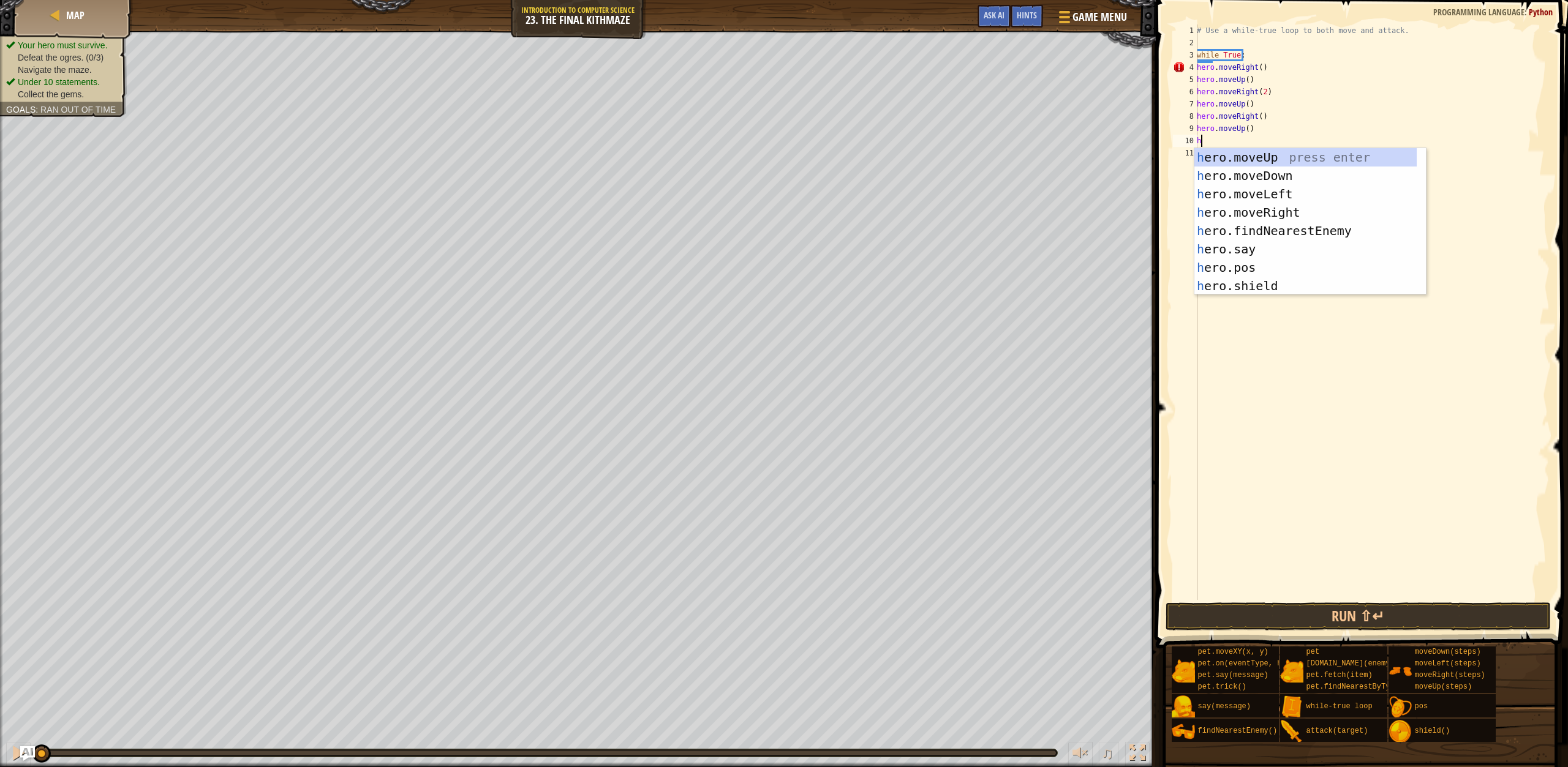
type textarea "h"
click at [1279, 208] on div "h ero.moveUp press enter h ero.moveDown press enter h ero.moveLeft press enter …" at bounding box center [1306, 240] width 222 height 183
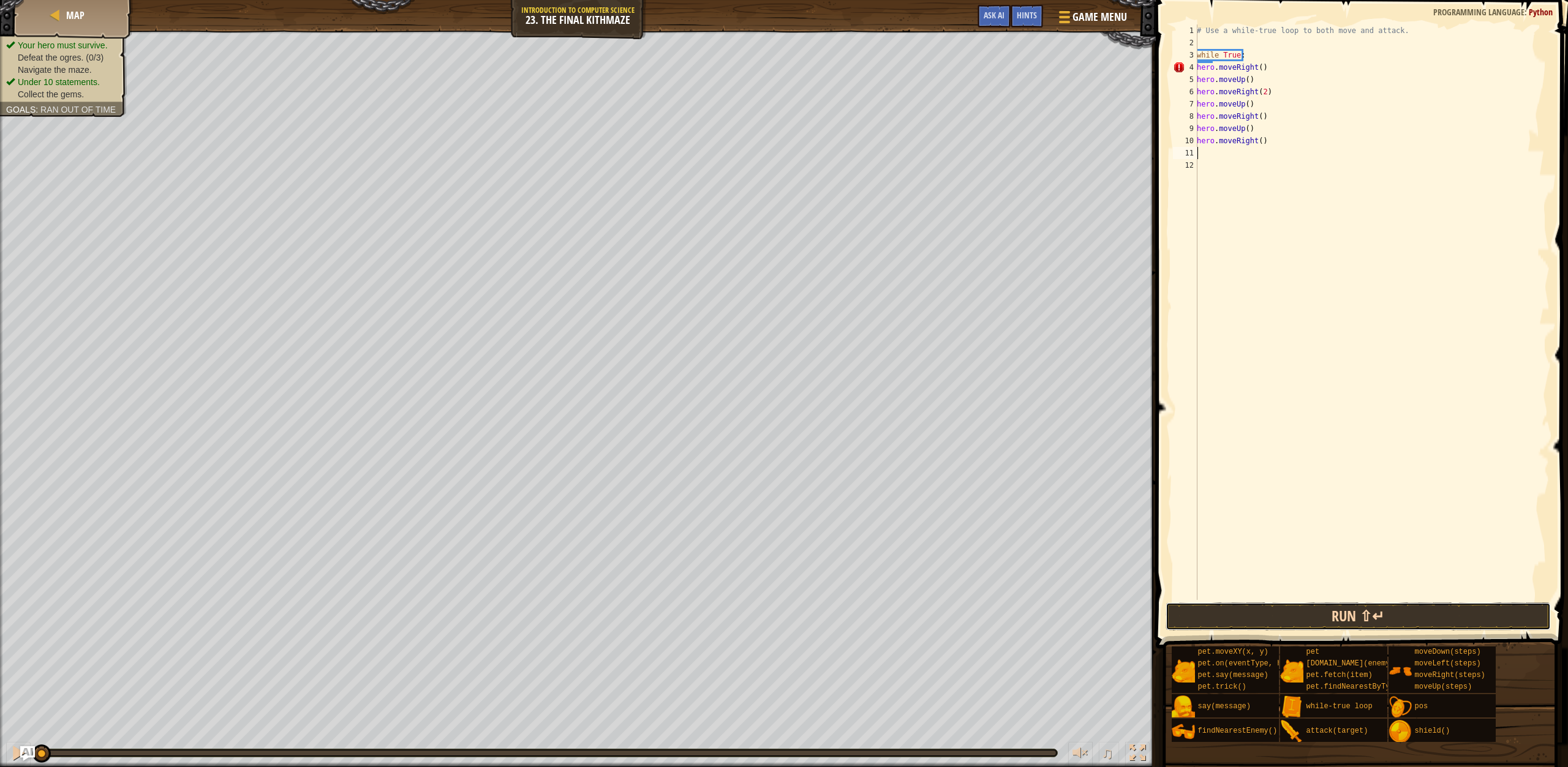
click at [1342, 619] on button "Run ⇧↵" at bounding box center [1358, 616] width 385 height 28
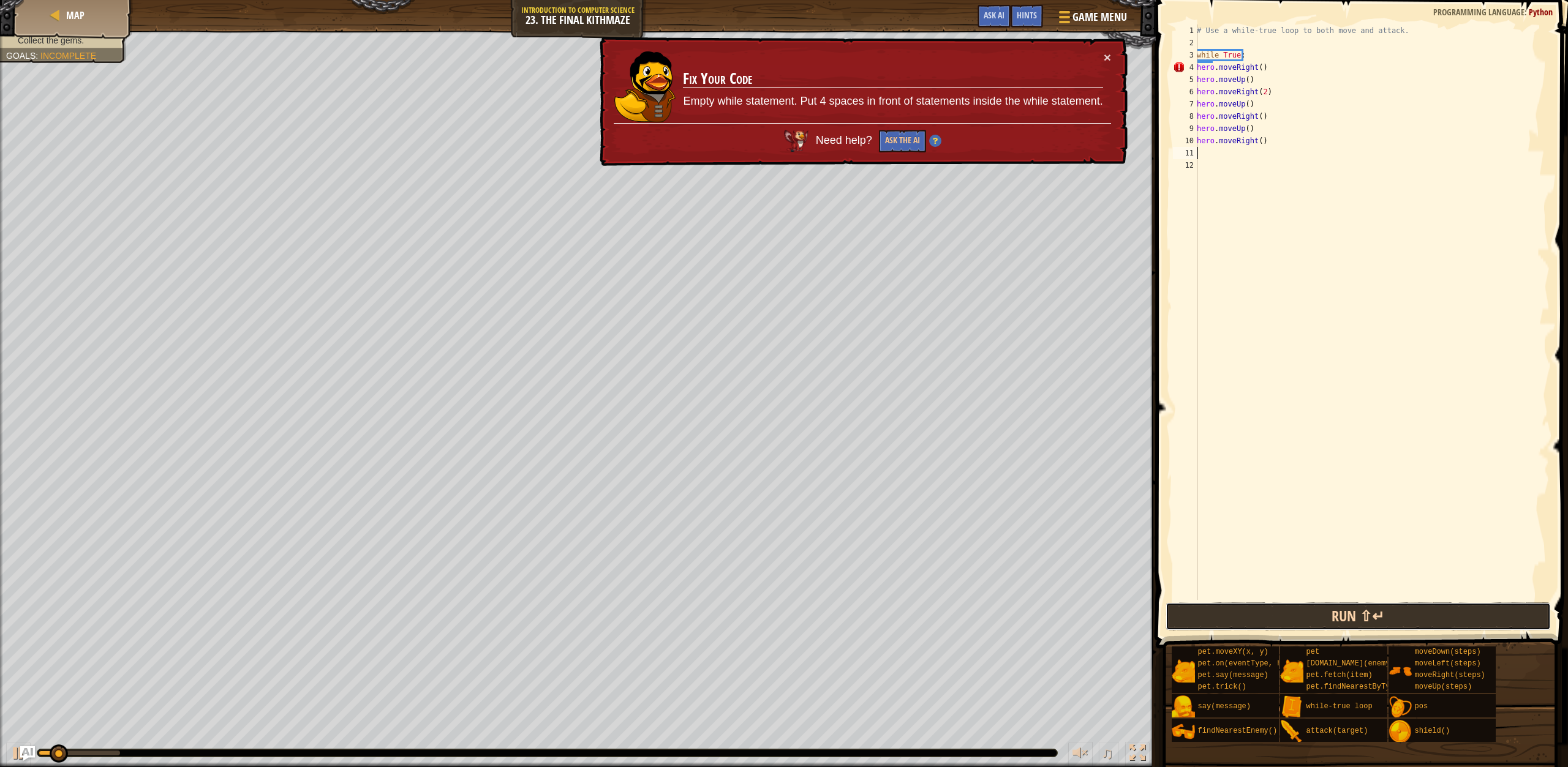
click at [1346, 619] on button "Run ⇧↵" at bounding box center [1358, 616] width 385 height 28
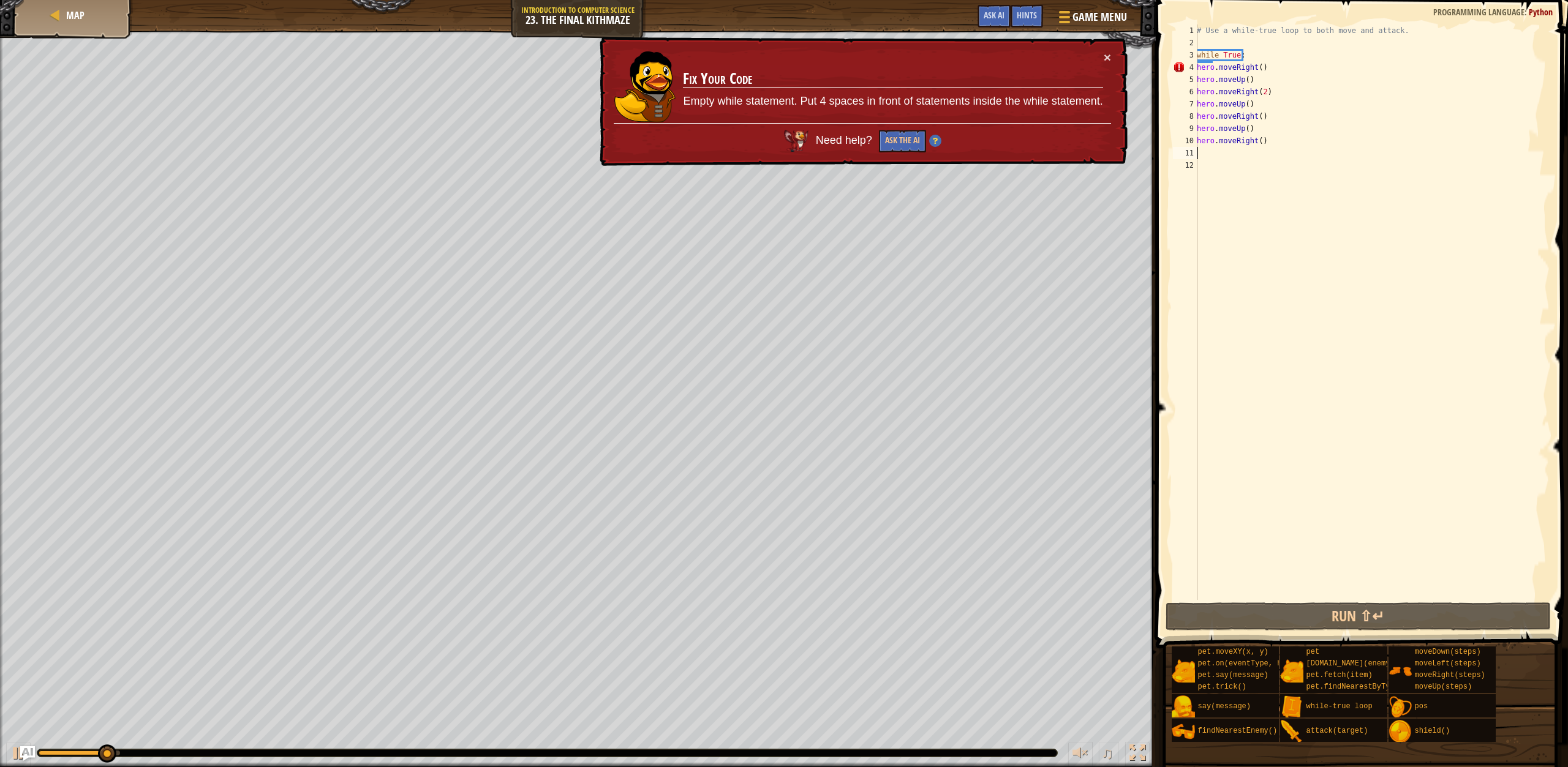
click at [1249, 54] on div "# Use a while-true loop to both move and attack. while True : hero . moveRight …" at bounding box center [1372, 325] width 355 height 600
type textarea "while True:"
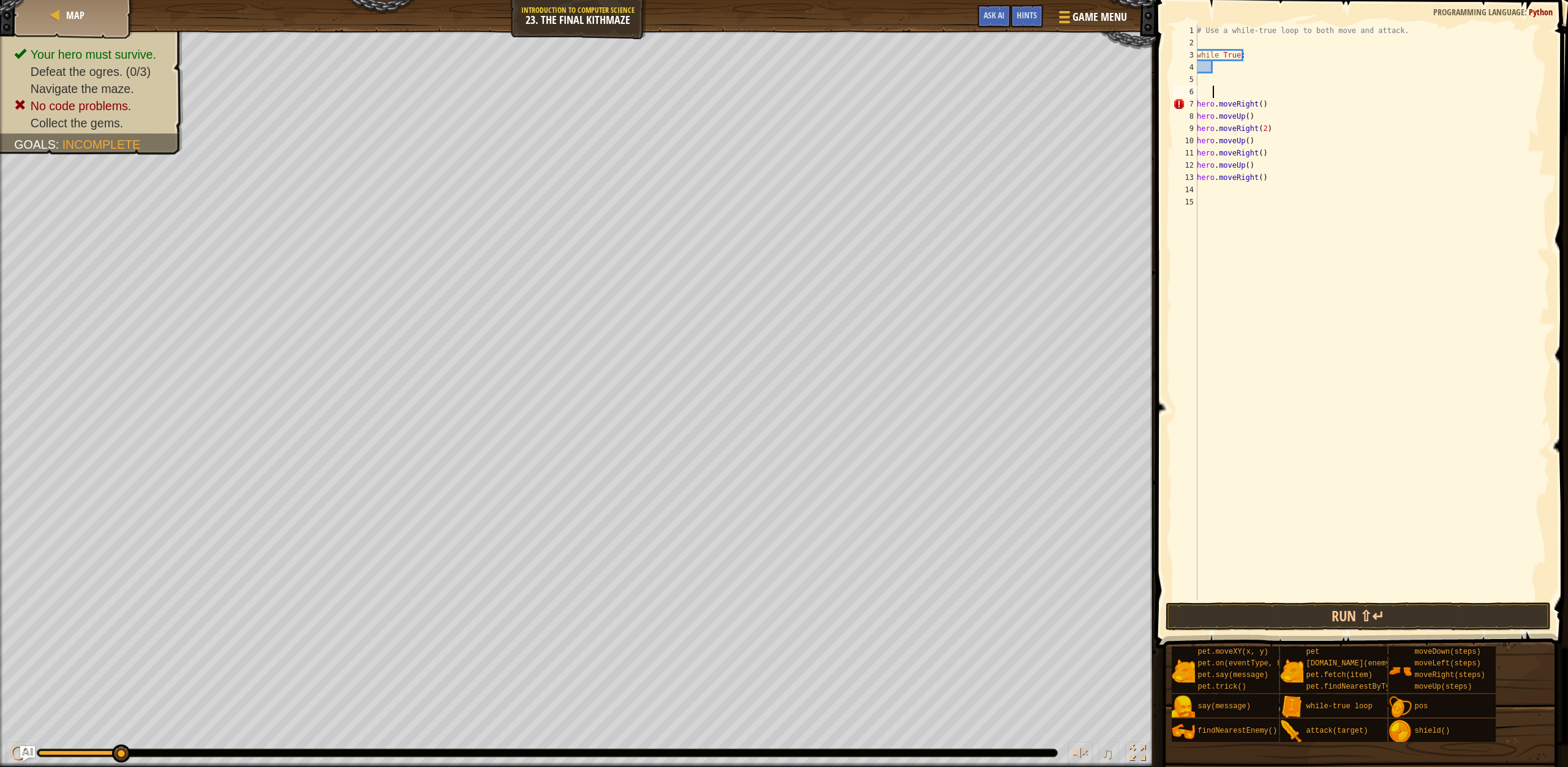
click at [1198, 106] on div "# Use a while-true loop to both move and attack. while True : hero . moveRight …" at bounding box center [1372, 325] width 355 height 600
click at [1196, 82] on div "5" at bounding box center [1185, 79] width 25 height 12
click at [1302, 619] on button "Run ⇧↵" at bounding box center [1358, 616] width 385 height 28
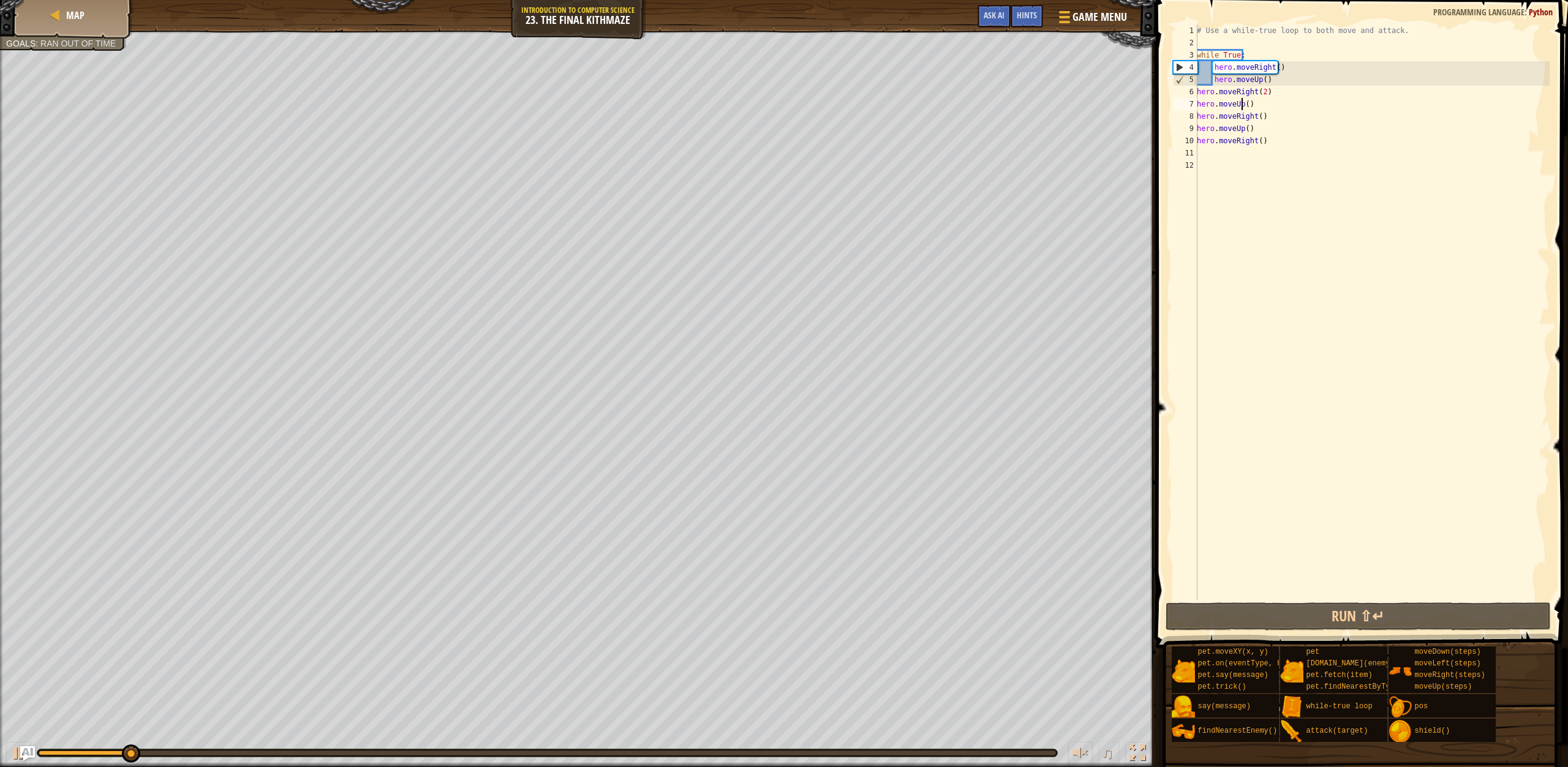
click at [1242, 104] on div "# Use a while-true loop to both move and attack. while True : hero . moveRight …" at bounding box center [1372, 325] width 355 height 600
drag, startPoint x: 1260, startPoint y: 104, endPoint x: 1196, endPoint y: 107, distance: 64.1
click at [1196, 107] on div "hero.moveUp() 1 2 3 4 5 6 7 8 9 10 11 12 # Use a while-true loop to both move a…" at bounding box center [1360, 312] width 379 height 576
type textarea "h"
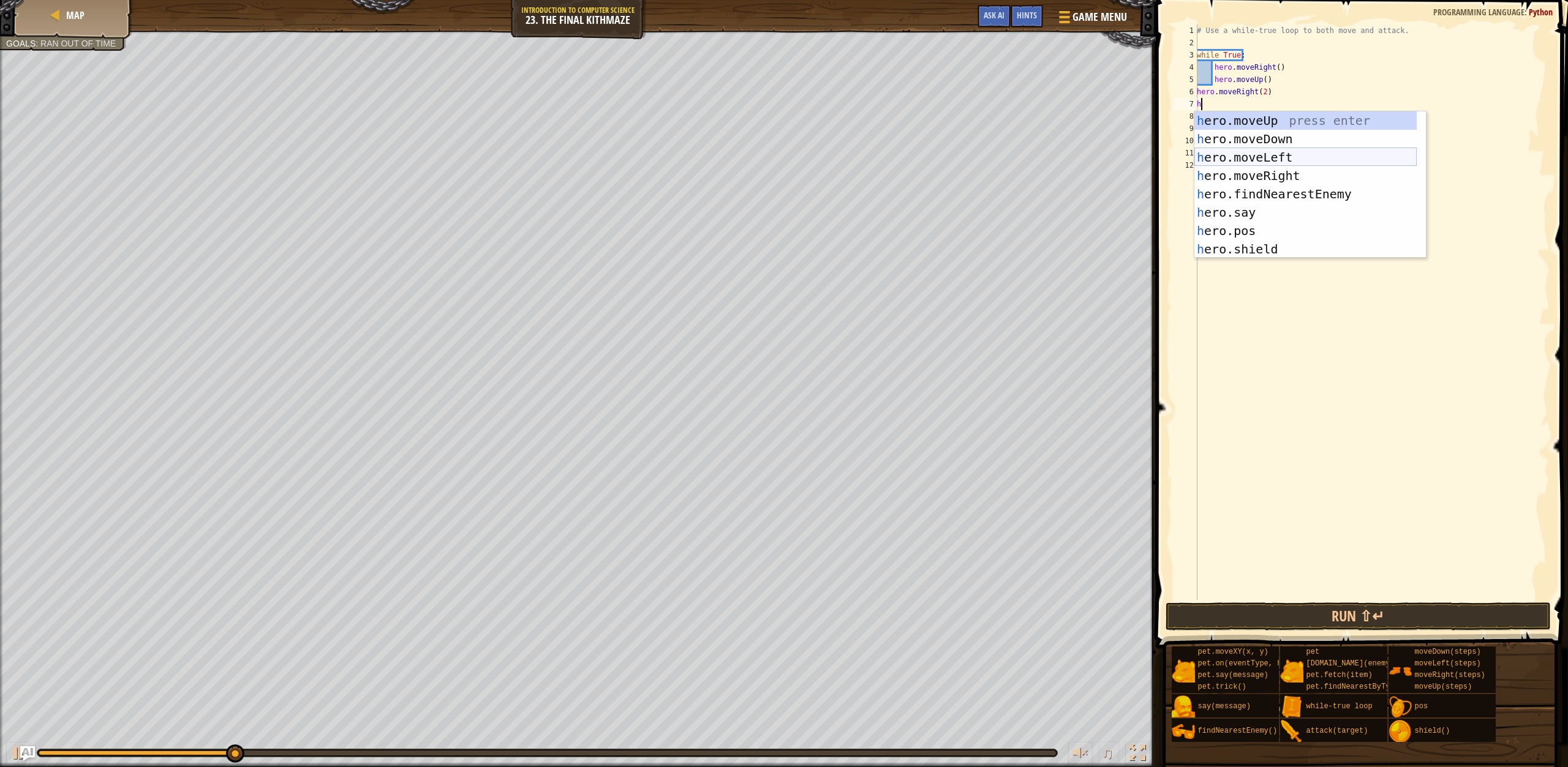
click at [1272, 137] on div "h ero.moveUp press enter h ero.moveDown press enter h ero.moveLeft press enter …" at bounding box center [1306, 202] width 222 height 183
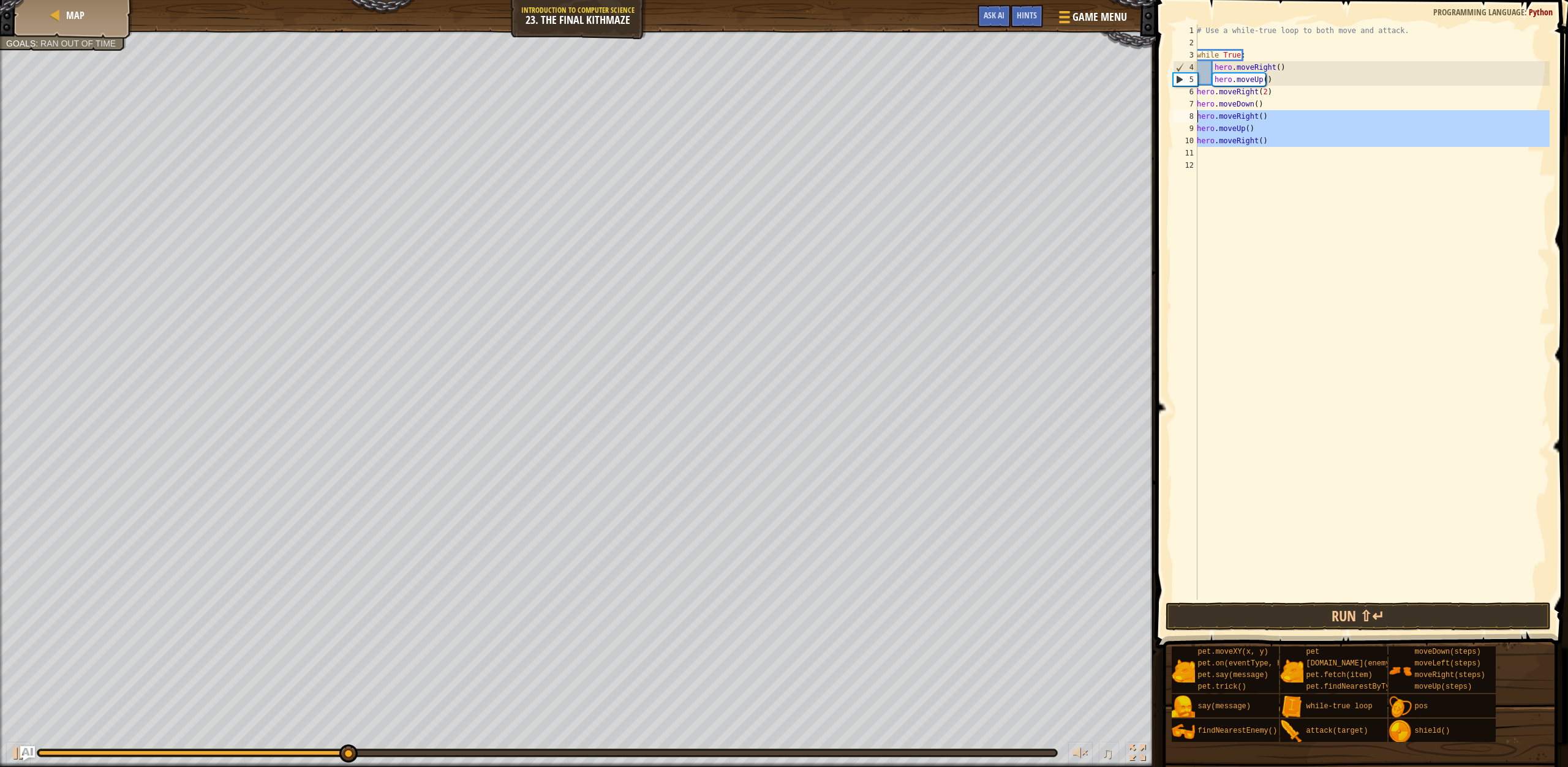
drag, startPoint x: 1246, startPoint y: 147, endPoint x: 1198, endPoint y: 120, distance: 55.1
click at [1198, 120] on div "# Use a while-true loop to both move and attack. while True : hero . moveRight …" at bounding box center [1372, 325] width 355 height 600
type textarea "hero.moveRight() hero.moveUp()"
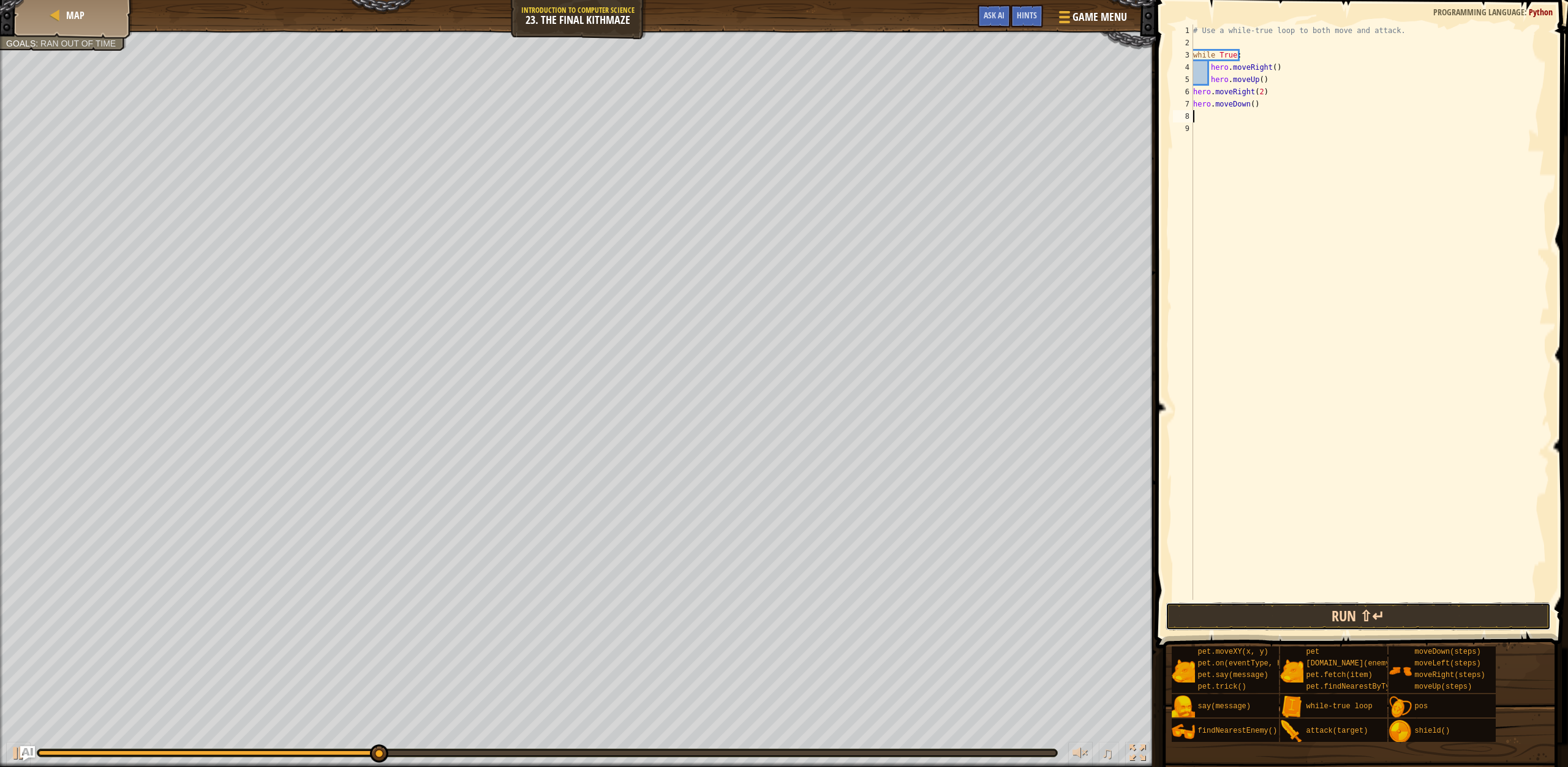
click at [1230, 611] on button "Run ⇧↵" at bounding box center [1358, 616] width 385 height 28
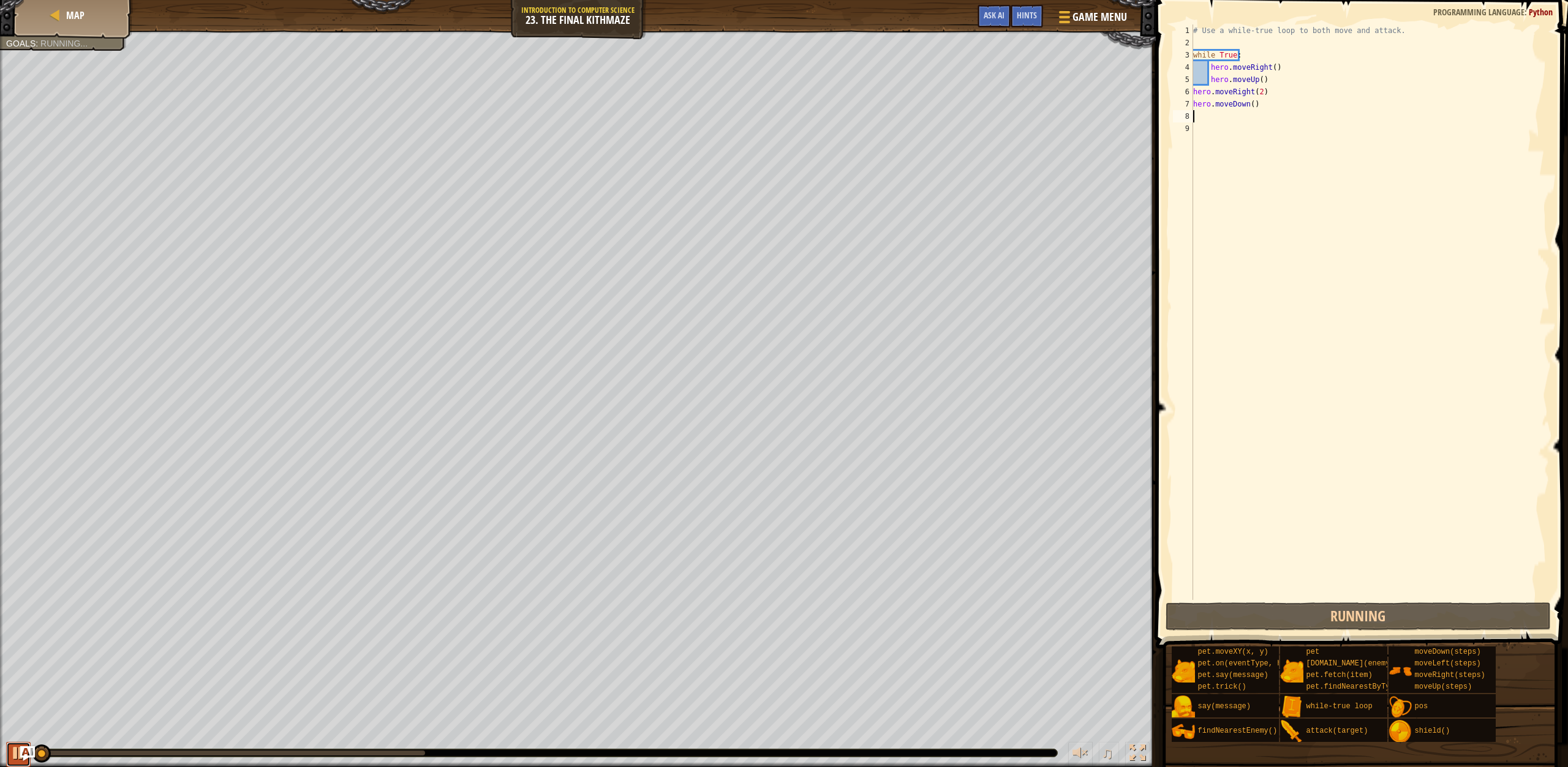
click at [6, 752] on button at bounding box center [18, 755] width 25 height 25
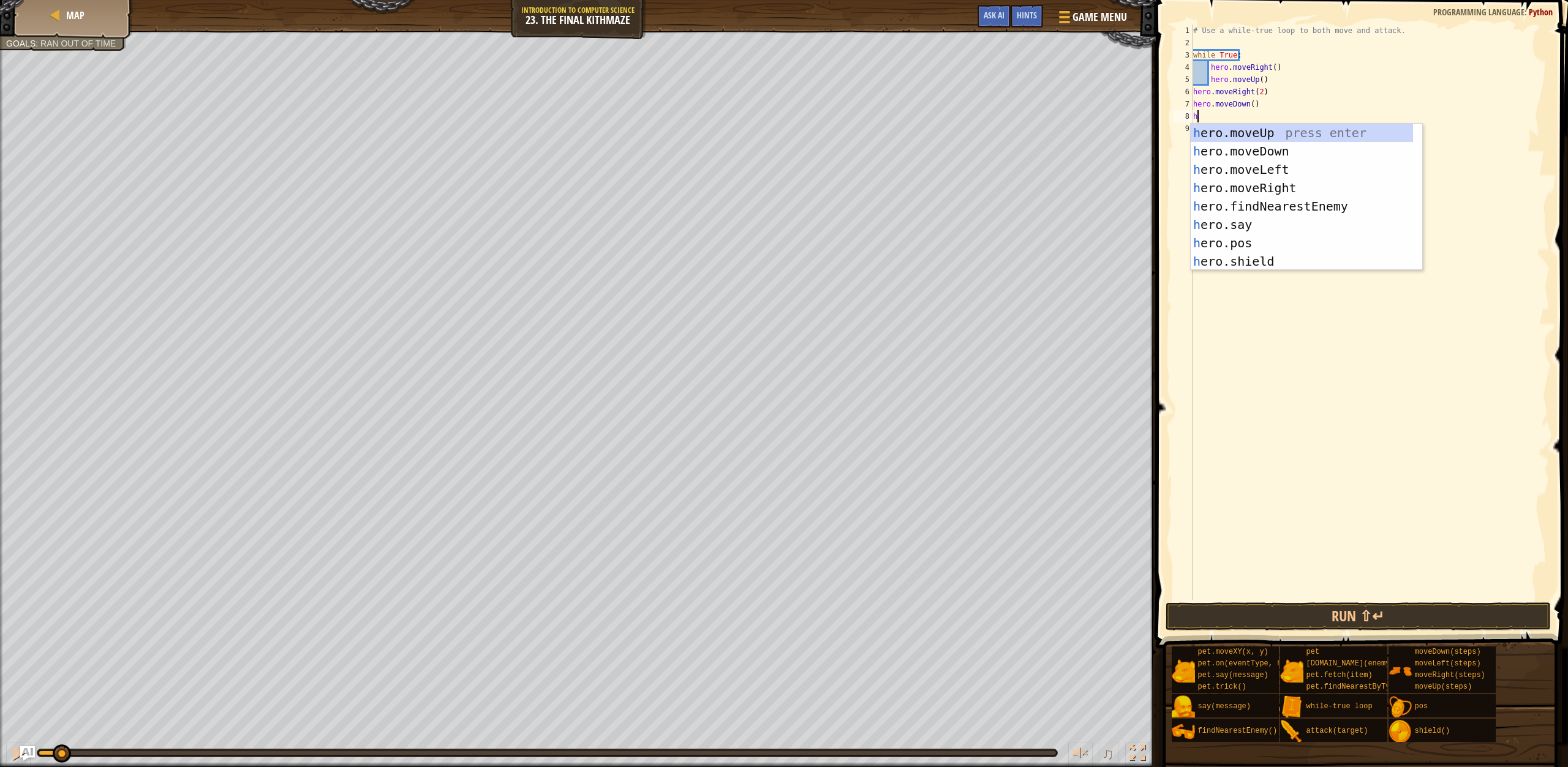
drag, startPoint x: 1248, startPoint y: 98, endPoint x: 1248, endPoint y: 89, distance: 9.0
click at [1248, 90] on div "# Use a while-true loop to both move and attack. while True : hero . moveRight …" at bounding box center [1370, 325] width 359 height 600
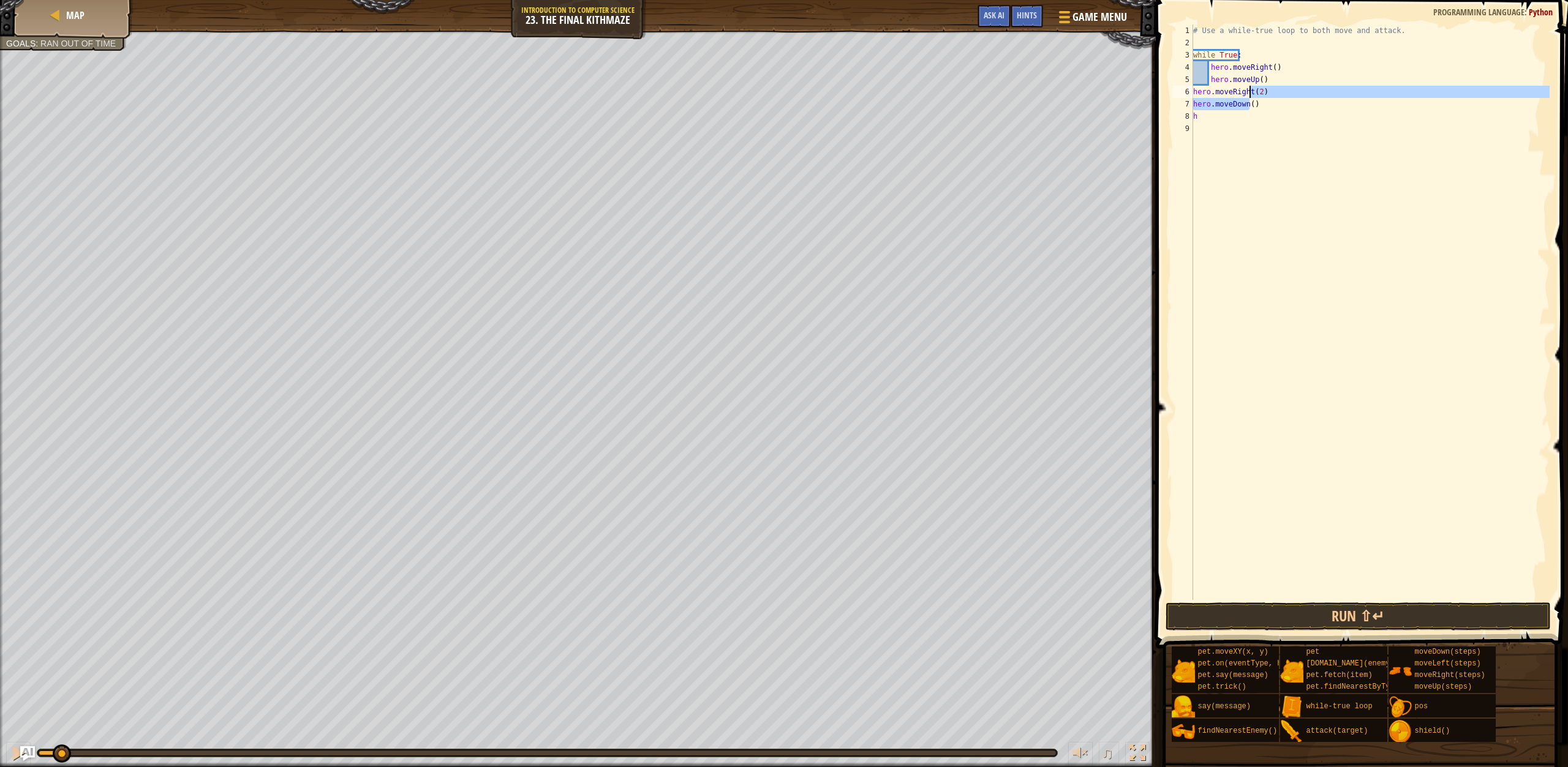
type textarea "hero.moveRight(2) hero.moveDown()"
drag, startPoint x: 1291, startPoint y: 223, endPoint x: 1284, endPoint y: 210, distance: 14.8
click at [1291, 225] on div "# Use a while-true loop to both move and attack. while True : hero . moveRight …" at bounding box center [1370, 325] width 359 height 600
click at [1249, 104] on div "# Use a while-true loop to both move and attack. while True : hero . moveRight …" at bounding box center [1370, 325] width 359 height 600
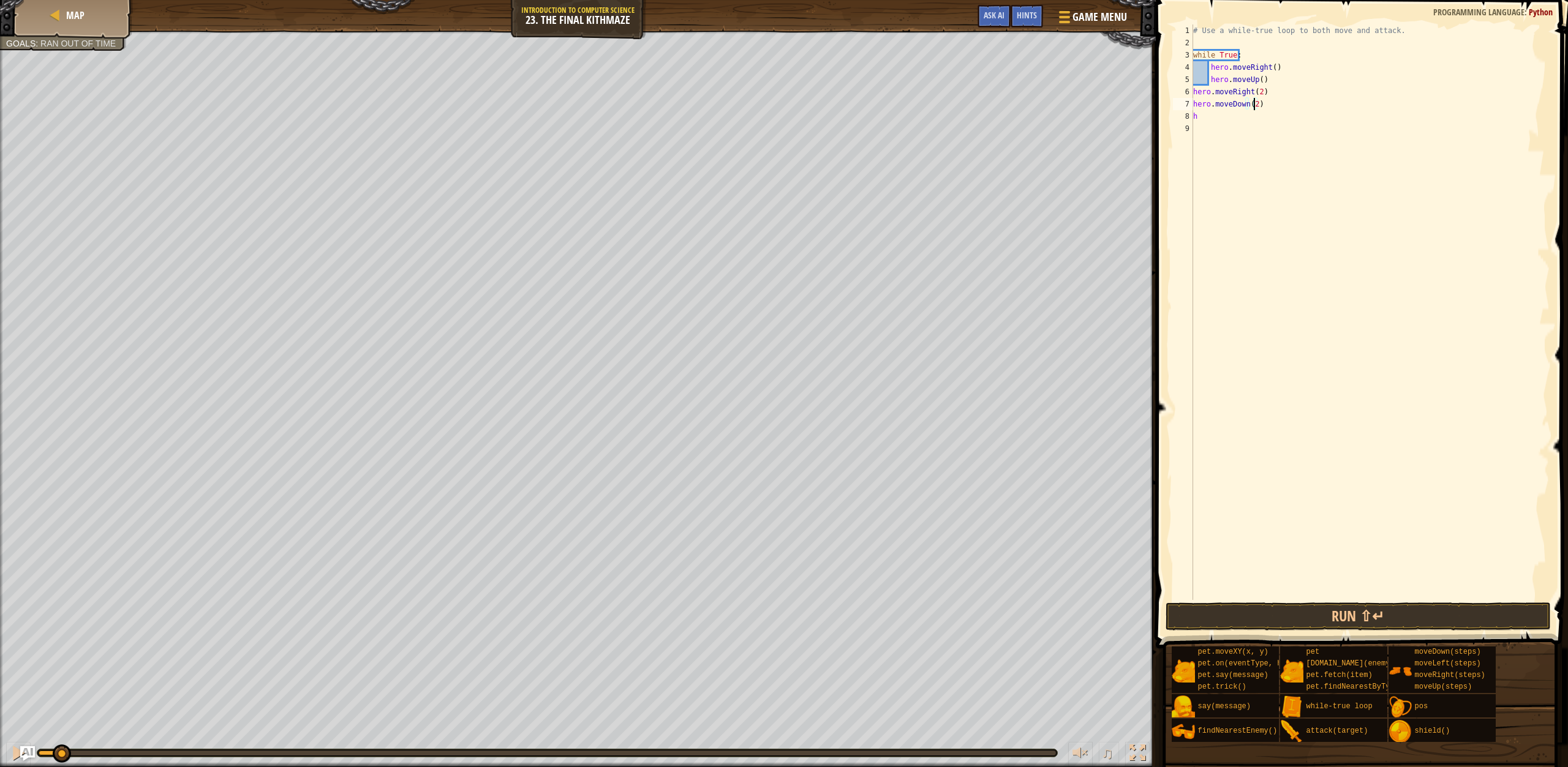
type textarea "h"
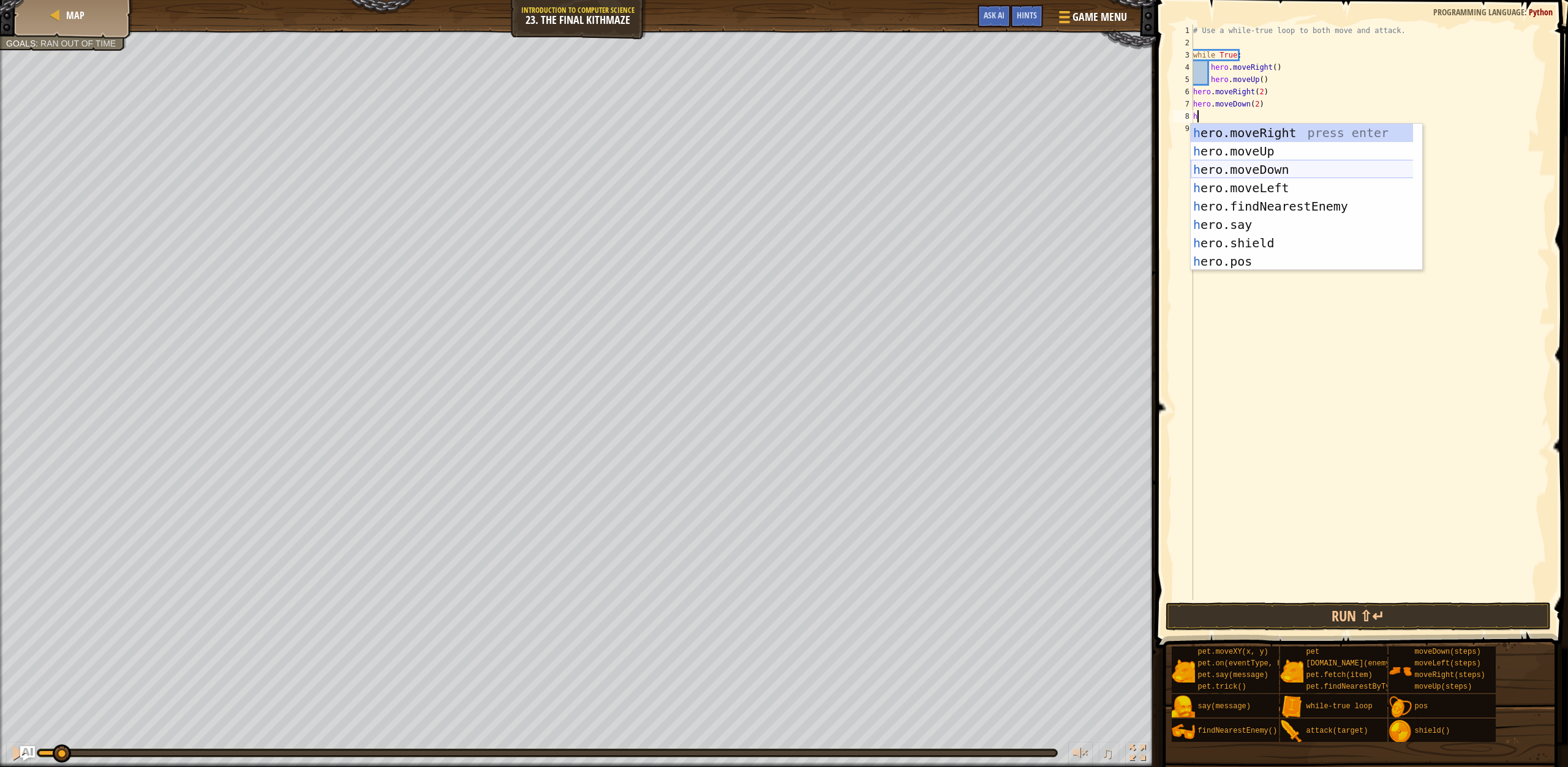
type textarea "he"
click at [1279, 132] on div "he ro.moveUp press enter he ro.moveDown press enter he ro.moveLeft press enter …" at bounding box center [1302, 215] width 222 height 183
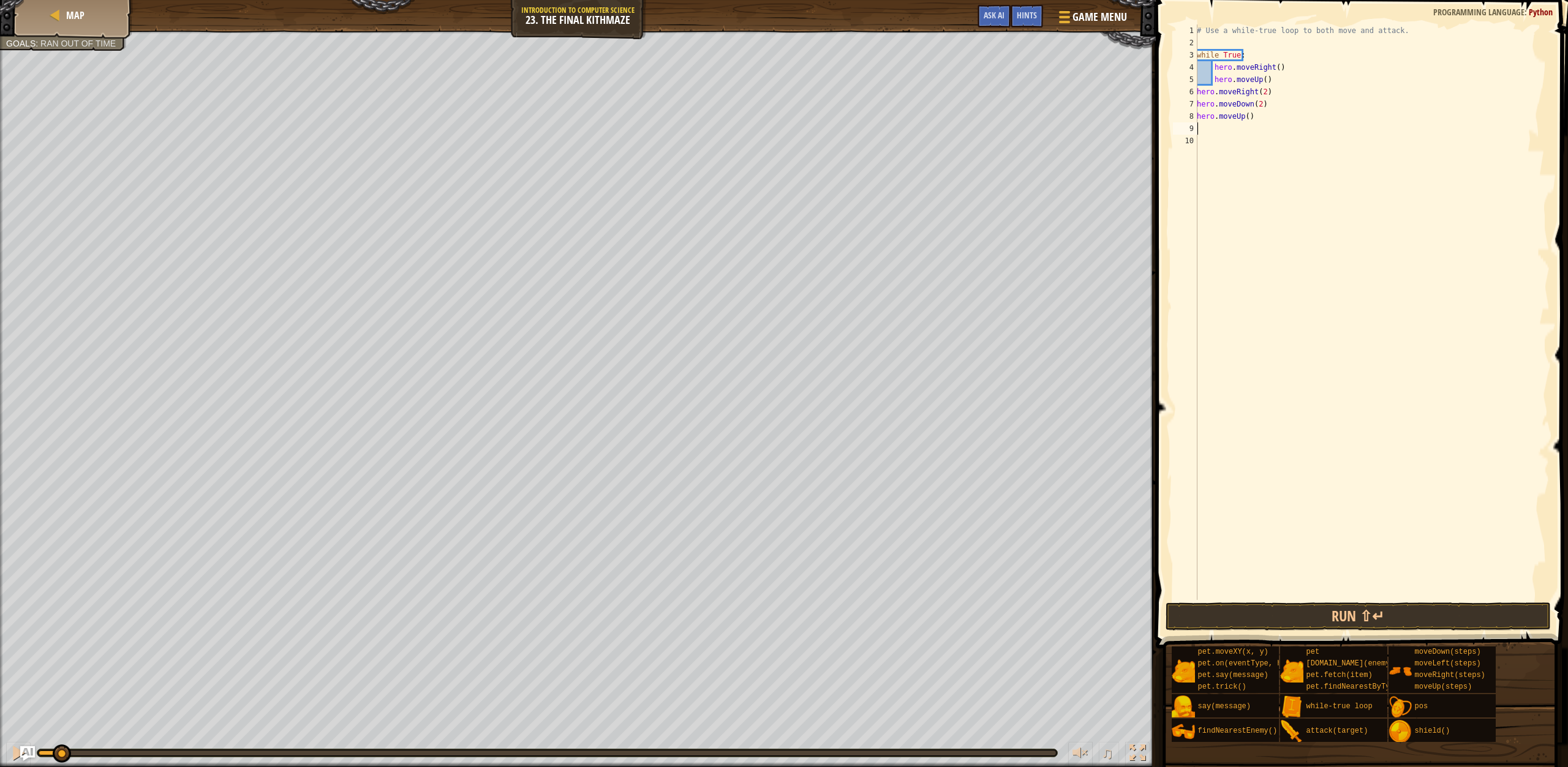
type textarea "h"
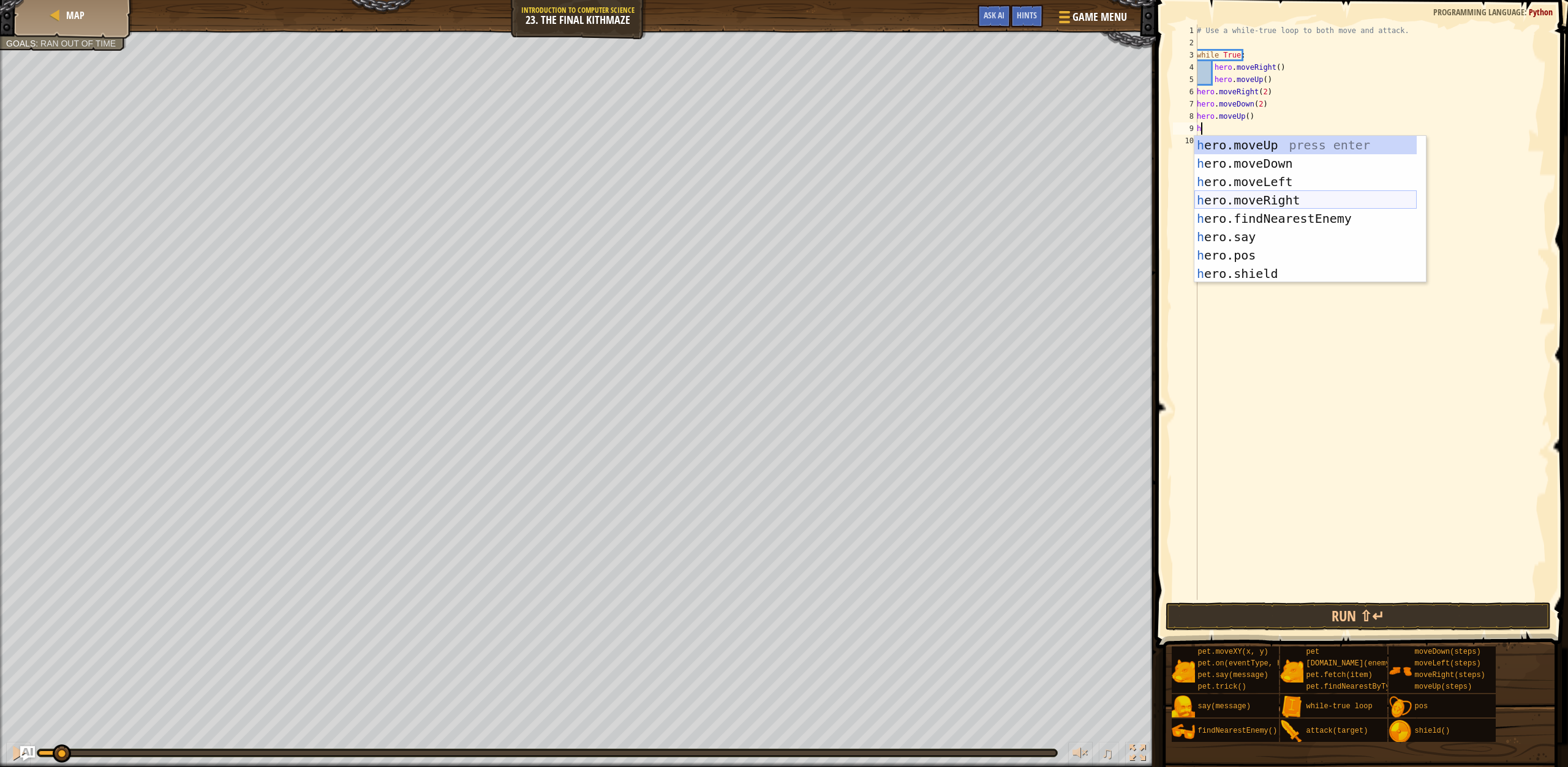
click at [1287, 198] on div "h ero.moveUp press enter h ero.moveDown press enter h ero.moveLeft press enter …" at bounding box center [1306, 227] width 222 height 183
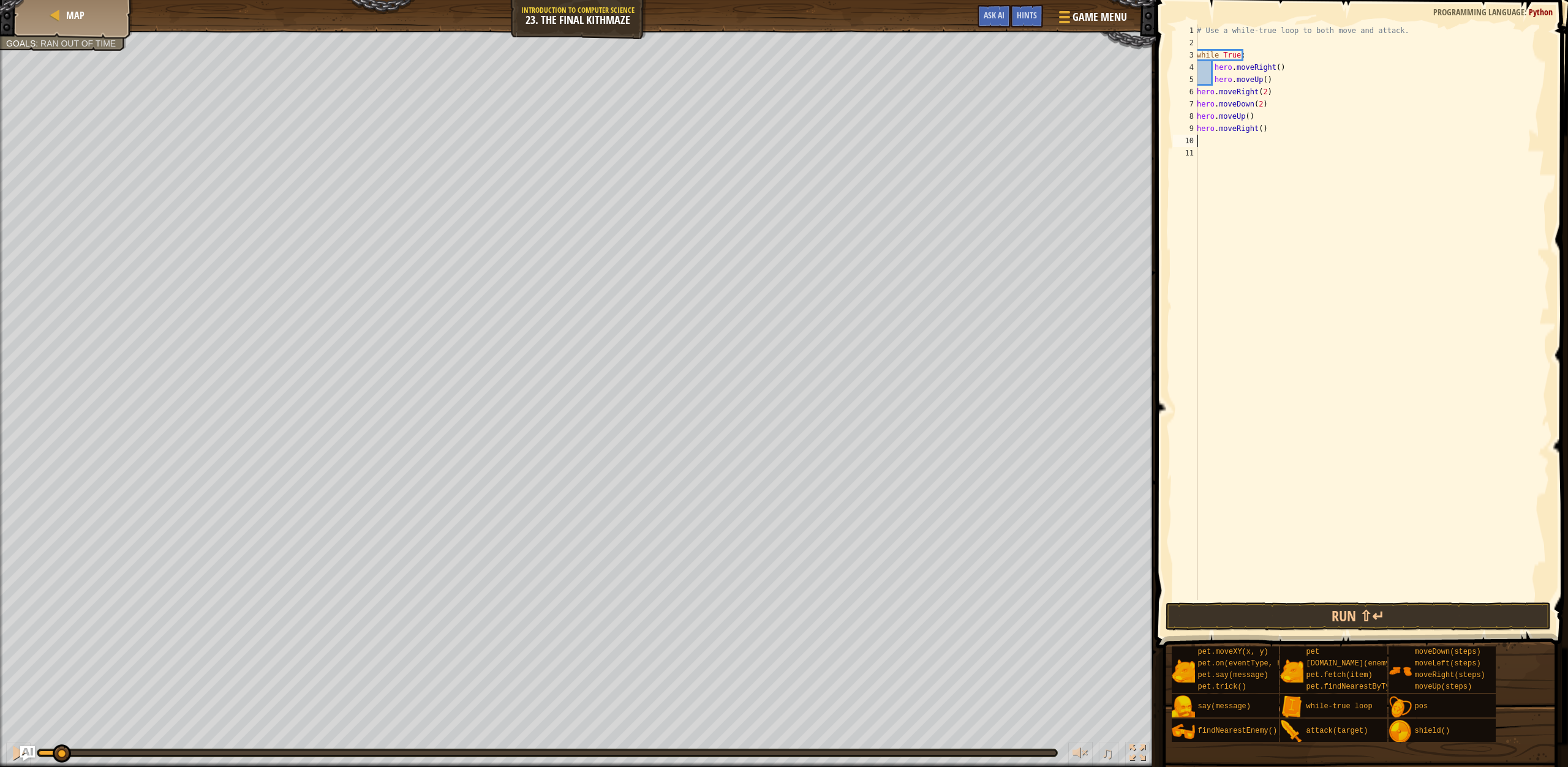
type textarea "h"
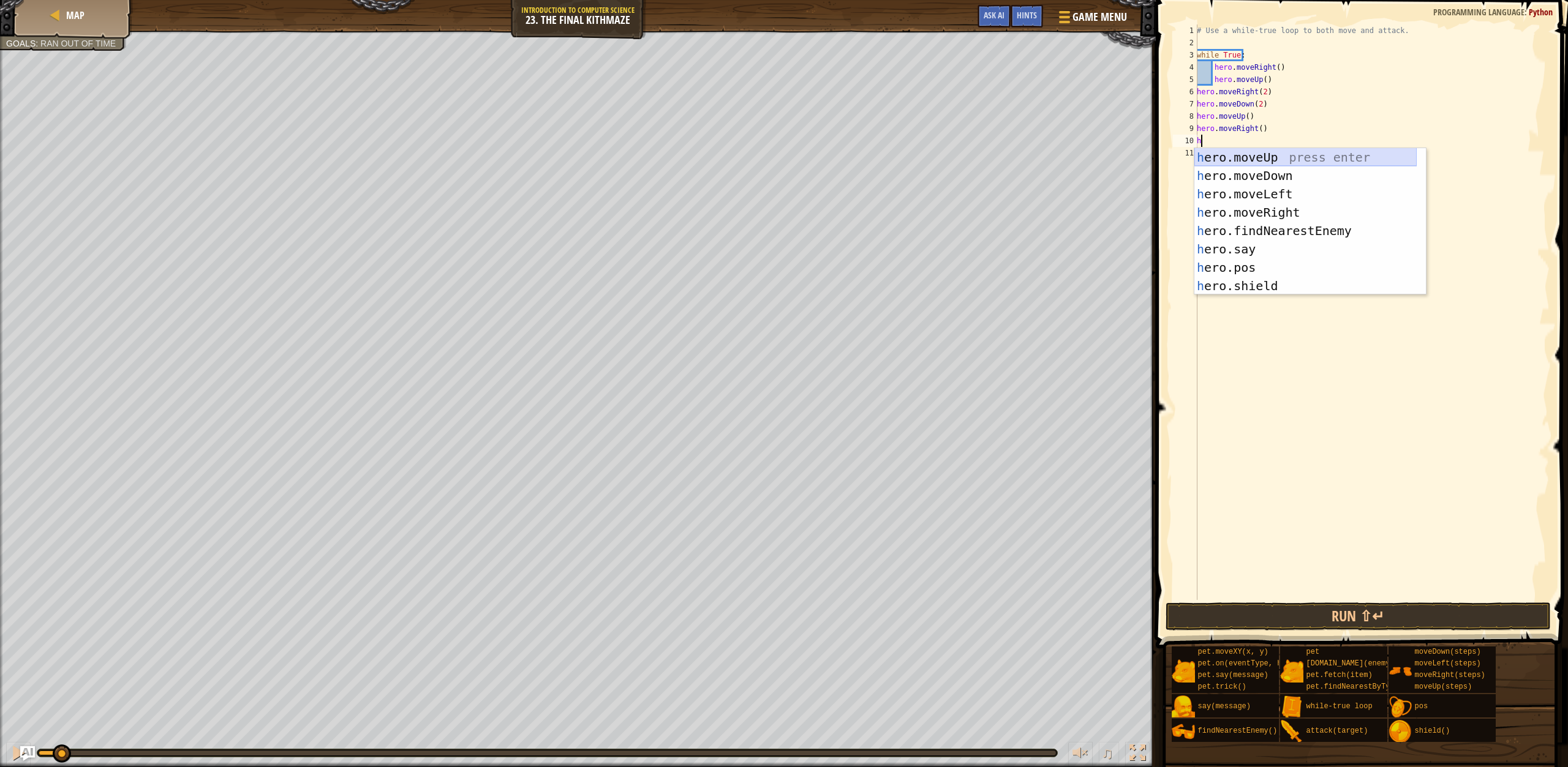
click at [1276, 154] on div "h ero.moveUp press enter h ero.moveDown press enter h ero.moveLeft press enter …" at bounding box center [1306, 240] width 222 height 183
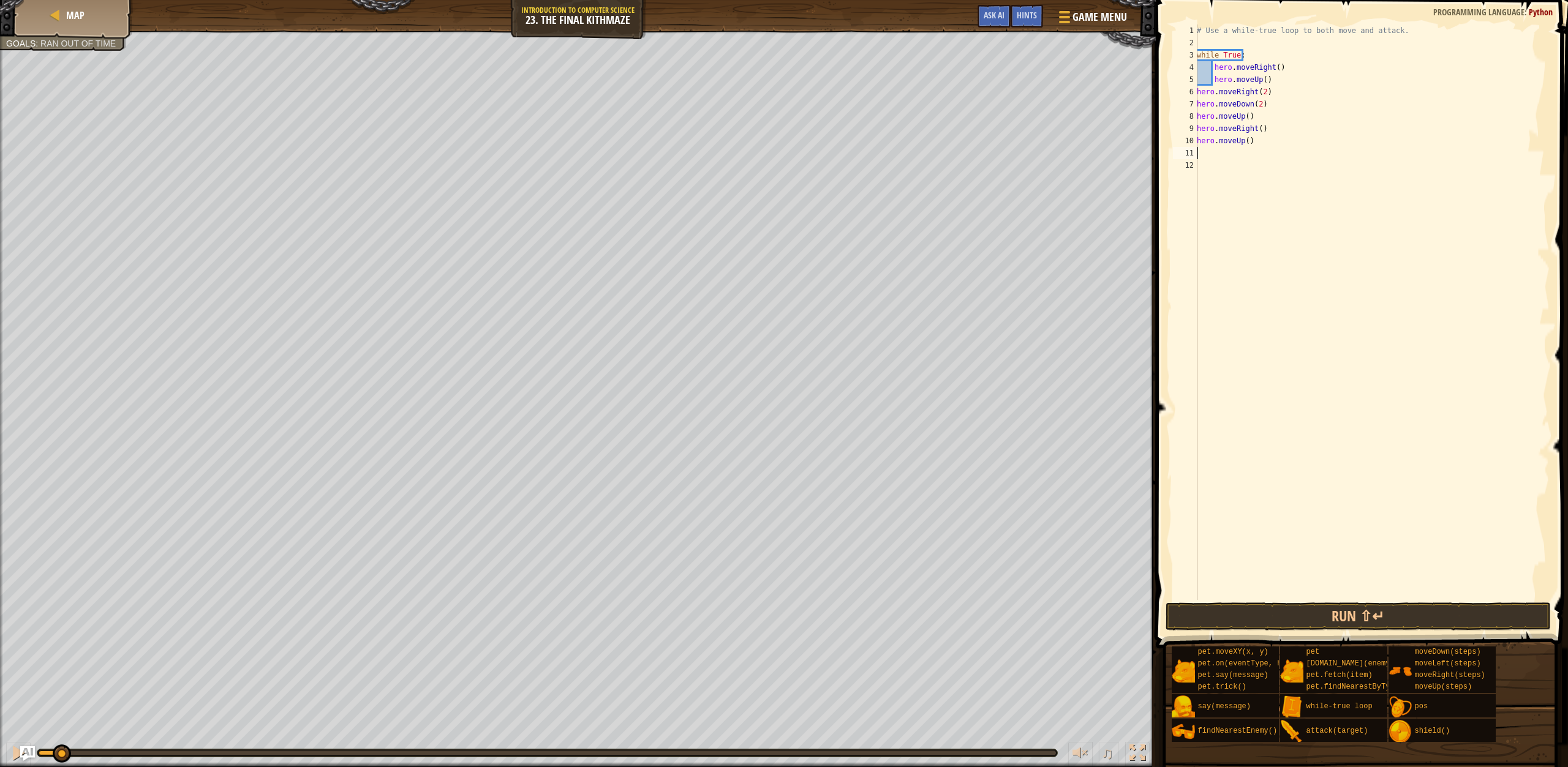
type textarea "h"
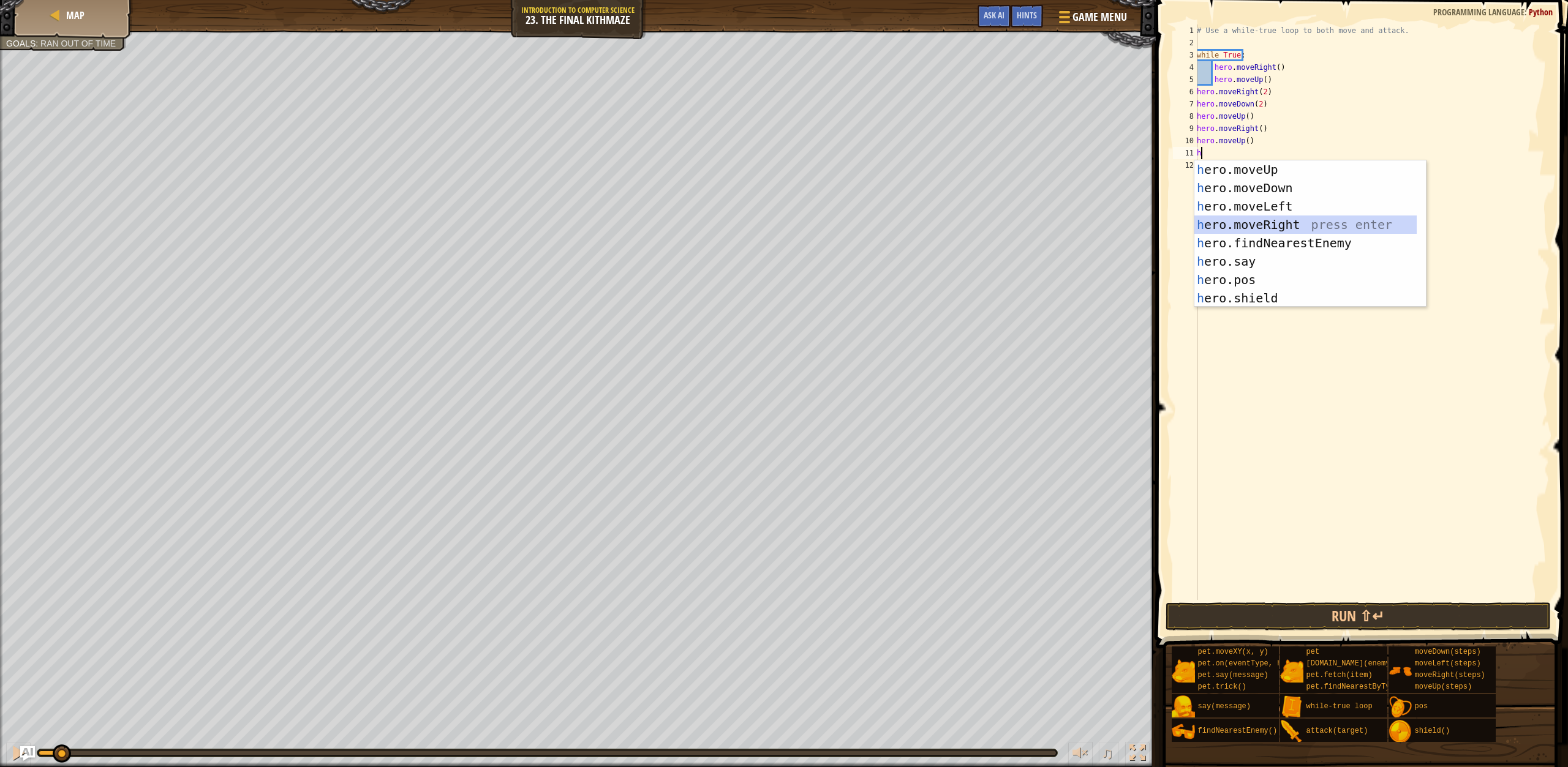
click at [1284, 218] on div "h ero.moveUp press enter h ero.moveDown press enter h ero.moveLeft press enter …" at bounding box center [1306, 252] width 222 height 183
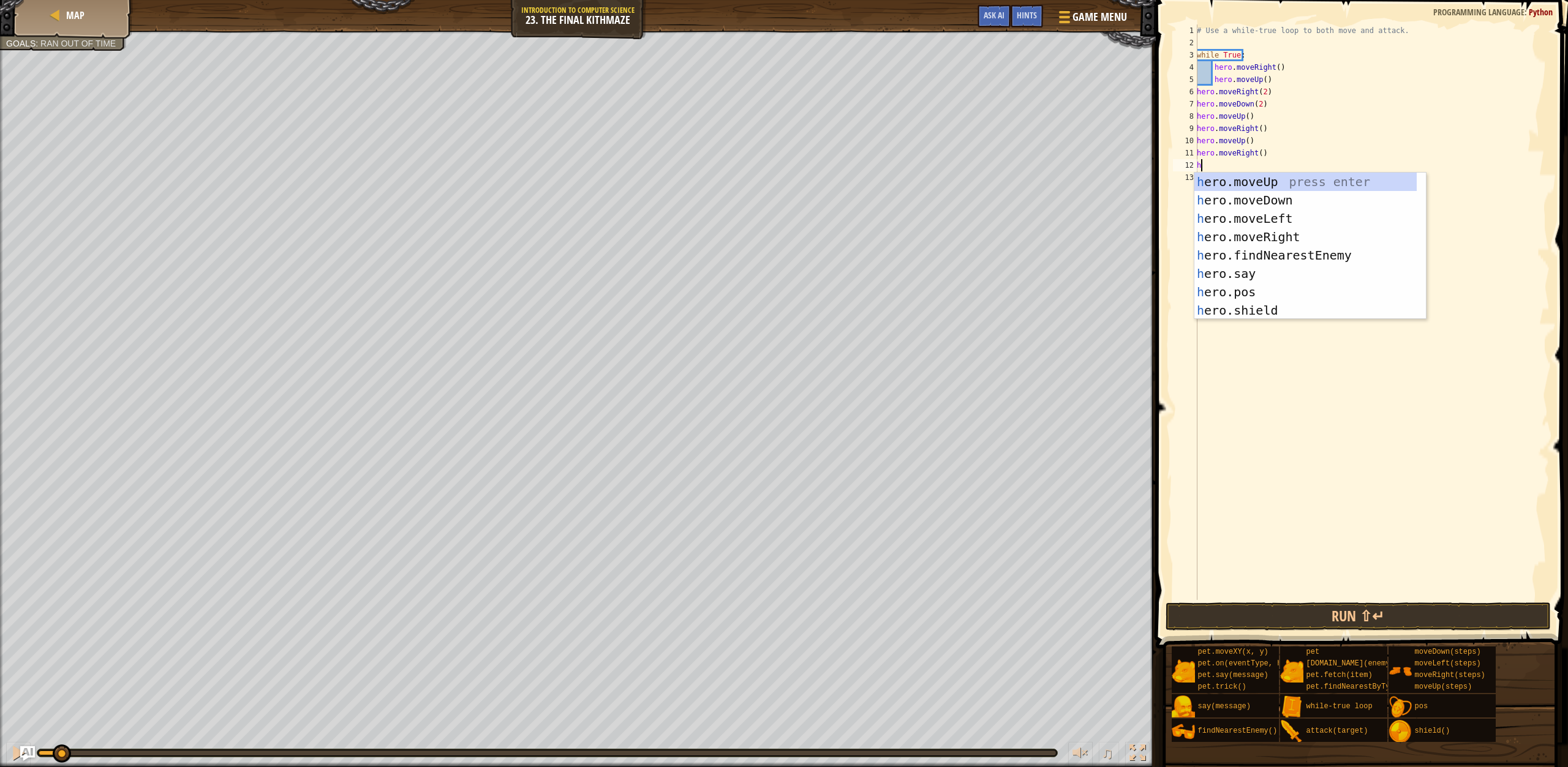
type textarea "h"
click at [1282, 198] on div "h ero.moveUp press enter h ero.moveDown press enter h ero.moveLeft press enter …" at bounding box center [1306, 264] width 222 height 183
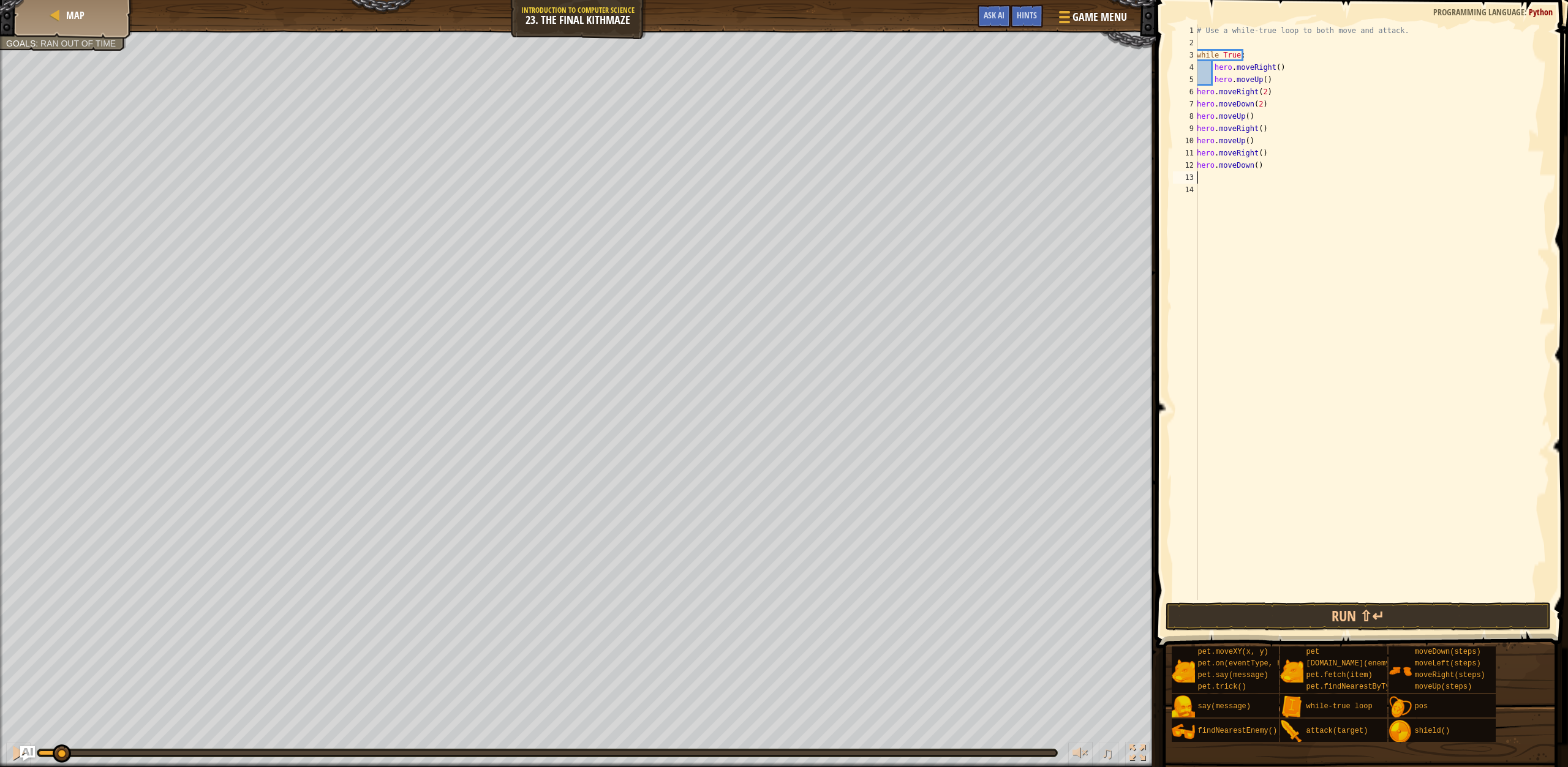
click at [1253, 168] on div "# Use a while-true loop to both move and attack. while True : hero . moveRight …" at bounding box center [1372, 325] width 355 height 600
type textarea "hero.moveDown(2)"
type textarea "h"
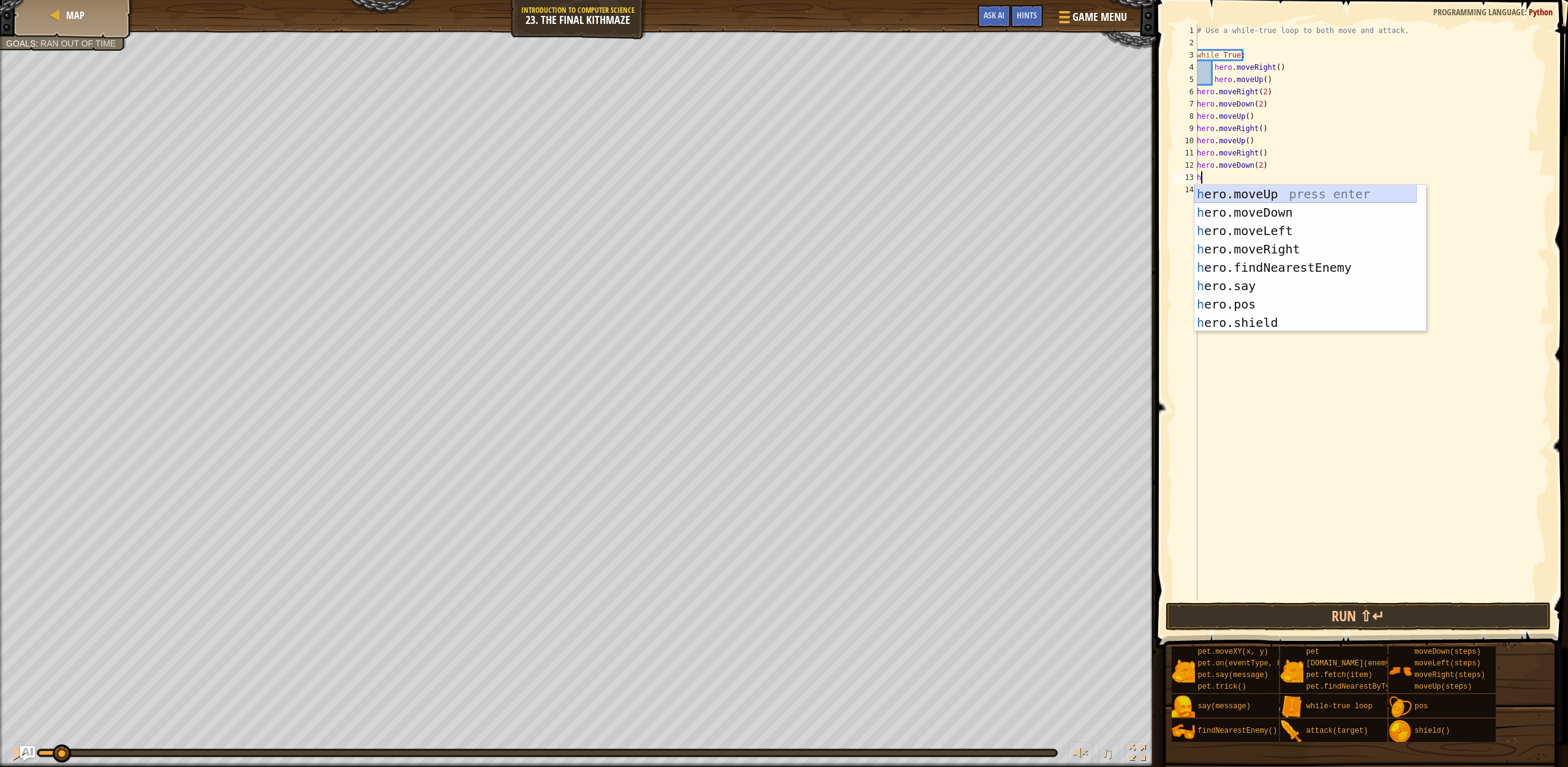
click at [1284, 191] on div "h ero.moveUp press enter h ero.moveDown press enter h ero.moveLeft press enter …" at bounding box center [1306, 276] width 222 height 183
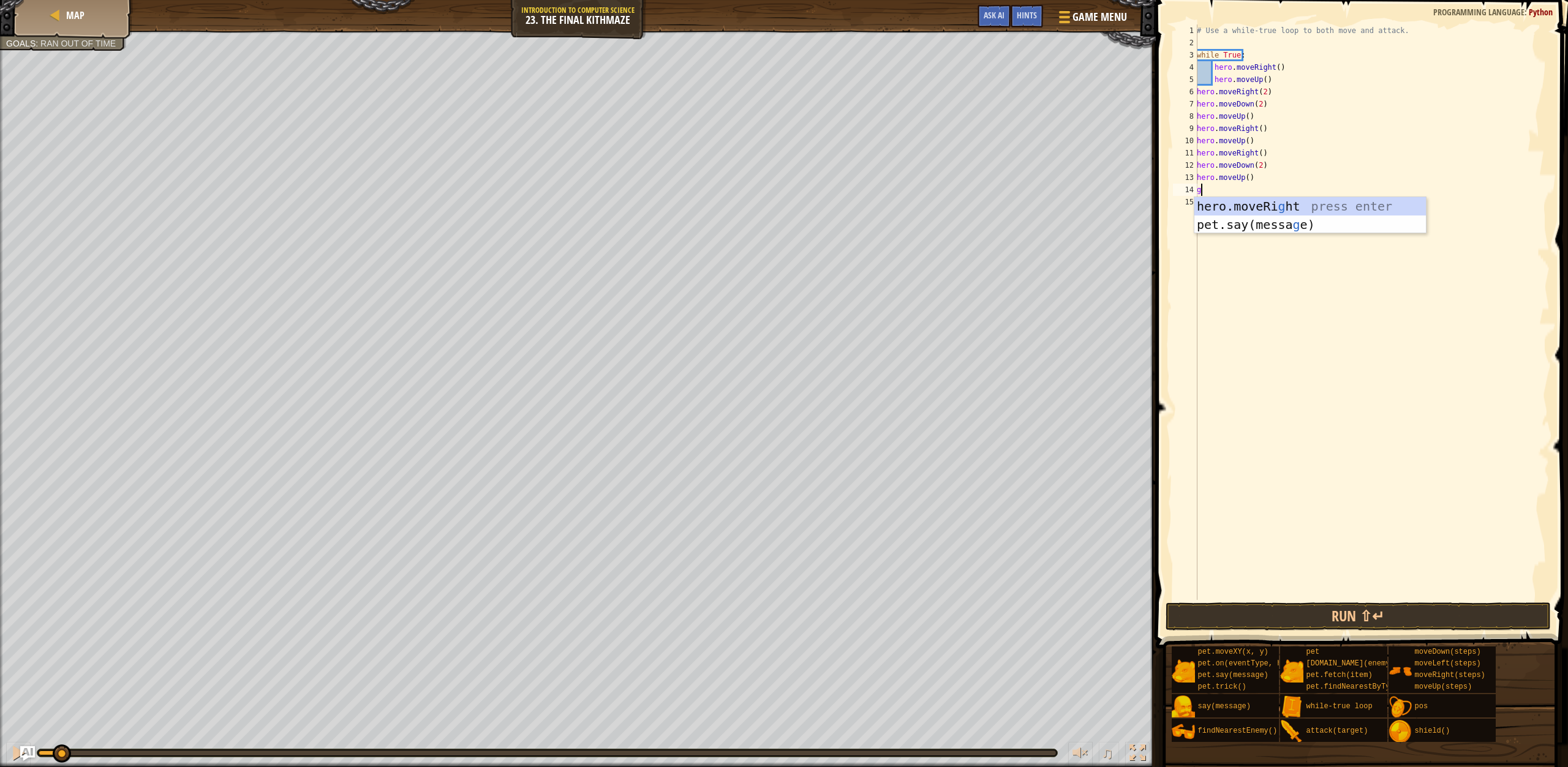
type textarea "g"
click at [1257, 205] on div "hero.moveRi g ht press enter pet.say([PERSON_NAME]) press enter" at bounding box center [1311, 233] width 232 height 74
click at [1320, 607] on button "Run ⇧↵" at bounding box center [1358, 616] width 385 height 28
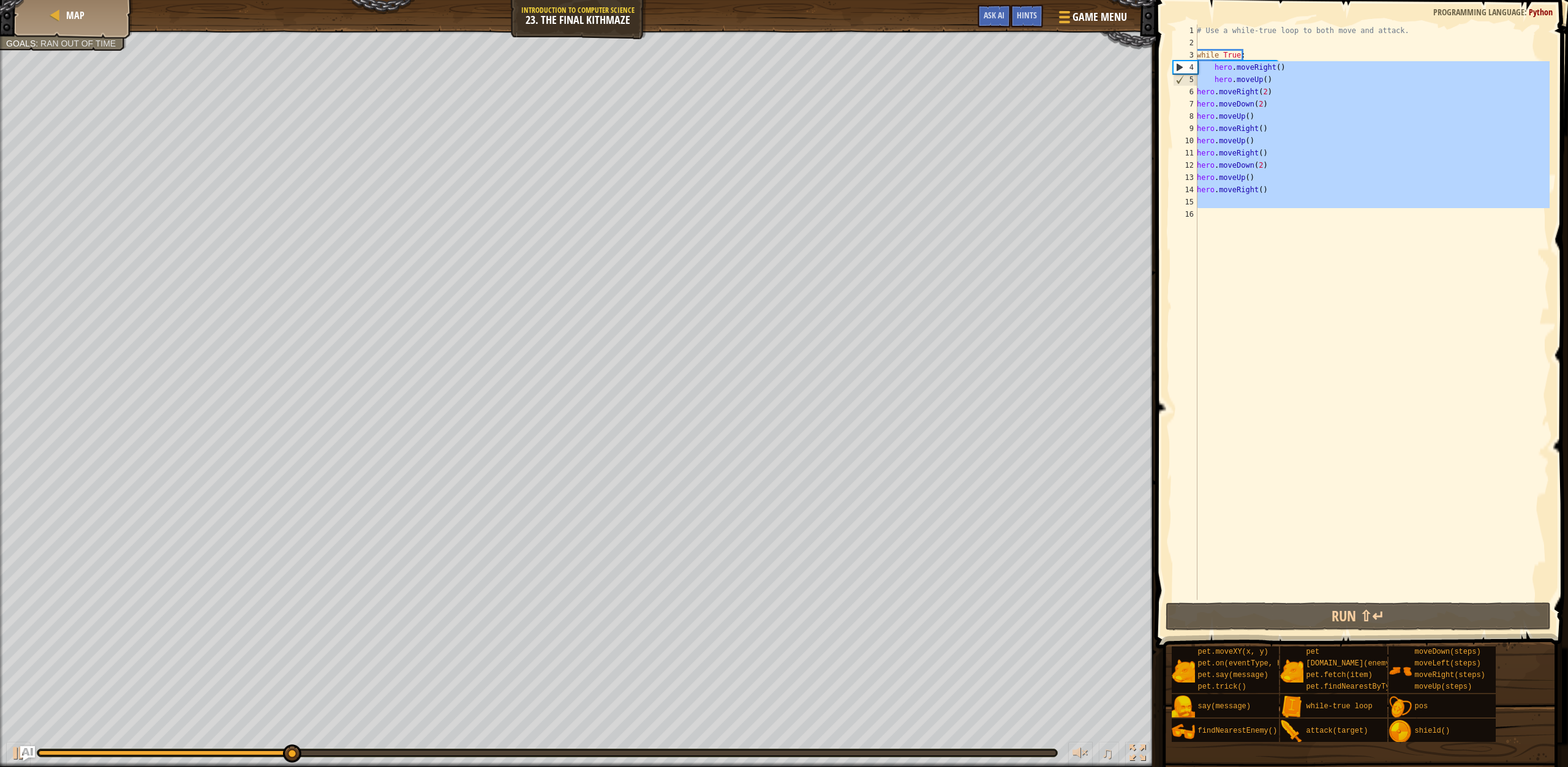
drag, startPoint x: 1234, startPoint y: 234, endPoint x: 1180, endPoint y: 64, distance: 178.4
click at [1180, 64] on div "1 2 3 4 5 6 7 8 9 10 11 12 13 14 15 16 # Use a while-true loop to both move and…" at bounding box center [1360, 312] width 379 height 576
type textarea "hero.moveRight() hero.moveUp()"
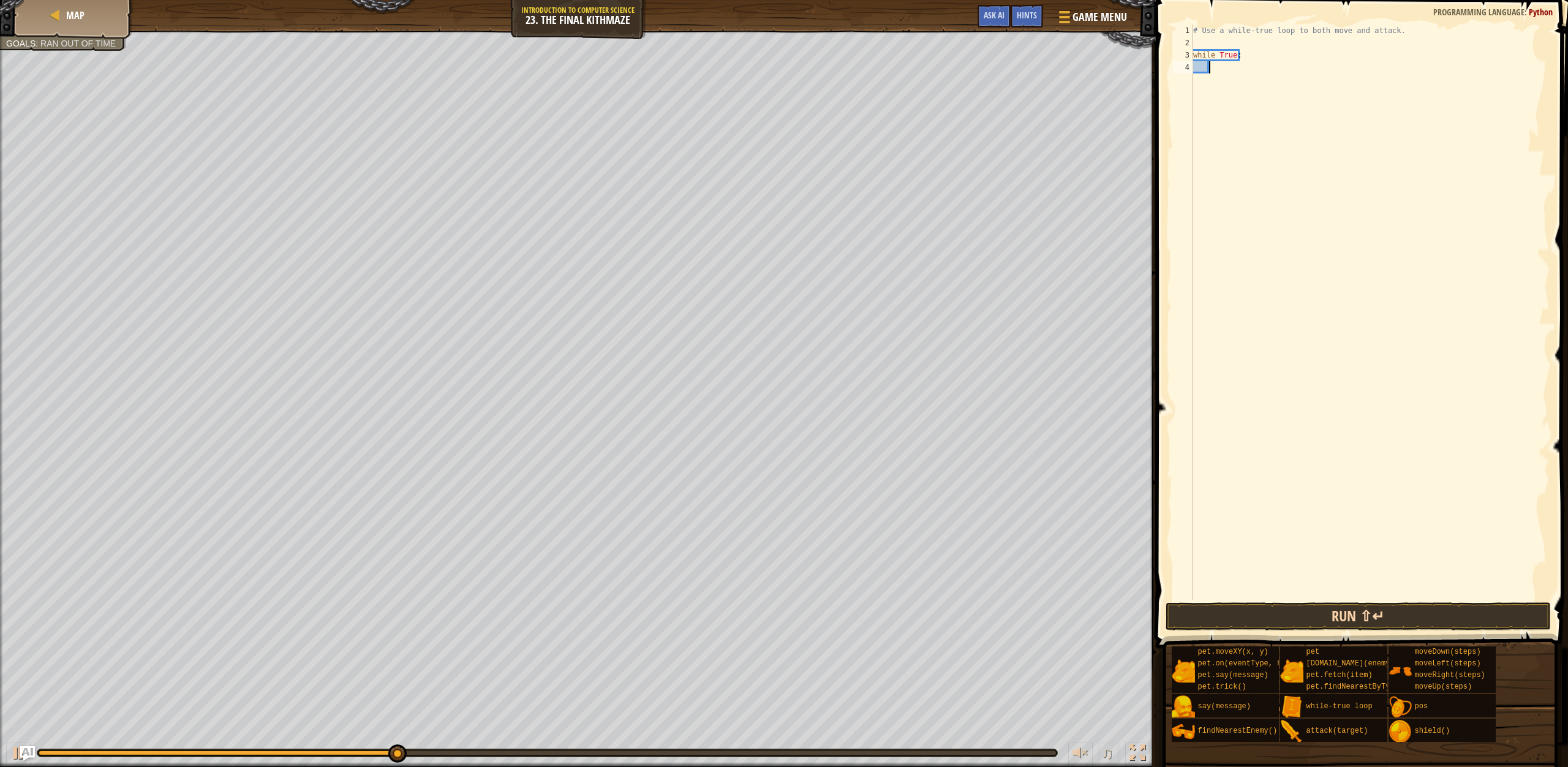
click at [1364, 631] on span at bounding box center [1363, 306] width 422 height 684
click at [1366, 617] on button "Run ⇧↵" at bounding box center [1358, 616] width 385 height 28
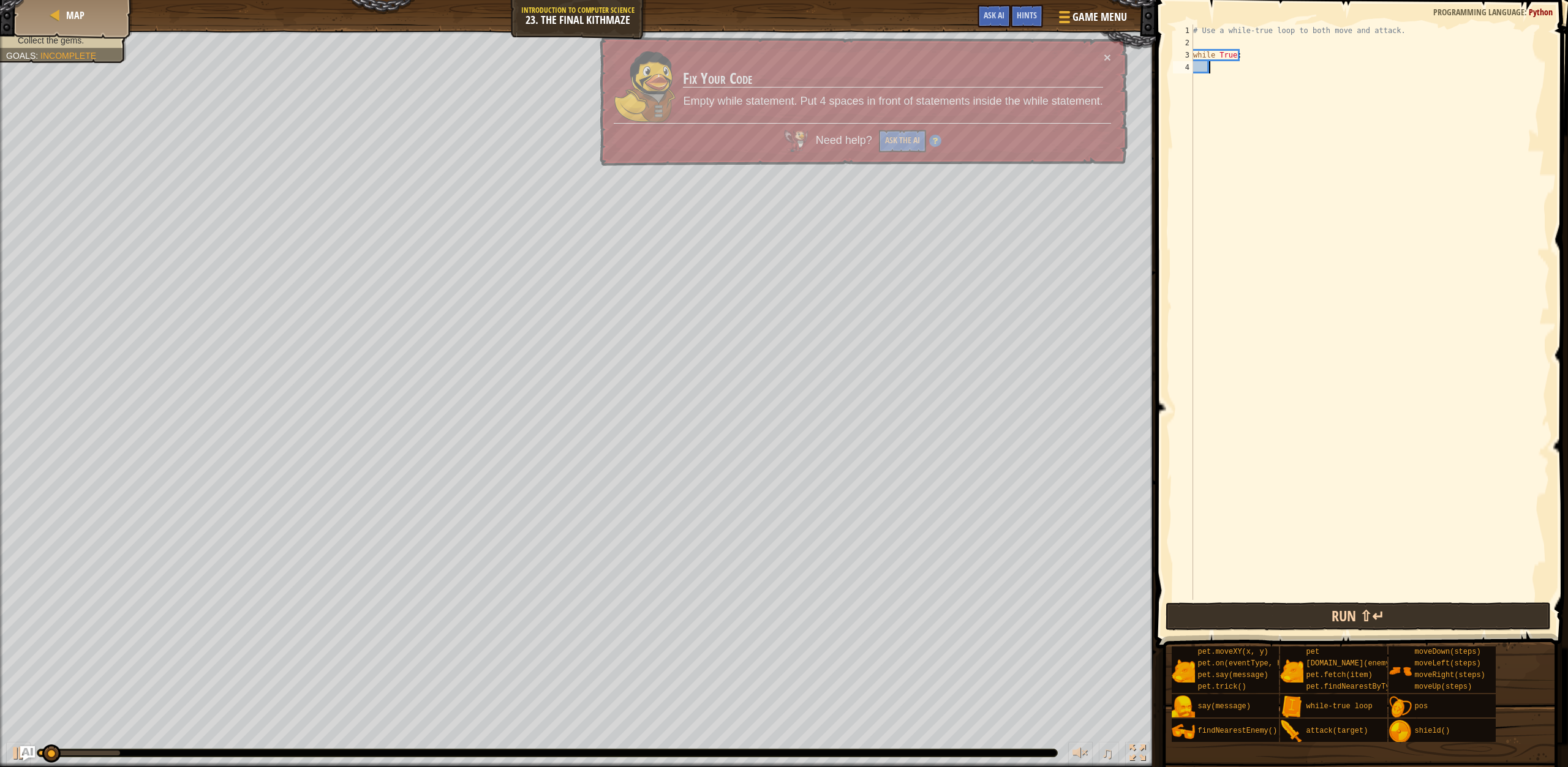
type textarea "h"
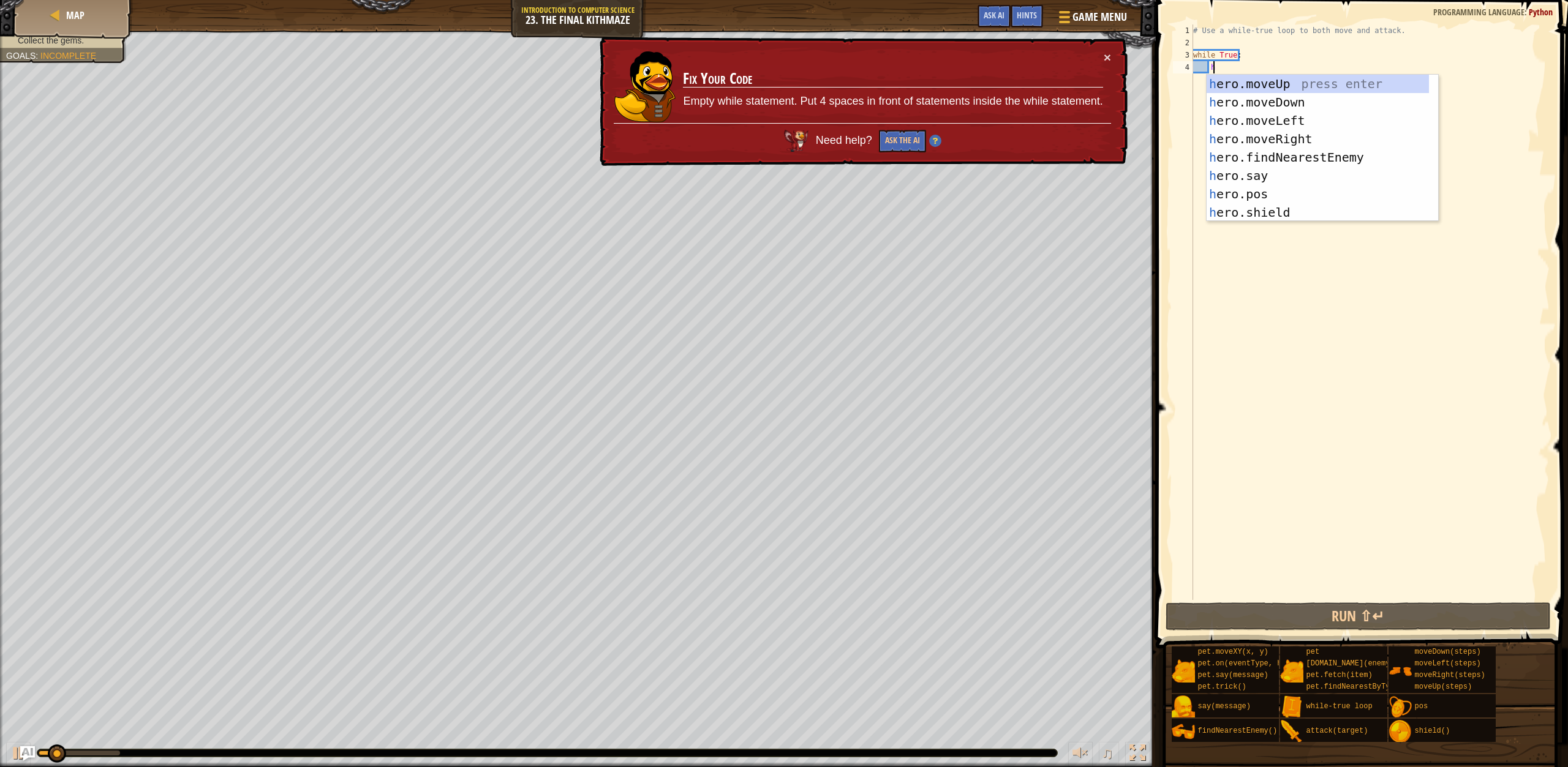
scroll to position [6, 2]
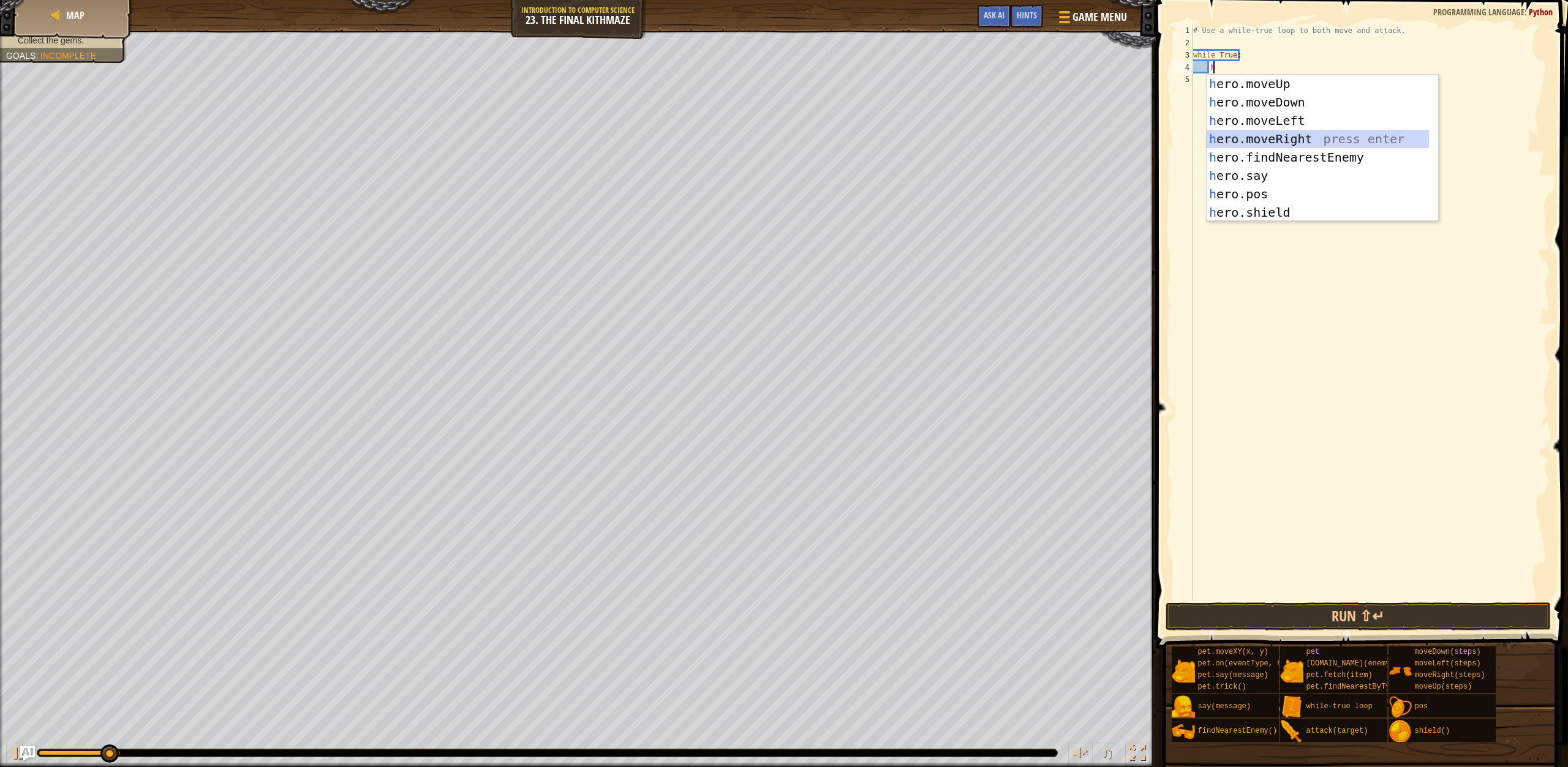
click at [1316, 146] on div "h ero.moveUp press enter h ero.moveDown press enter h ero.moveLeft press enter …" at bounding box center [1318, 166] width 222 height 183
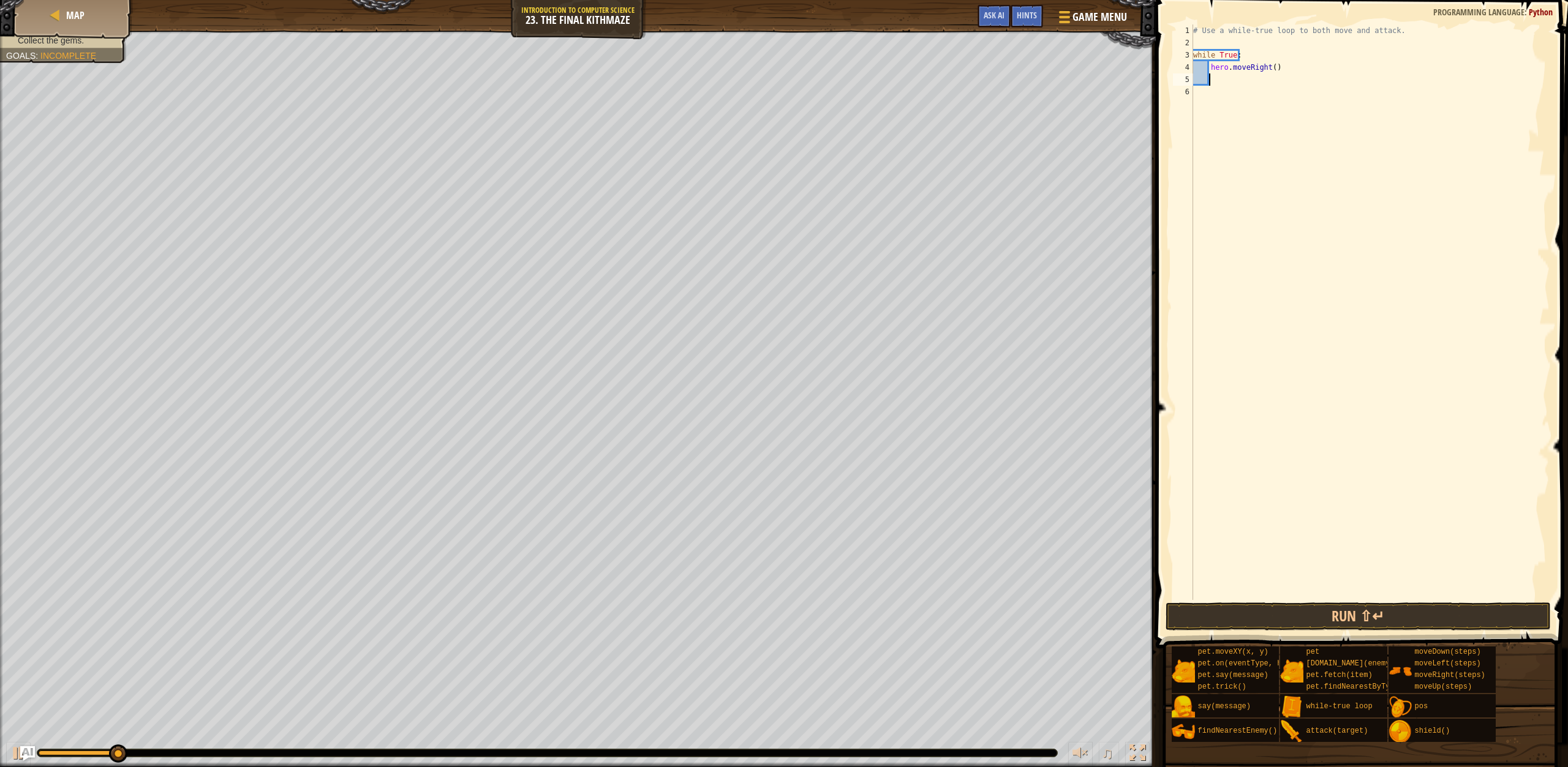
type textarea "h"
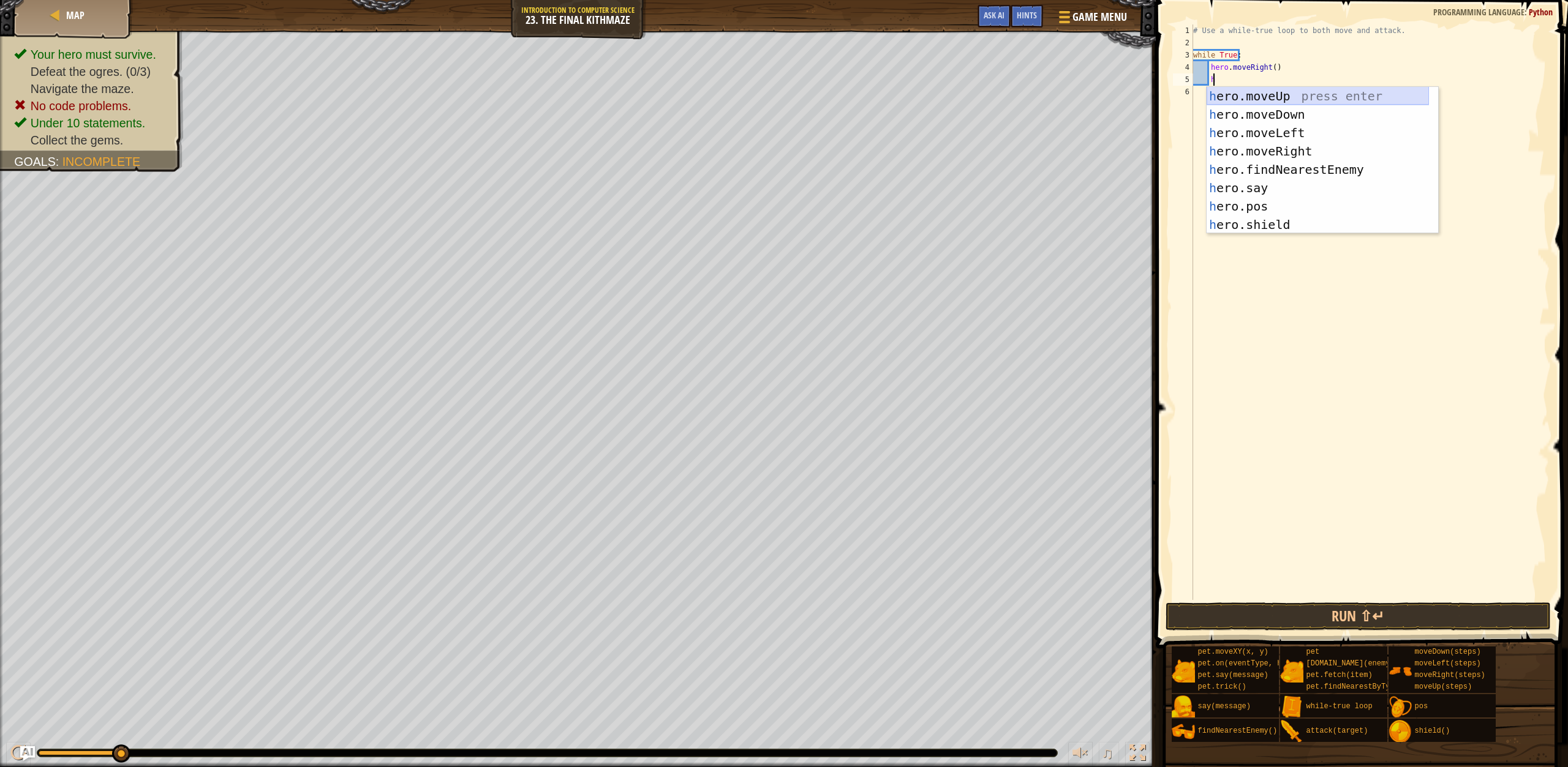
click at [1273, 97] on div "h ero.moveUp press enter h ero.moveDown press enter h ero.moveLeft press enter …" at bounding box center [1318, 179] width 222 height 183
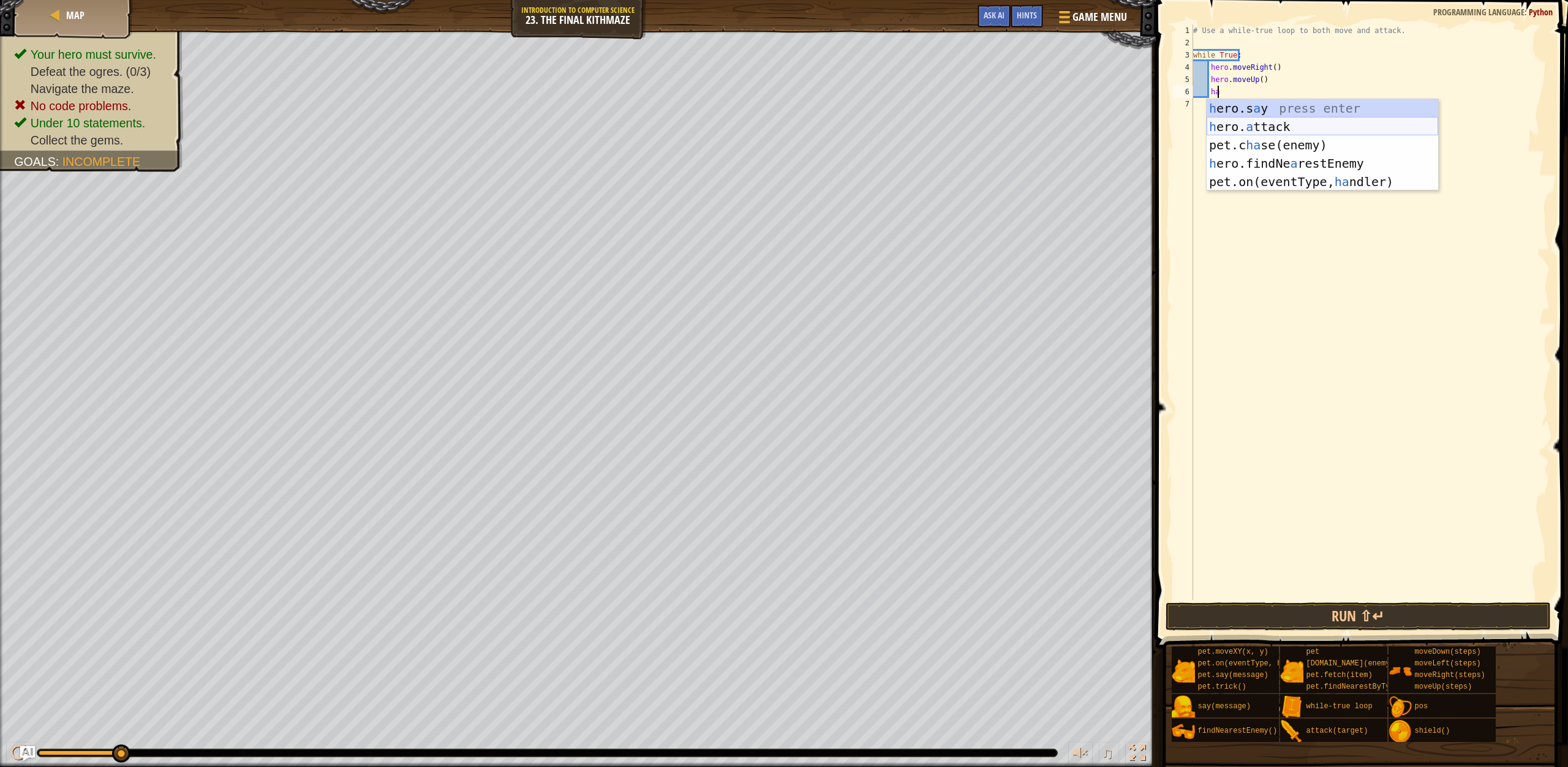
click at [1290, 125] on div "h ero.s a y press enter h ero. a ttack press enter pet.c ha se(enemy) press ent…" at bounding box center [1323, 164] width 232 height 129
type textarea "hero.attack(enemy)"
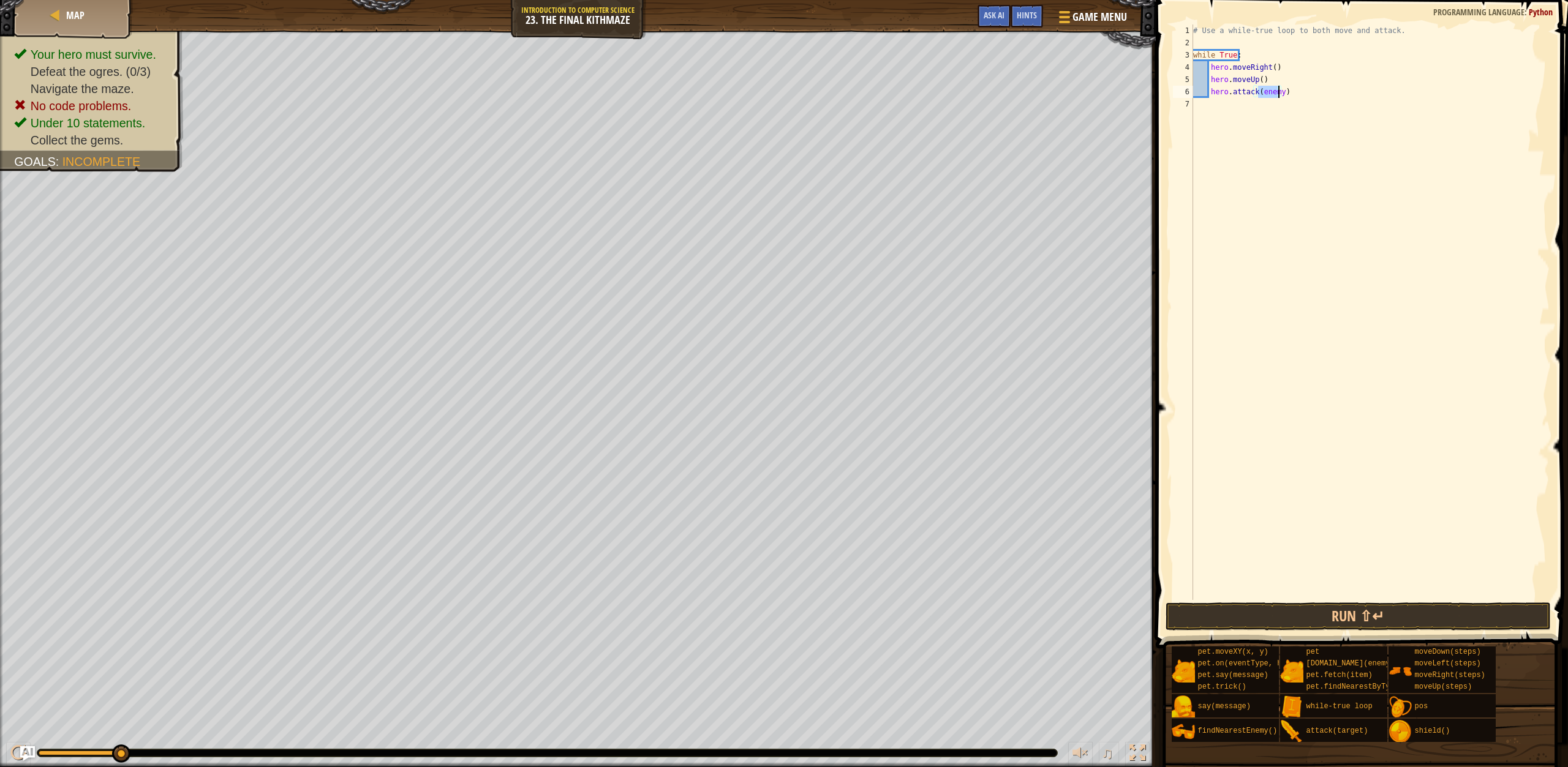
click at [1290, 125] on div "# Use a while-true loop to both move and attack. while True : hero . moveRight …" at bounding box center [1370, 325] width 359 height 600
drag, startPoint x: 1284, startPoint y: 95, endPoint x: 1209, endPoint y: 90, distance: 75.2
click at [1209, 90] on div "# Use a while-true loop to both move and attack. while True : hero . moveRight …" at bounding box center [1370, 325] width 359 height 600
type textarea "hero.attack(enemy)"
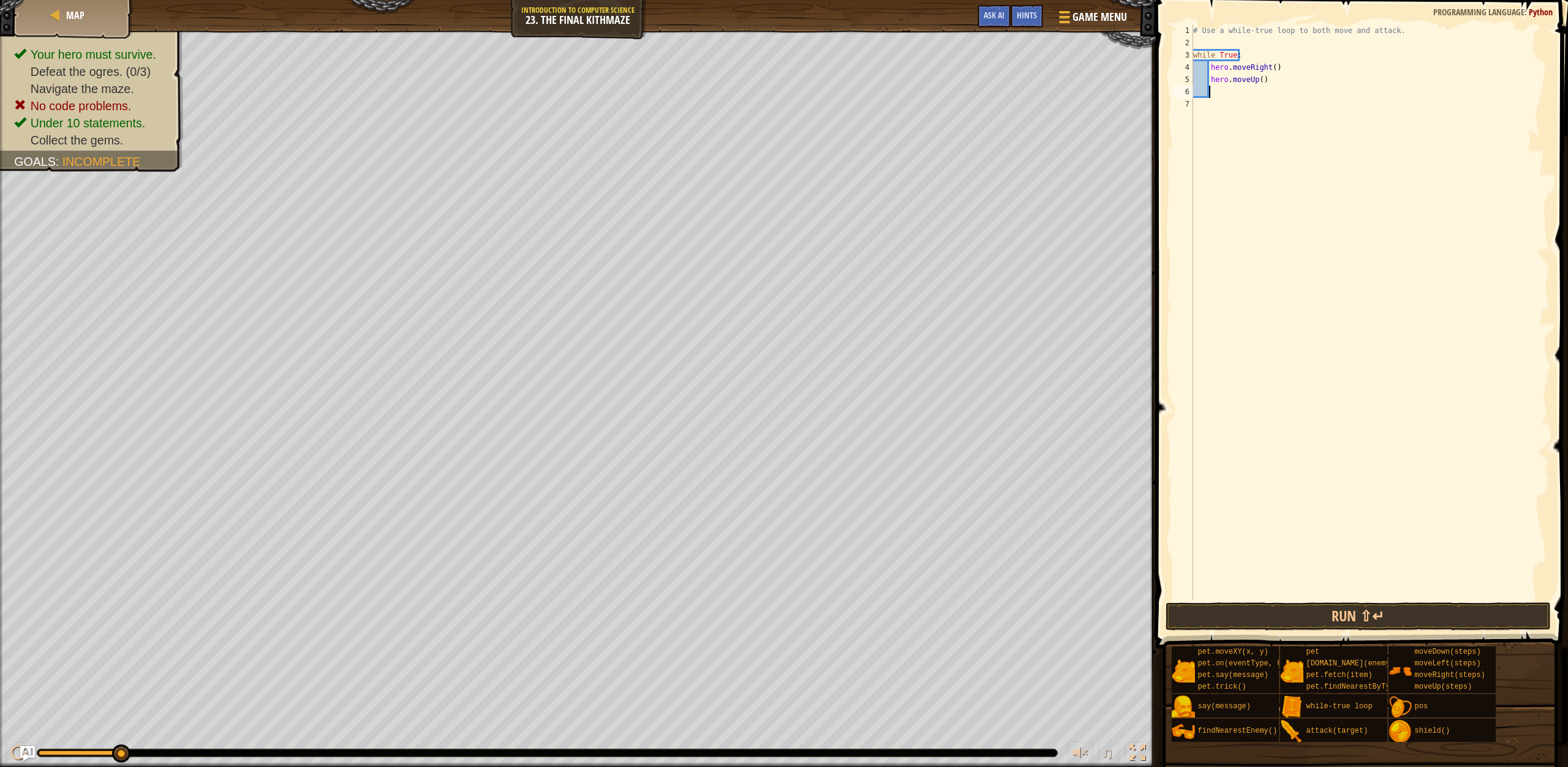
type textarea "h"
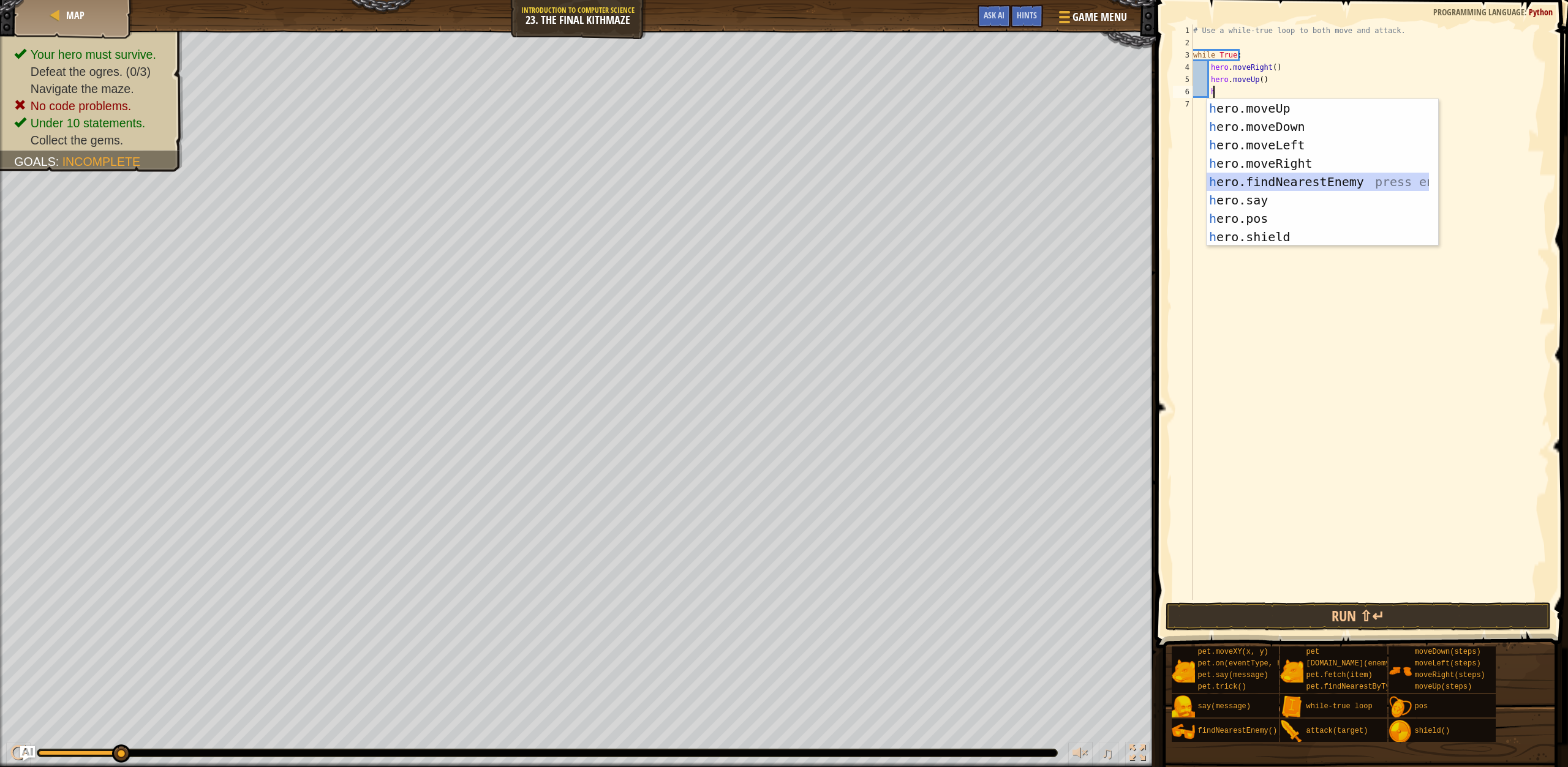
click at [1280, 187] on div "h ero.moveUp press enter h ero.moveDown press enter h ero.moveLeft press enter …" at bounding box center [1318, 191] width 222 height 183
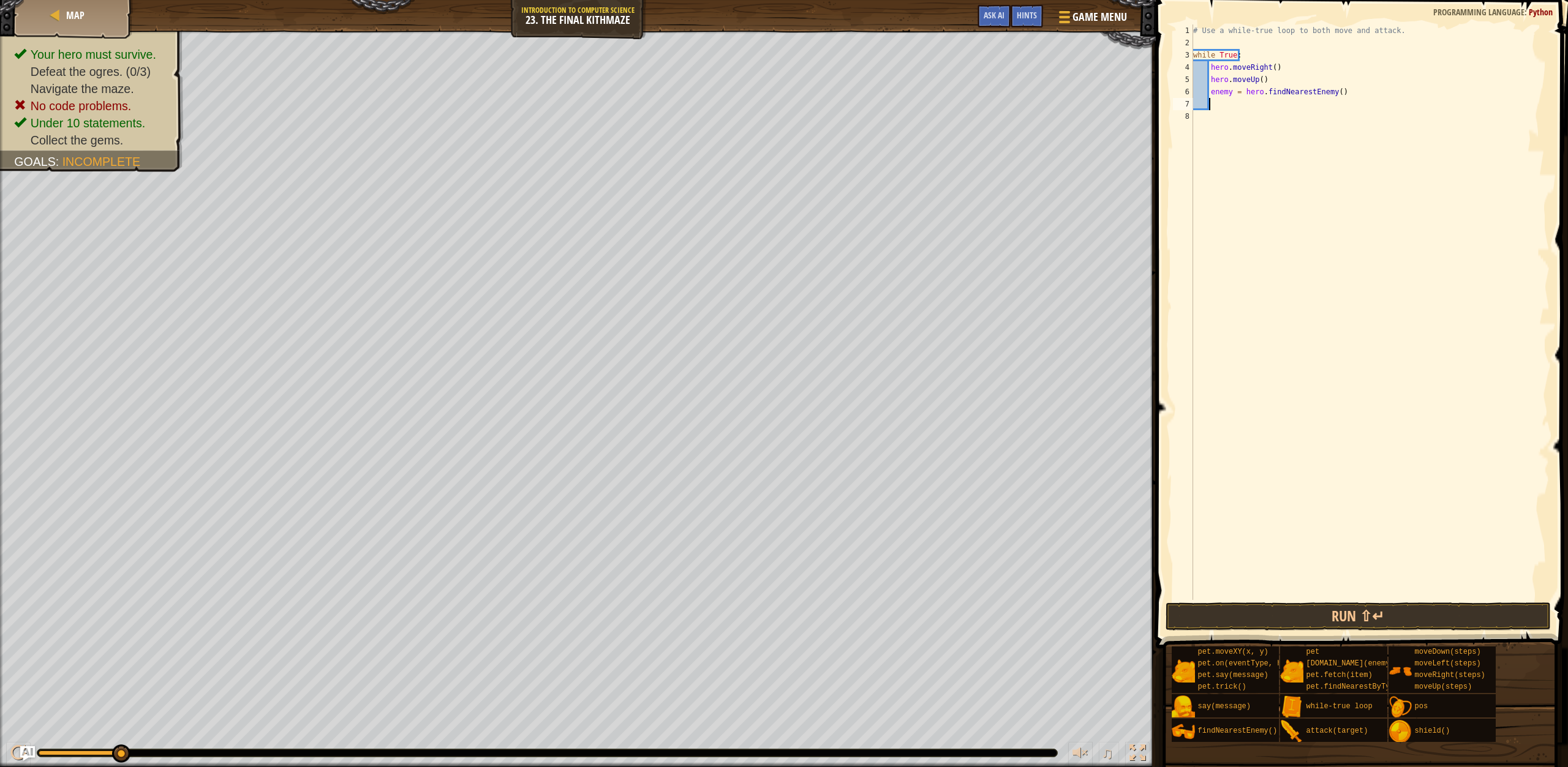
scroll to position [6, 1]
type textarea "h"
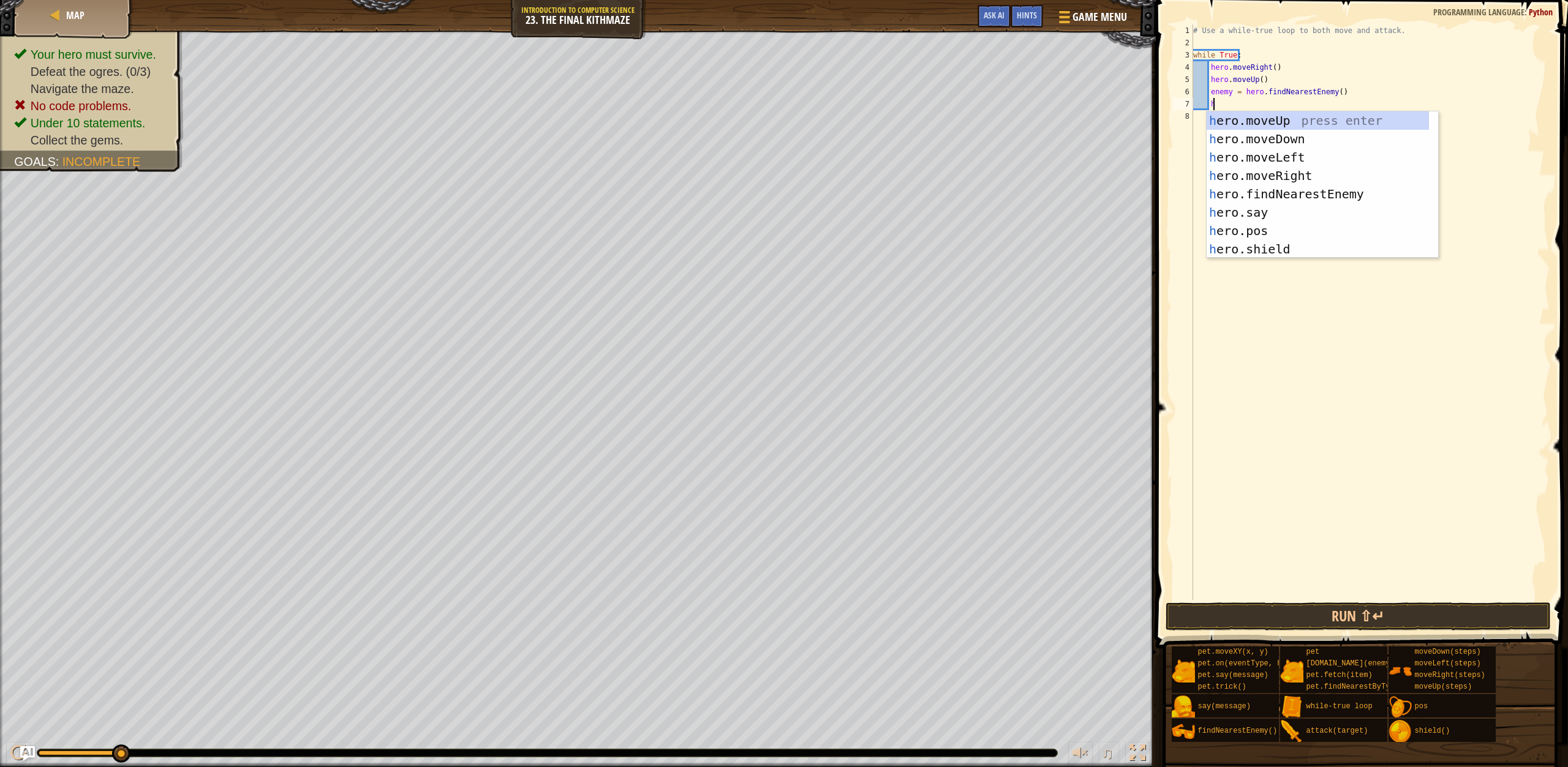
scroll to position [6, 2]
click at [1300, 175] on div "h ero.moveUp press enter h ero.moveDown press enter h ero.moveLeft press enter …" at bounding box center [1318, 202] width 222 height 183
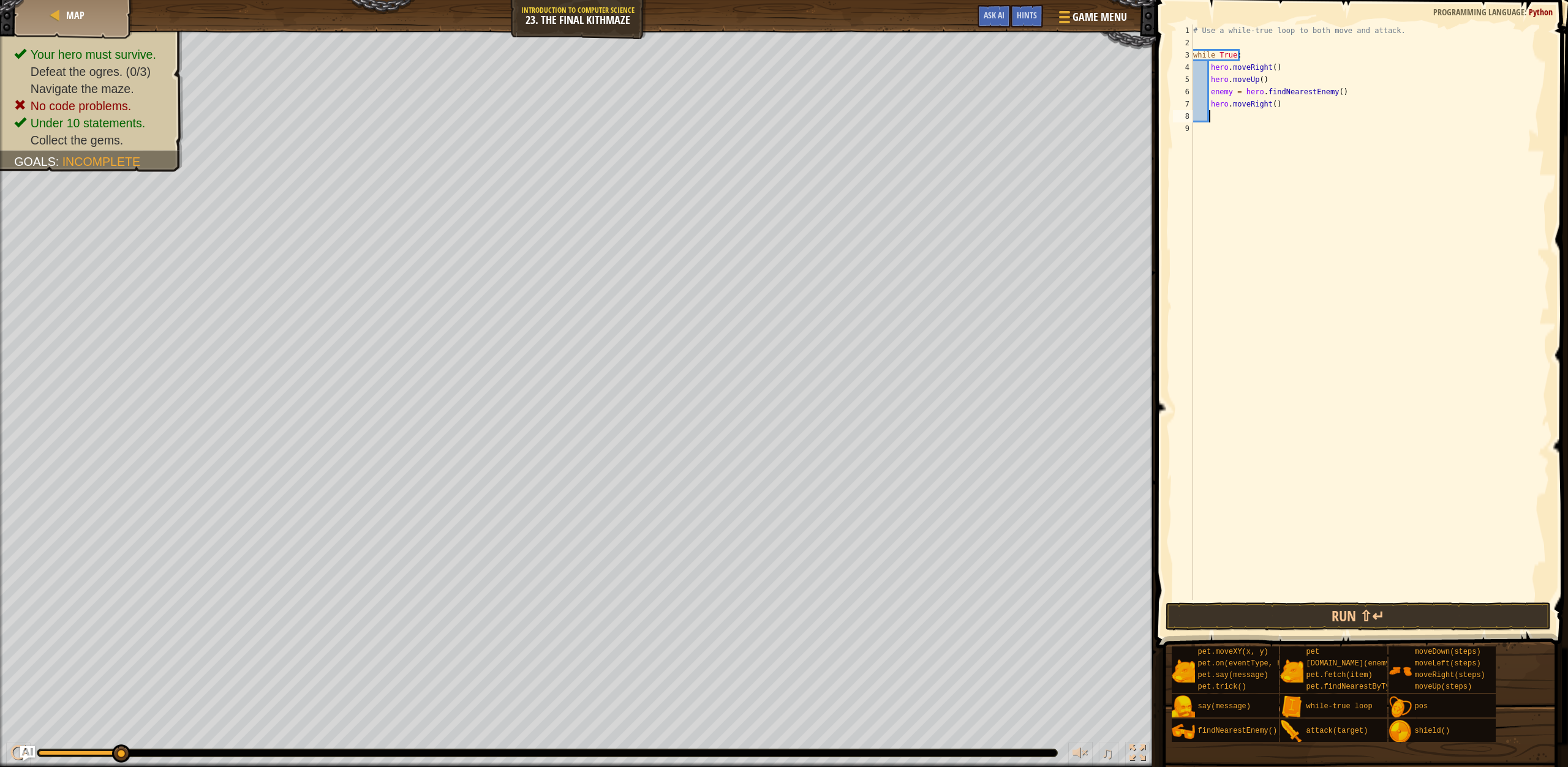
type textarea "h"
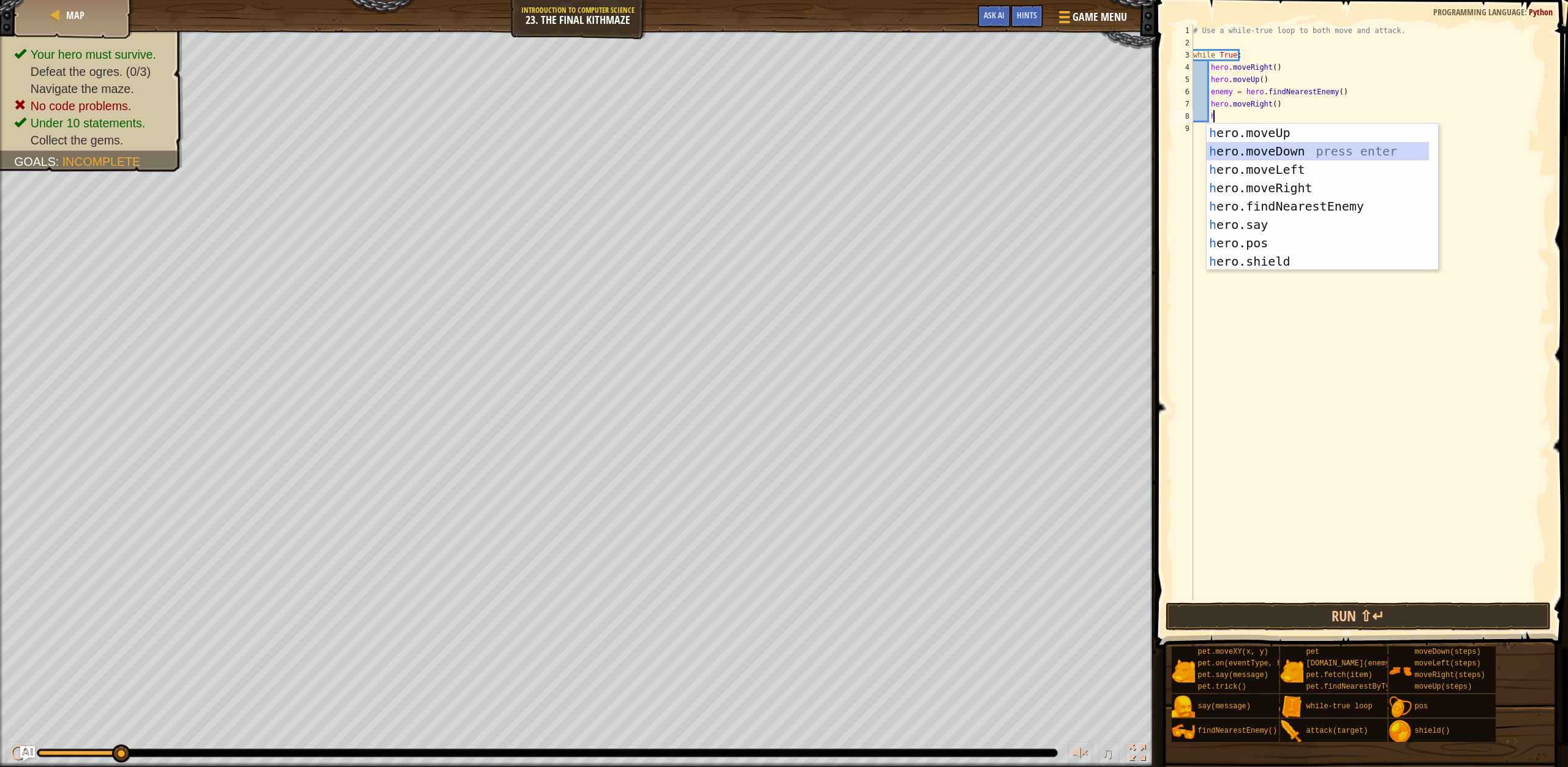
click at [1303, 153] on div "h ero.moveUp press enter h ero.moveDown press enter h ero.moveLeft press enter …" at bounding box center [1318, 215] width 222 height 183
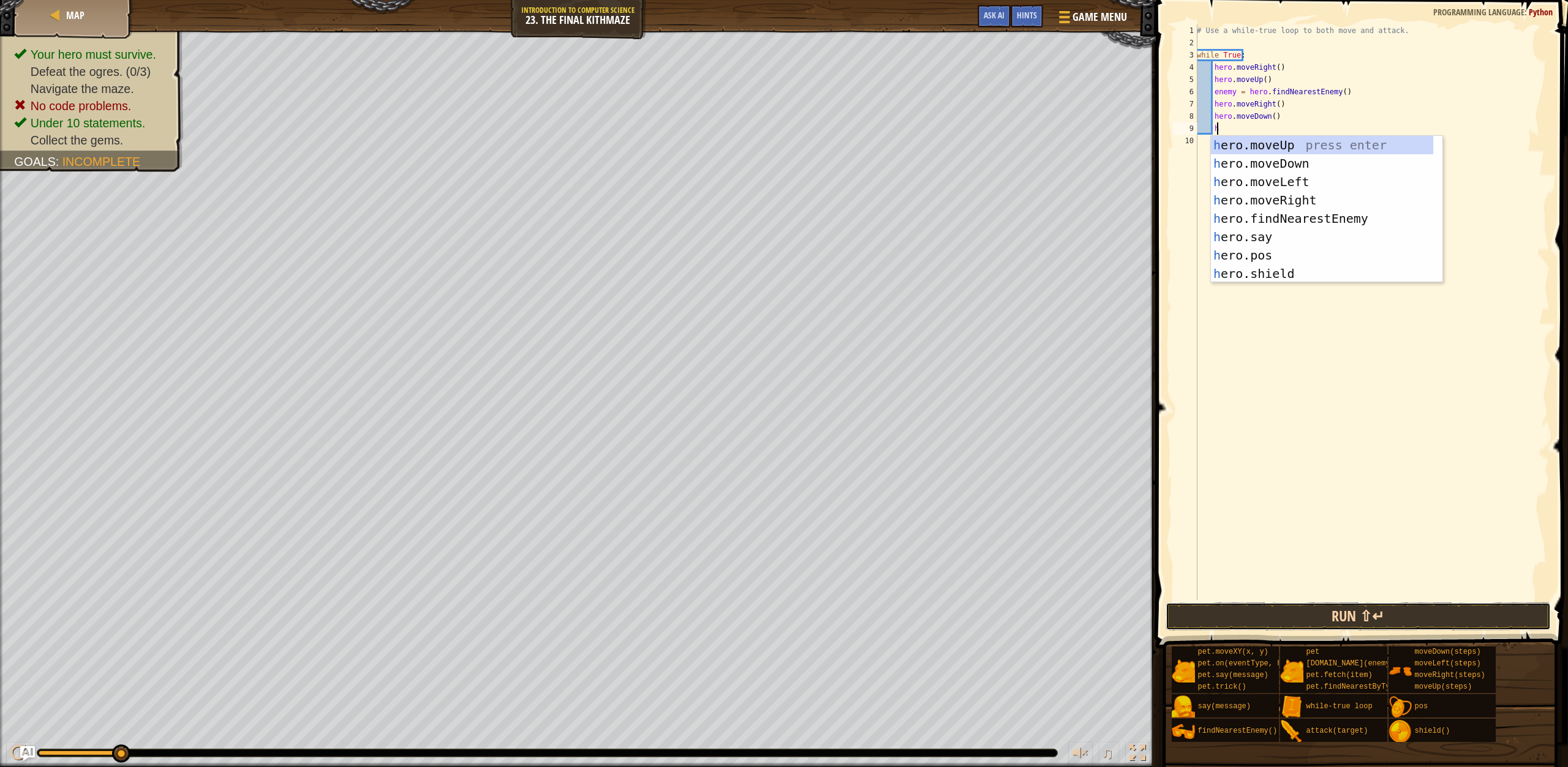
click at [1292, 611] on button "Run ⇧↵" at bounding box center [1358, 616] width 385 height 28
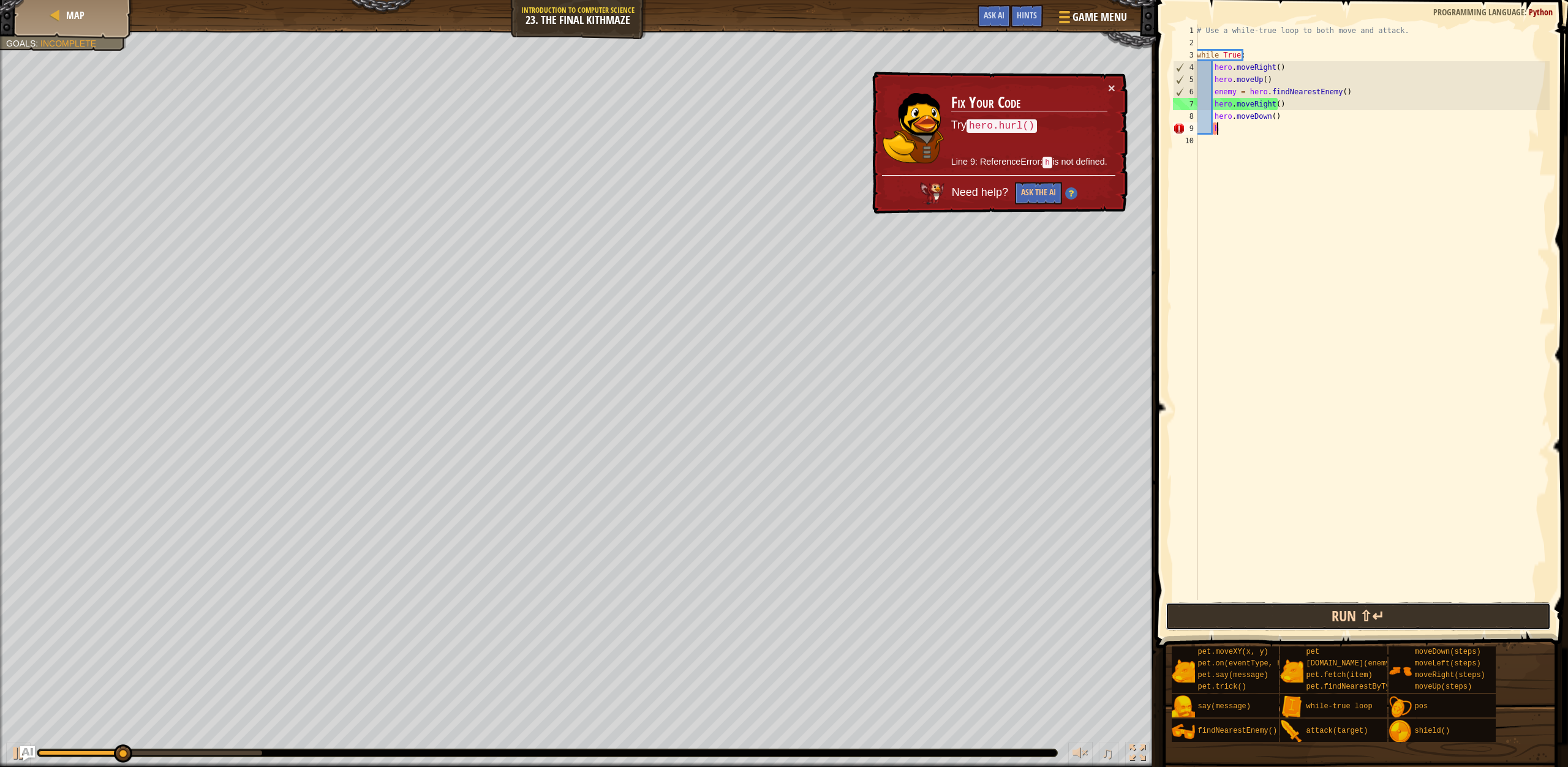
click at [1236, 610] on button "Run ⇧↵" at bounding box center [1358, 616] width 385 height 28
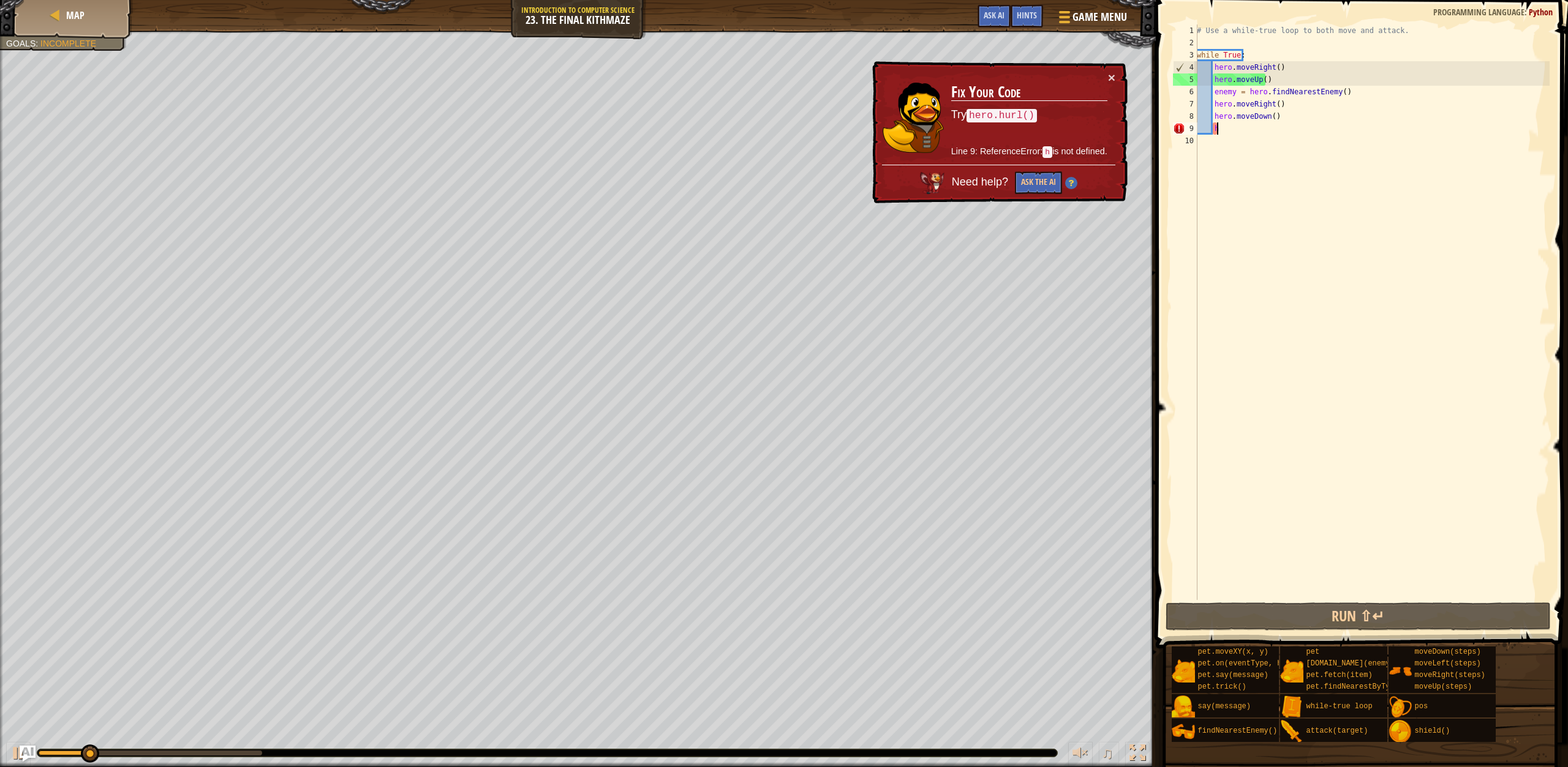
click at [21, 756] on img "Ask AI" at bounding box center [28, 754] width 16 height 16
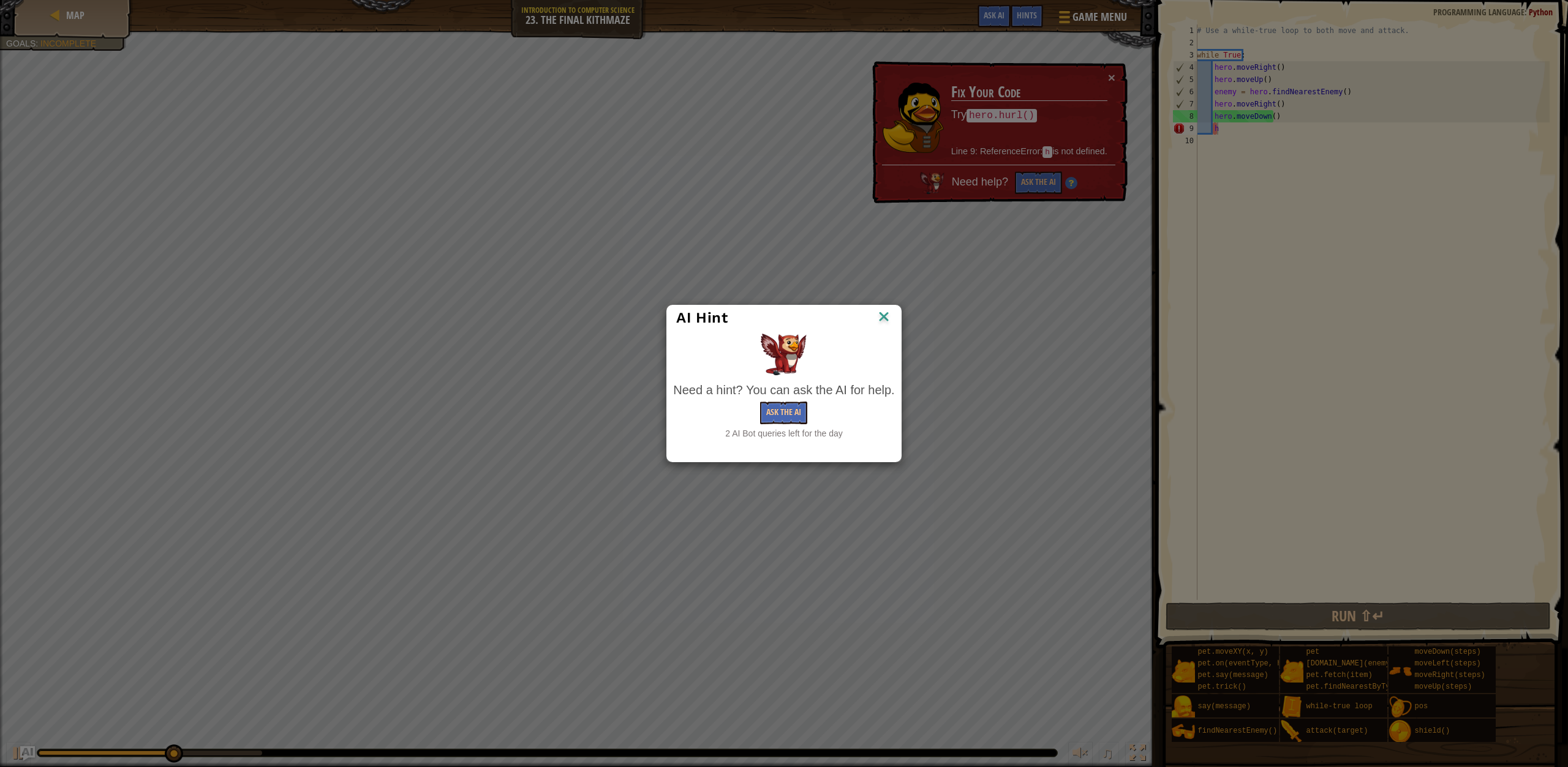
click at [890, 311] on img at bounding box center [884, 318] width 16 height 18
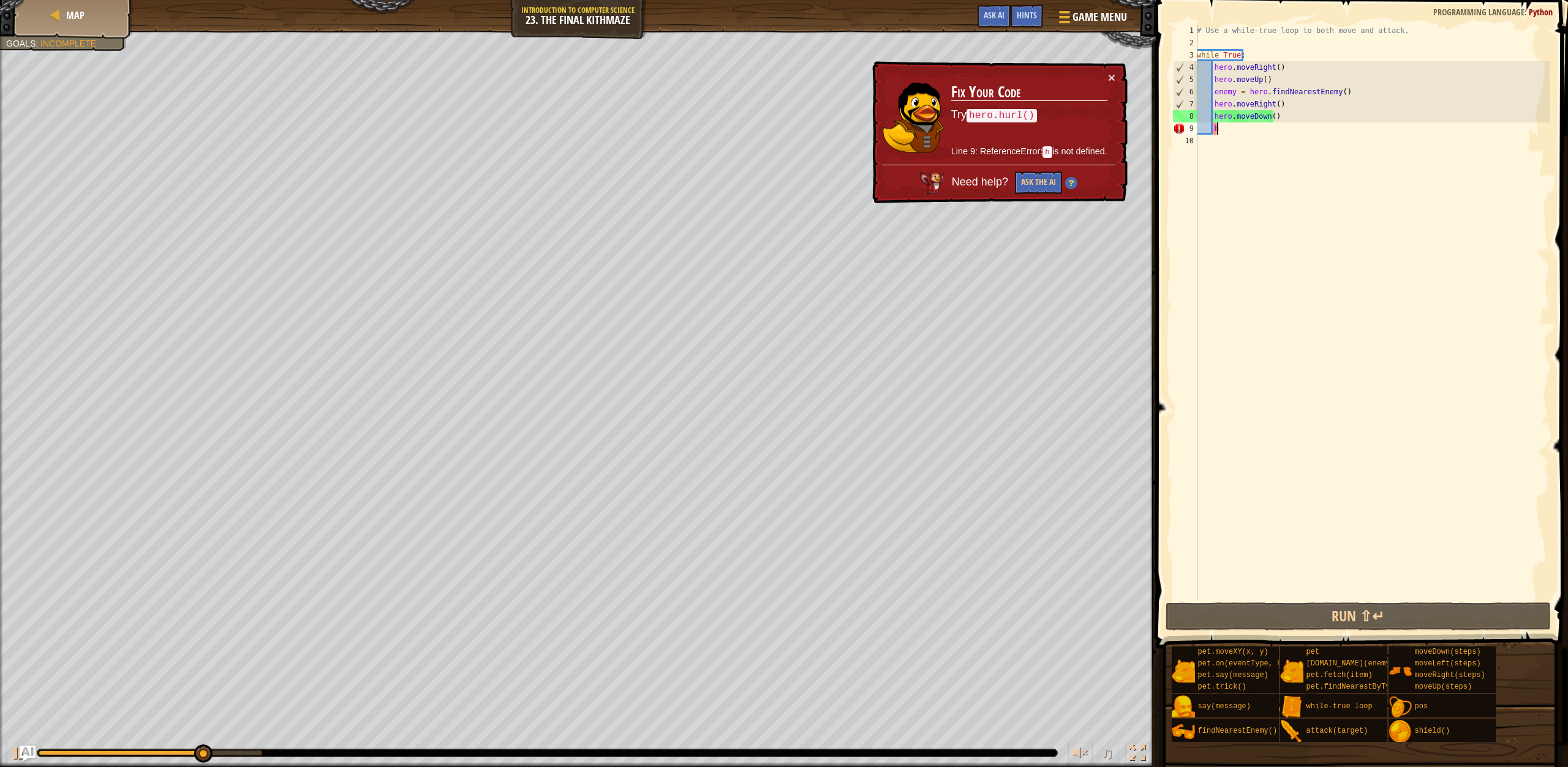
click at [21, 756] on img "Ask AI" at bounding box center [28, 754] width 16 height 16
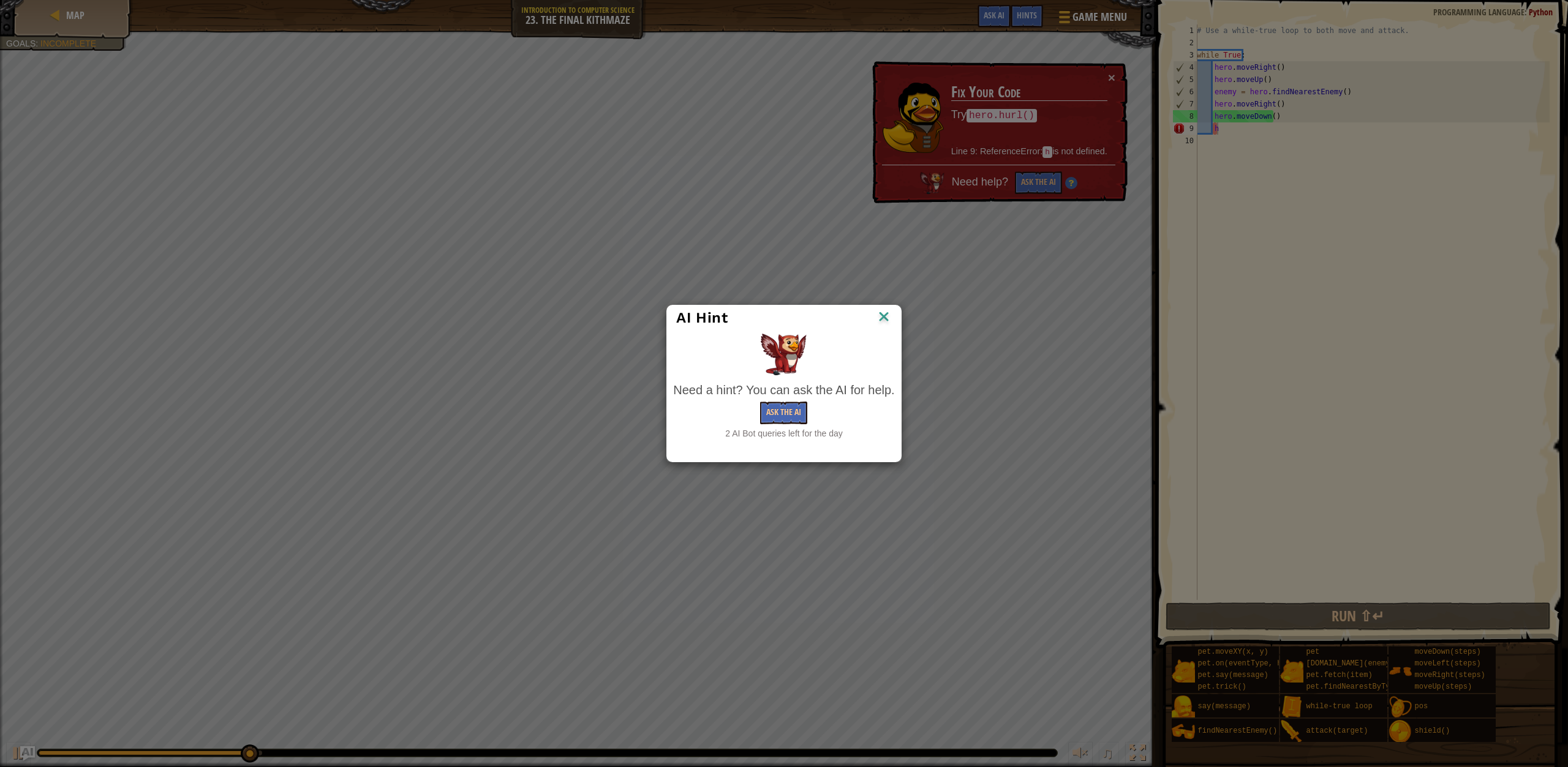
click at [886, 319] on img at bounding box center [884, 318] width 16 height 18
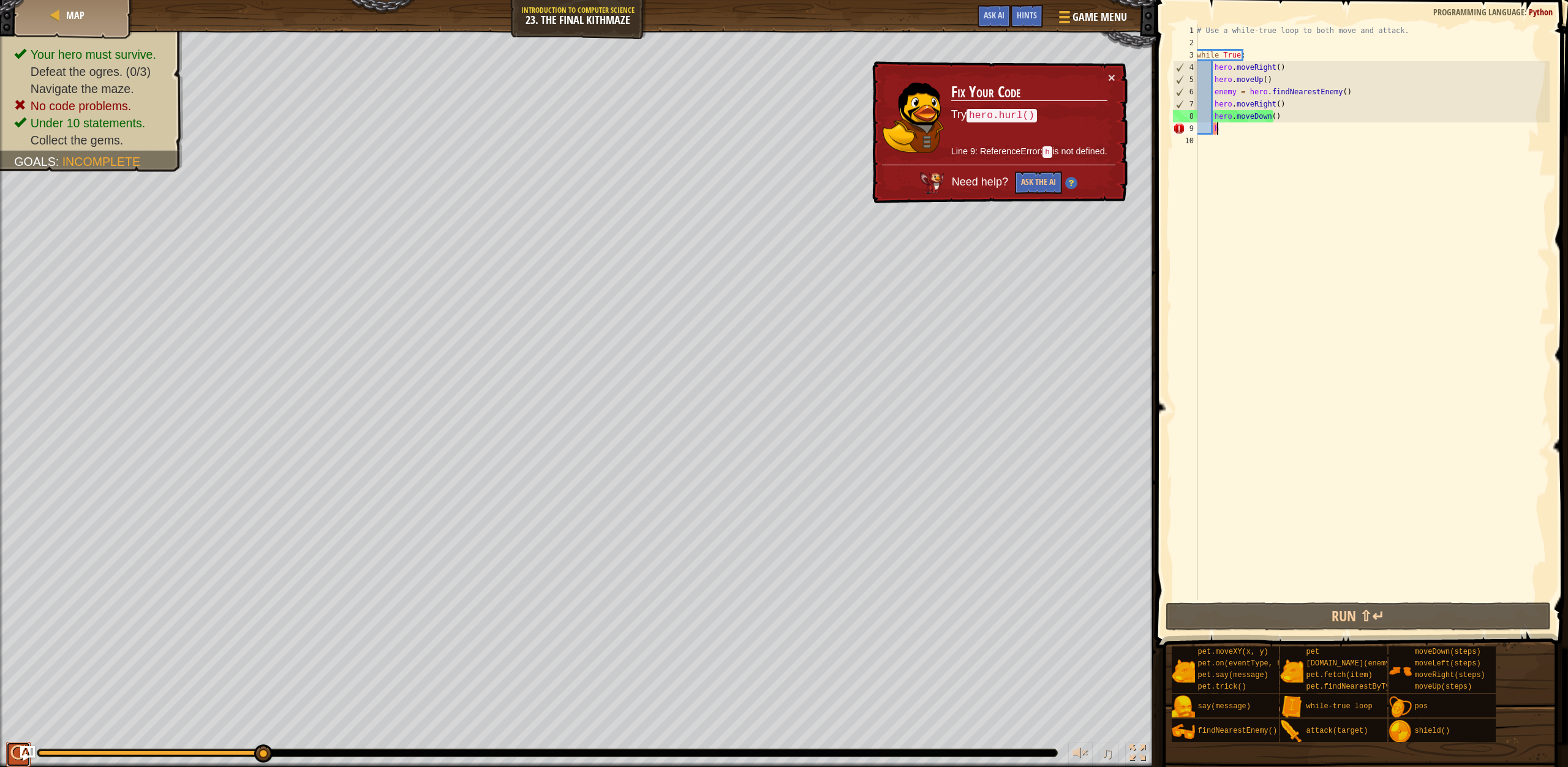
click at [12, 748] on div at bounding box center [18, 754] width 16 height 16
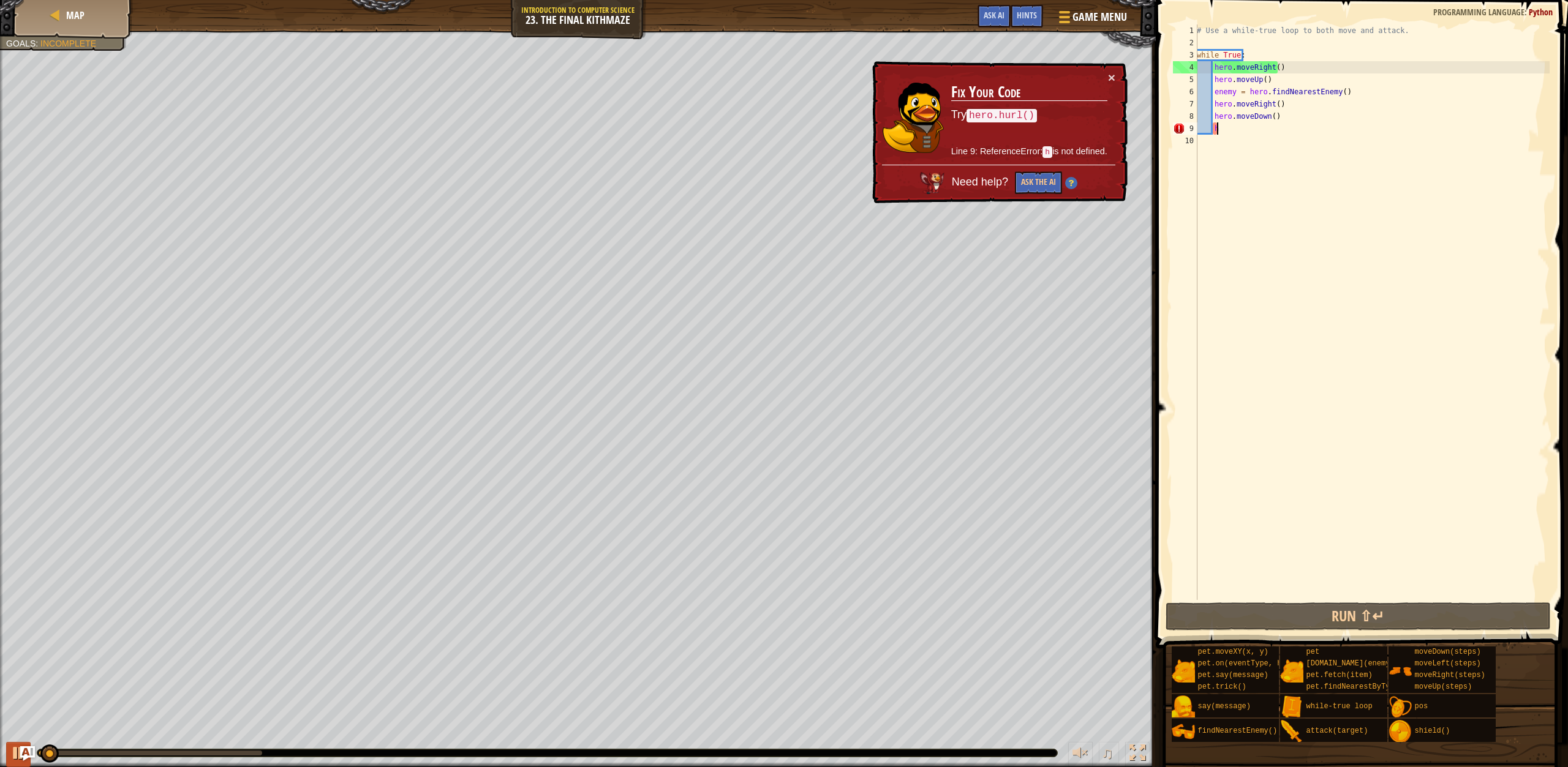
click at [12, 748] on div at bounding box center [18, 754] width 16 height 16
click at [1343, 619] on button "Run ⇧↵" at bounding box center [1358, 616] width 385 height 28
click at [12, 755] on div at bounding box center [18, 754] width 16 height 16
click at [1113, 76] on button "×" at bounding box center [1111, 77] width 7 height 13
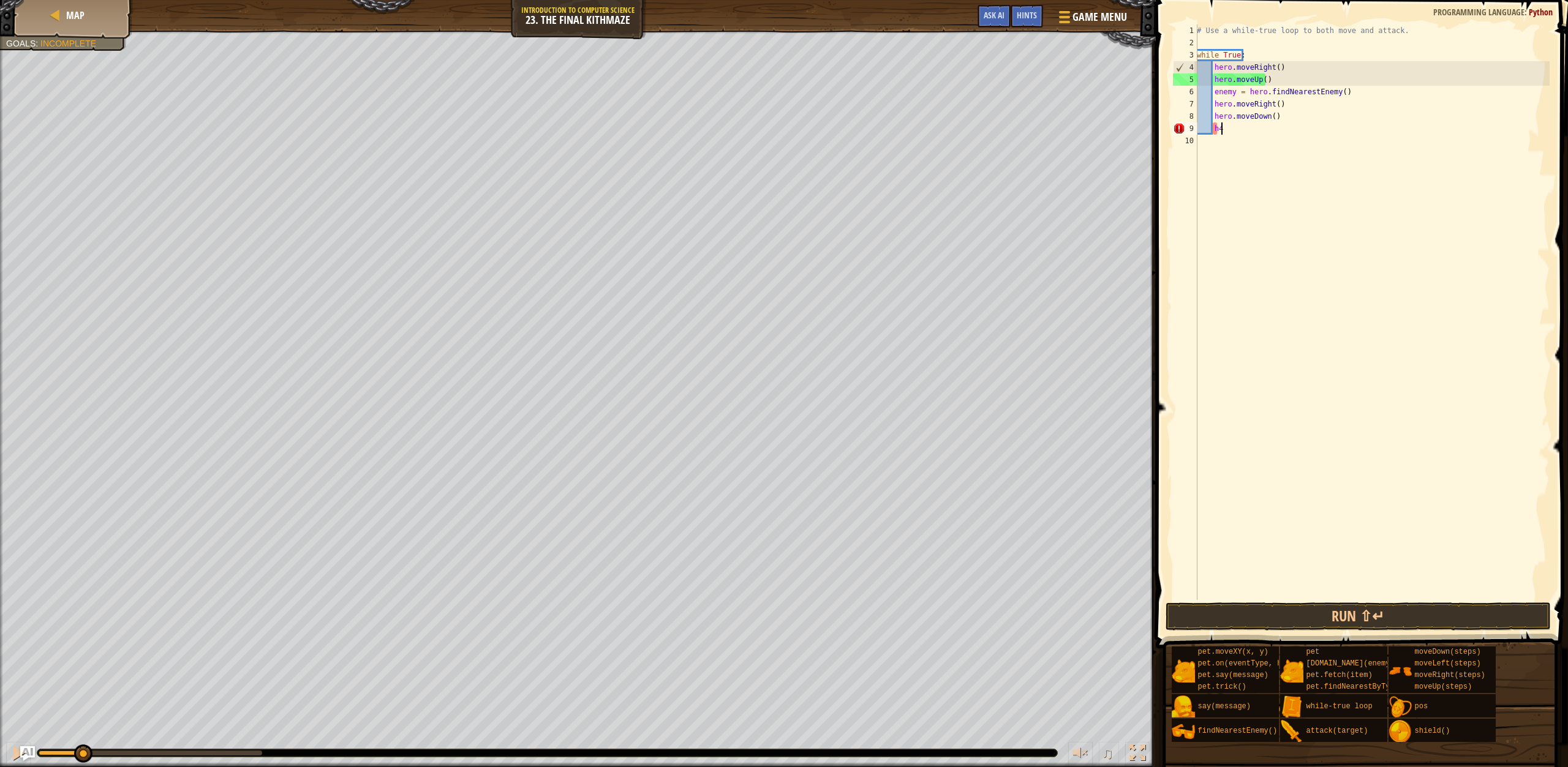
type textarea "h"
click at [1269, 119] on div "# Use a while-true loop to both move and attack. while True : hero . moveRight …" at bounding box center [1372, 325] width 355 height 600
type textarea "hero.moveDown(2)"
type textarea "h"
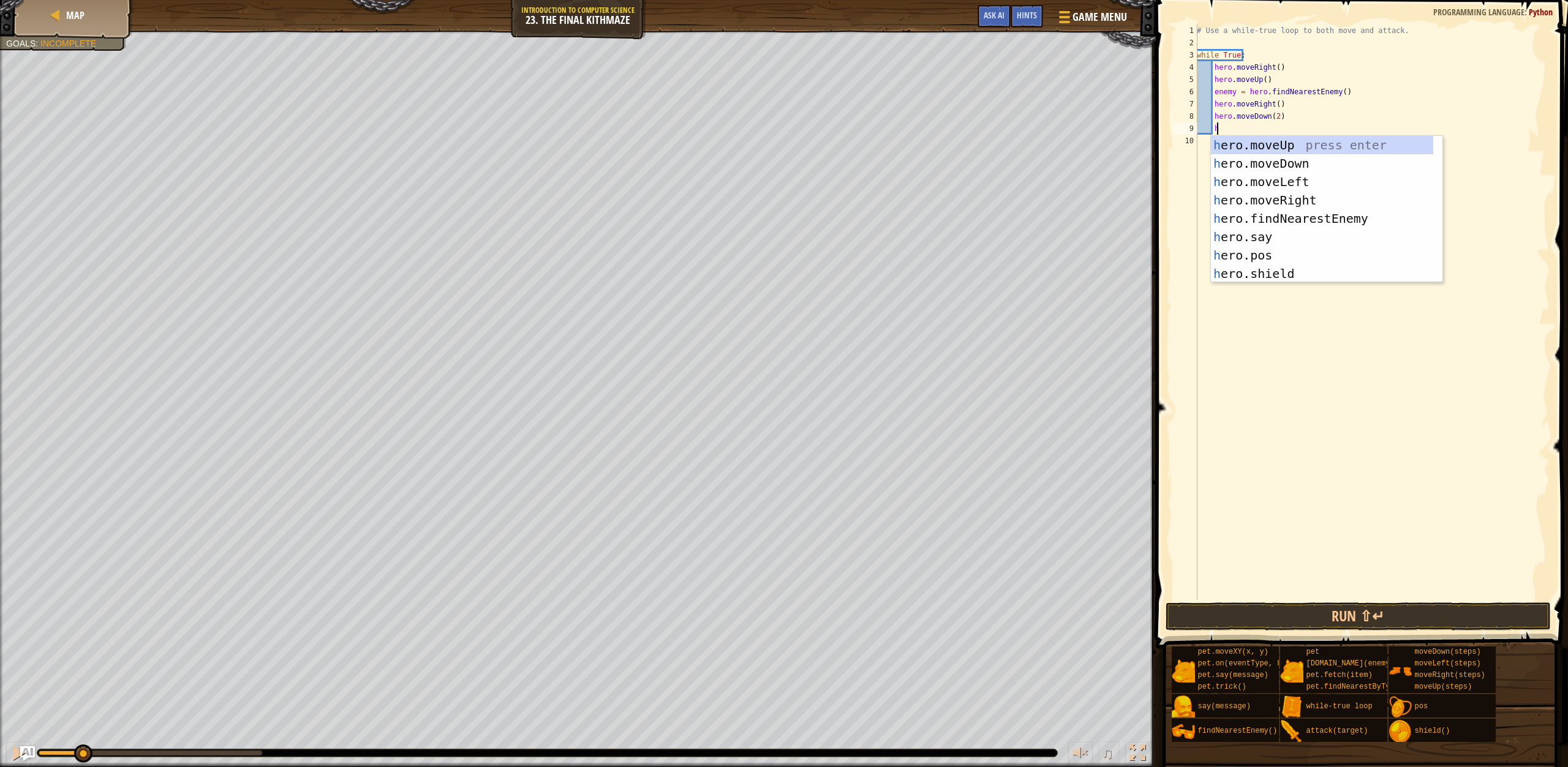
scroll to position [6, 2]
click at [1281, 146] on div "h ero.moveUp press enter h ero.moveDown press enter h ero.moveLeft press enter …" at bounding box center [1323, 227] width 222 height 183
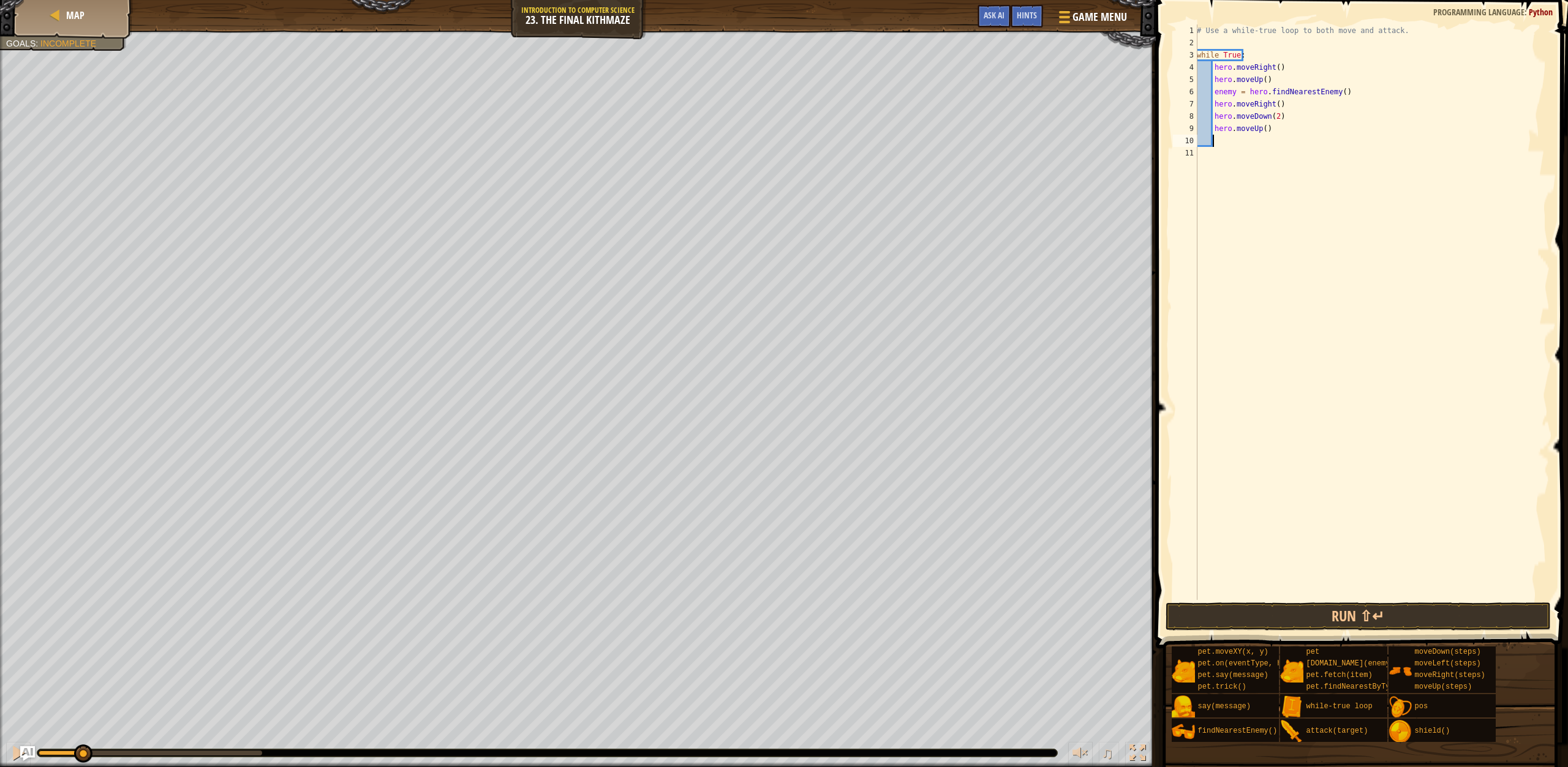
type textarea "h"
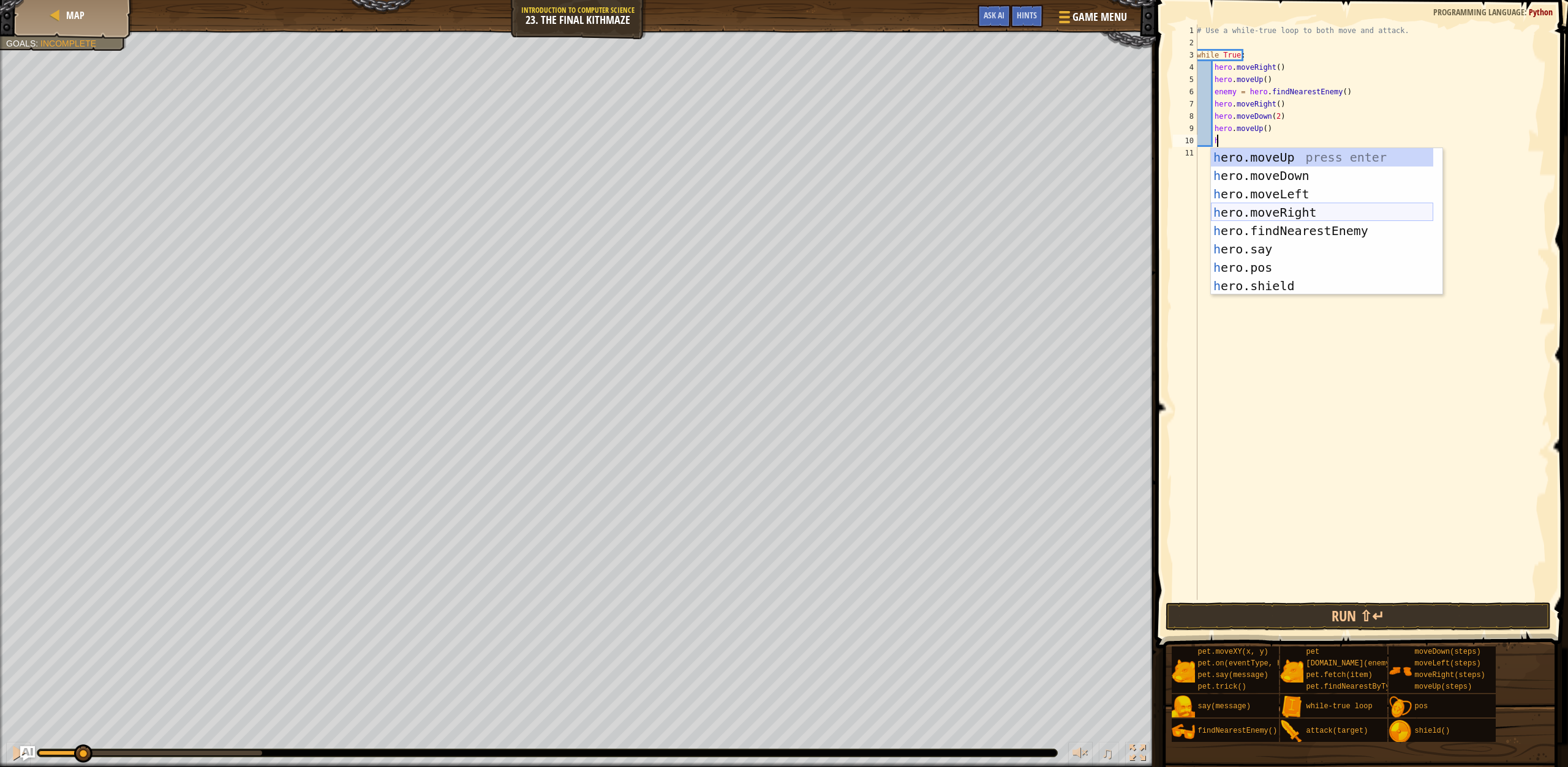
click at [1288, 207] on div "h ero.moveUp press enter h ero.moveDown press enter h ero.moveLeft press enter …" at bounding box center [1323, 240] width 222 height 183
type textarea "h"
click at [1295, 168] on div "h ero.moveUp press enter h ero.moveDown press enter h ero.moveLeft press enter …" at bounding box center [1323, 252] width 222 height 183
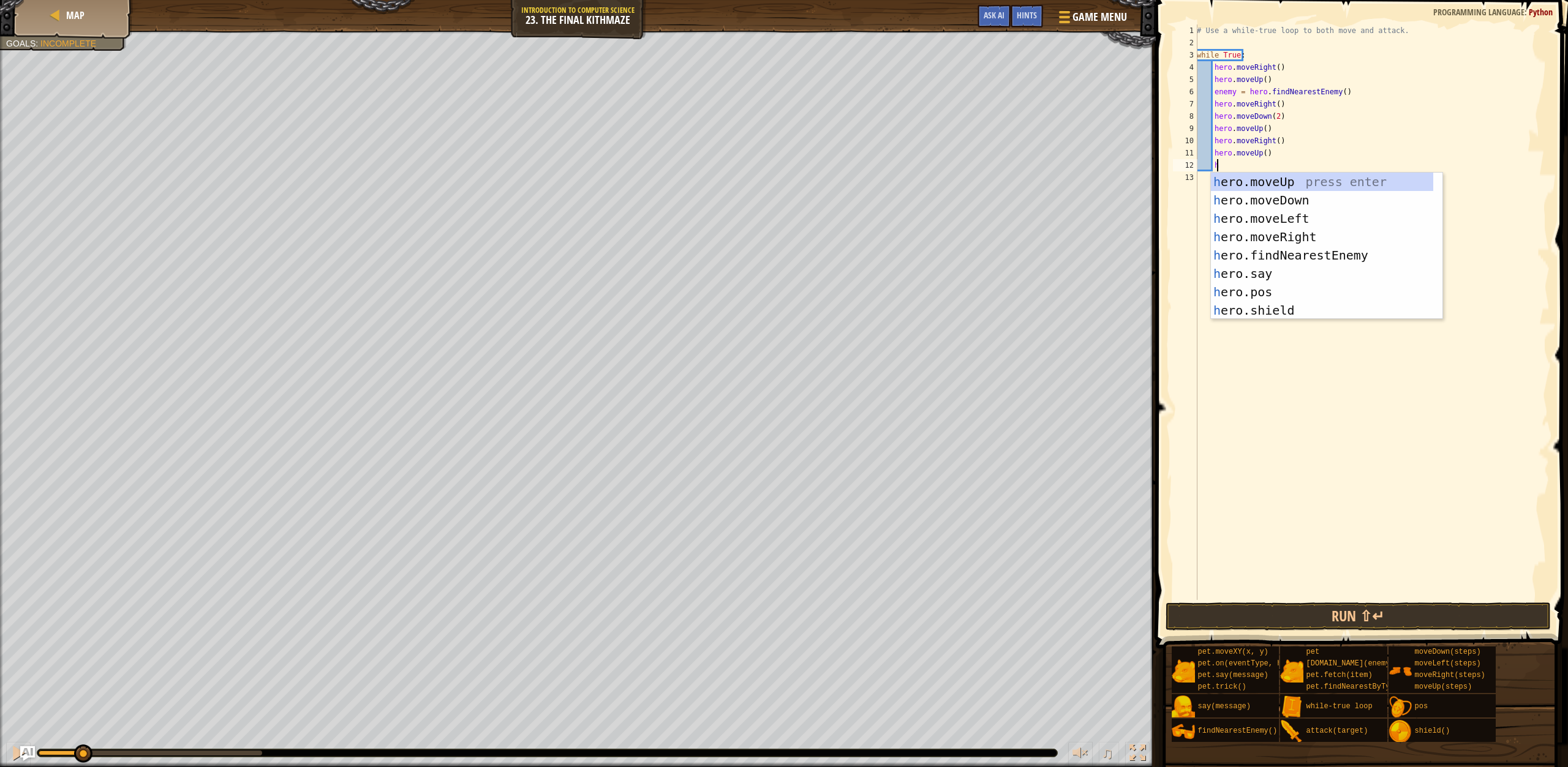
type textarea "h"
click at [1305, 249] on div "h ero.moveUp press enter h ero.moveDown press enter h ero.moveLeft press enter …" at bounding box center [1323, 264] width 222 height 183
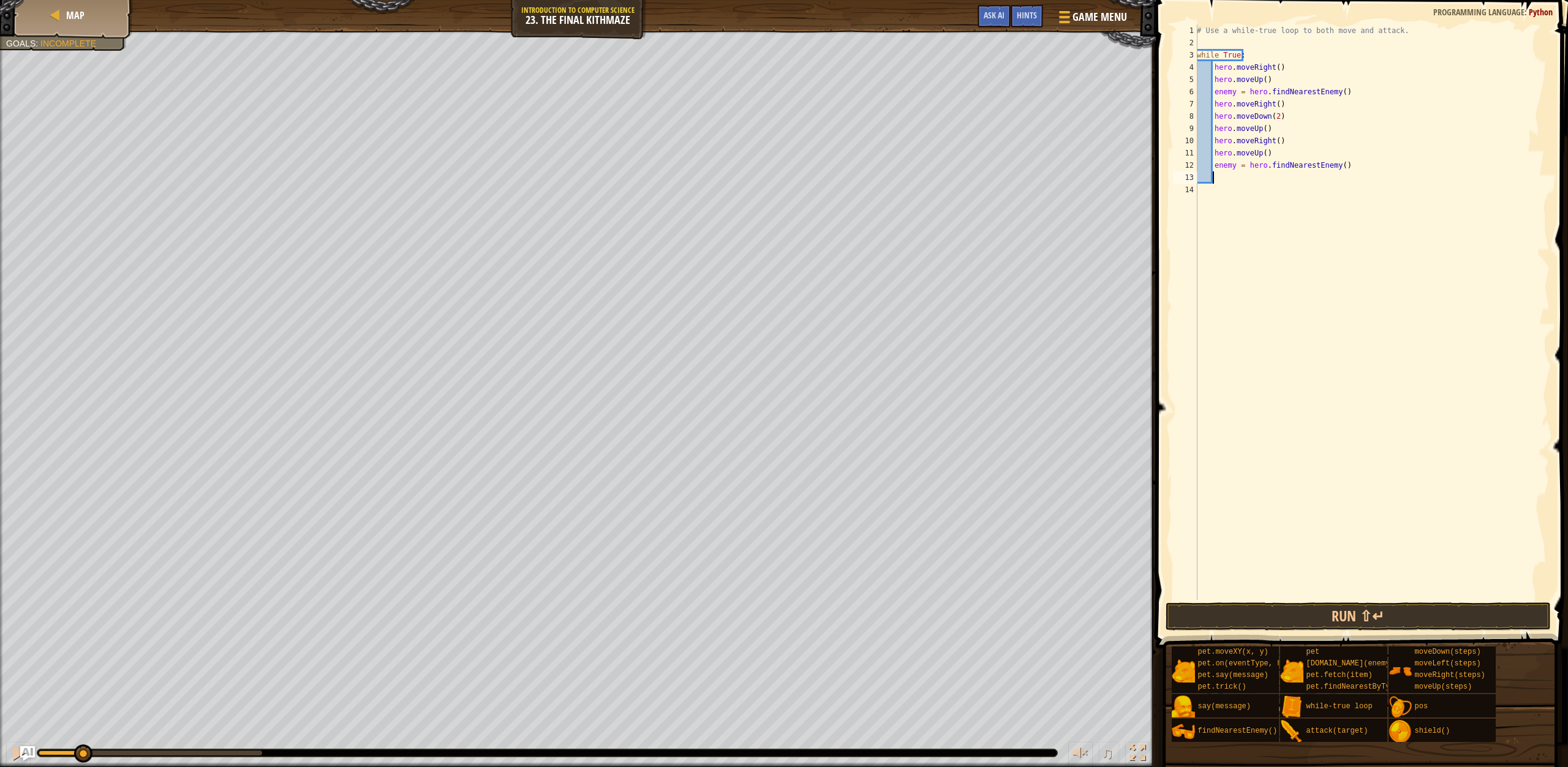
scroll to position [6, 1]
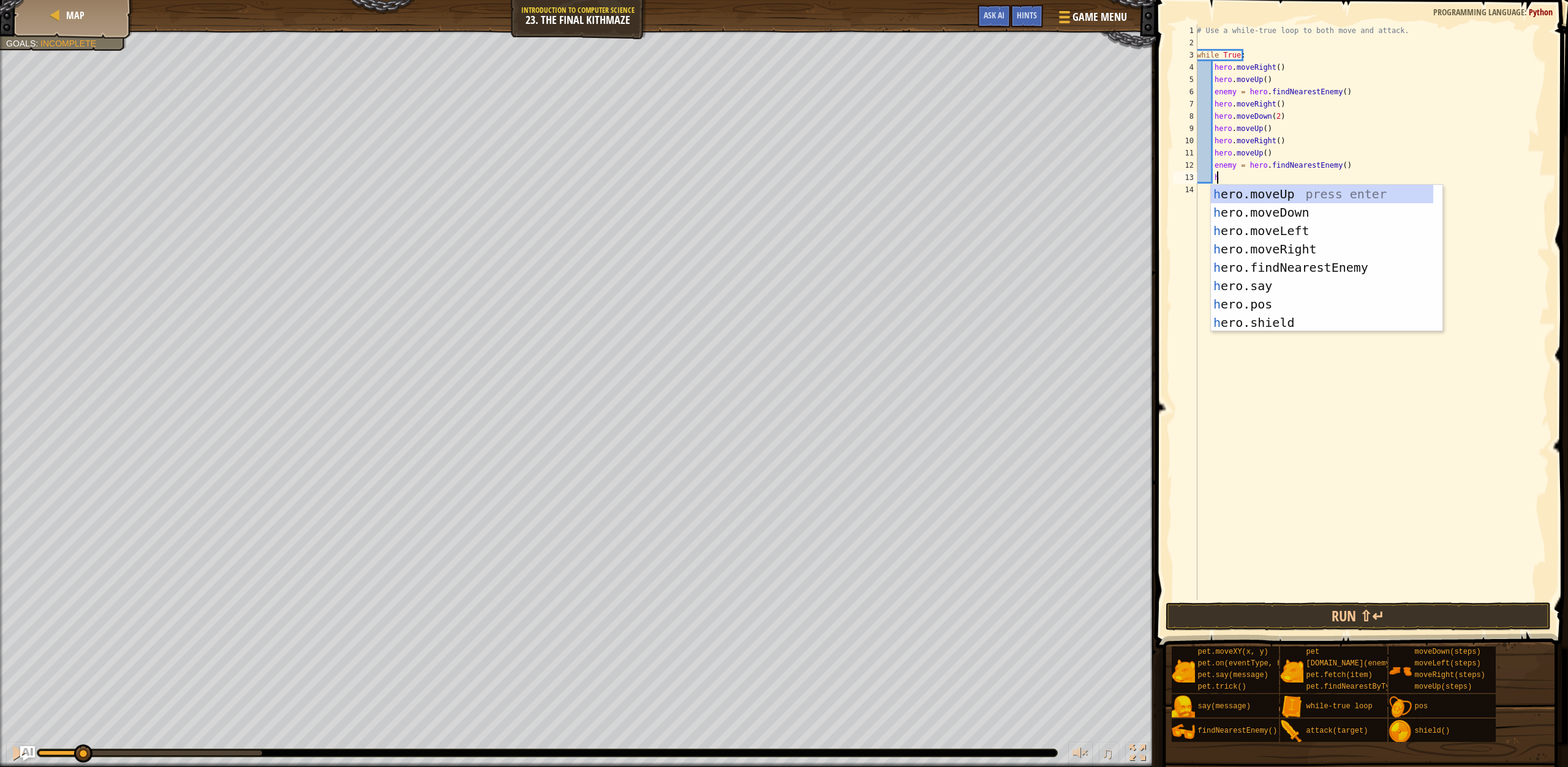
type textarea "h"
click at [1288, 253] on div "h ero.moveUp press enter h ero.moveDown press enter h ero.moveLeft press enter …" at bounding box center [1323, 276] width 222 height 183
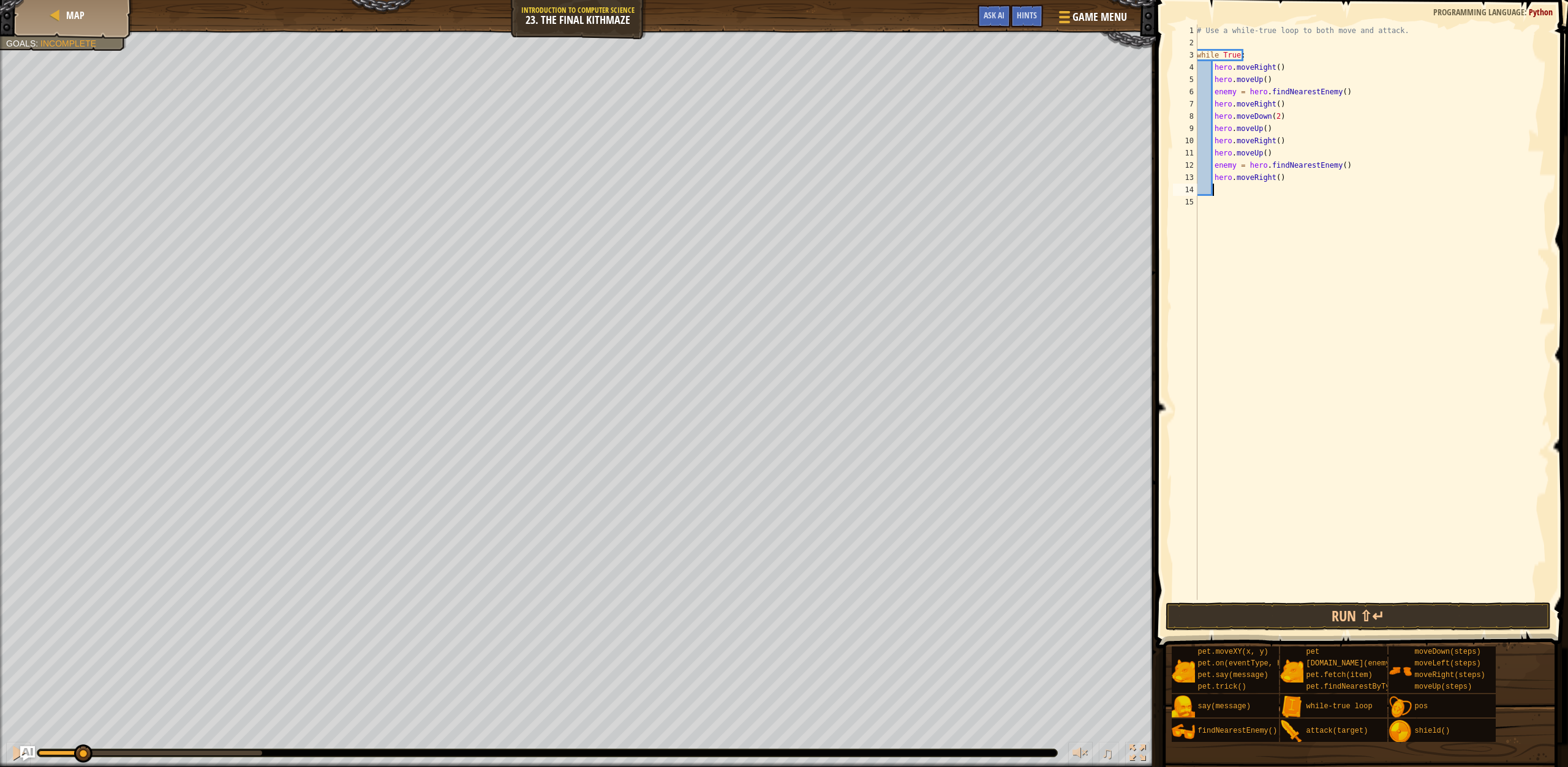
type textarea "h"
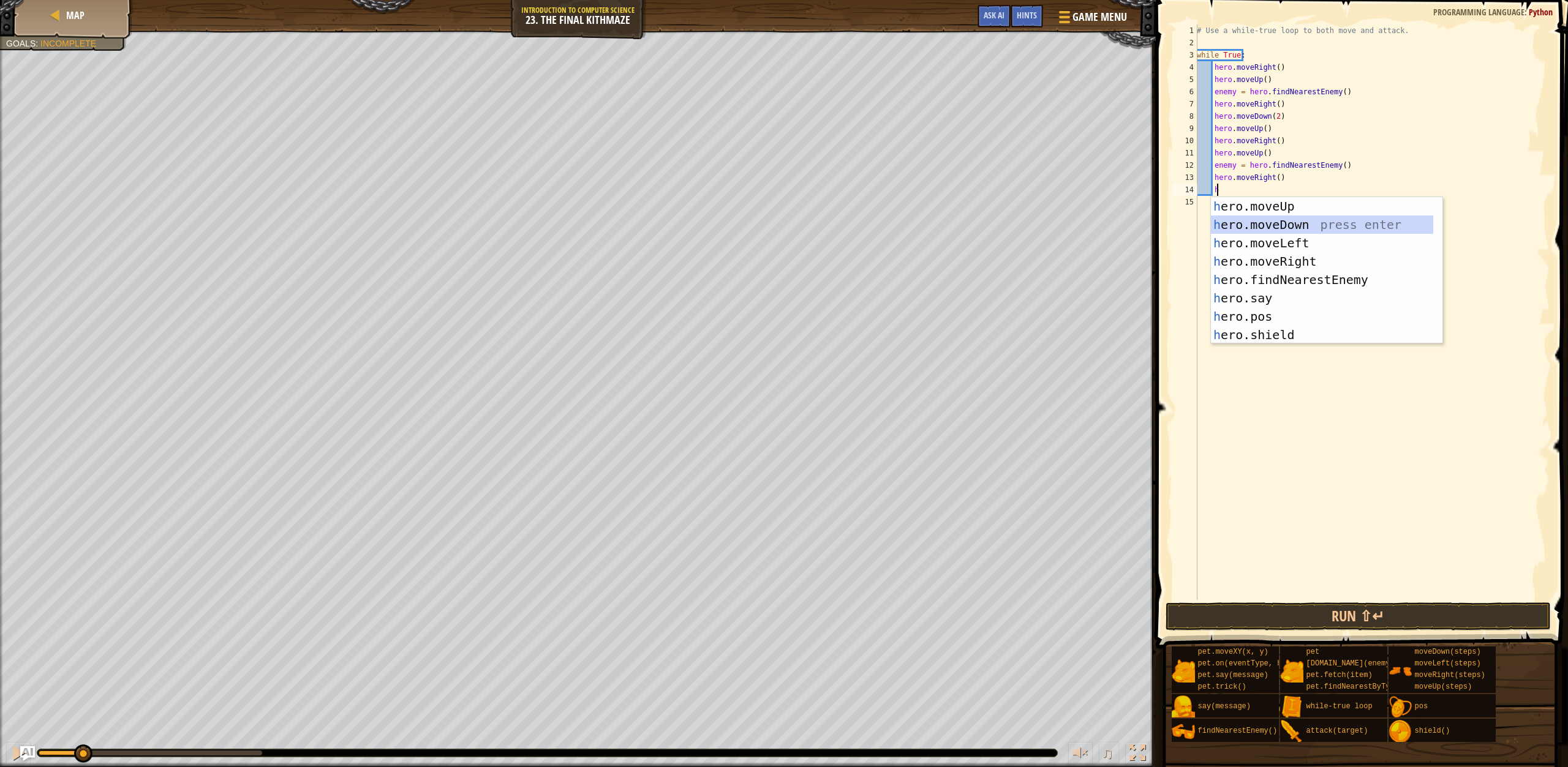
click at [1296, 229] on div "h ero.moveUp press enter h ero.moveDown press enter h ero.moveLeft press enter …" at bounding box center [1323, 288] width 222 height 183
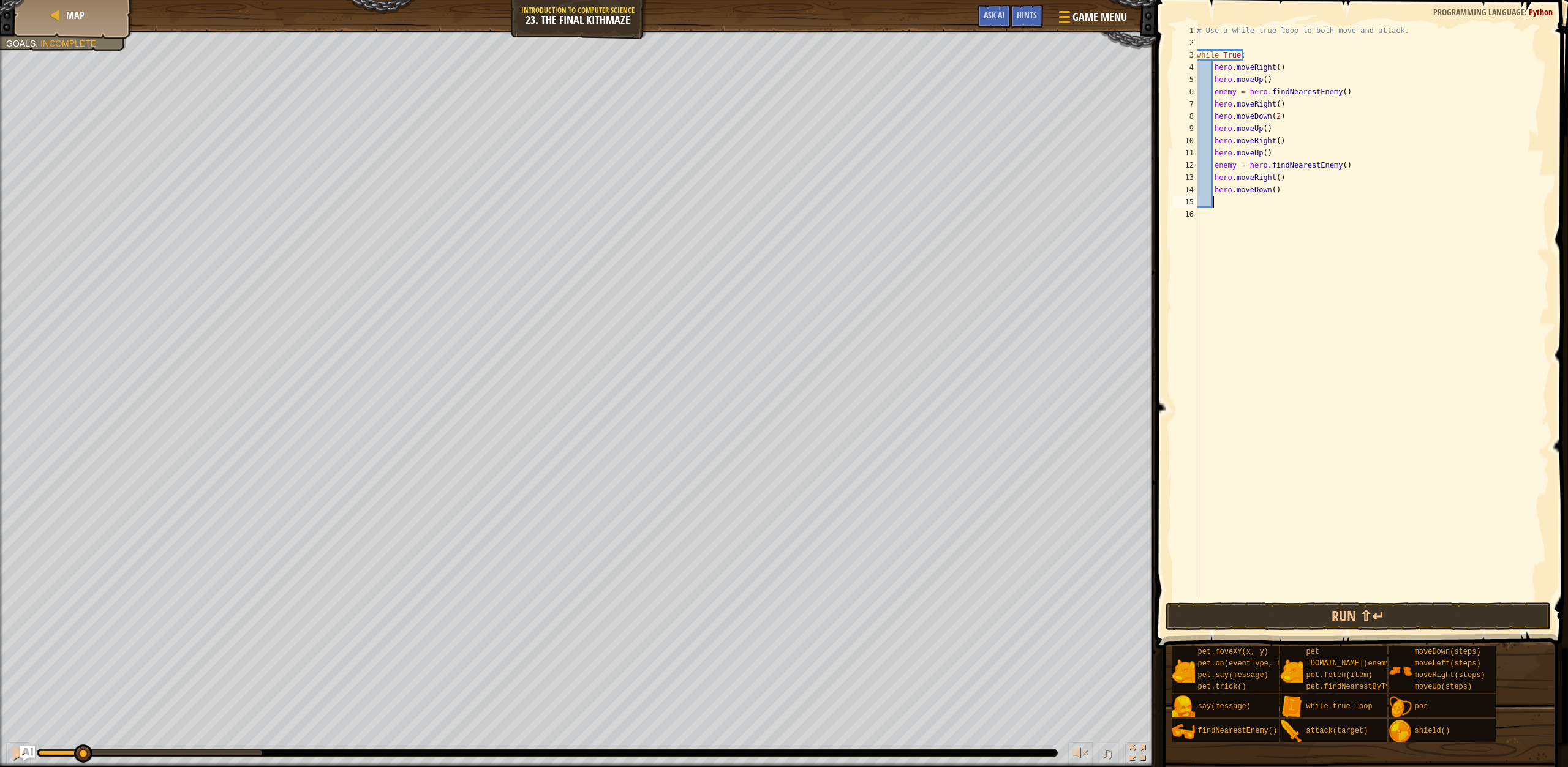
scroll to position [6, 1]
click at [1268, 189] on div "# Use a while-true loop to both move and attack. while True : hero . moveRight …" at bounding box center [1372, 325] width 355 height 600
type textarea "hero.moveDown(2)"
click at [1305, 611] on button "Run ⇧↵" at bounding box center [1358, 616] width 385 height 28
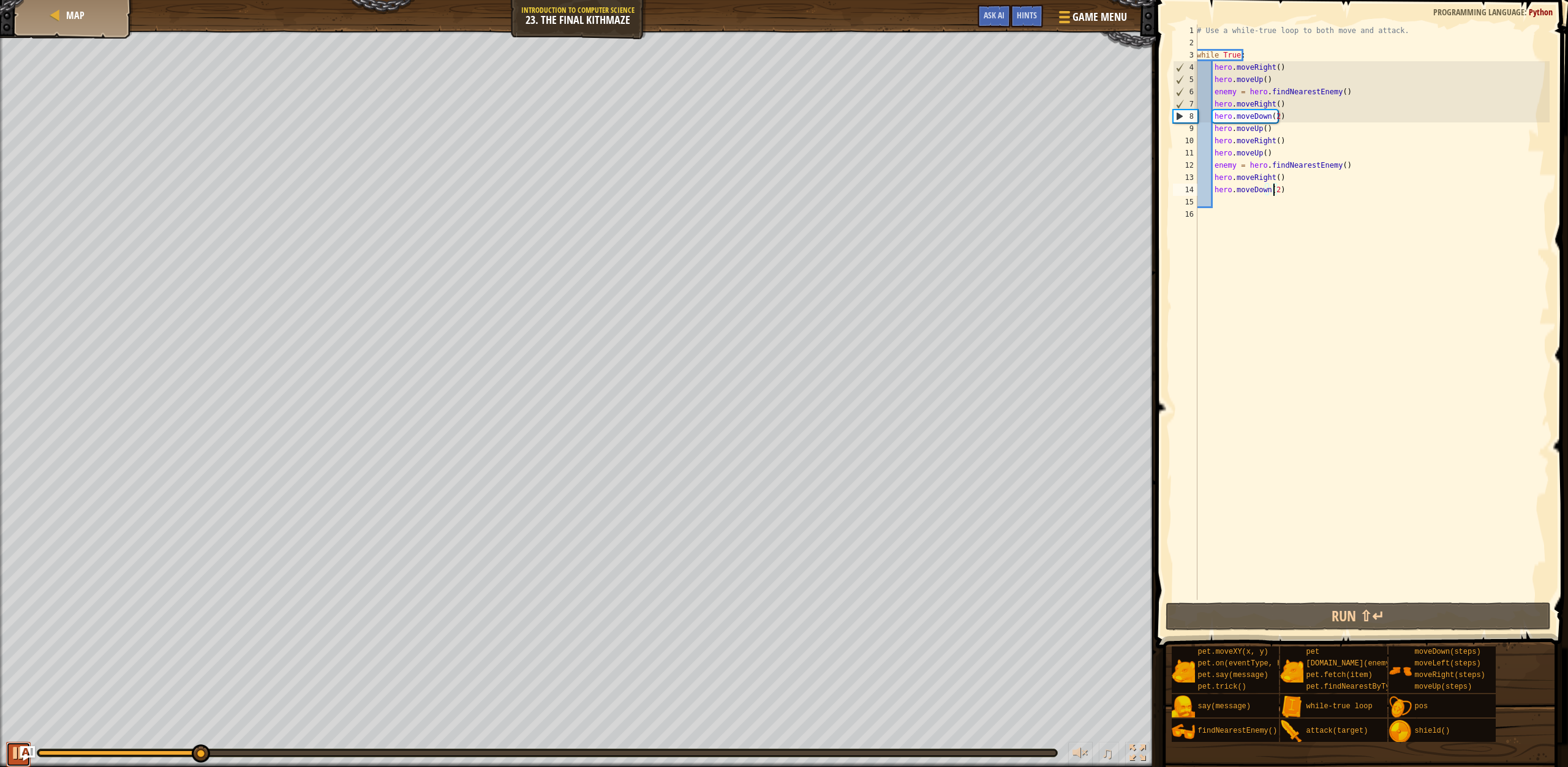
click at [17, 746] on div at bounding box center [18, 754] width 16 height 16
type textarea "h"
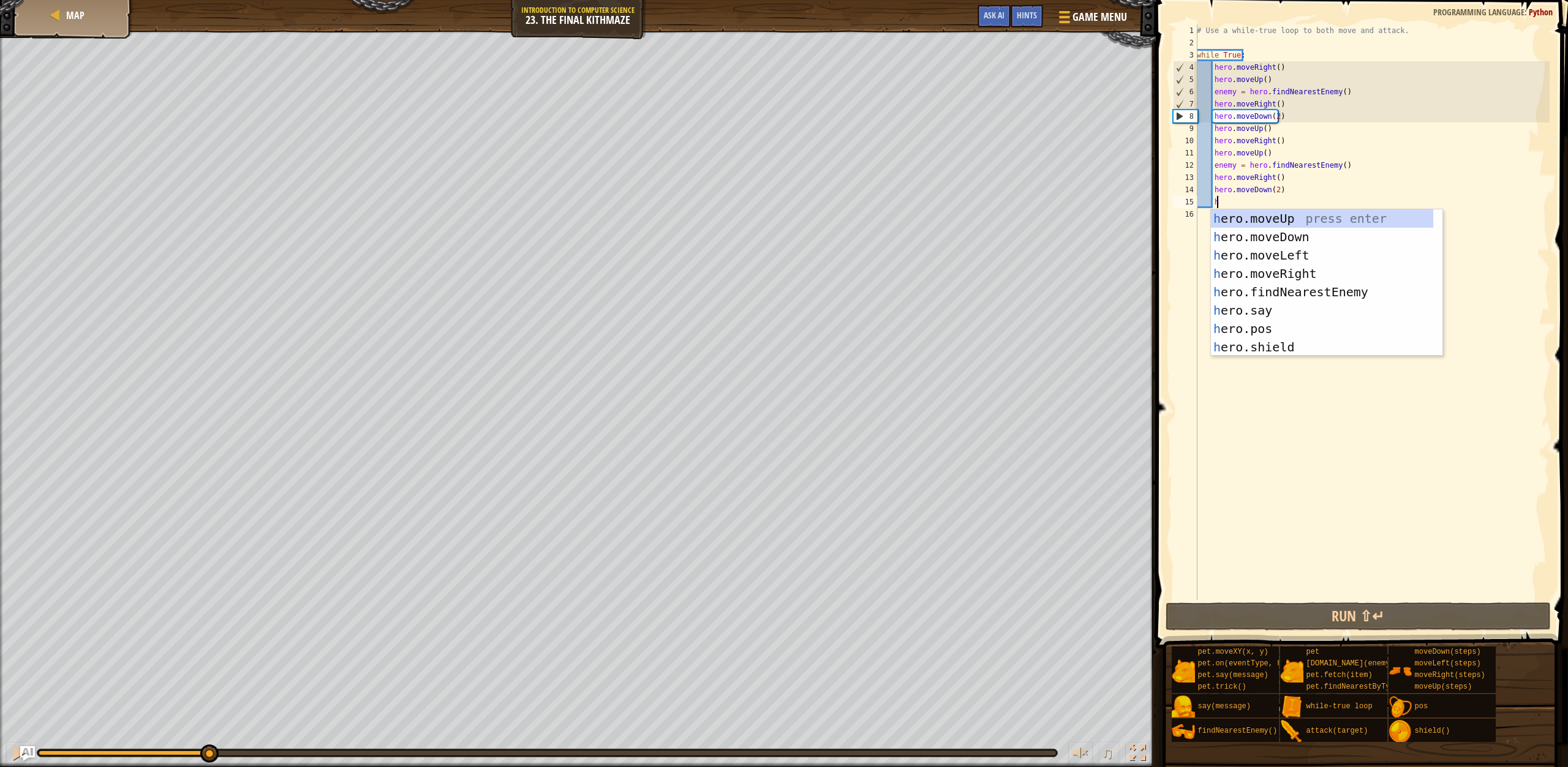
scroll to position [6, 2]
click at [1279, 218] on div "h ero.moveUp press enter h ero.moveDown press enter h ero.moveLeft press enter …" at bounding box center [1323, 301] width 222 height 183
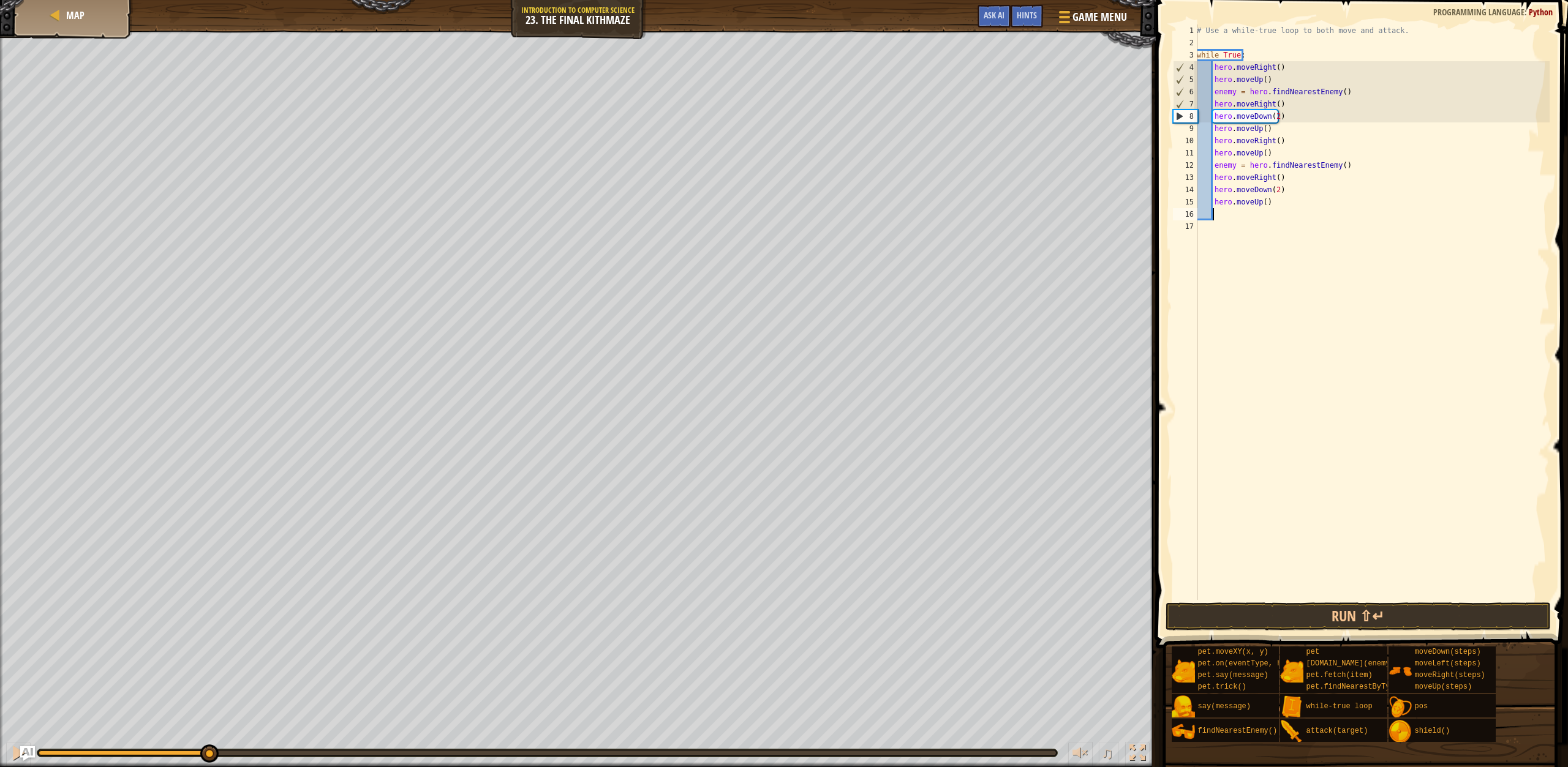
type textarea "h"
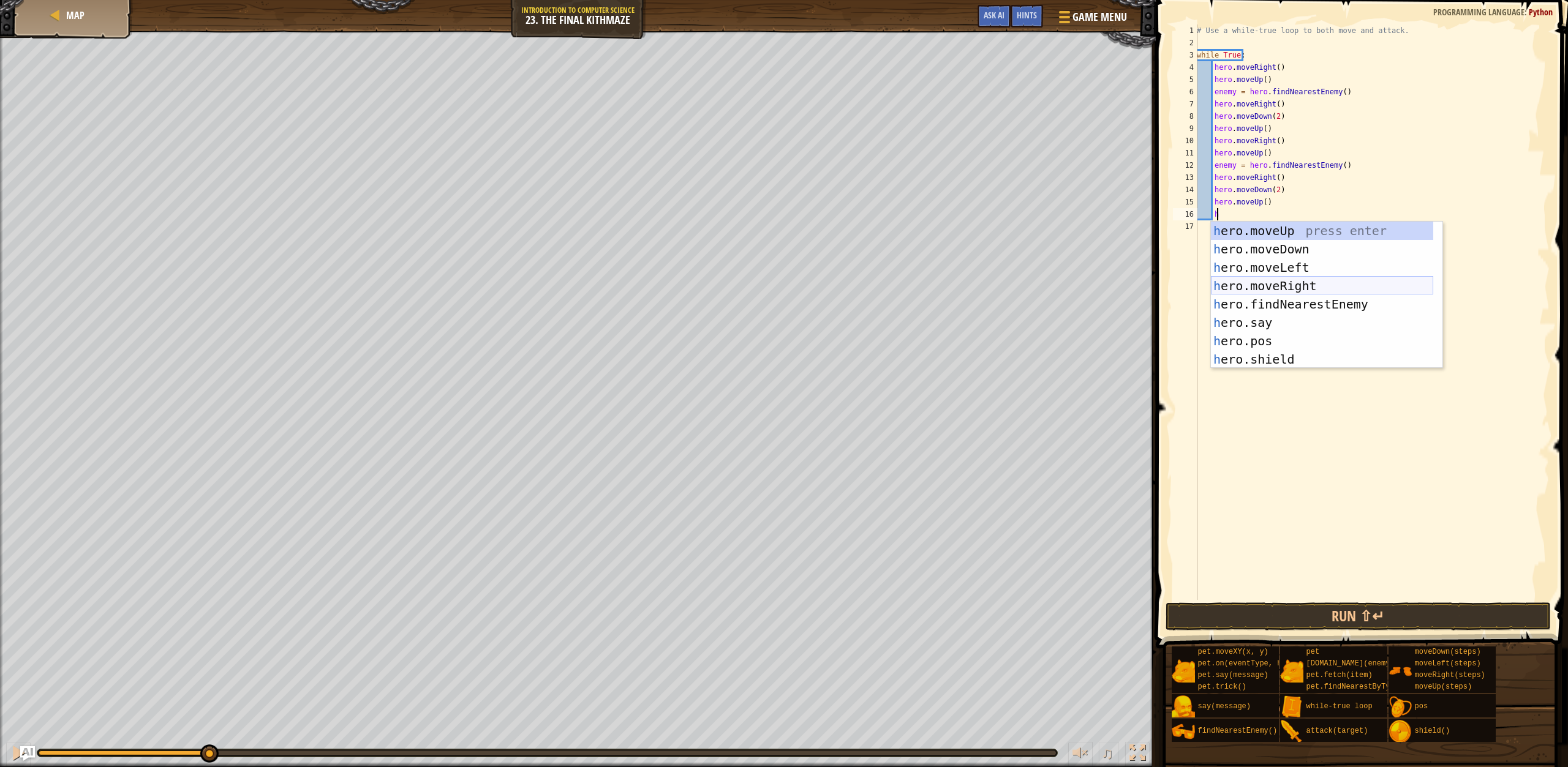
click at [1294, 289] on div "h ero.moveUp press enter h ero.moveDown press enter h ero.moveLeft press enter …" at bounding box center [1323, 313] width 222 height 183
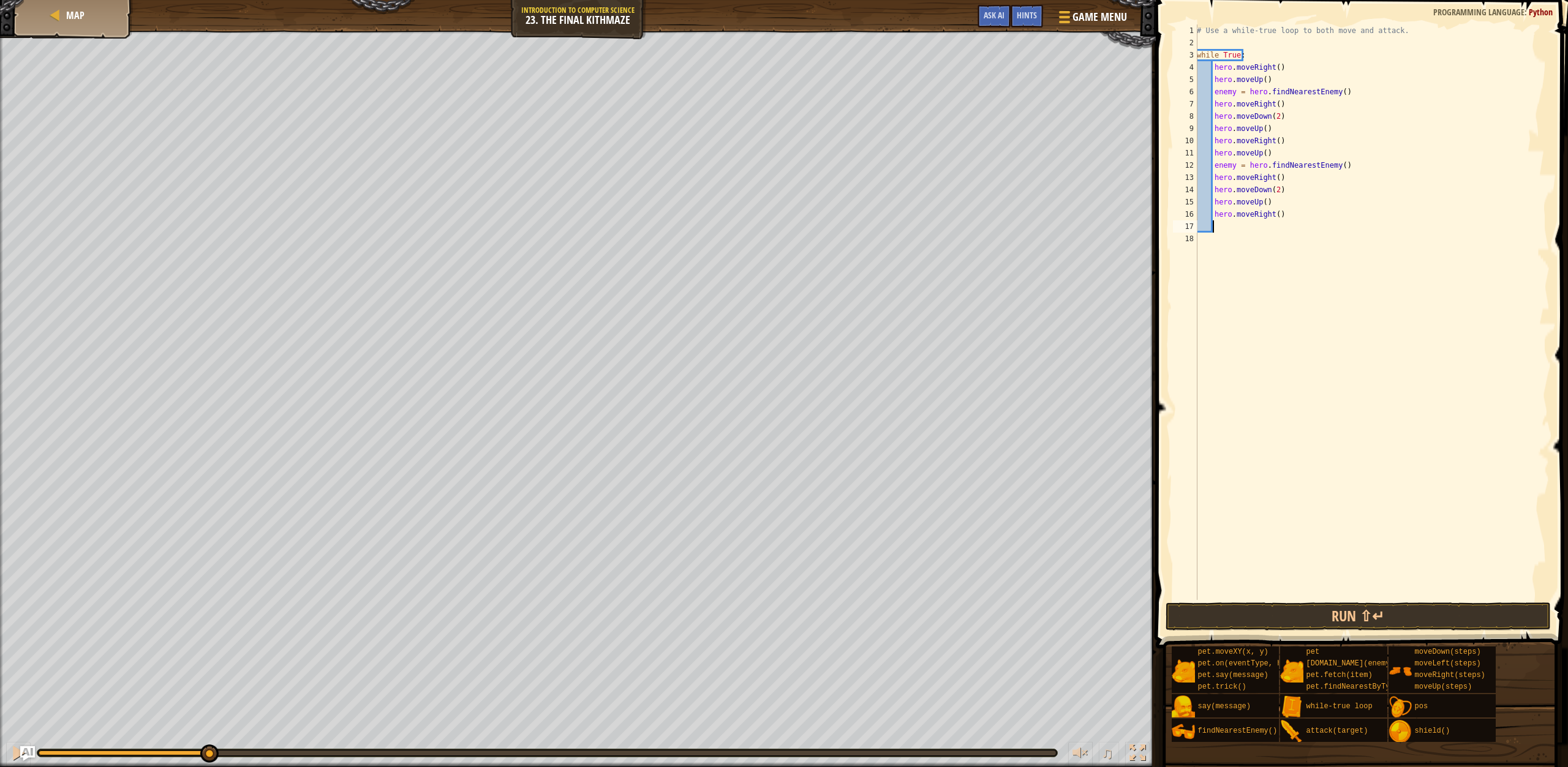
scroll to position [6, 1]
click at [1284, 609] on button "Run ⇧↵" at bounding box center [1358, 616] width 385 height 28
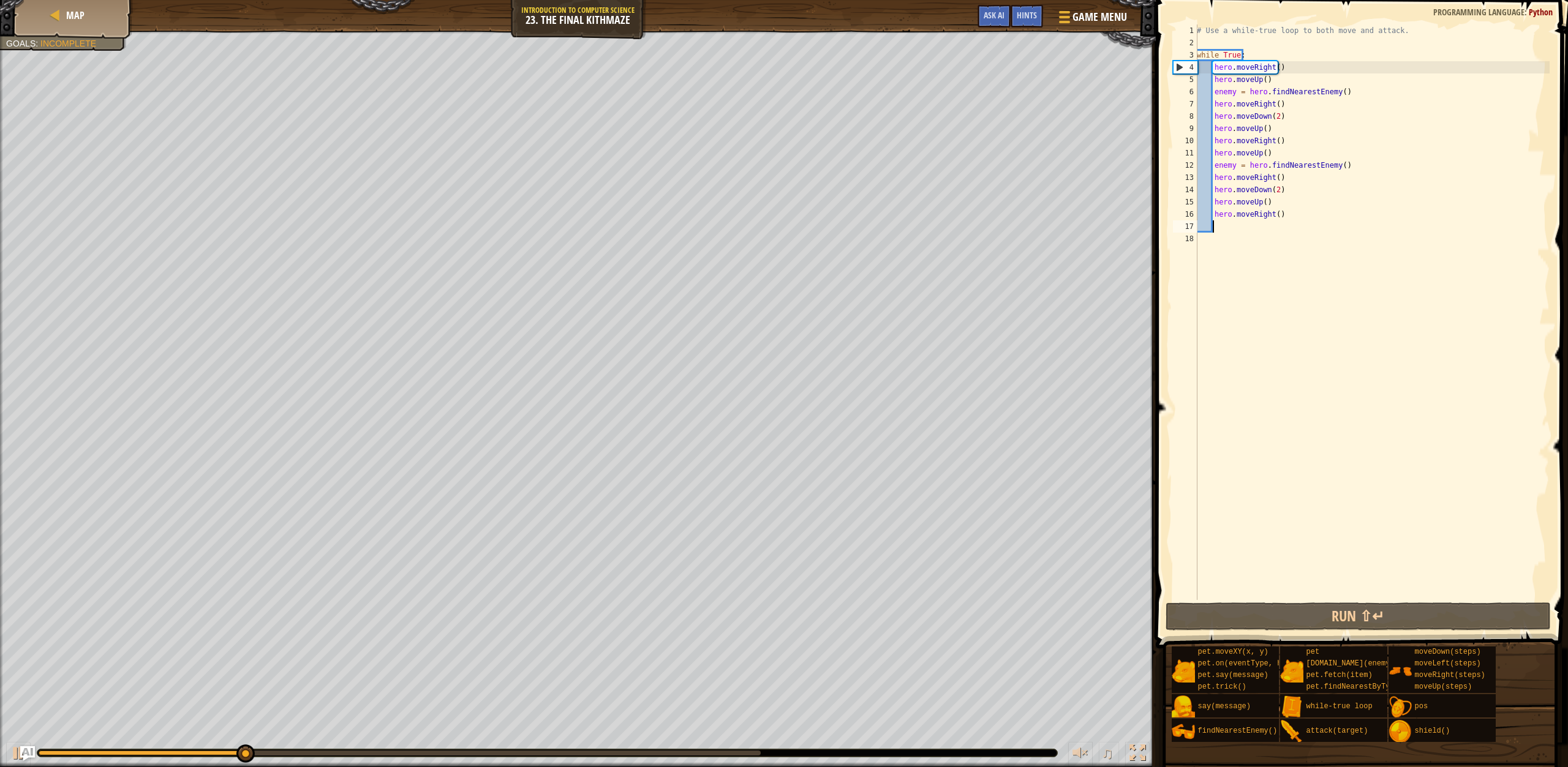
click at [1273, 217] on div "# Use a while-true loop to both move and attack. while True : hero . moveRight …" at bounding box center [1372, 325] width 355 height 600
click at [1299, 622] on button "Run ⇧↵" at bounding box center [1358, 616] width 385 height 28
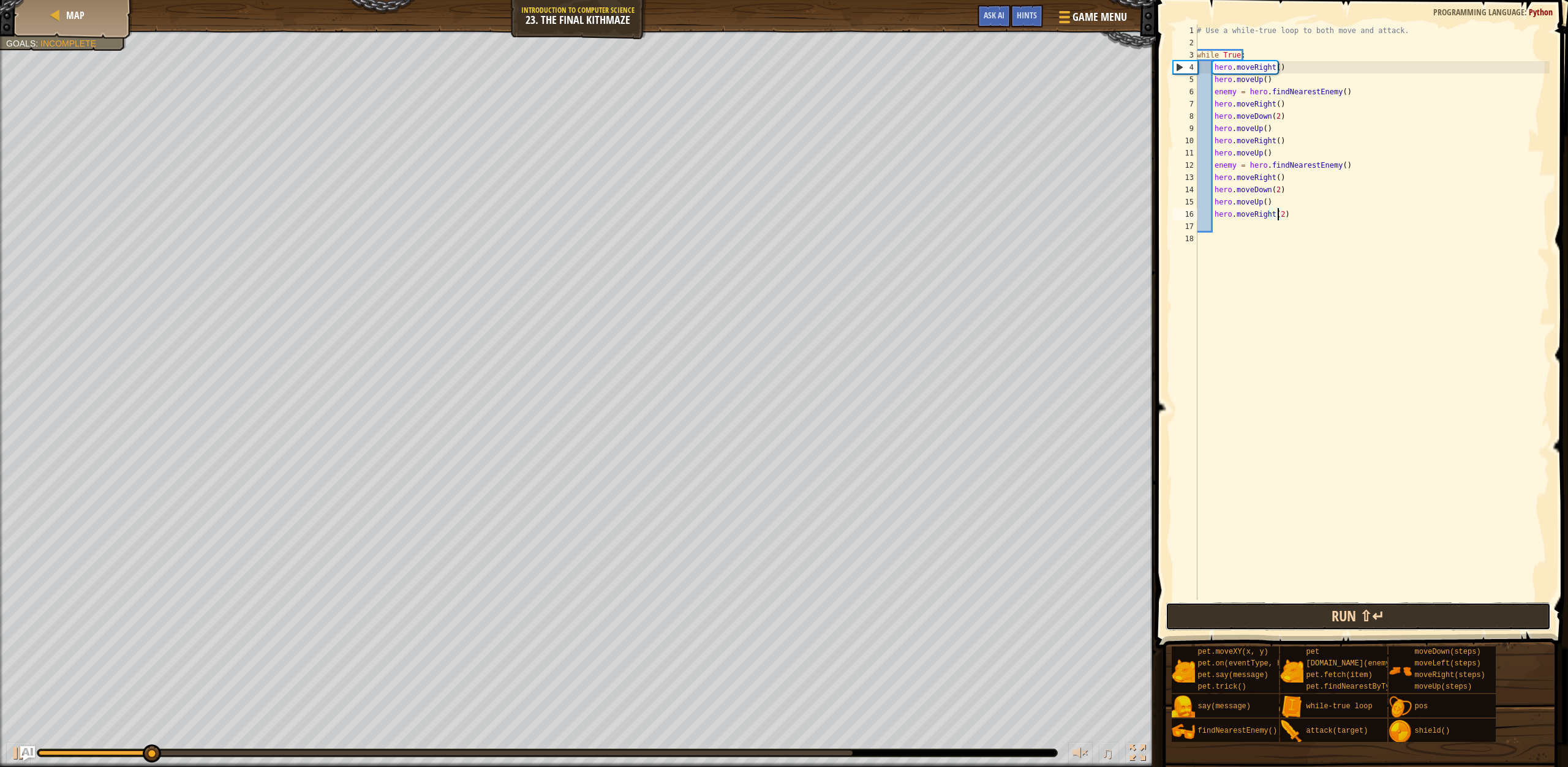
click at [1402, 613] on button "Run ⇧↵" at bounding box center [1358, 616] width 385 height 28
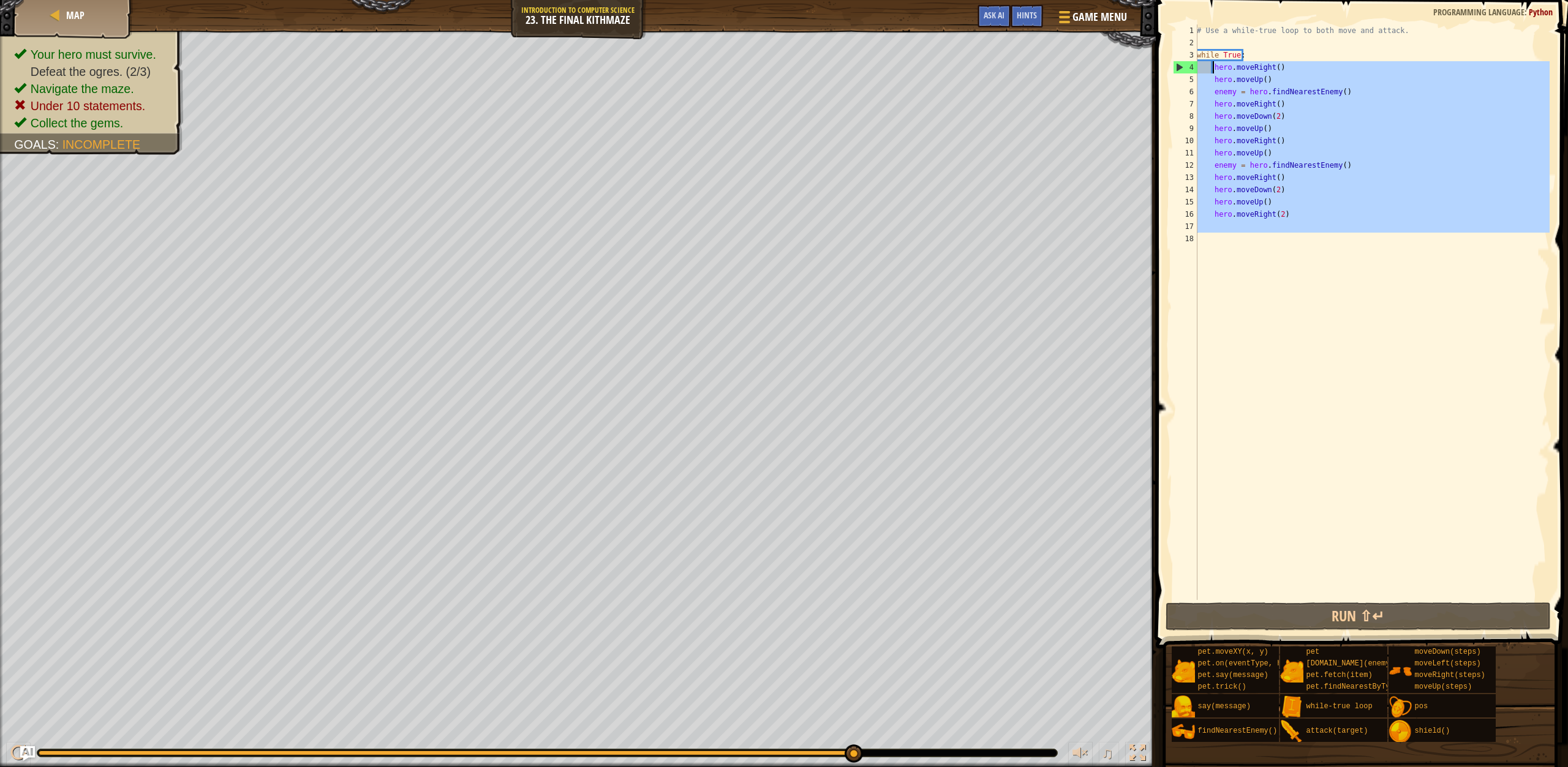
drag, startPoint x: 1300, startPoint y: 240, endPoint x: 1215, endPoint y: 71, distance: 189.2
click at [1215, 71] on div "# Use a while-true loop to both move and attack. while True : hero . moveRight …" at bounding box center [1372, 325] width 355 height 600
type textarea "hero.moveRight() hero.moveUp()"
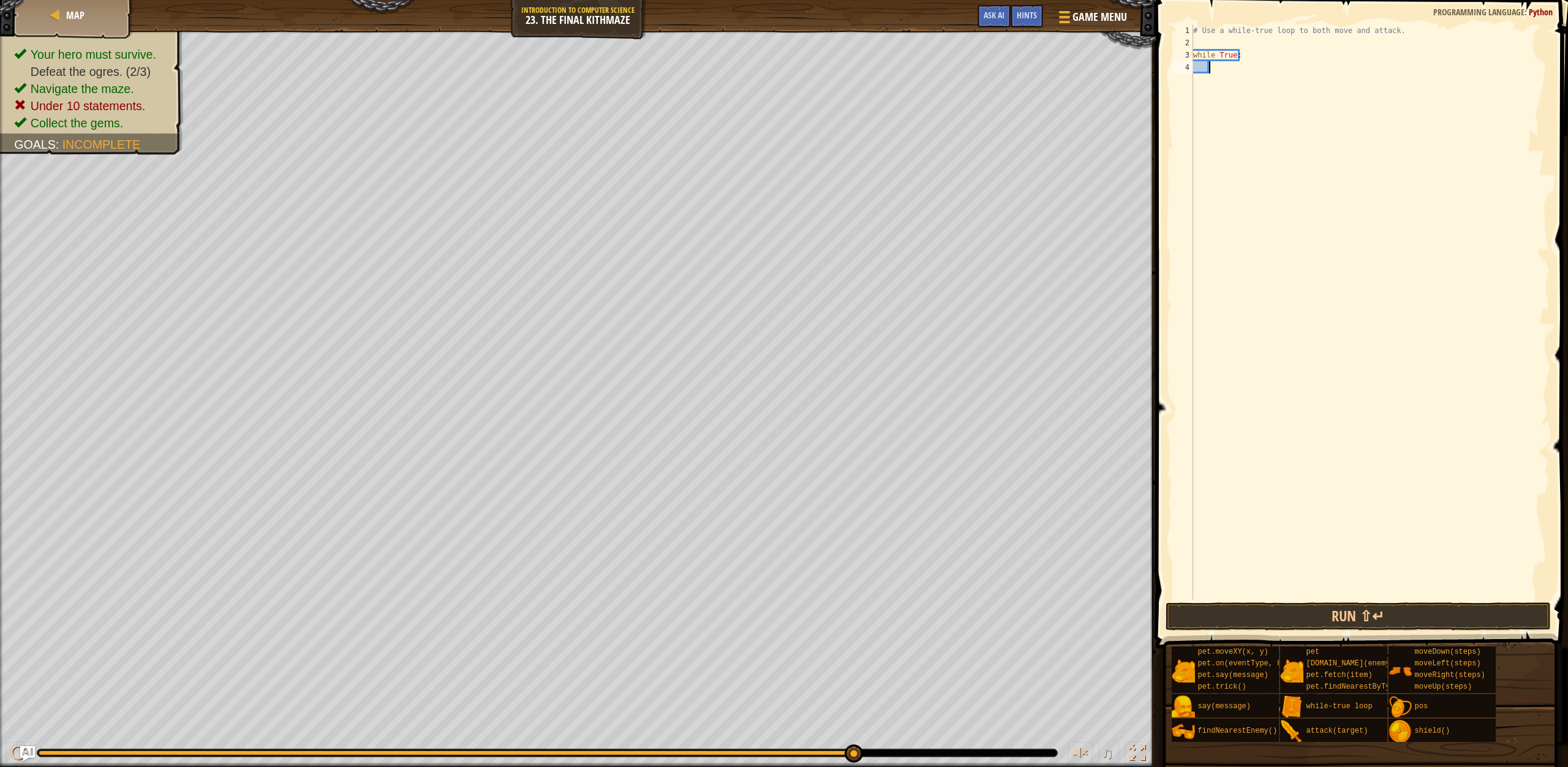
scroll to position [6, 2]
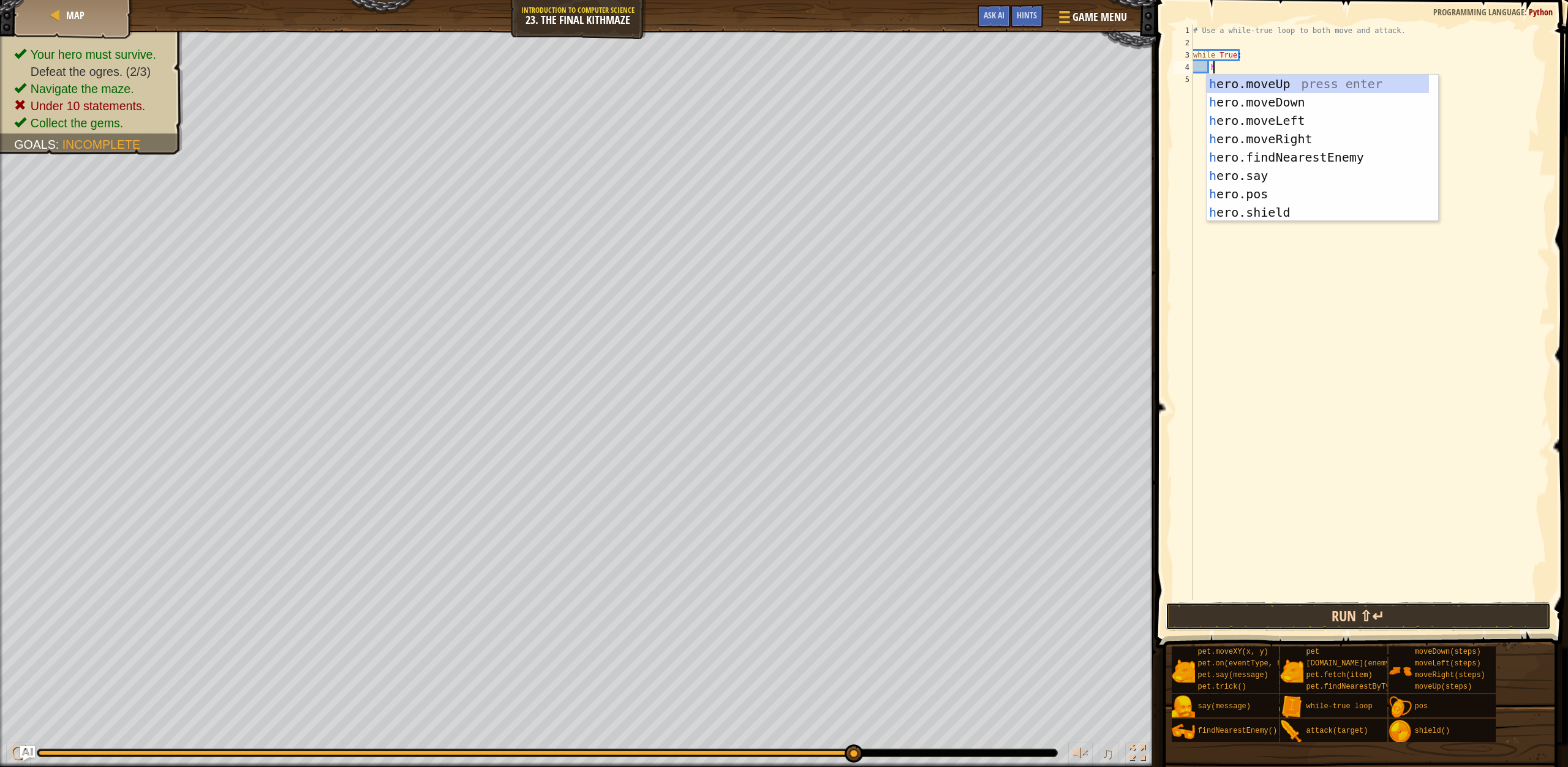
click at [1295, 619] on button "Run ⇧↵" at bounding box center [1358, 616] width 385 height 28
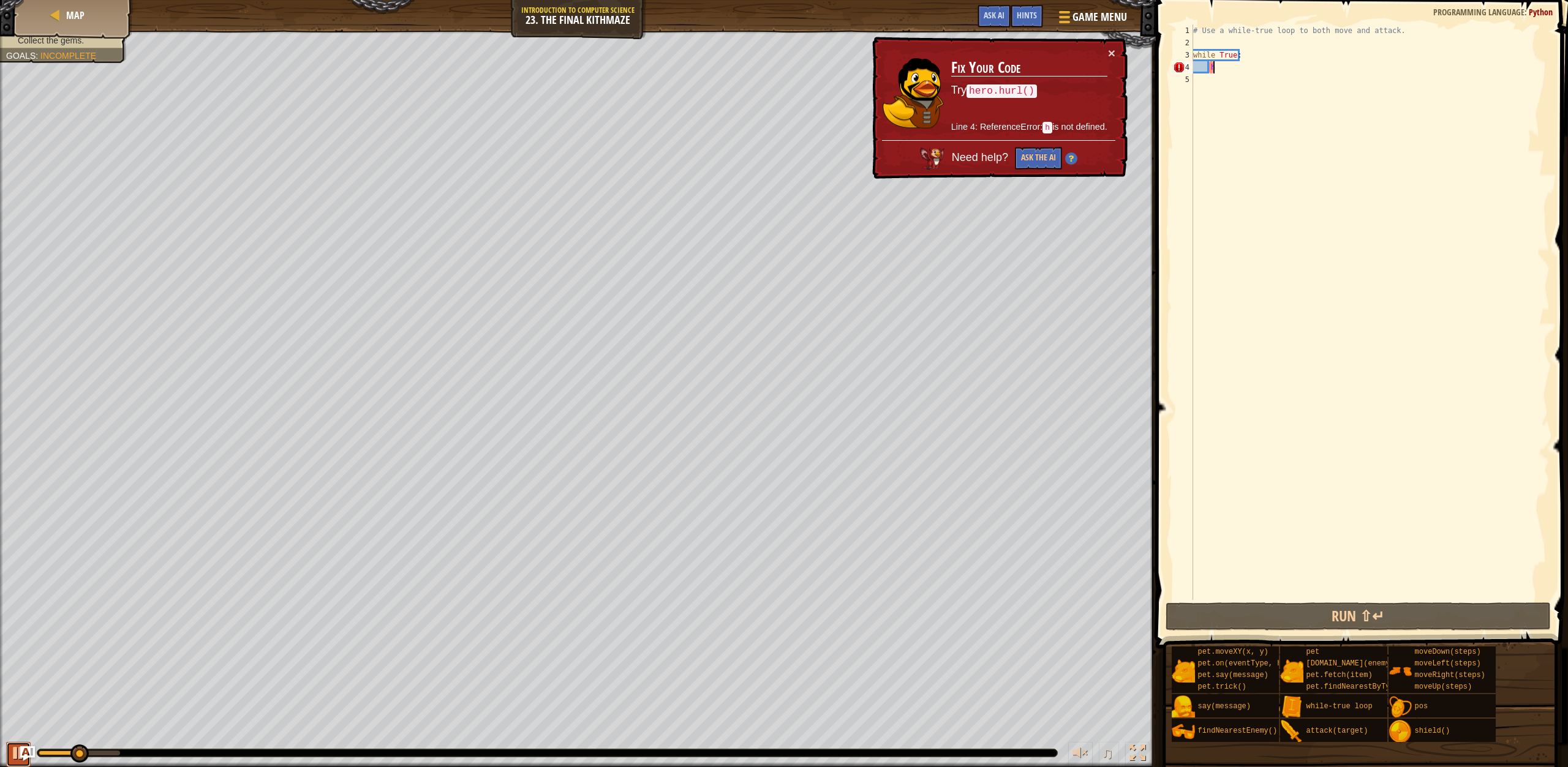
click at [12, 748] on div at bounding box center [18, 754] width 16 height 16
drag, startPoint x: 84, startPoint y: 754, endPoint x: 8, endPoint y: 777, distance: 79.4
click at [8, 0] on html "Map Introduction to Computer Science 23. The Final Kithmaze Game Menu Done Hint…" at bounding box center [784, 0] width 1568 height 0
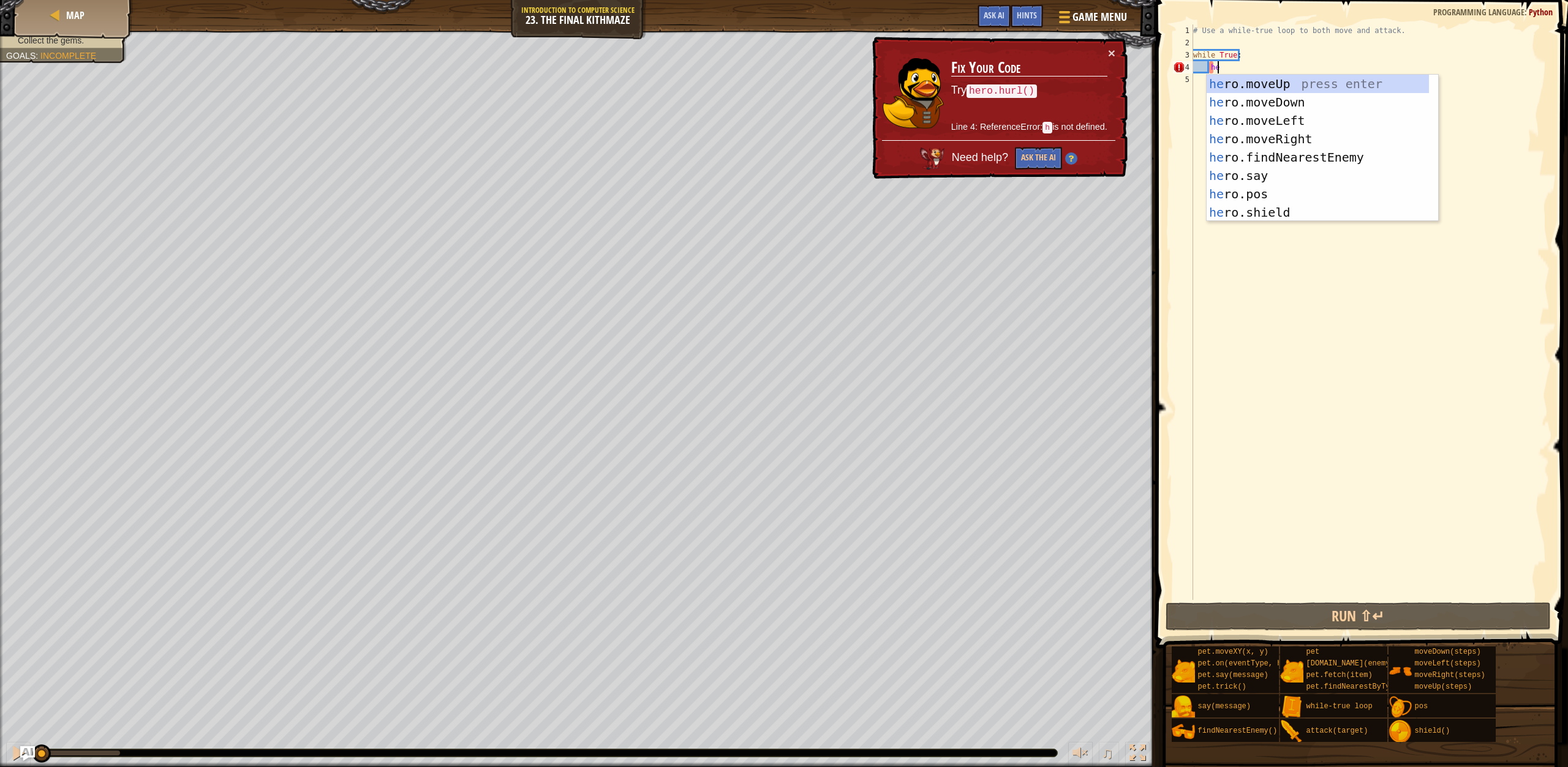
type textarea "he"
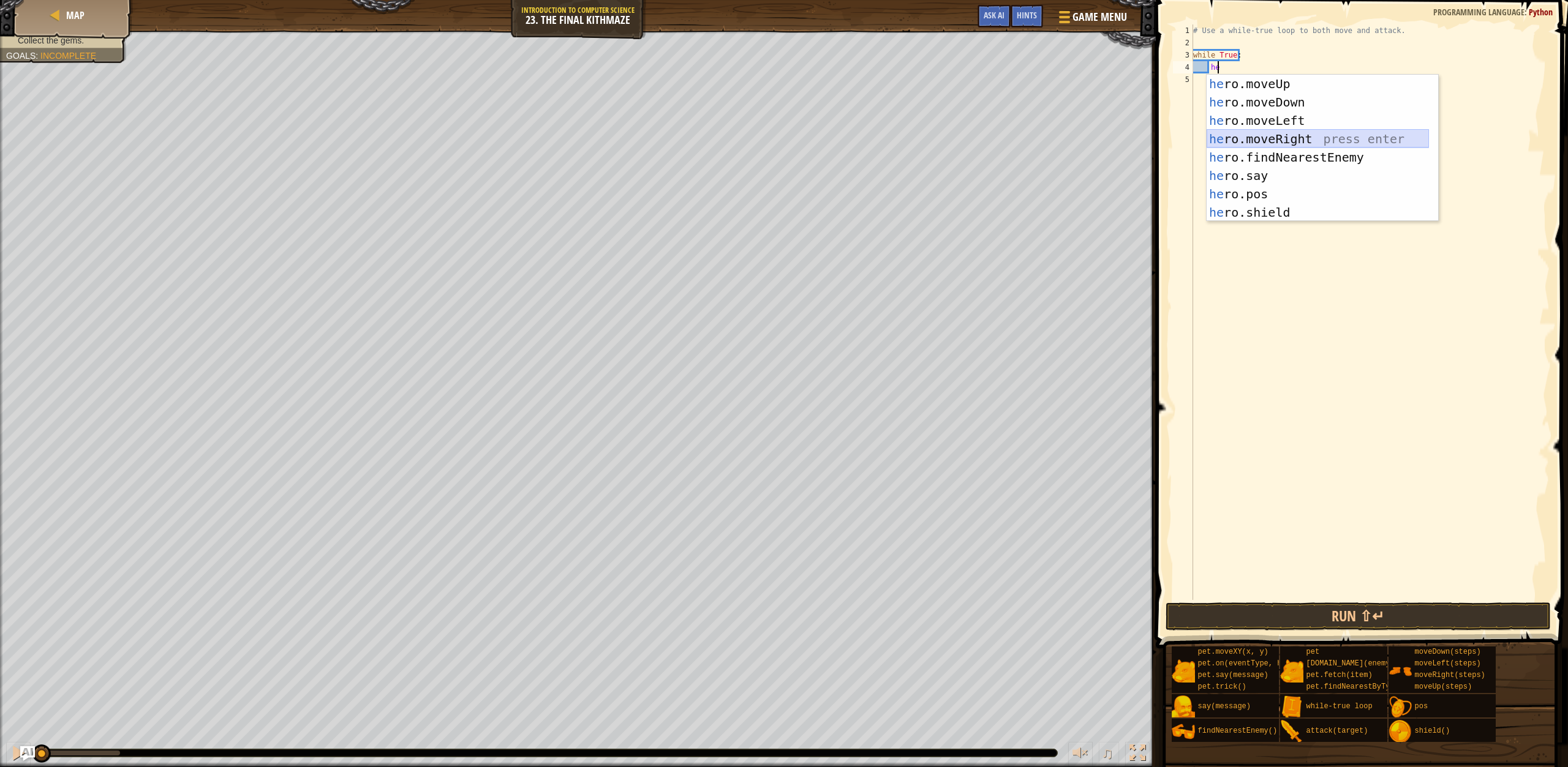
drag, startPoint x: 1288, startPoint y: 131, endPoint x: 1296, endPoint y: 127, distance: 8.9
click at [1296, 127] on div "he ro.moveUp press enter he ro.moveDown press enter he ro.moveLeft press enter …" at bounding box center [1318, 166] width 222 height 183
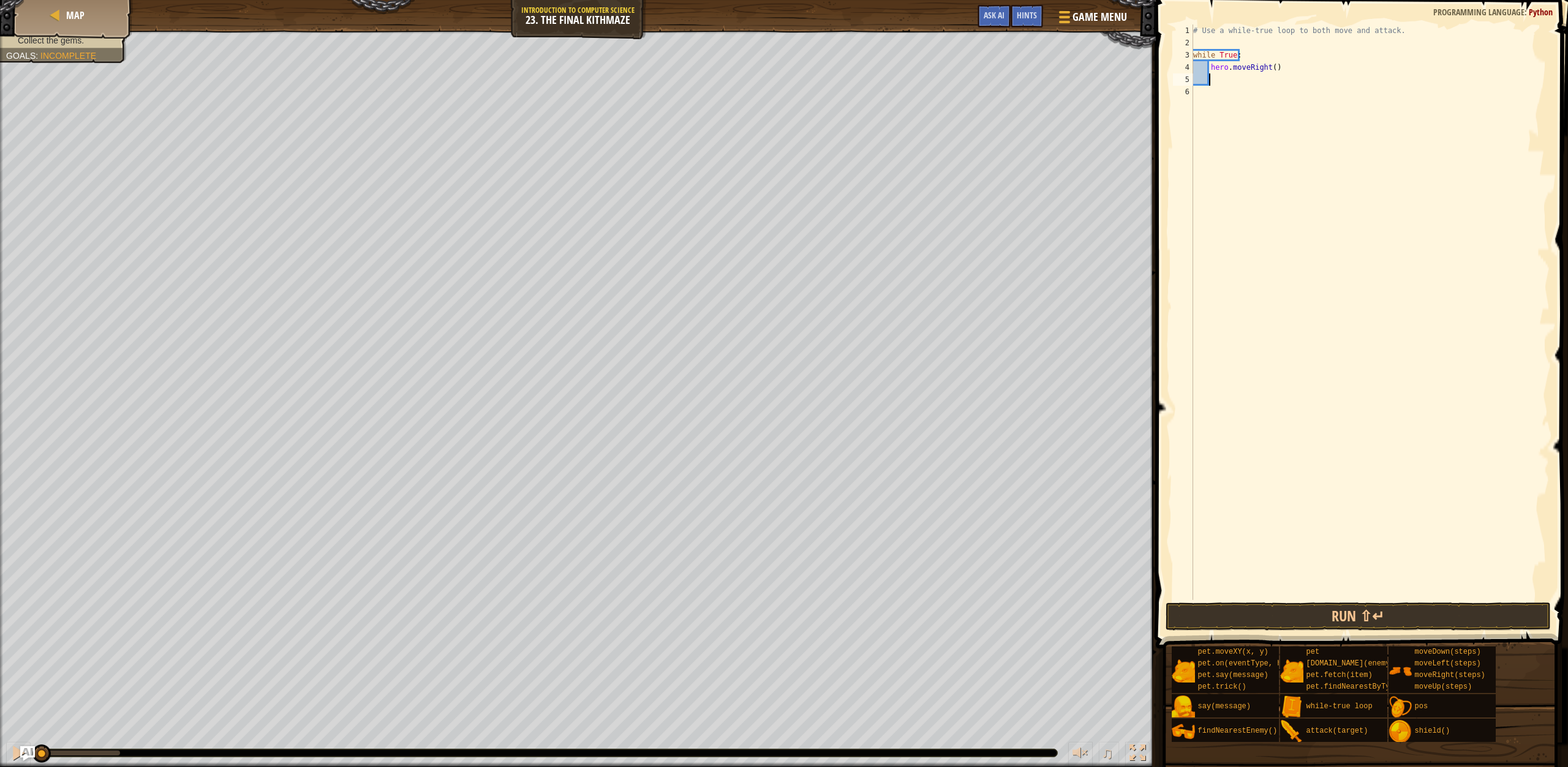
scroll to position [6, 1]
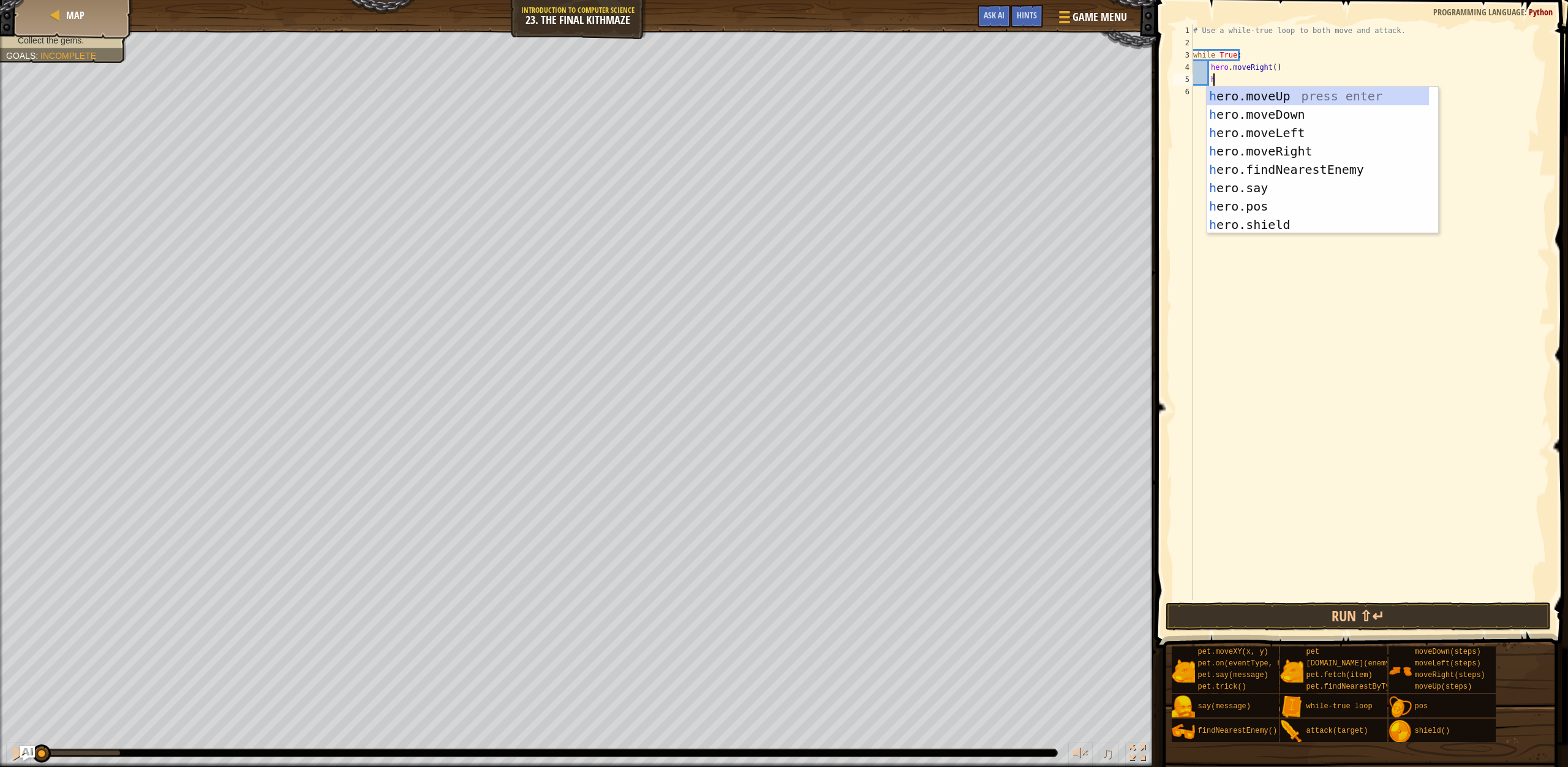
type textarea "h"
click at [1310, 90] on div "h ero.moveUp press enter h ero.moveDown press enter h ero.moveLeft press enter …" at bounding box center [1318, 179] width 222 height 183
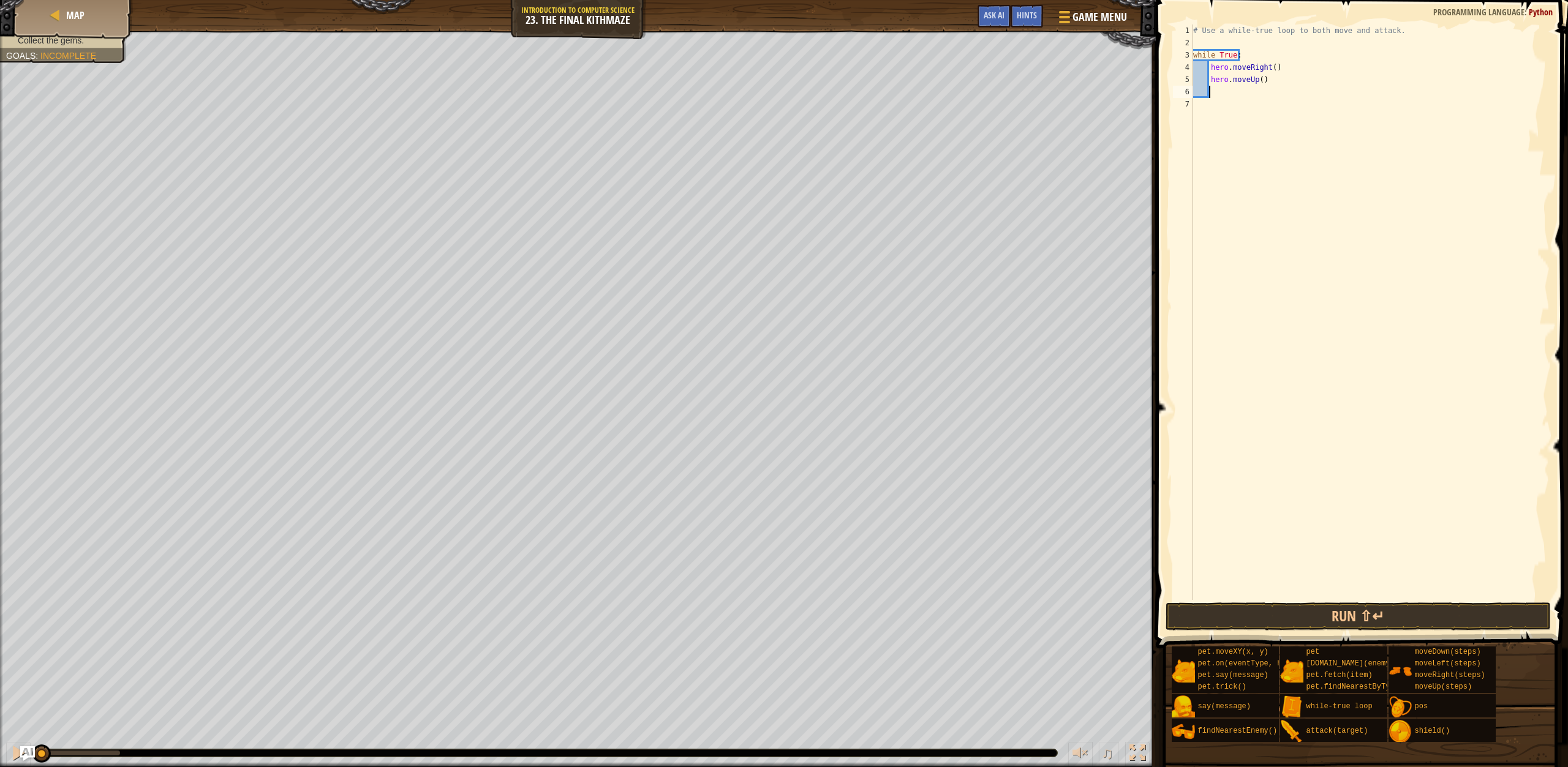
scroll to position [6, 1]
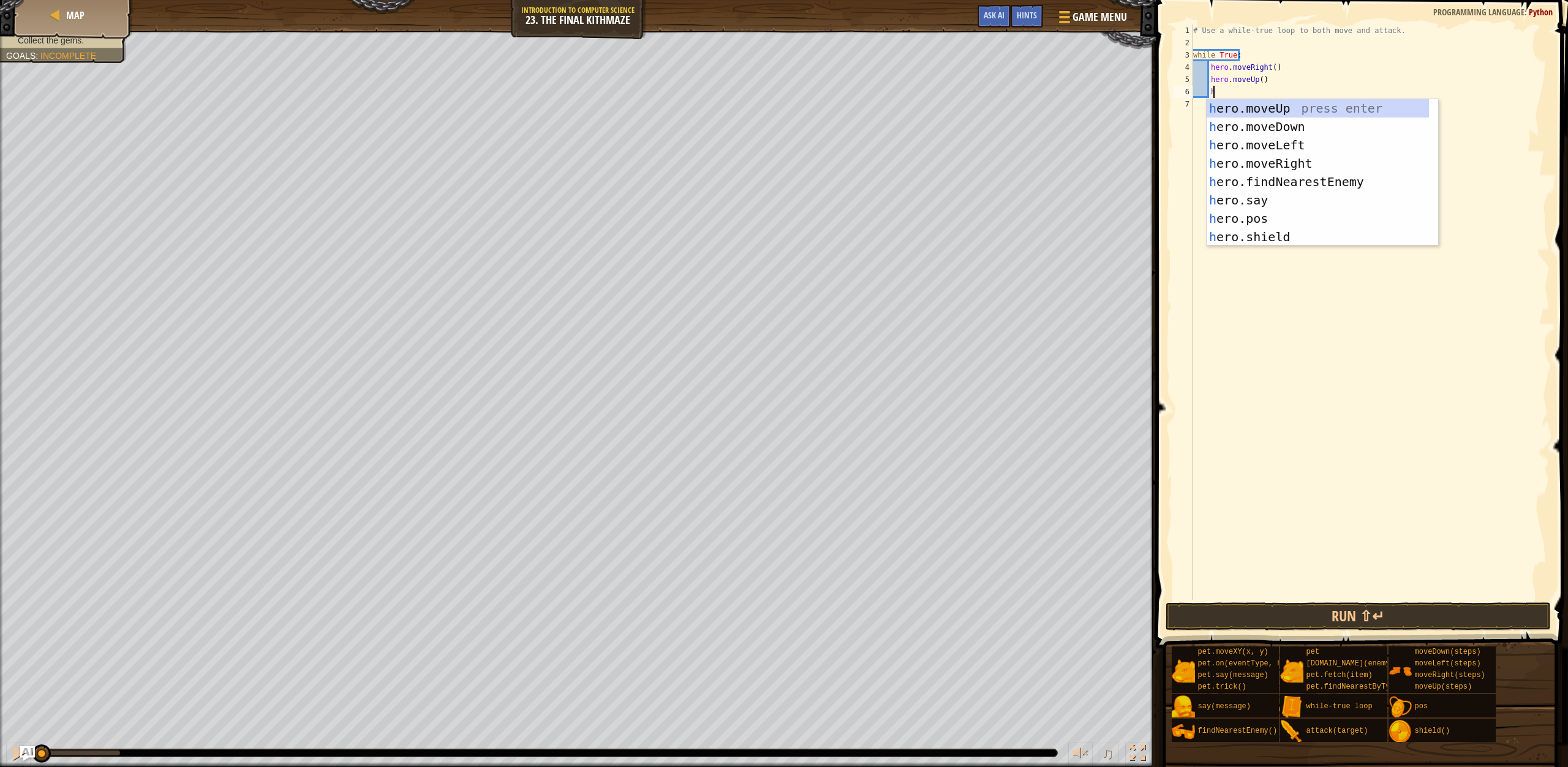
type textarea "h"
click at [1319, 179] on div "h ero.moveUp press enter h ero.moveDown press enter h ero.moveLeft press enter …" at bounding box center [1318, 191] width 222 height 183
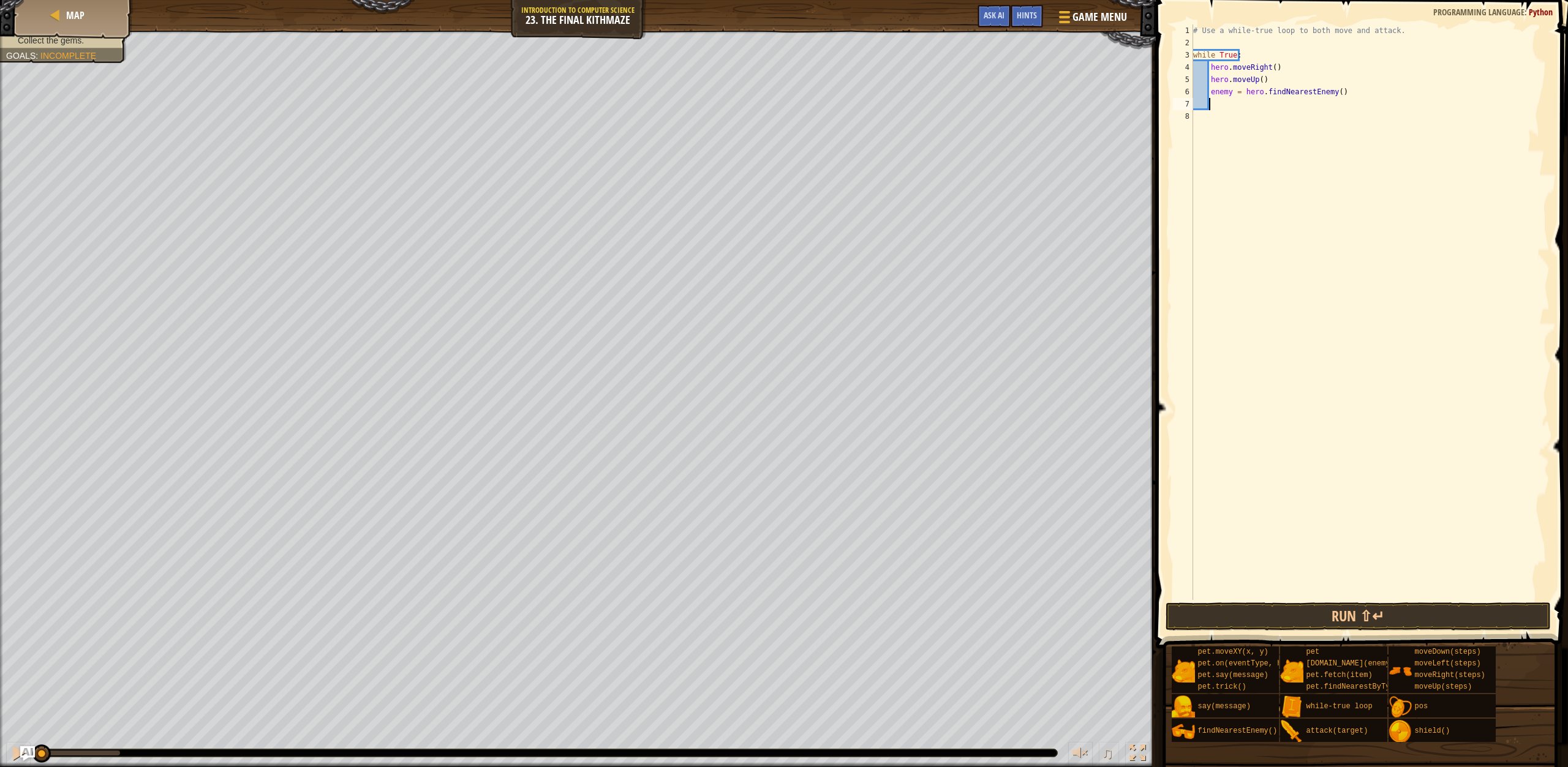
type textarea "h"
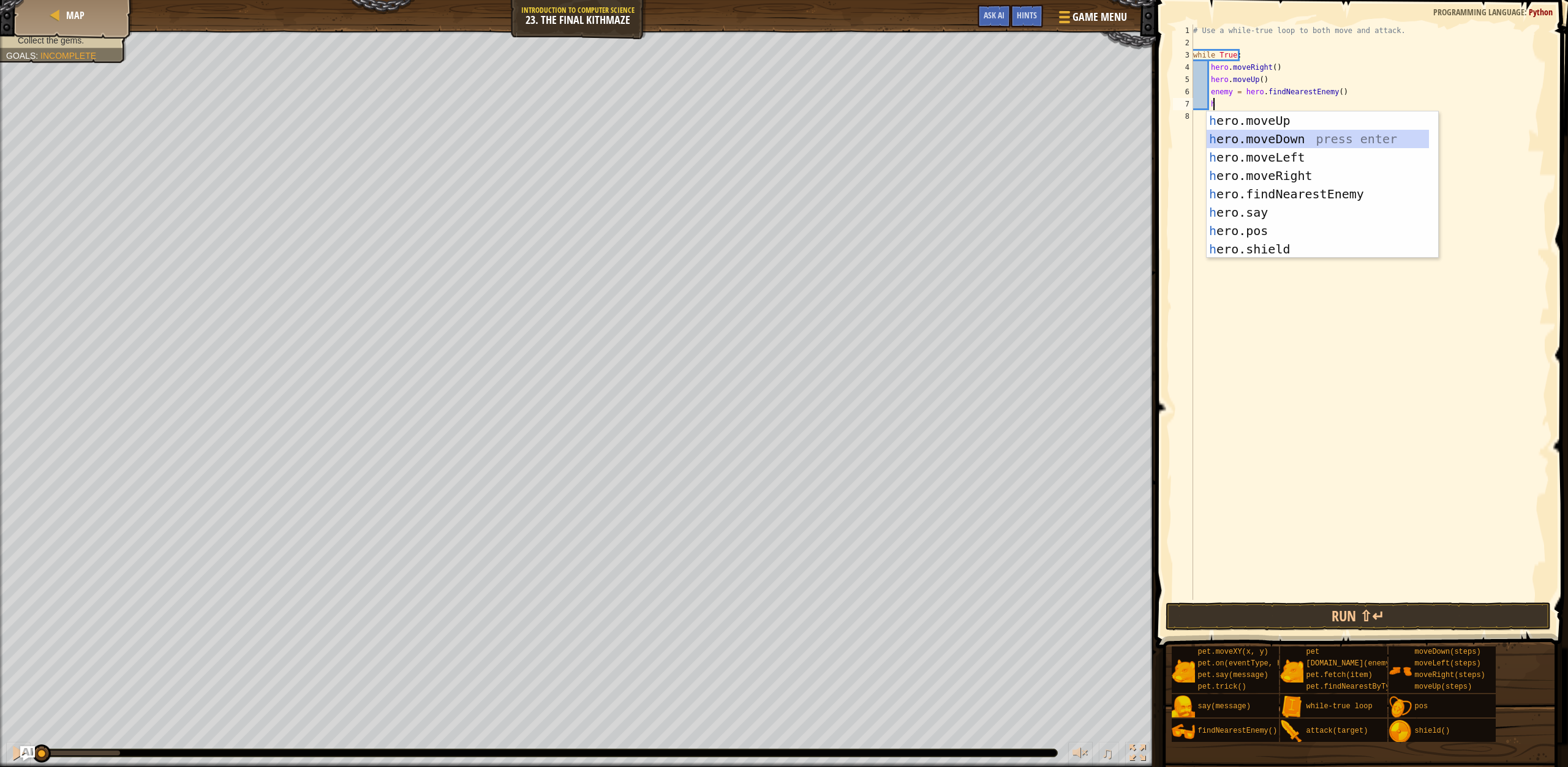
click at [1303, 137] on div "h ero.moveUp press enter h ero.moveDown press enter h ero.moveLeft press enter …" at bounding box center [1318, 202] width 222 height 183
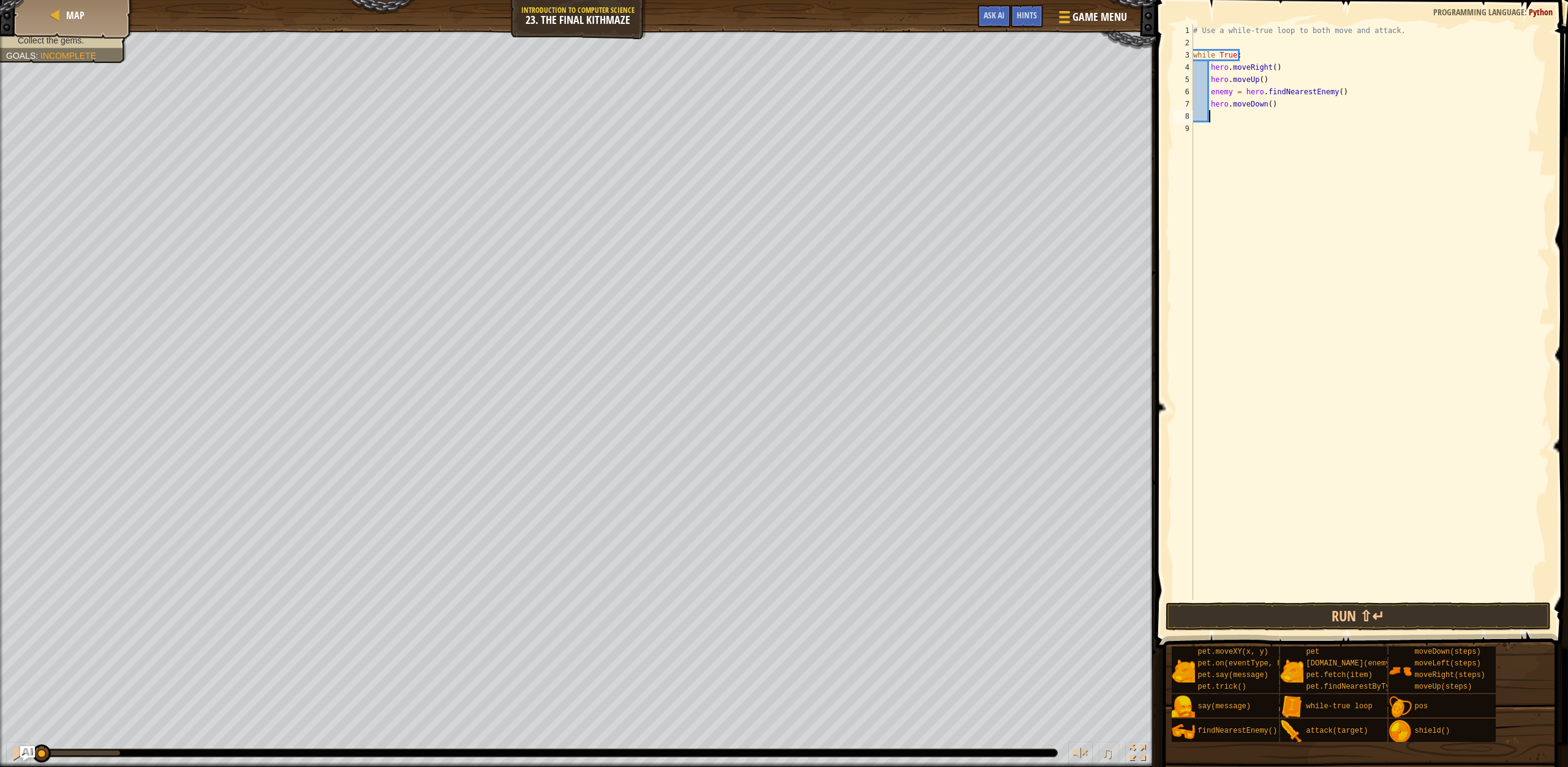
scroll to position [6, 1]
click at [1264, 106] on div "# Use a while-true loop to both move and attack. while True : hero . moveRight …" at bounding box center [1370, 325] width 359 height 600
click at [1268, 107] on div "# Use a while-true loop to both move and attack. while True : hero . moveRight …" at bounding box center [1370, 325] width 359 height 600
type textarea "hero.moveDown(2)"
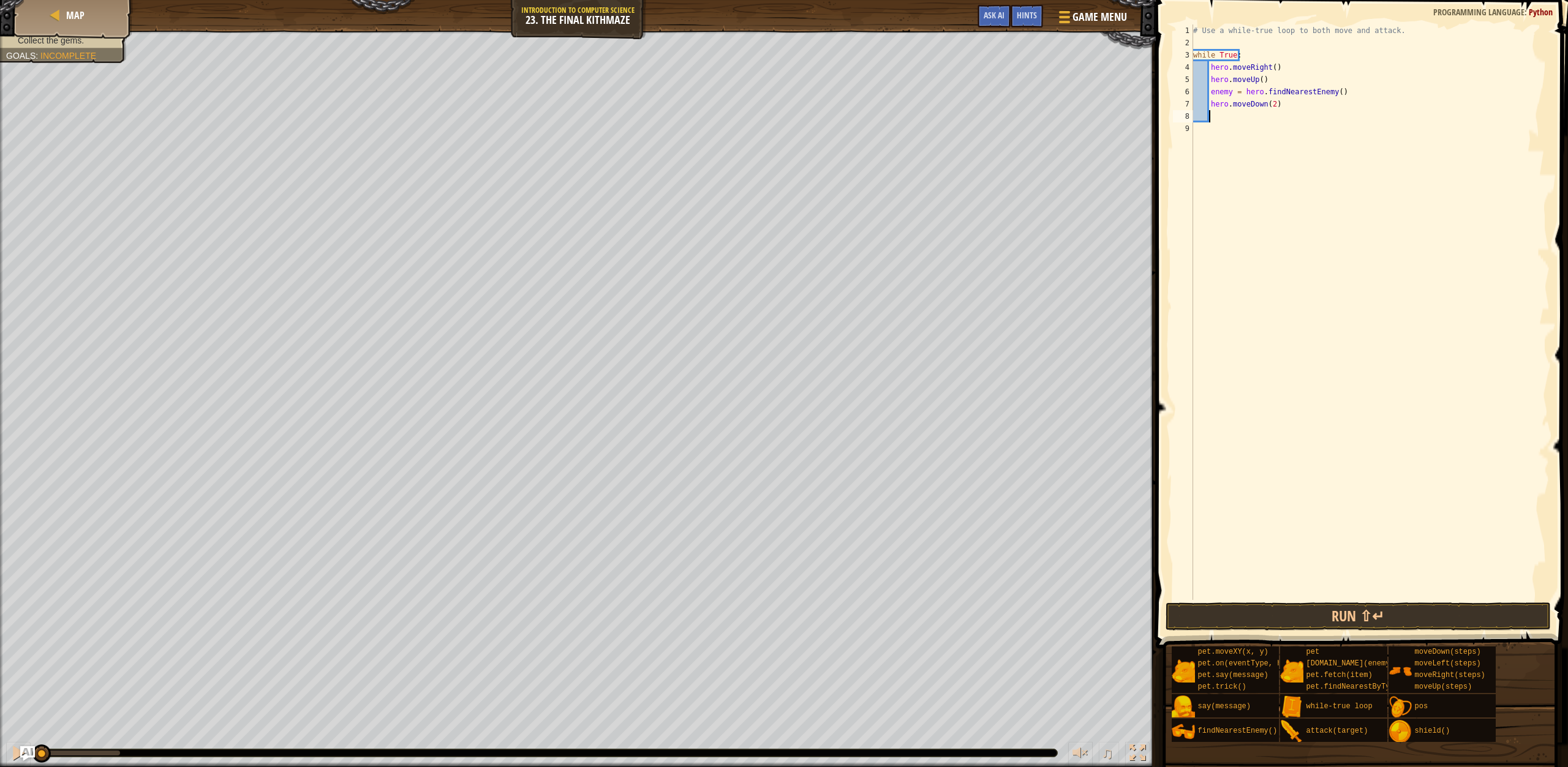
type textarea "h"
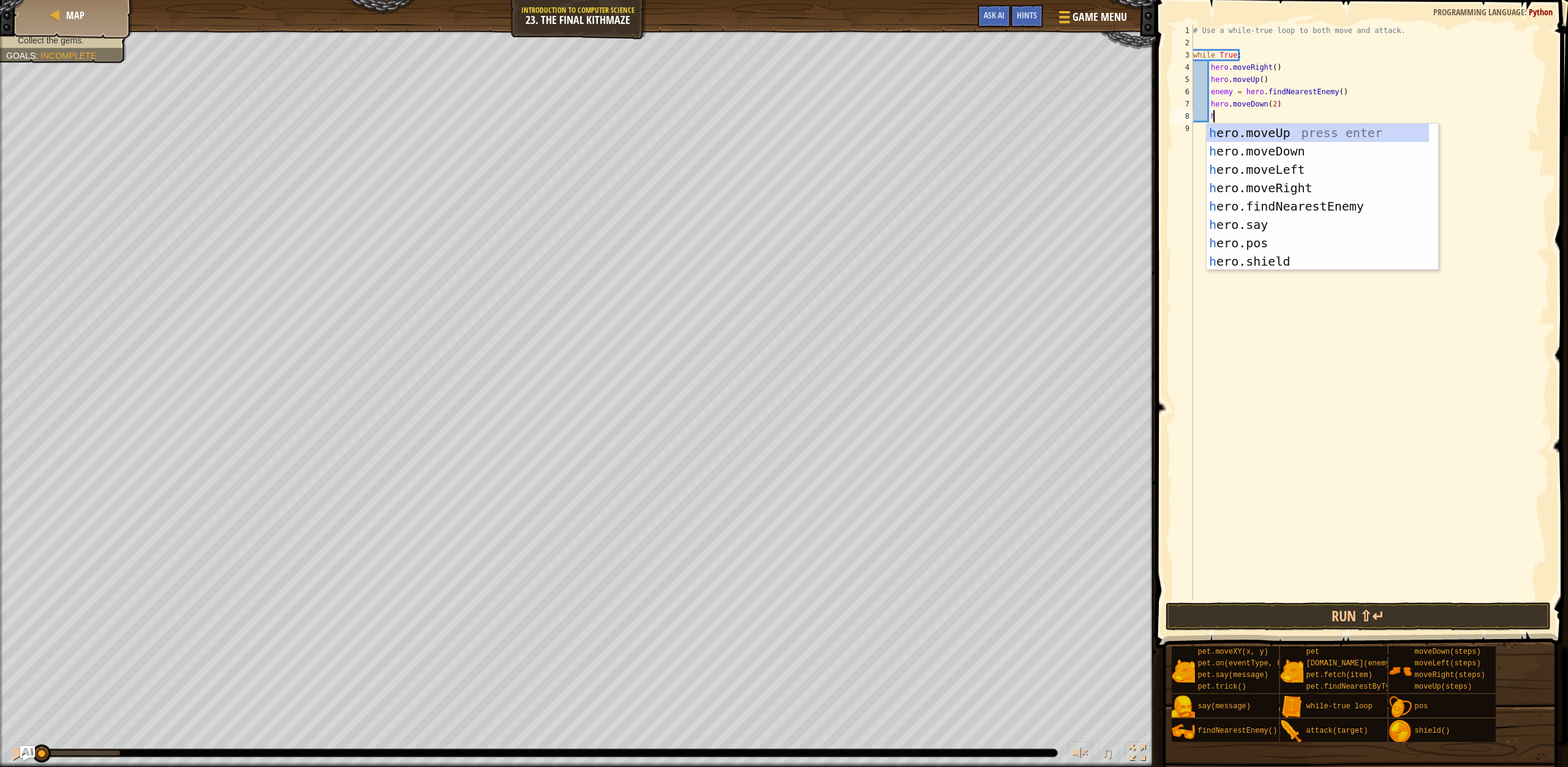
scroll to position [6, 2]
click at [1300, 133] on div "h ero.moveUp press enter h ero.moveDown press enter h ero.moveLeft press enter …" at bounding box center [1318, 215] width 222 height 183
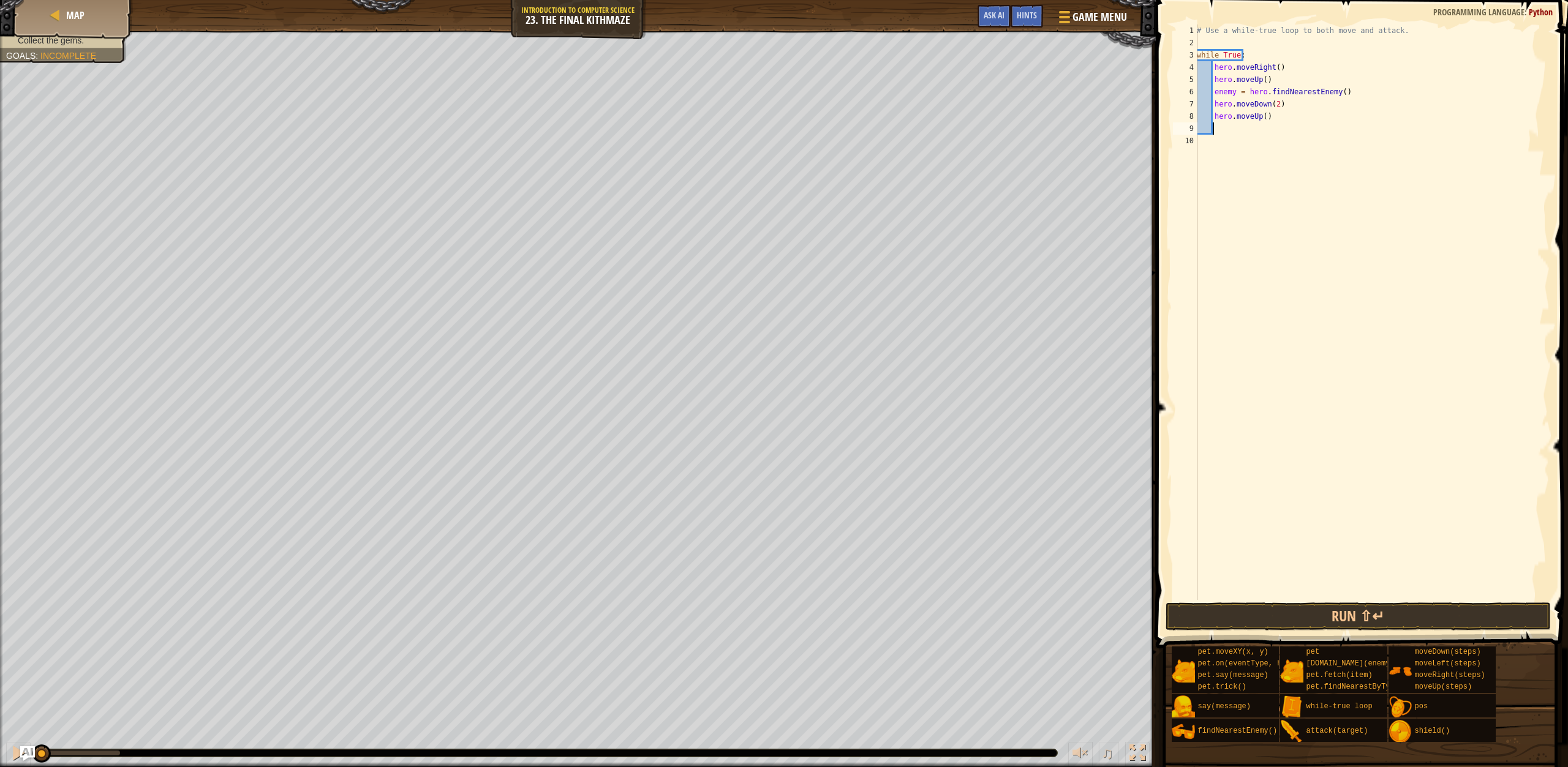
scroll to position [6, 1]
type textarea "h"
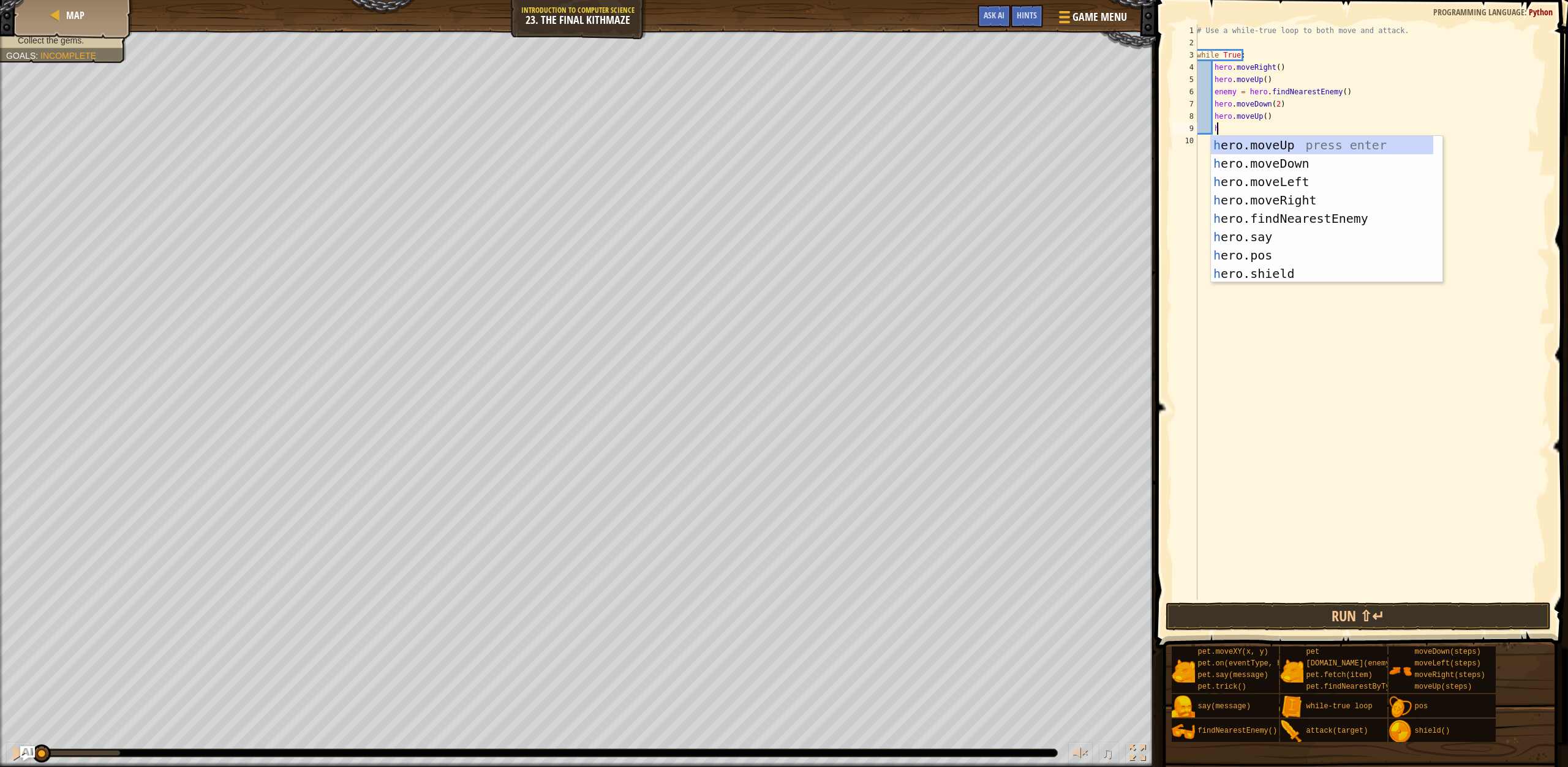
scroll to position [6, 2]
click at [1303, 198] on div "h ero.moveUp press enter h ero.moveDown press enter h ero.moveLeft press enter …" at bounding box center [1323, 227] width 222 height 183
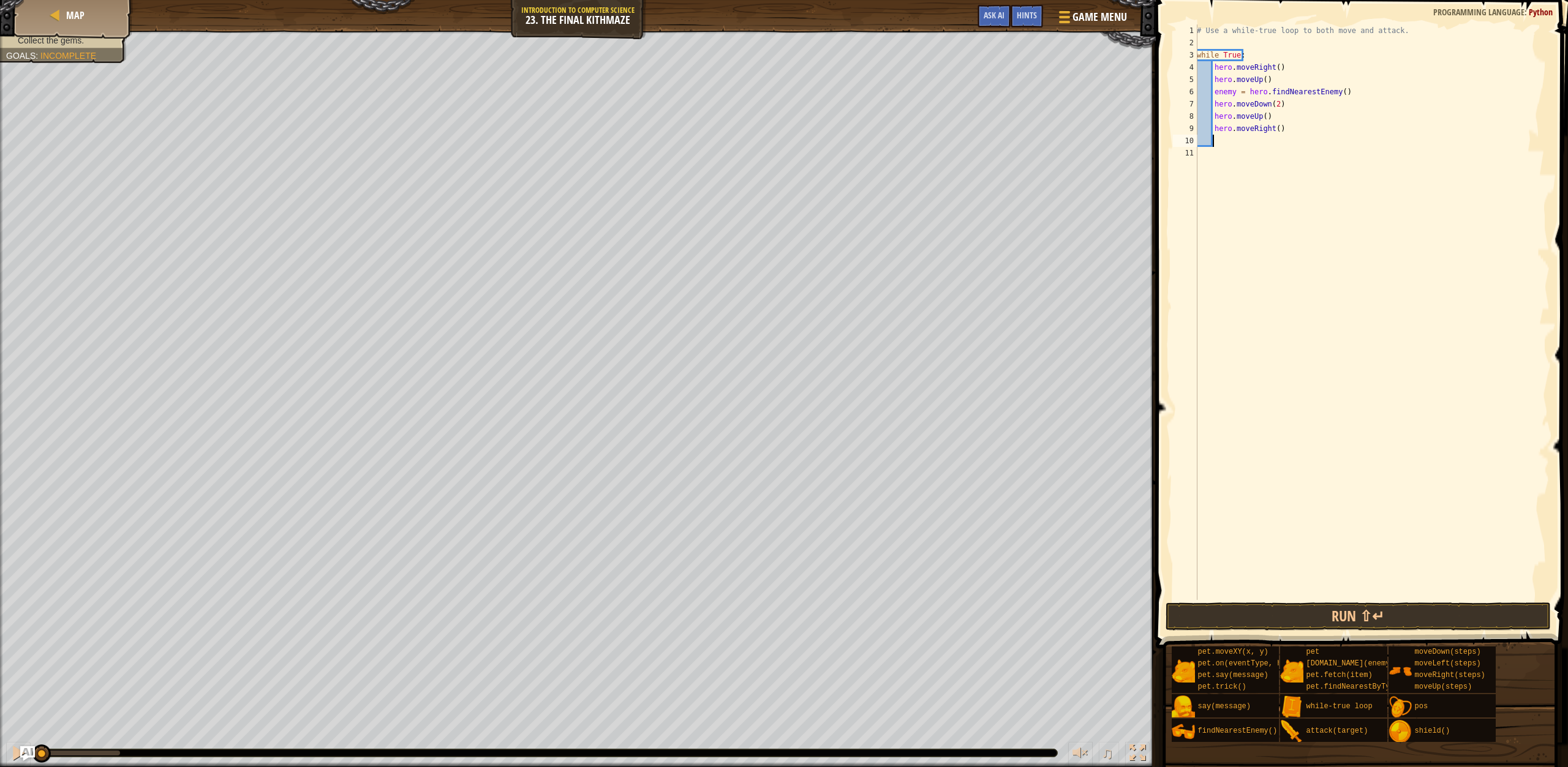
scroll to position [6, 1]
click at [1372, 619] on button "Run ⇧↵" at bounding box center [1358, 616] width 385 height 28
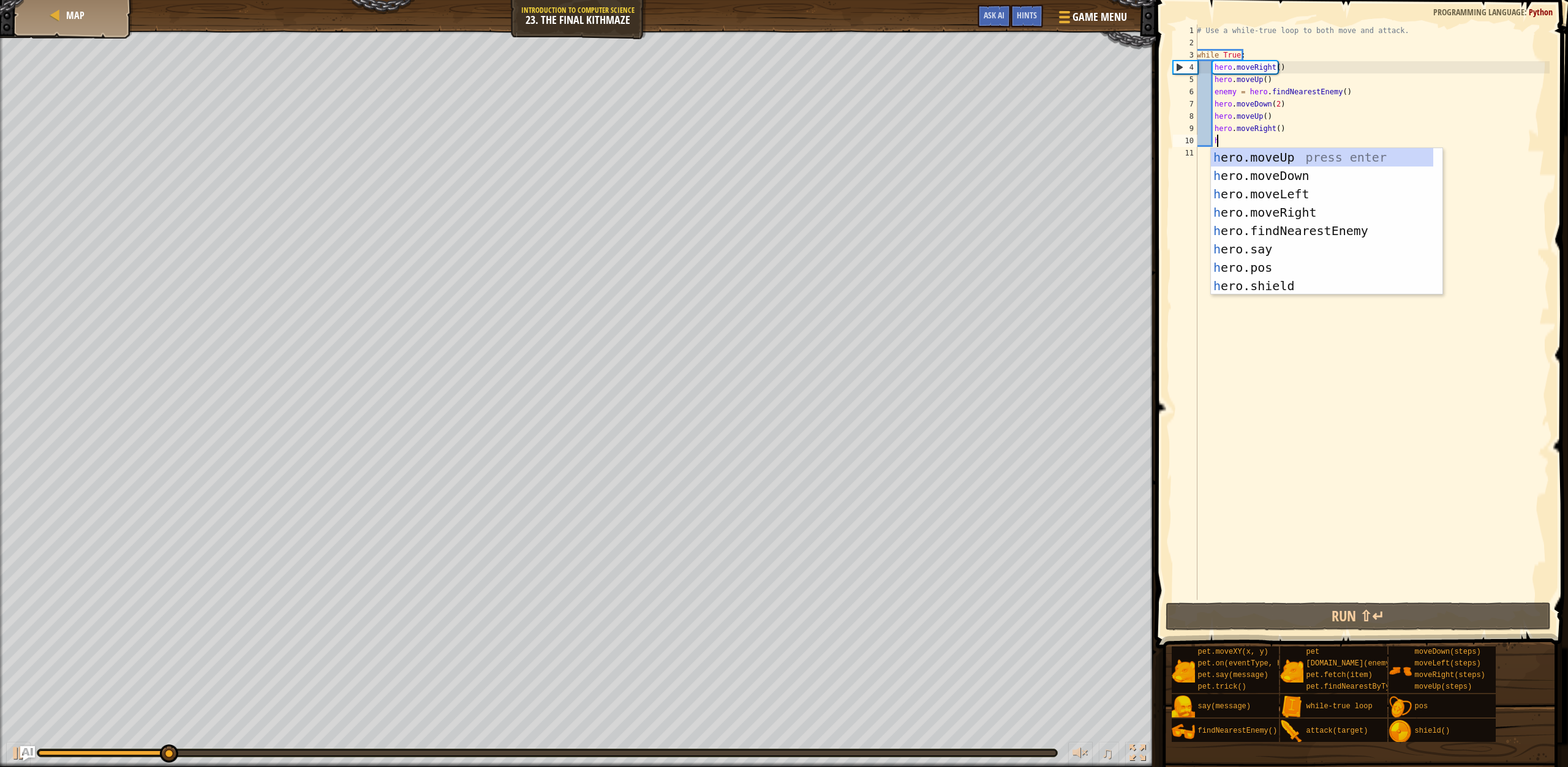
type textarea "h"
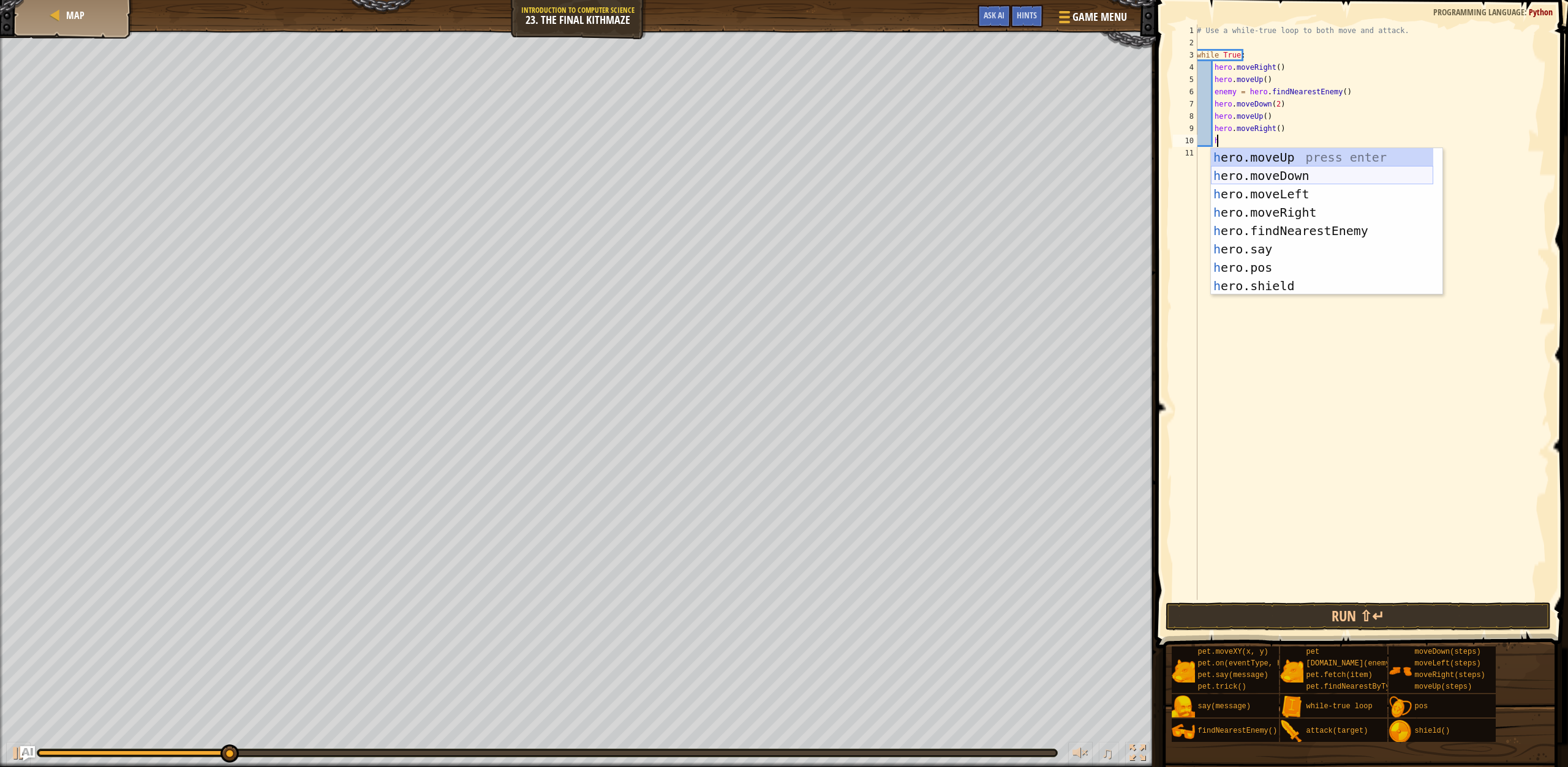
click at [1334, 177] on div "h ero.moveUp press enter h ero.moveDown press enter h ero.moveLeft press enter …" at bounding box center [1323, 240] width 222 height 183
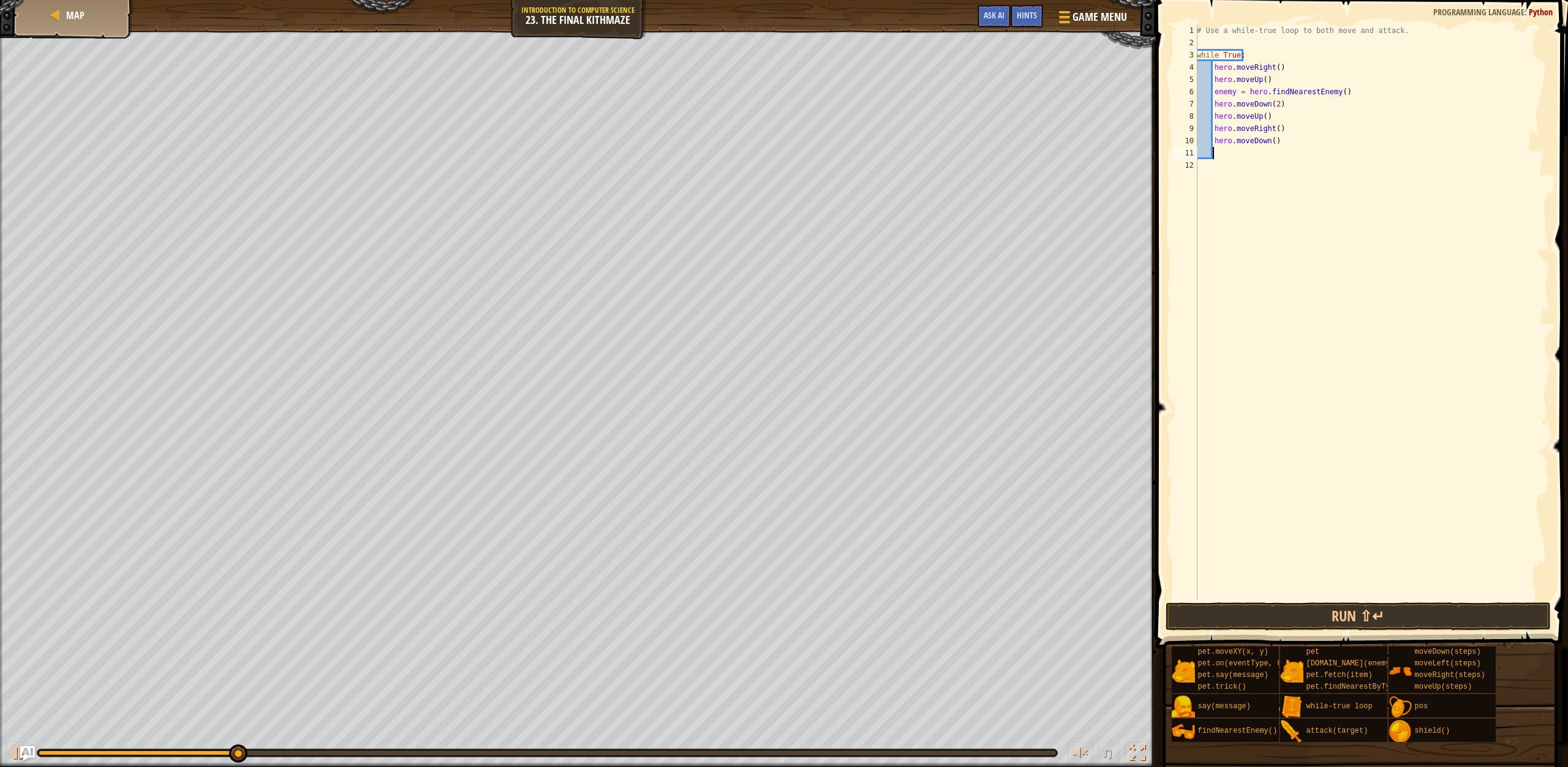
scroll to position [6, 1]
click at [1324, 611] on button "Run ⇧↵" at bounding box center [1358, 616] width 385 height 28
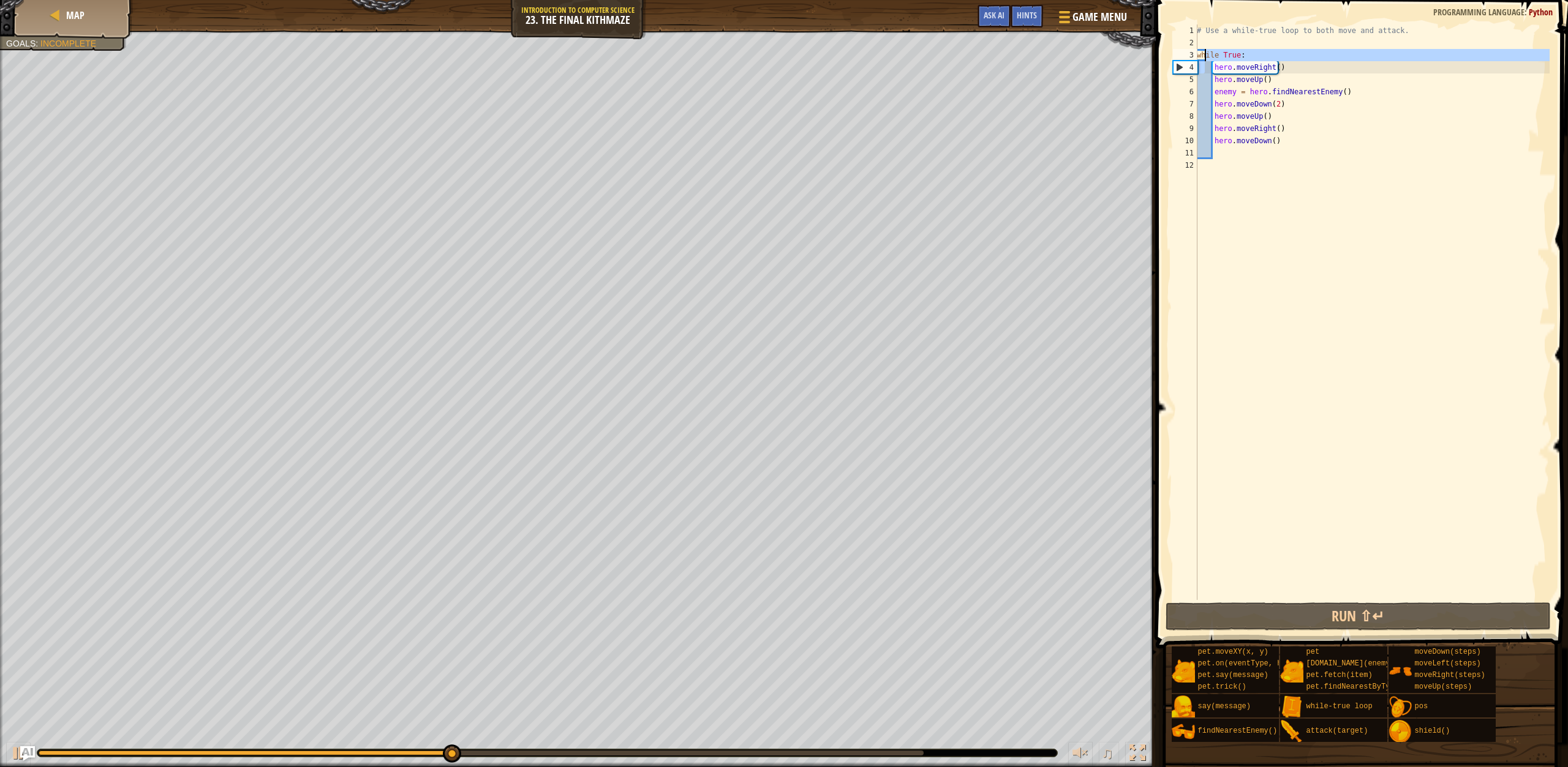
drag, startPoint x: 1204, startPoint y: 71, endPoint x: 1238, endPoint y: -59, distance: 134.4
click at [1238, 0] on html "Map Introduction to Computer Science 23. The Final Kithmaze Game Menu Done Hint…" at bounding box center [784, 0] width 1568 height 0
type textarea "# Use a while-true loop to both move and attack."
drag, startPoint x: 1251, startPoint y: 240, endPoint x: 1221, endPoint y: -6, distance: 247.8
click at [1221, 0] on html "Map Introduction to Computer Science 23. The Final Kithmaze Game Menu Done Hint…" at bounding box center [784, 0] width 1568 height 0
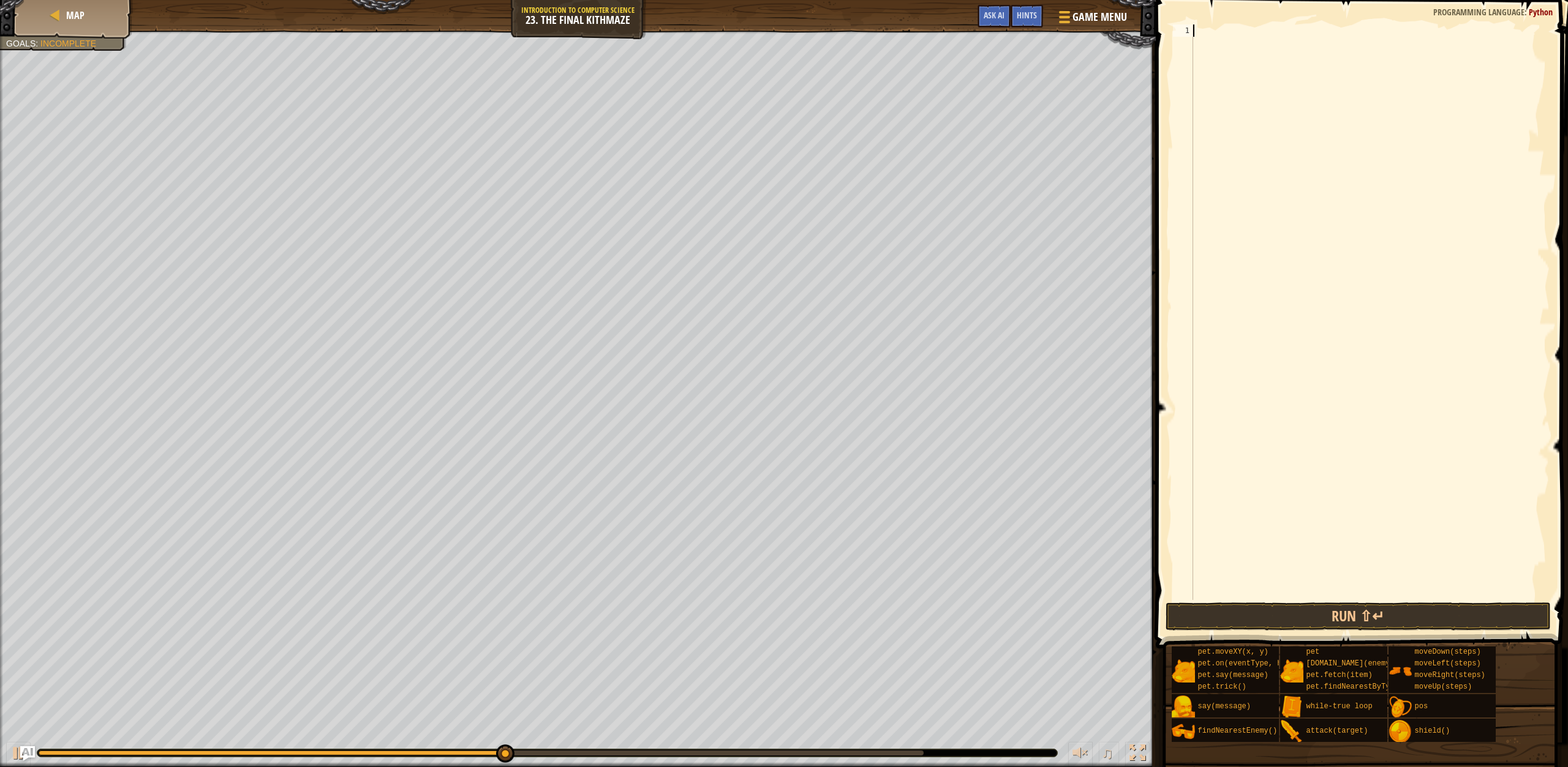
scroll to position [6, 0]
click at [1332, 615] on button "Run ⇧↵" at bounding box center [1358, 616] width 385 height 28
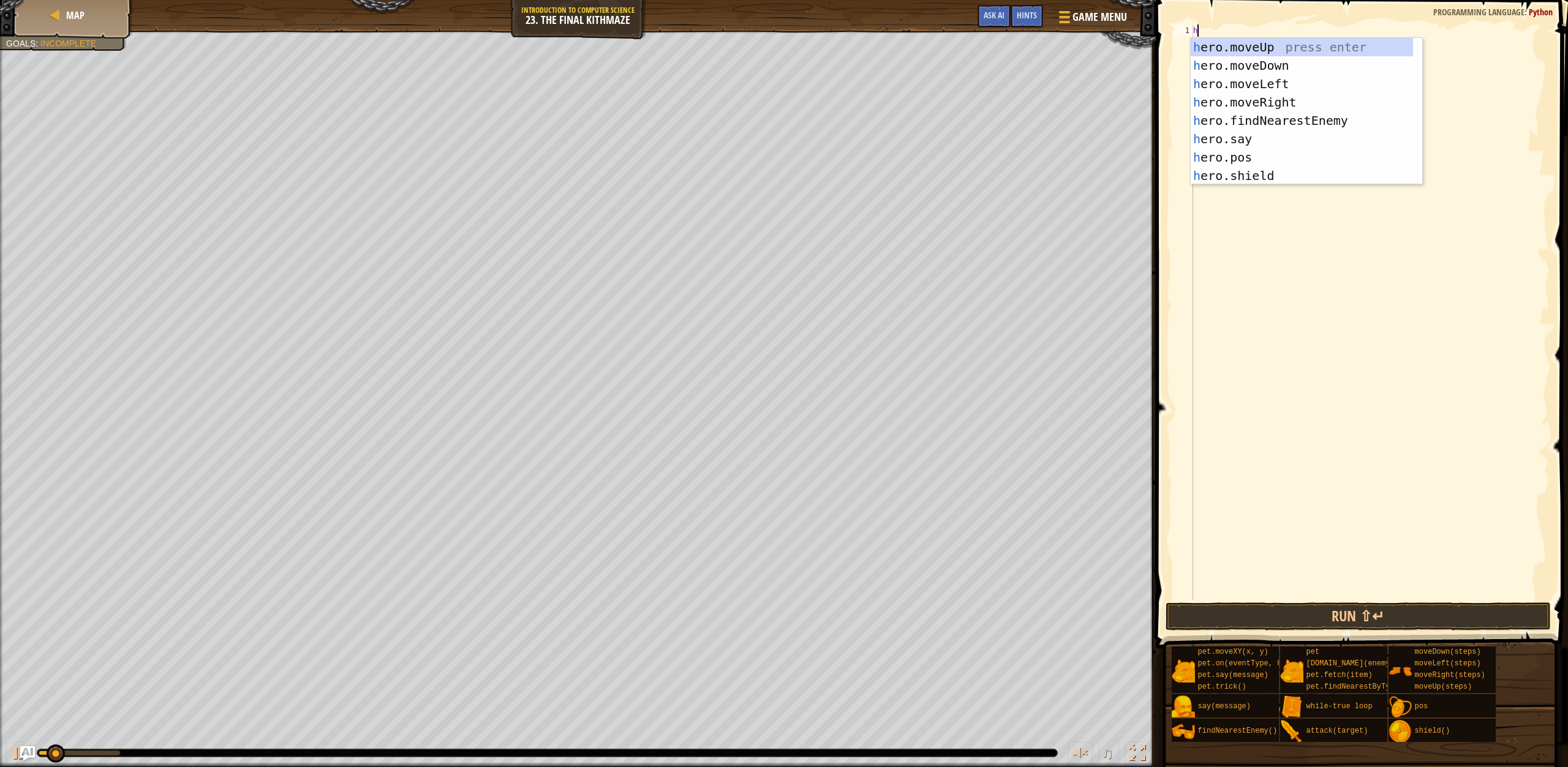
type textarea "h"
click at [1249, 48] on div "h ero.moveUp press enter h ero.moveDown press enter h ero.moveLeft press enter …" at bounding box center [1302, 129] width 222 height 183
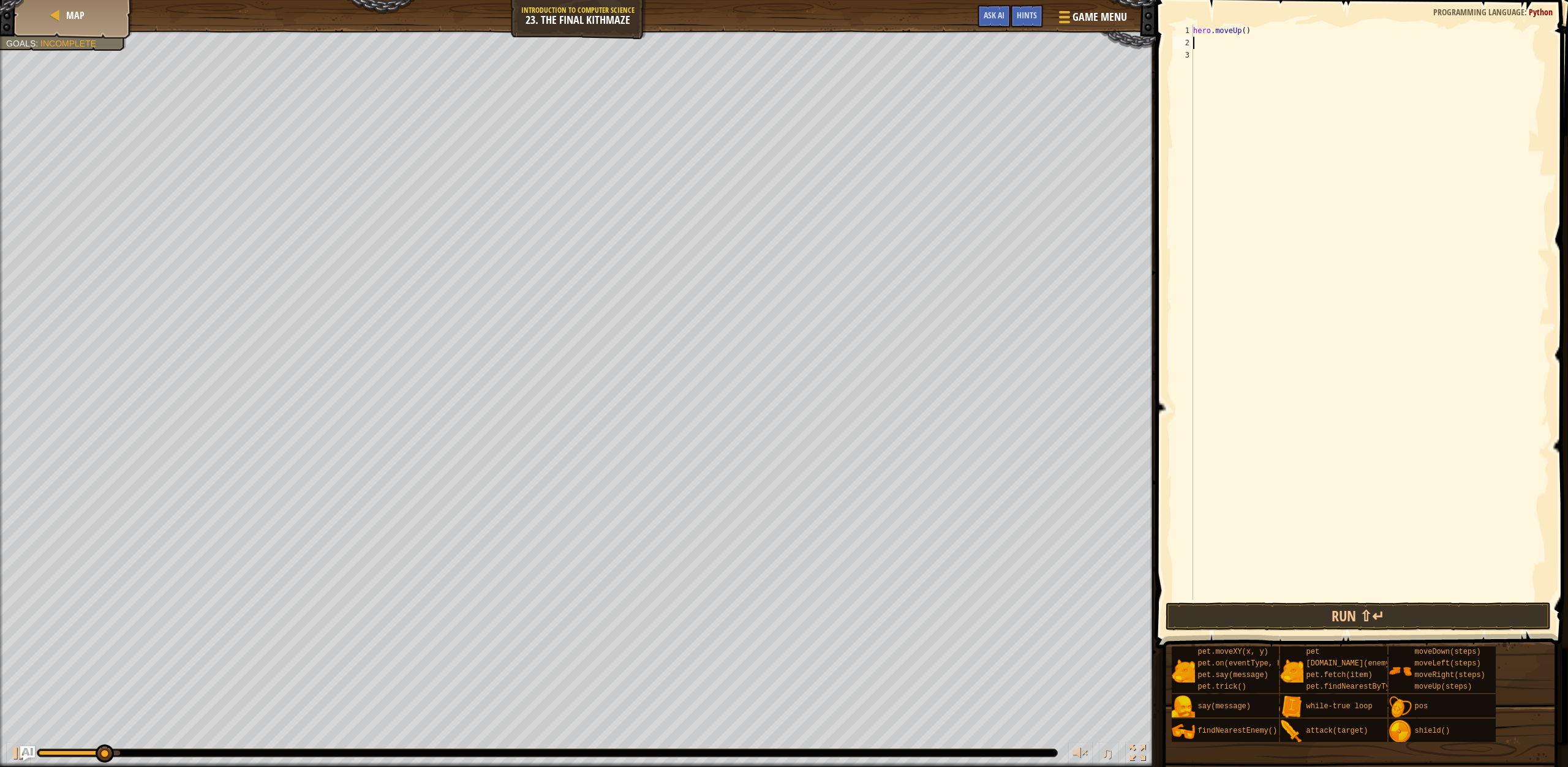
type textarea "h"
